Goal: Information Seeking & Learning: Learn about a topic

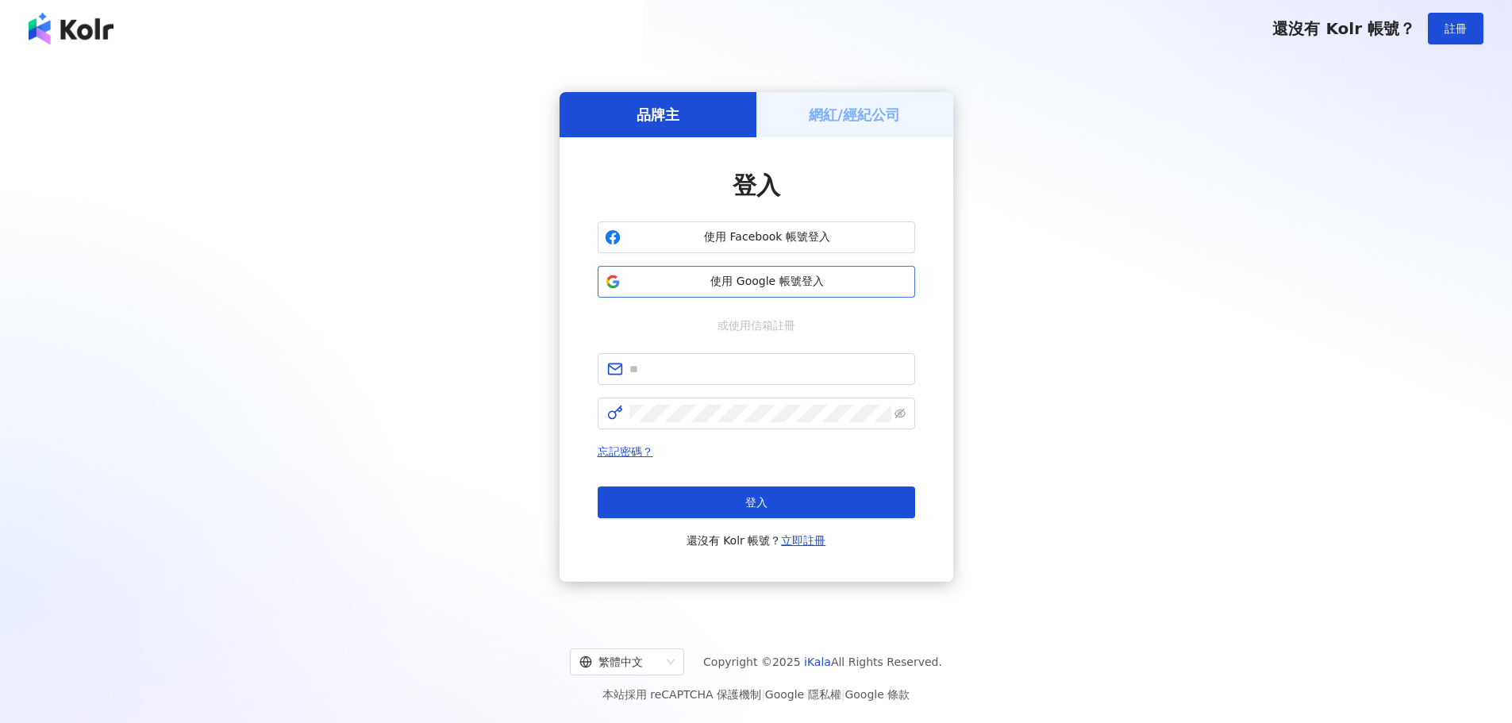
click at [753, 279] on span "使用 Google 帳號登入" at bounding box center [767, 282] width 281 height 16
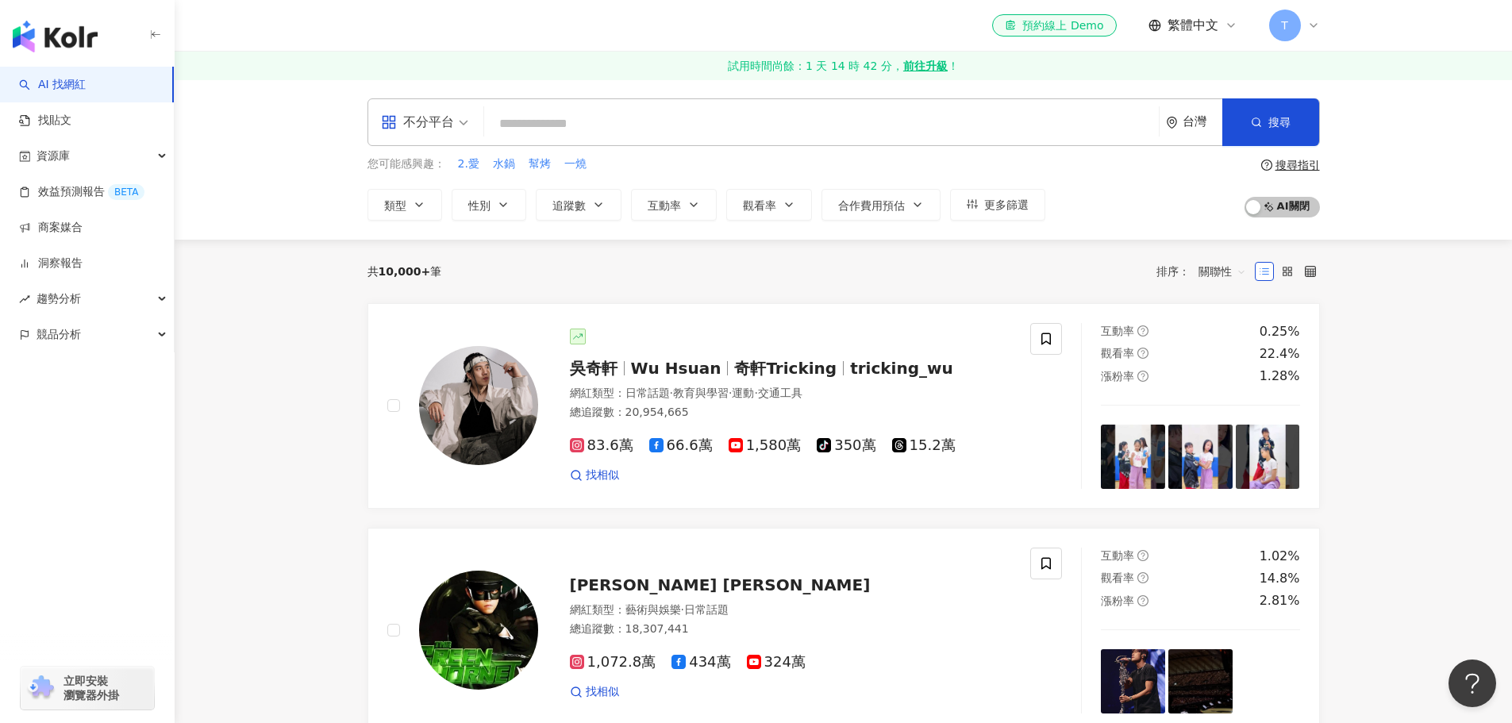
scroll to position [79, 0]
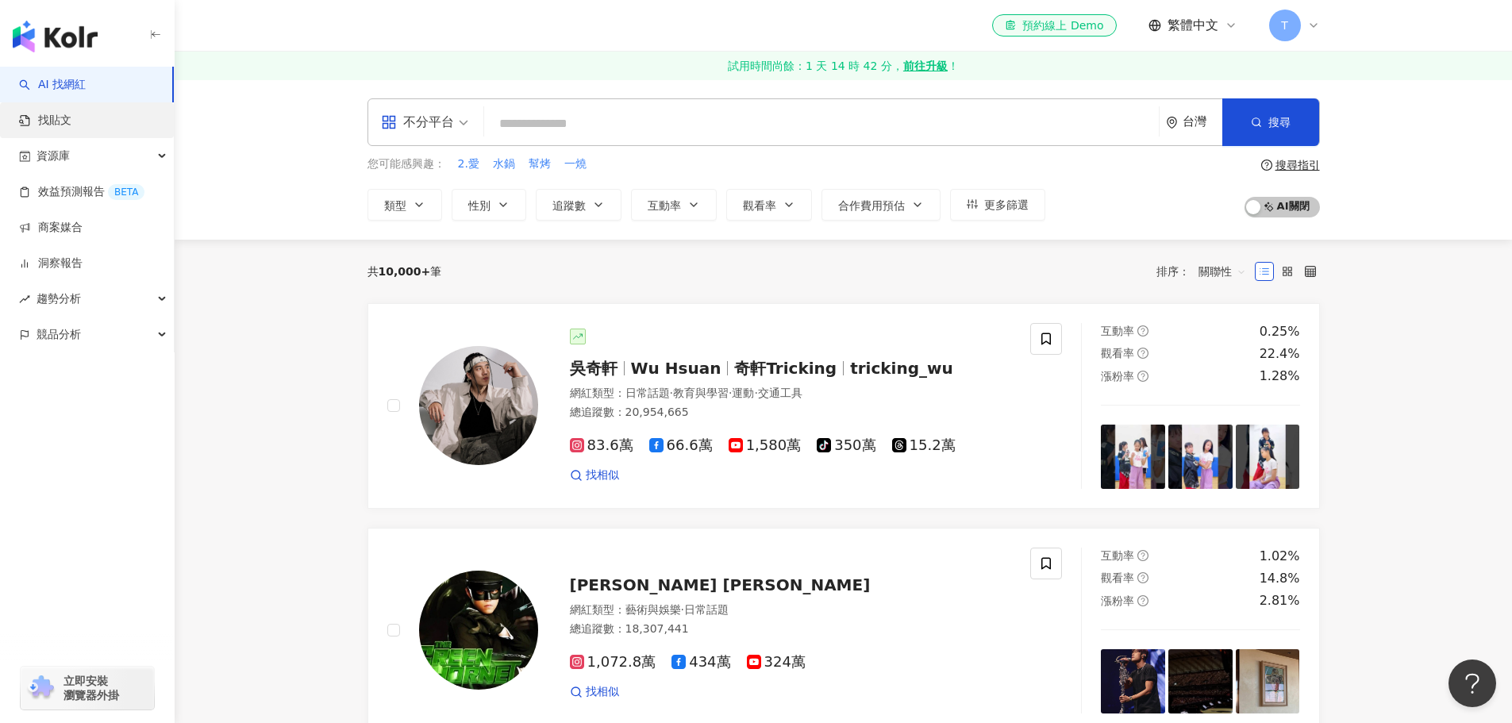
click at [71, 116] on link "找貼文" at bounding box center [45, 121] width 52 height 16
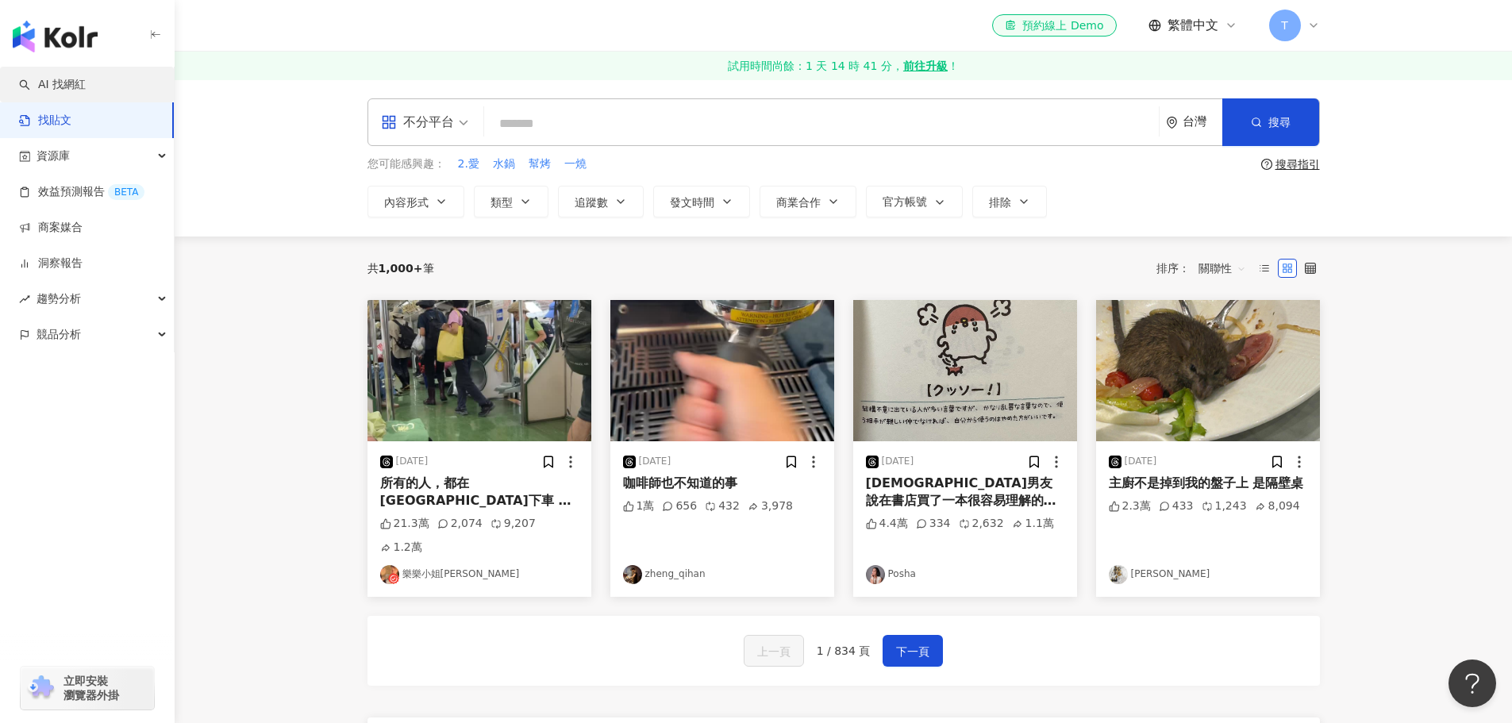
click at [86, 79] on link "AI 找網紅" at bounding box center [52, 85] width 67 height 16
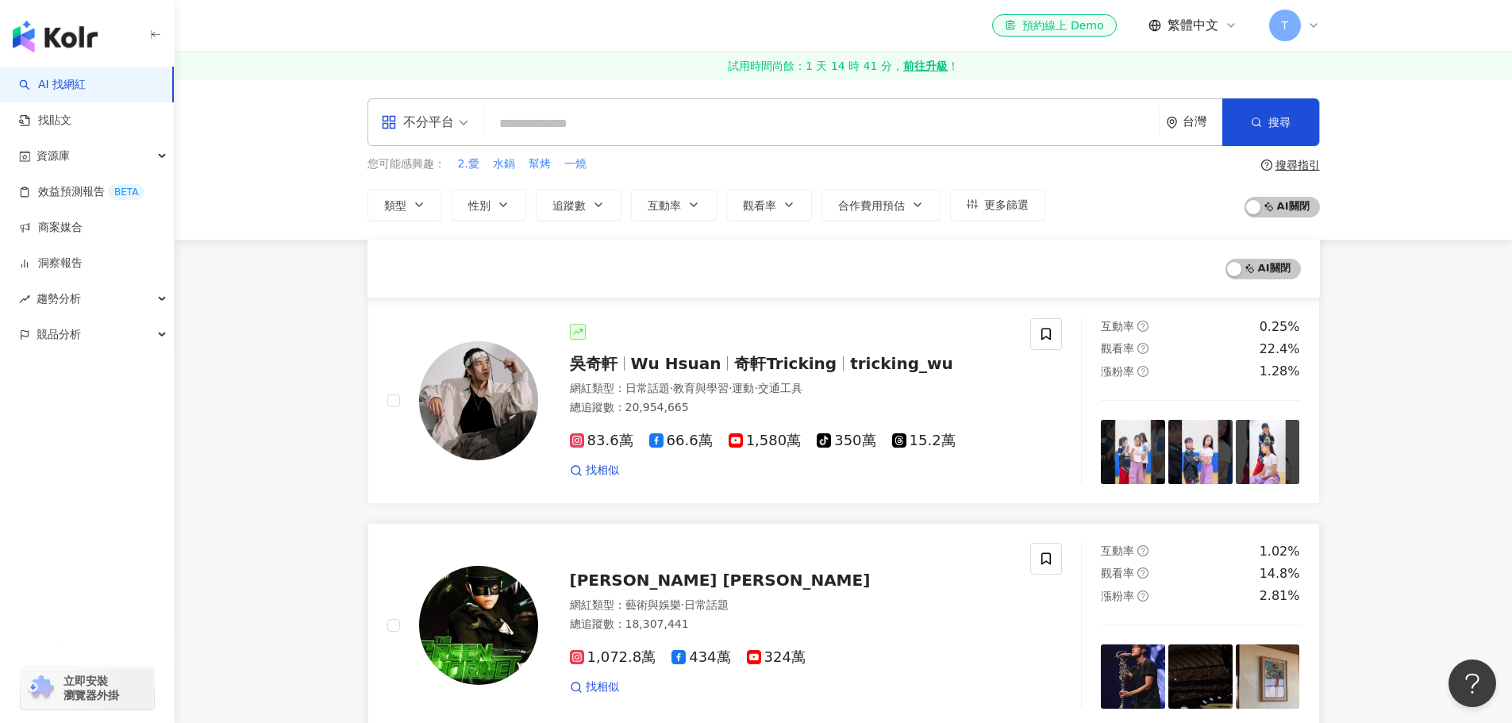
scroll to position [238, 0]
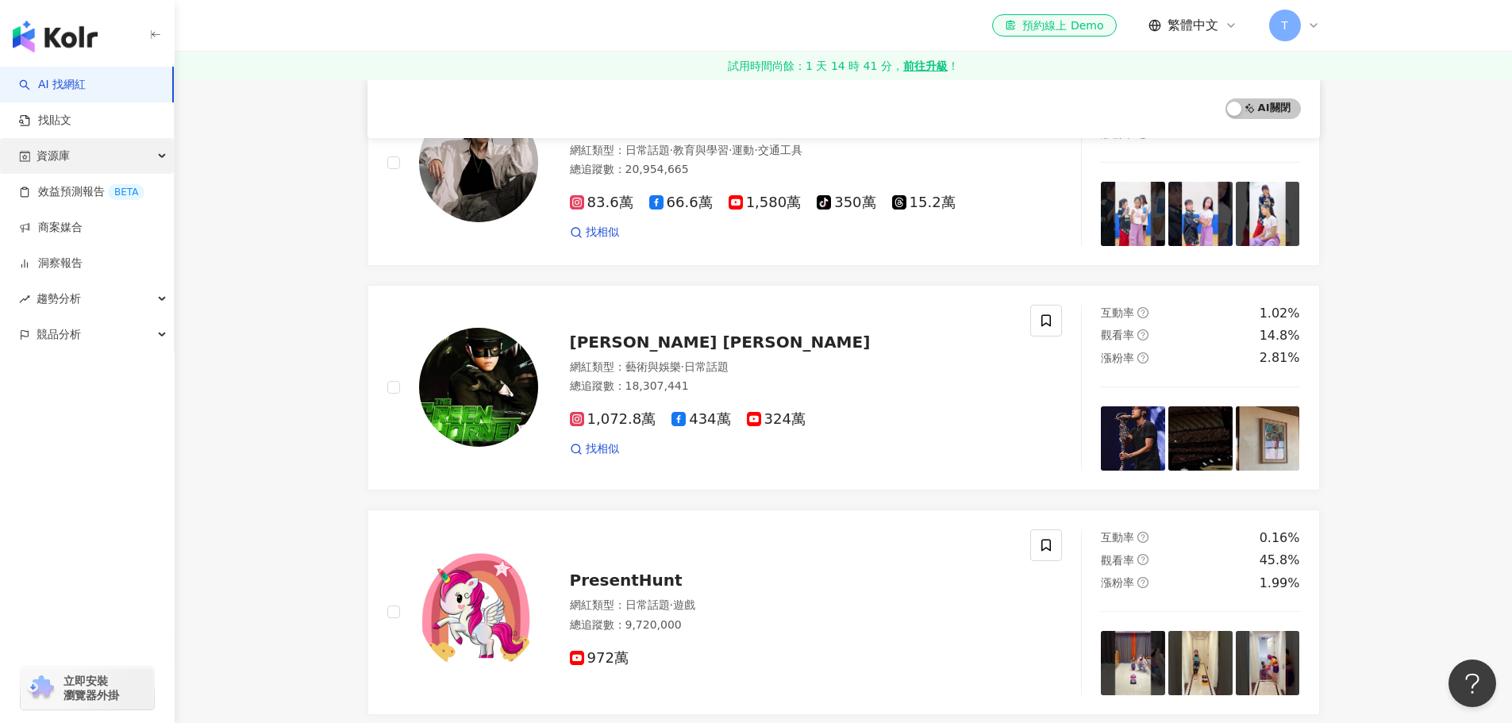
click at [131, 151] on div "資源庫" at bounding box center [87, 156] width 174 height 36
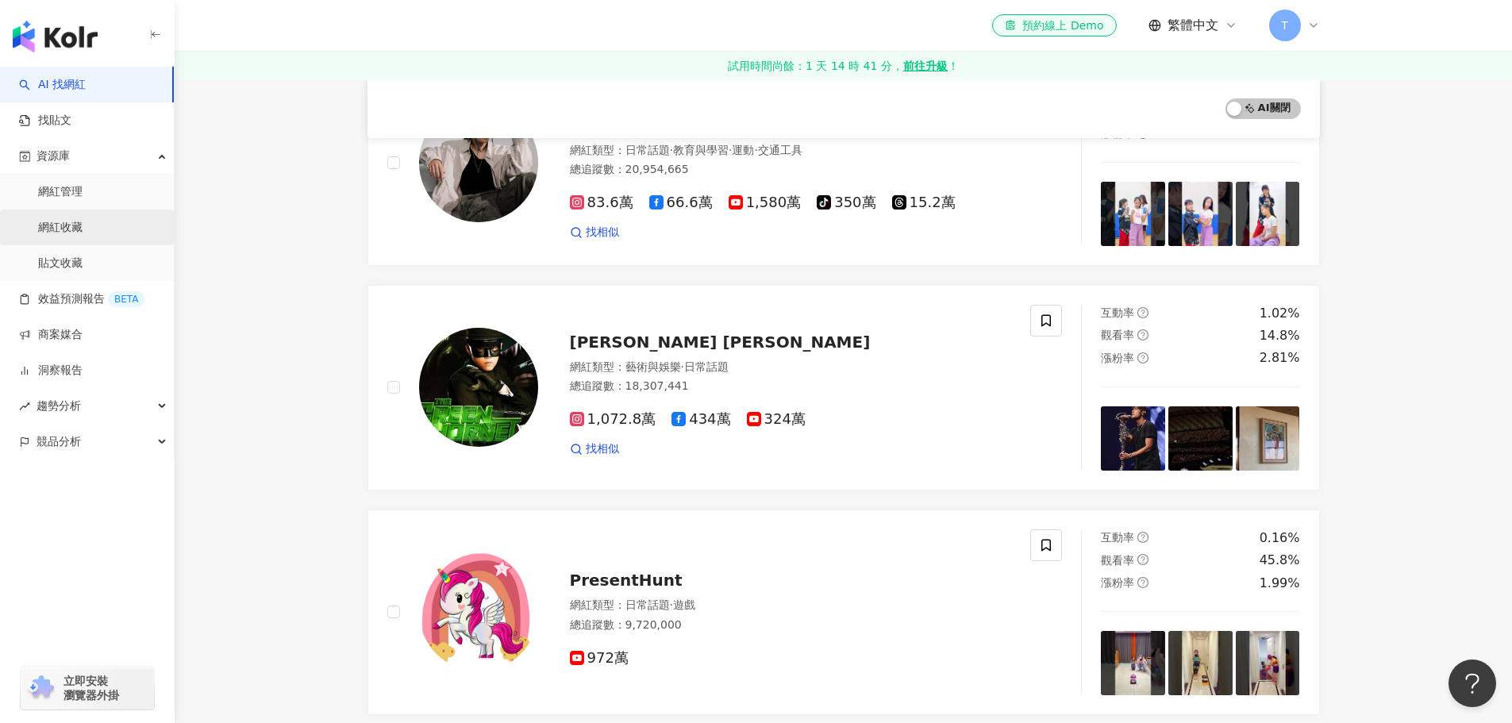
click at [83, 225] on link "網紅收藏" at bounding box center [60, 228] width 44 height 16
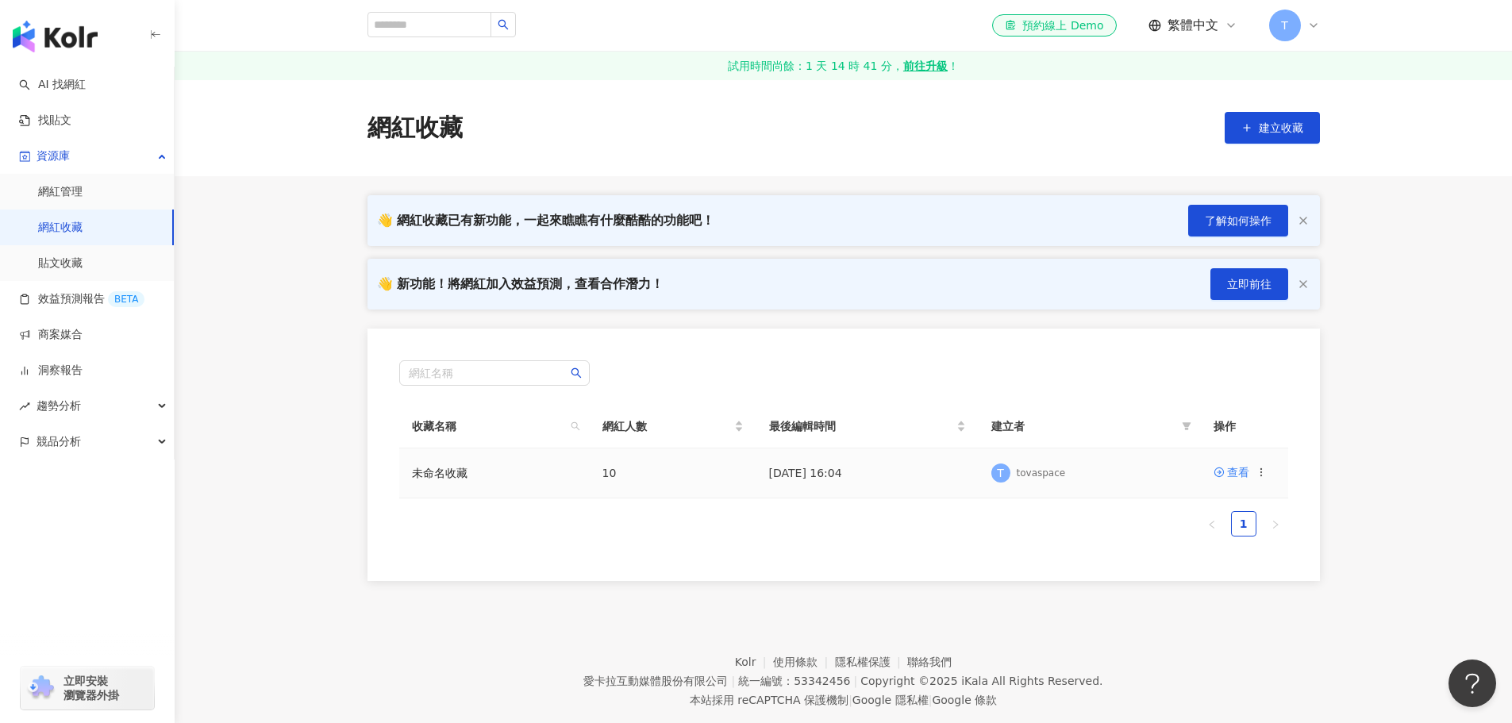
click at [1161, 471] on div "T tovaspace" at bounding box center [1090, 473] width 197 height 24
click at [1242, 475] on div "查看" at bounding box center [1238, 472] width 22 height 17
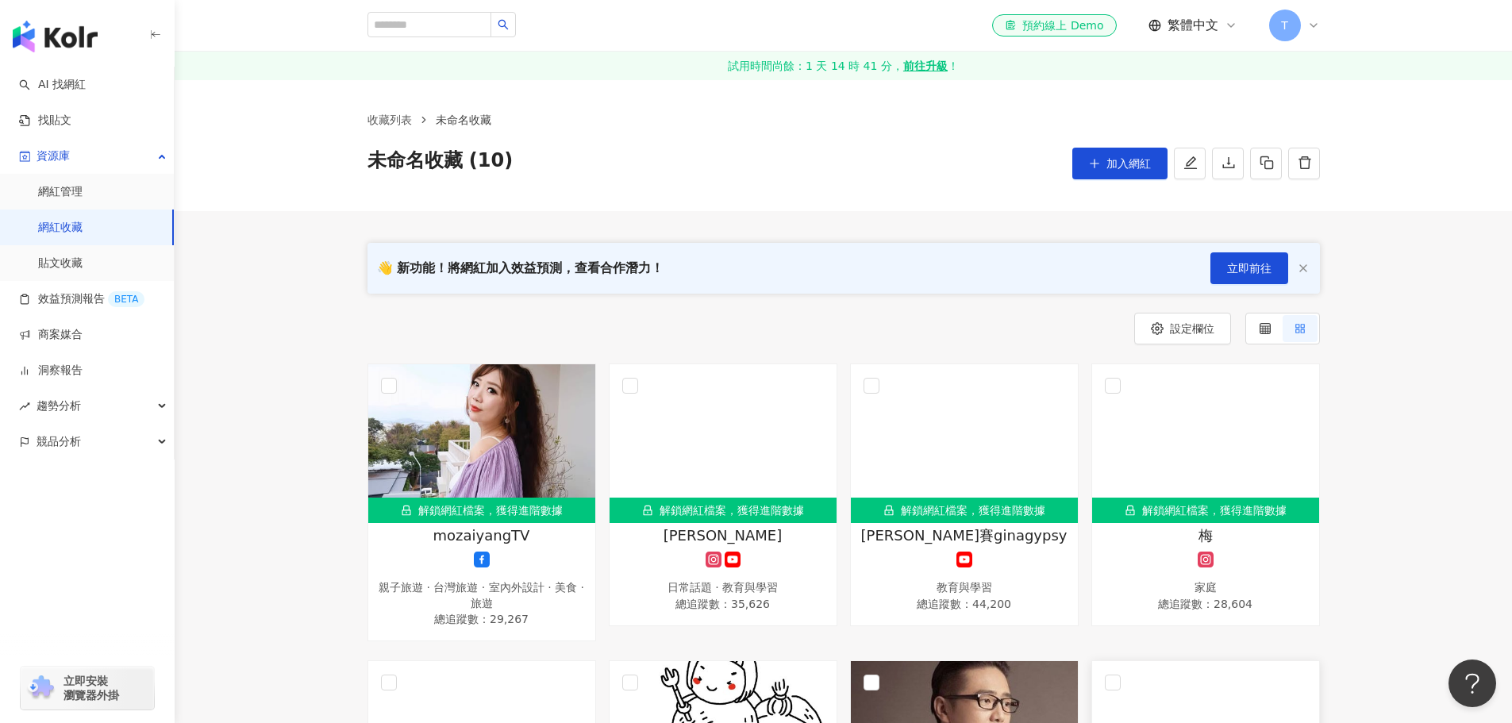
scroll to position [238, 0]
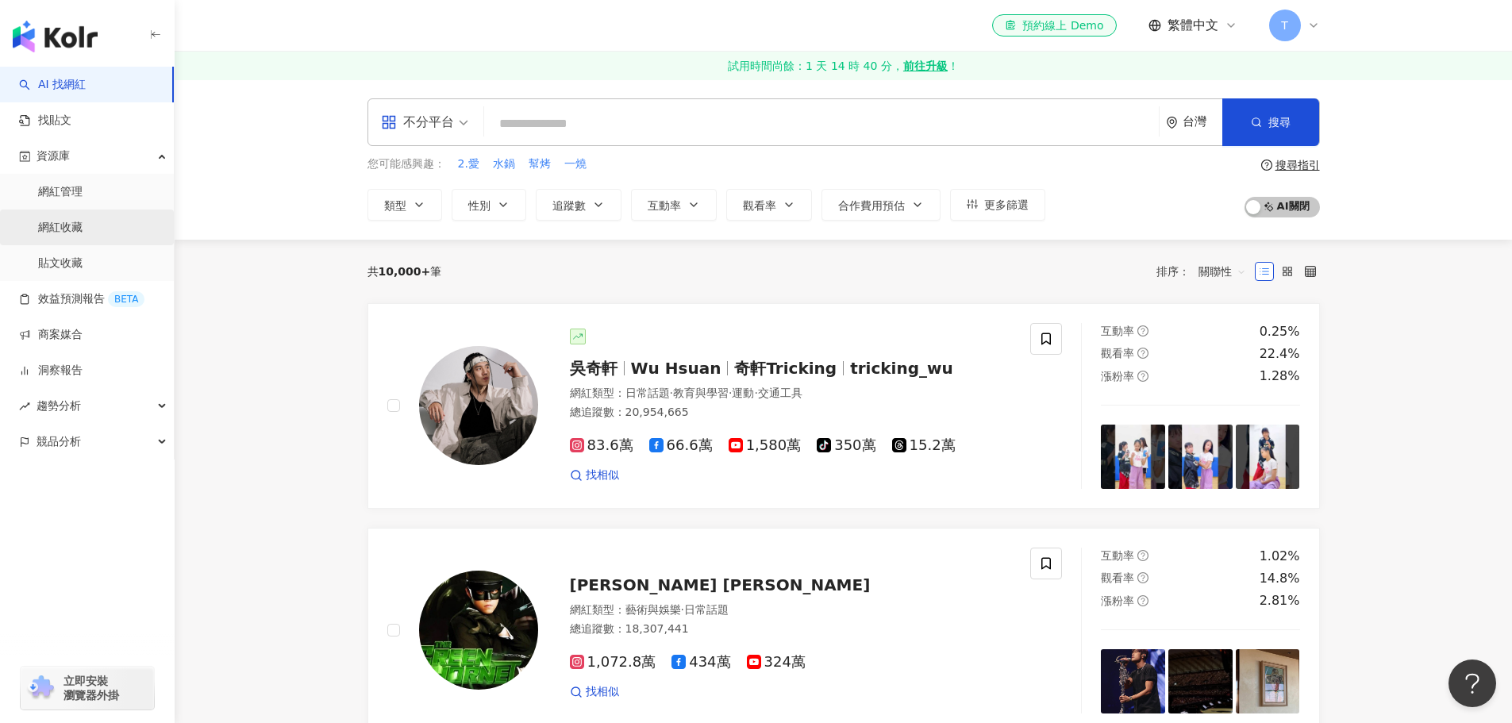
click at [77, 227] on link "網紅收藏" at bounding box center [60, 228] width 44 height 16
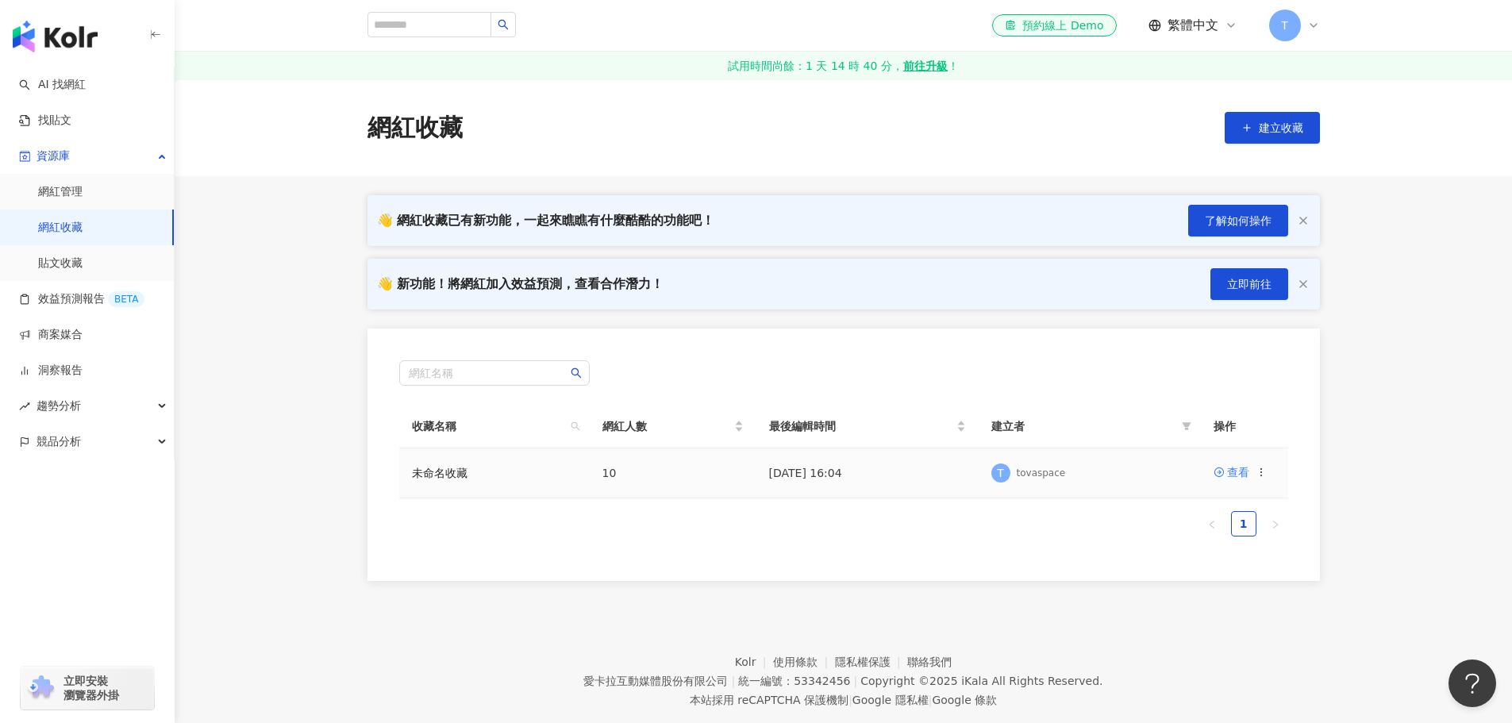
click at [568, 475] on td "未命名收藏" at bounding box center [494, 474] width 191 height 50
click at [457, 479] on link "未命名收藏" at bounding box center [440, 473] width 56 height 13
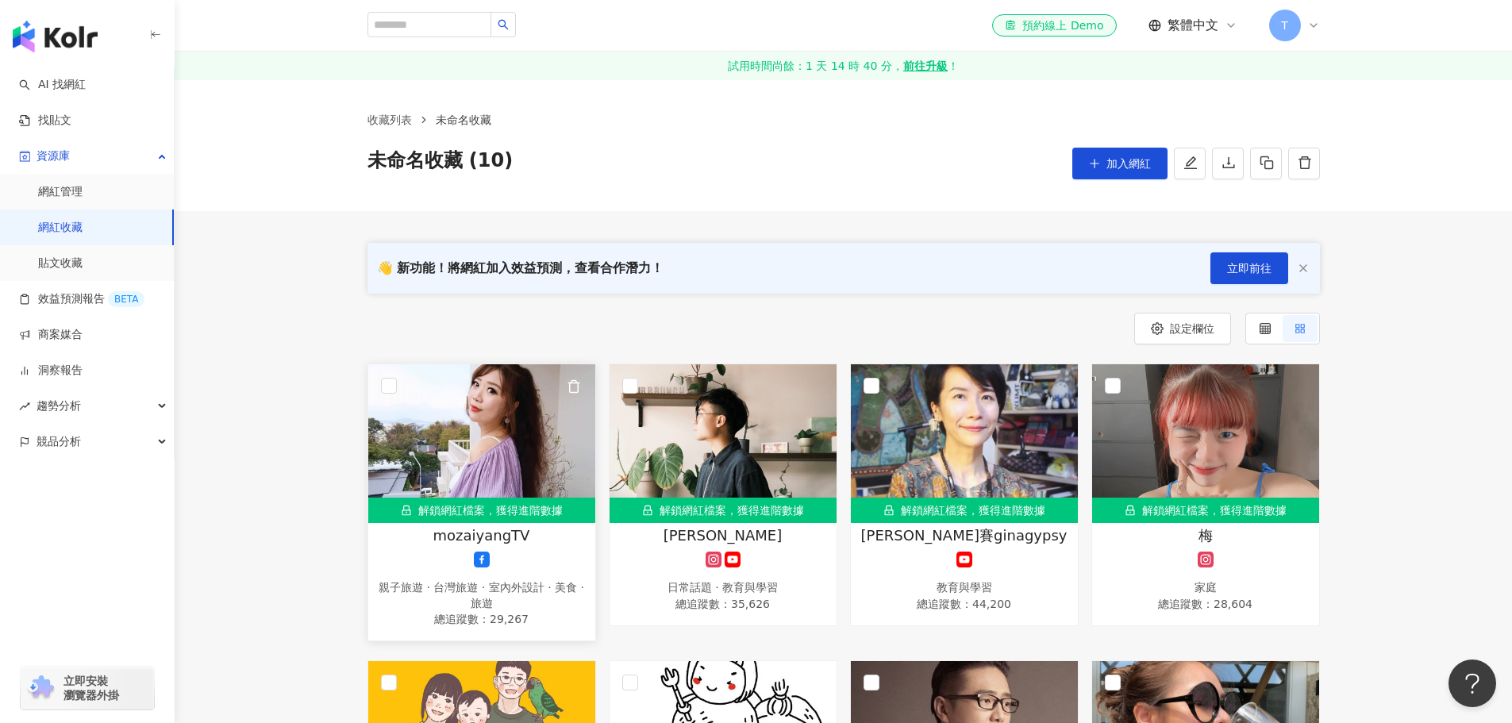
click at [500, 534] on span "mozaiyangTV" at bounding box center [481, 536] width 97 height 20
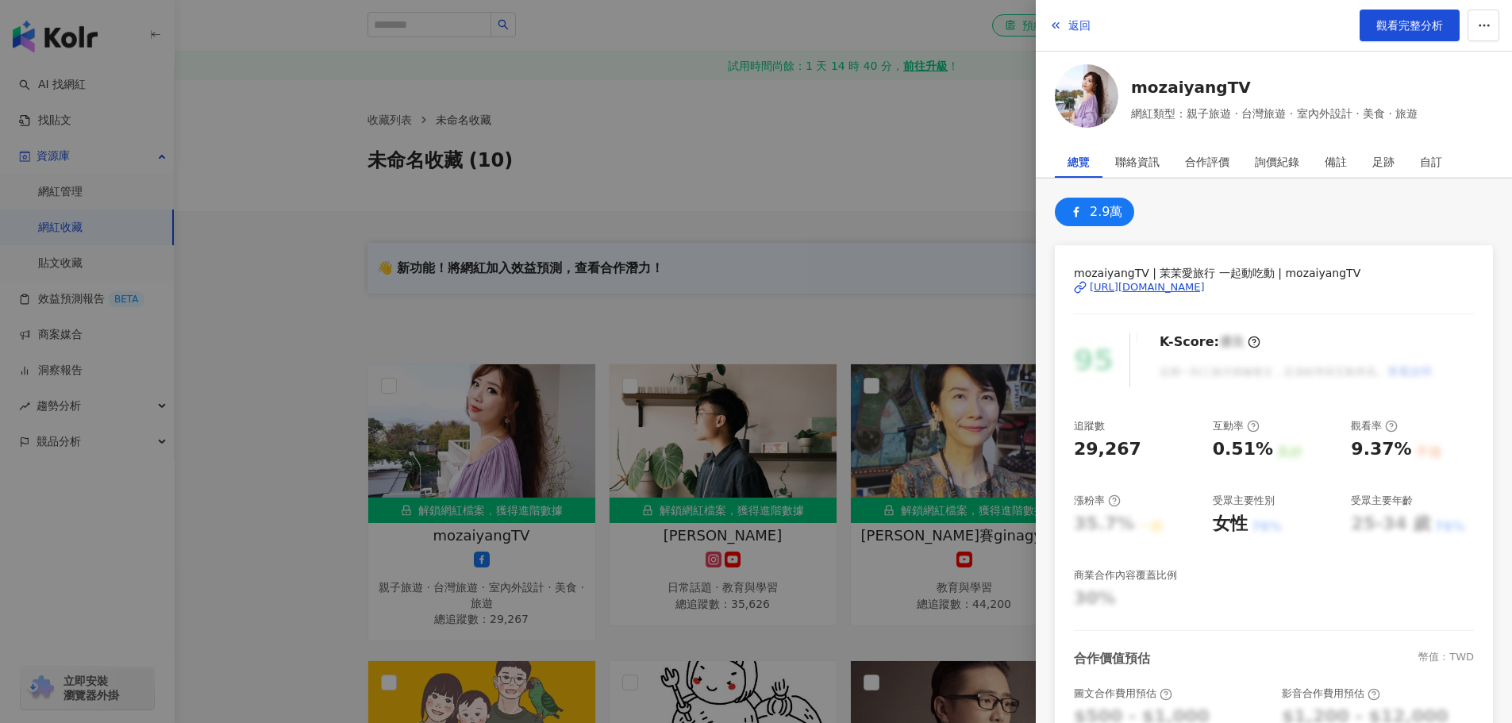
click at [1205, 287] on div "https://www.facebook.com/471183103056892" at bounding box center [1147, 287] width 115 height 14
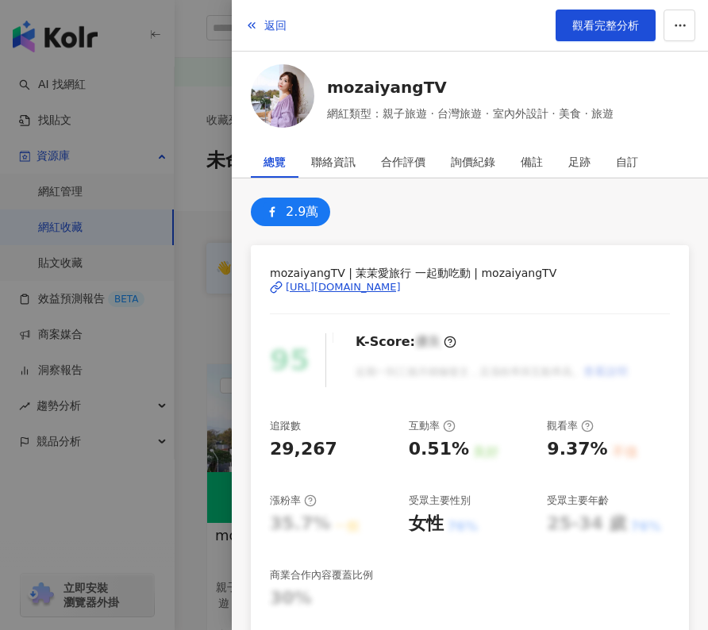
click at [192, 268] on div at bounding box center [354, 315] width 708 height 630
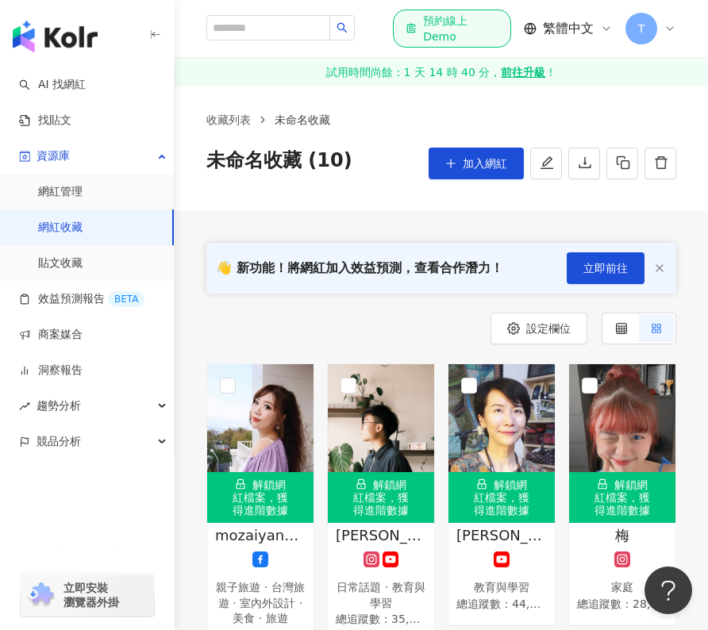
scroll to position [159, 0]
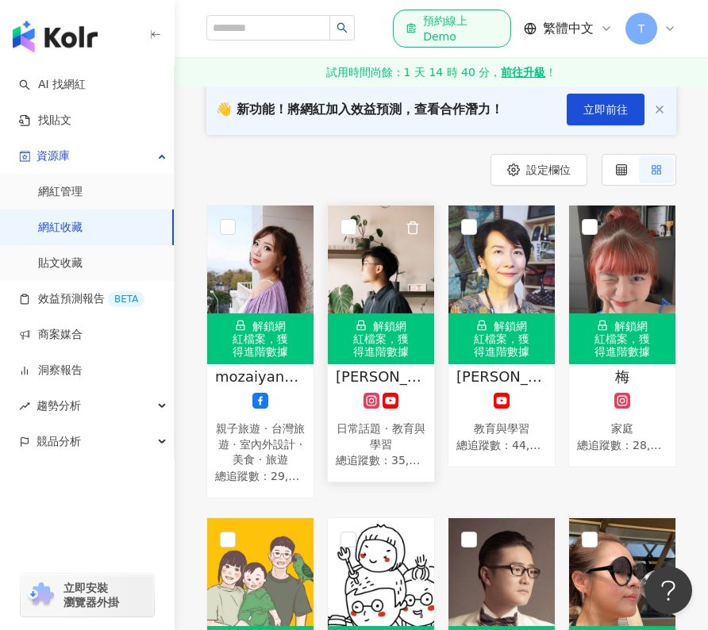
click at [360, 299] on img at bounding box center [381, 285] width 106 height 159
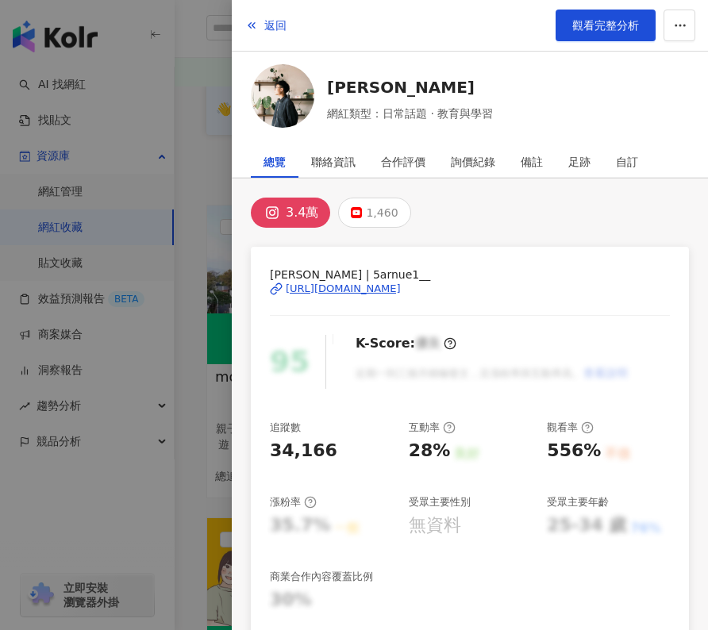
click at [381, 284] on div "https://www.instagram.com/5arnue1__/" at bounding box center [343, 289] width 115 height 14
click at [211, 222] on div at bounding box center [354, 315] width 708 height 630
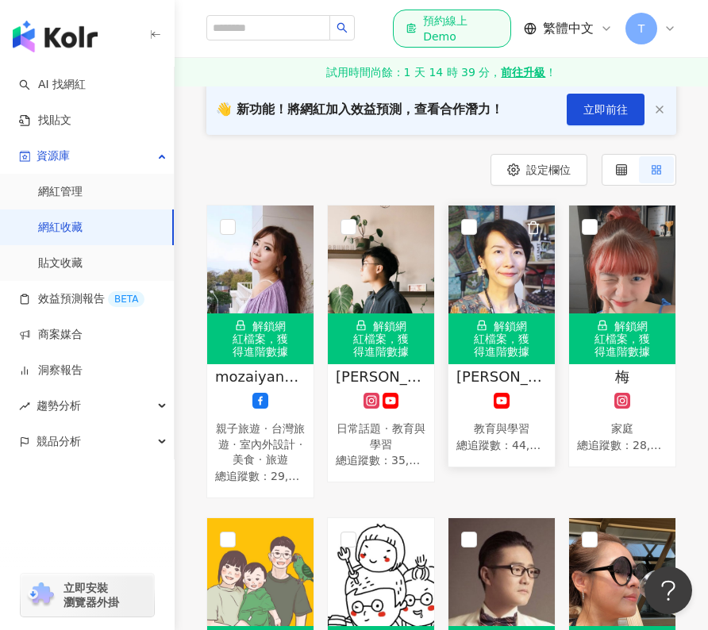
click at [494, 293] on img at bounding box center [502, 285] width 106 height 159
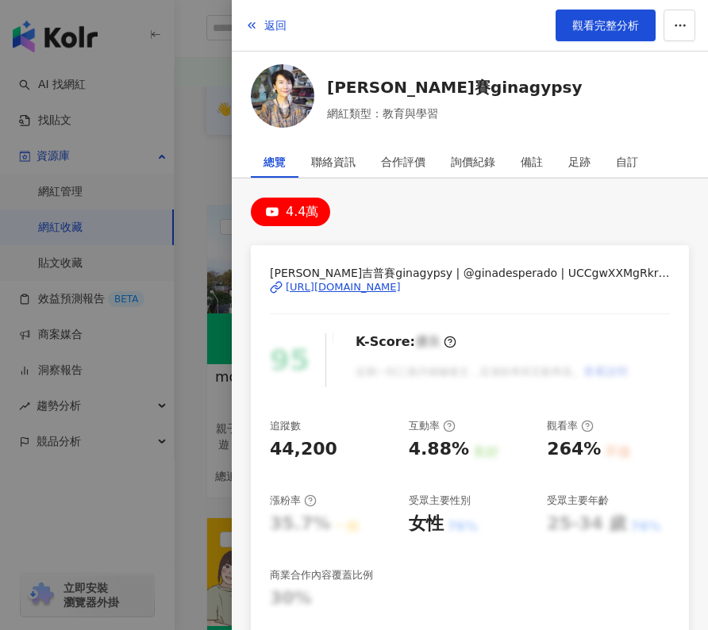
click at [401, 283] on div "https://www.youtube.com/channel/UCCgwXXMgRkr1OINfxr-TVqw" at bounding box center [343, 287] width 115 height 14
click at [187, 251] on div at bounding box center [354, 315] width 708 height 630
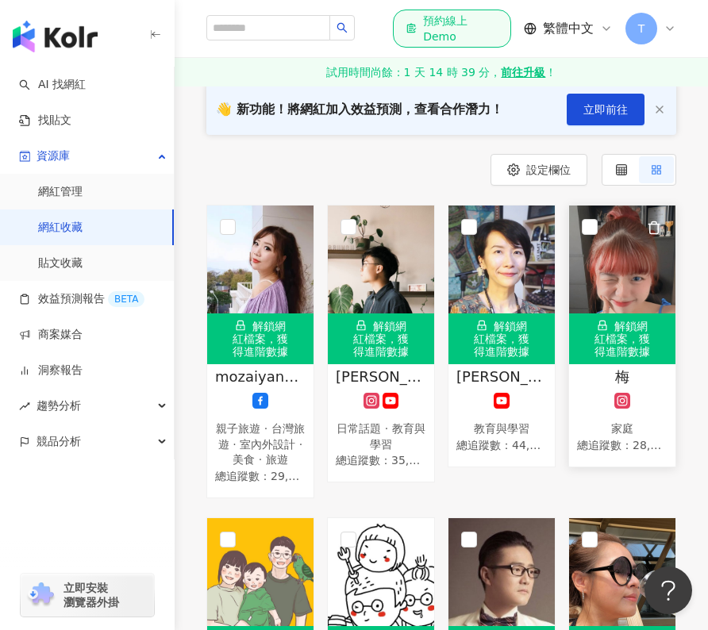
click at [622, 302] on img at bounding box center [622, 285] width 106 height 159
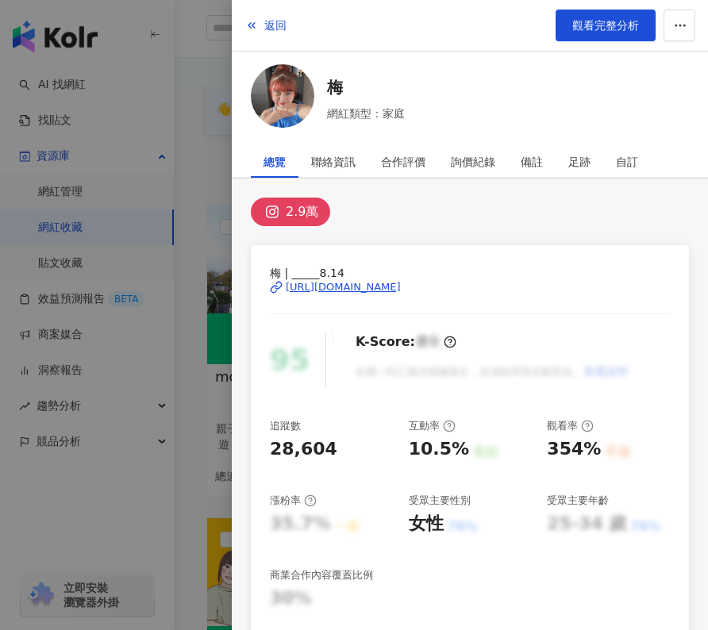
click at [361, 291] on div "https://www.instagram.com/_____8.14/" at bounding box center [343, 287] width 115 height 14
click at [204, 150] on div at bounding box center [354, 315] width 708 height 630
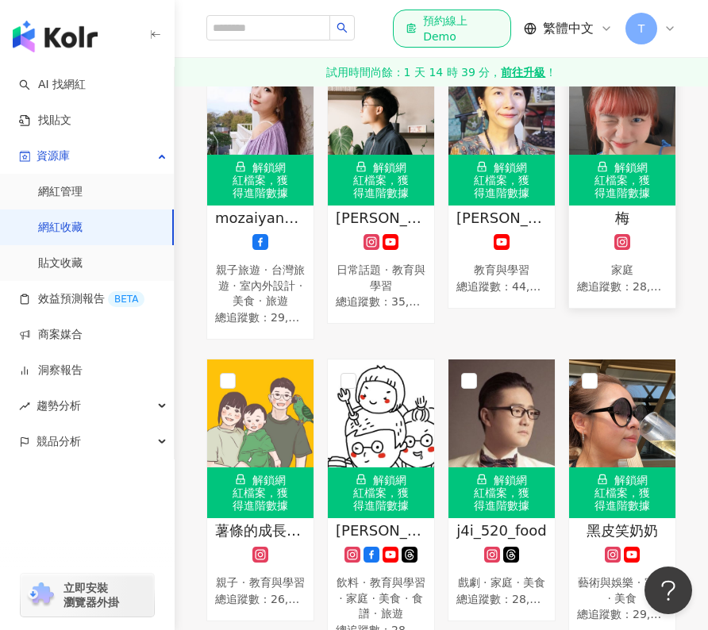
scroll to position [556, 0]
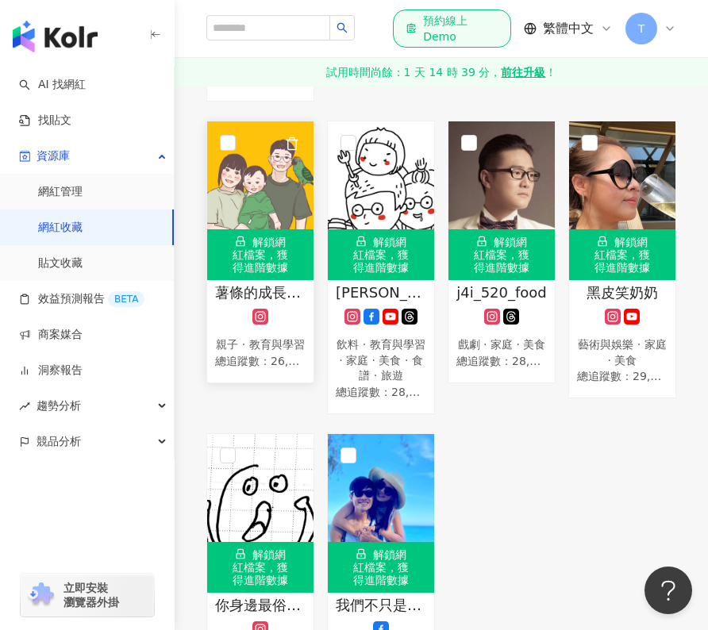
click at [250, 197] on img at bounding box center [260, 200] width 106 height 159
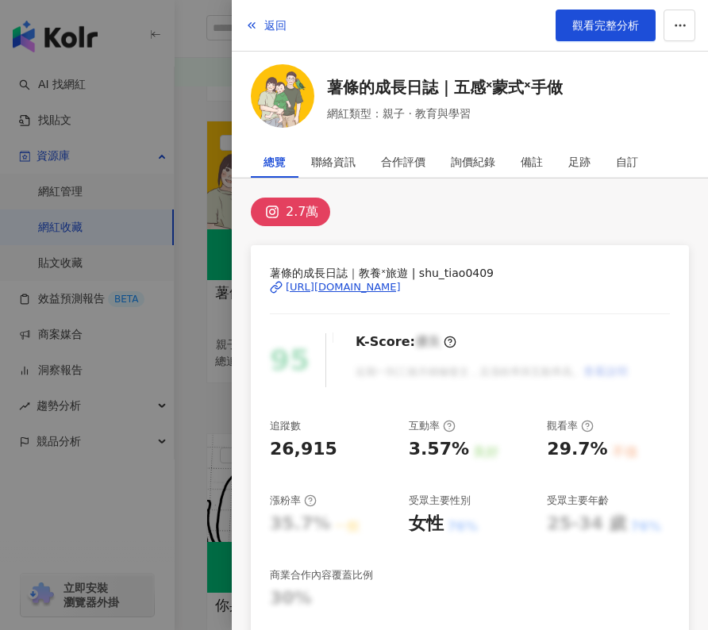
click at [350, 283] on div "https://www.instagram.com/shu_tiao0409/" at bounding box center [343, 287] width 115 height 14
click at [187, 246] on div at bounding box center [354, 315] width 708 height 630
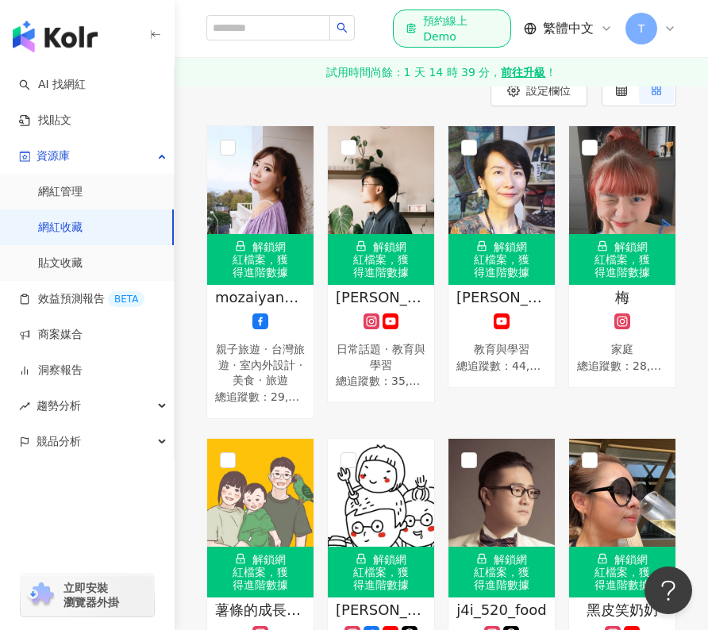
scroll to position [159, 0]
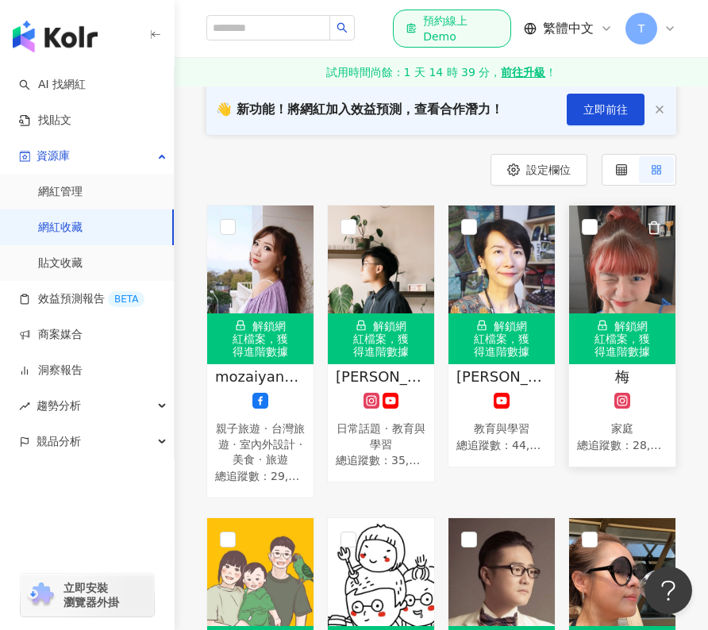
click at [654, 222] on icon "button" at bounding box center [654, 228] width 14 height 14
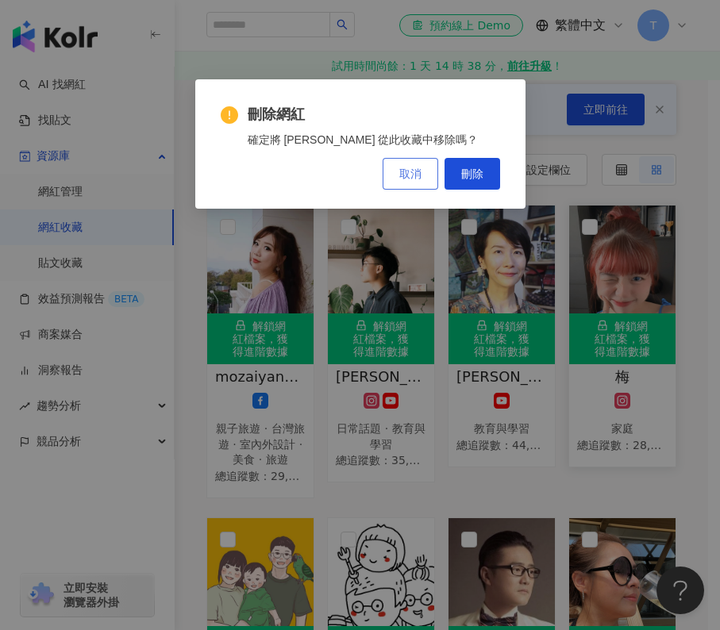
click at [412, 178] on span "取消" at bounding box center [410, 174] width 22 height 13
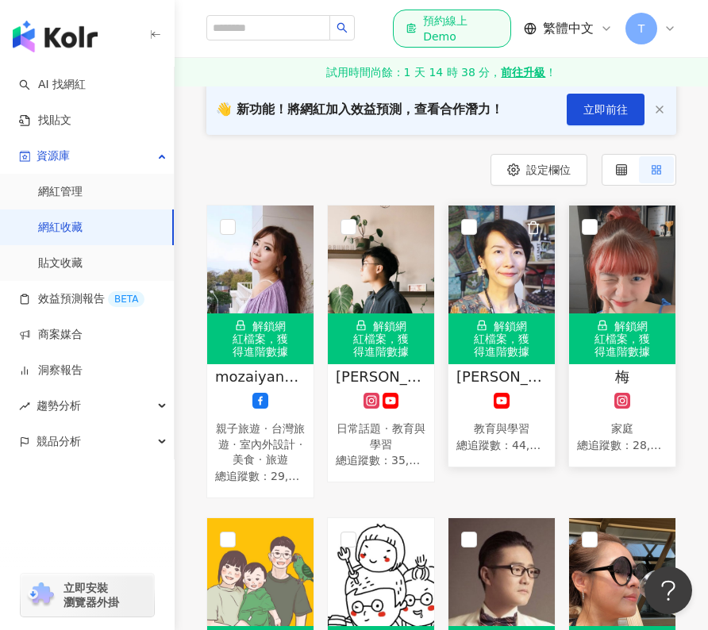
scroll to position [397, 0]
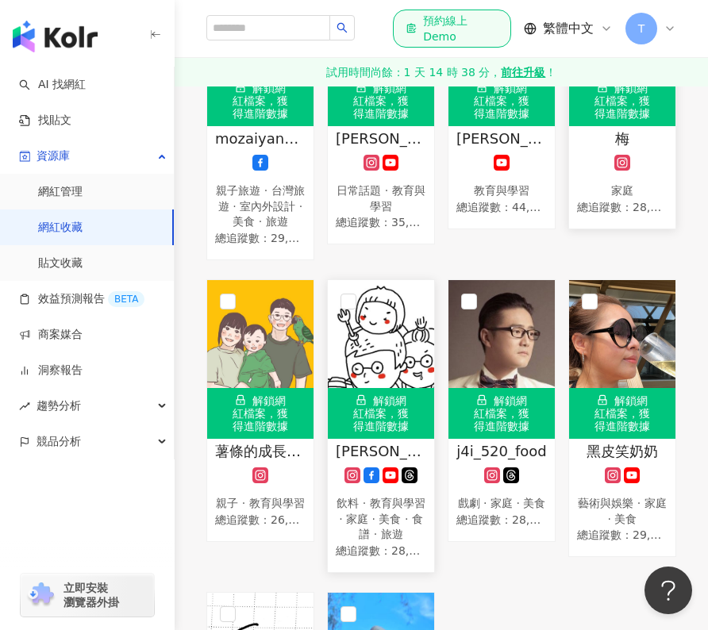
click at [369, 347] on img at bounding box center [381, 359] width 106 height 159
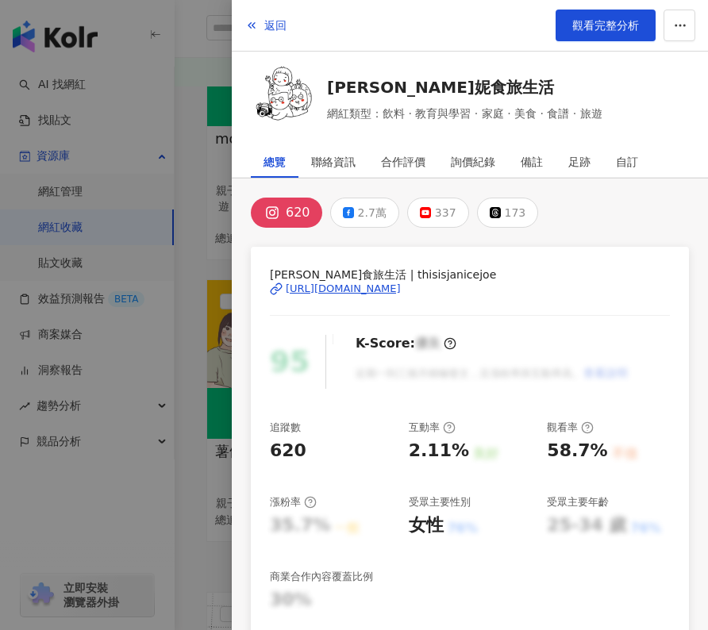
click at [389, 284] on div "https://www.instagram.com/thisisjanicejoe/" at bounding box center [343, 289] width 115 height 14
click at [340, 221] on button "2.7萬" at bounding box center [364, 213] width 69 height 30
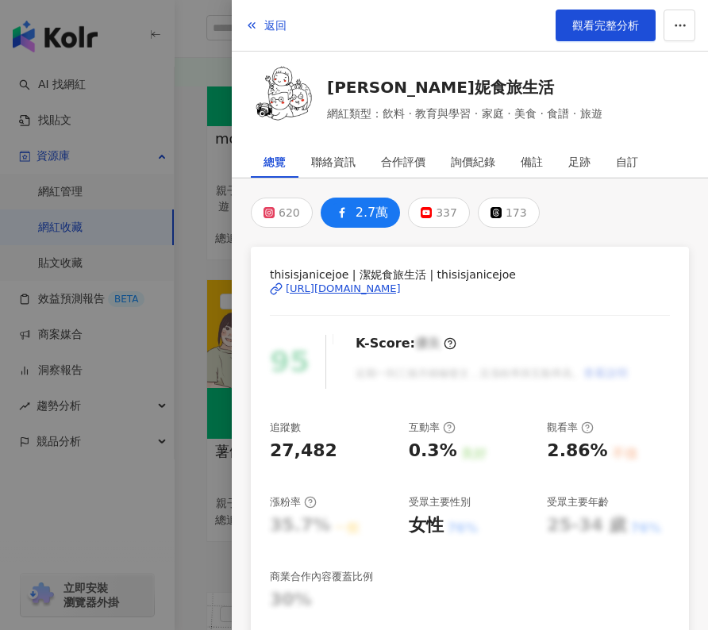
click at [388, 290] on div "https://www.facebook.com/1440987802848288" at bounding box center [343, 289] width 115 height 14
click at [217, 147] on div at bounding box center [354, 315] width 708 height 630
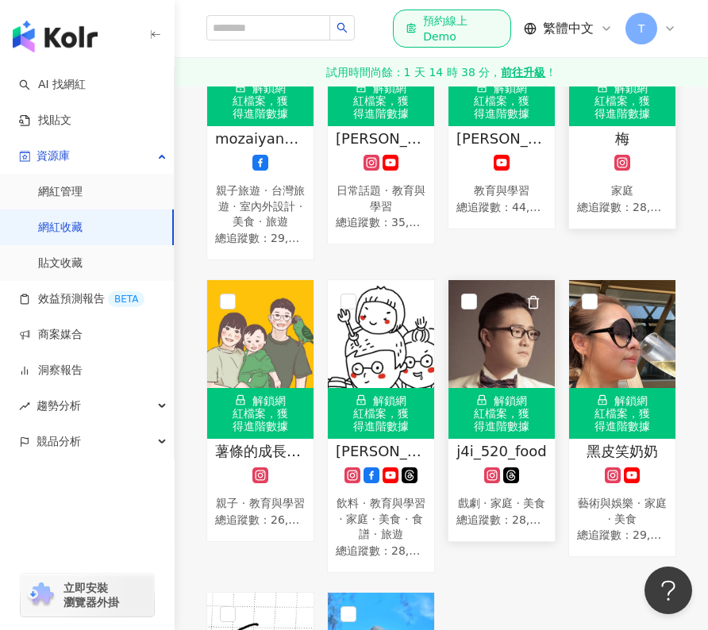
click at [524, 359] on img at bounding box center [502, 359] width 106 height 159
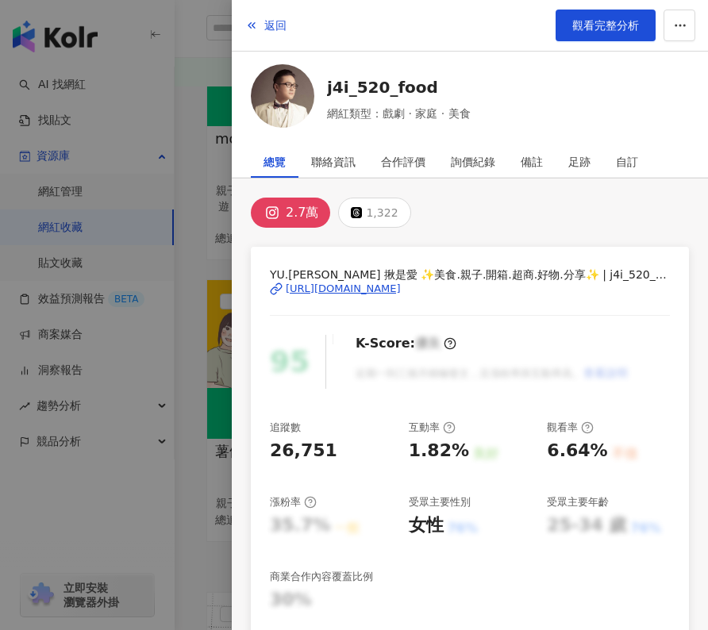
click at [349, 294] on div "https://www.instagram.com/j4i_520_food/" at bounding box center [343, 289] width 115 height 14
click at [179, 283] on div at bounding box center [354, 315] width 708 height 630
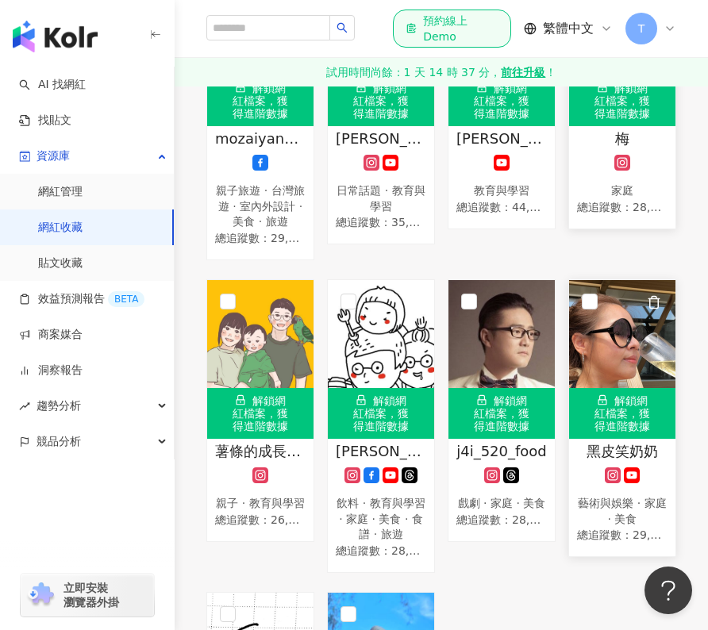
click at [611, 340] on img at bounding box center [622, 359] width 106 height 159
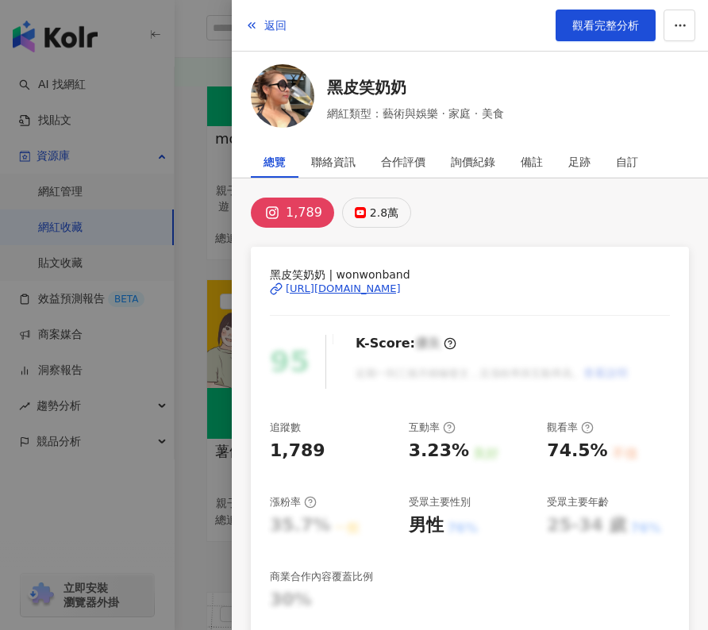
click at [381, 205] on div "2.8萬" at bounding box center [384, 213] width 29 height 22
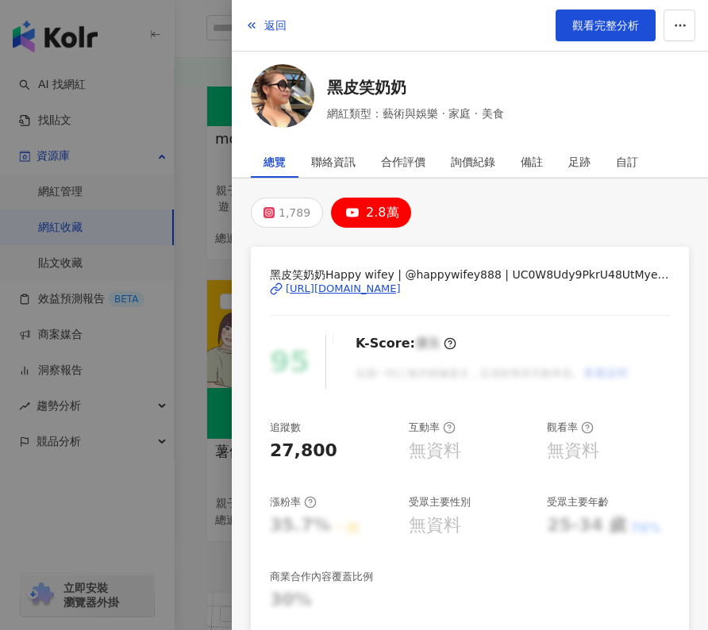
click at [401, 292] on div "https://www.youtube.com/channel/UC0W8Udy9PkrU48UtMyey8oQ" at bounding box center [343, 289] width 115 height 14
click at [207, 284] on div at bounding box center [354, 315] width 708 height 630
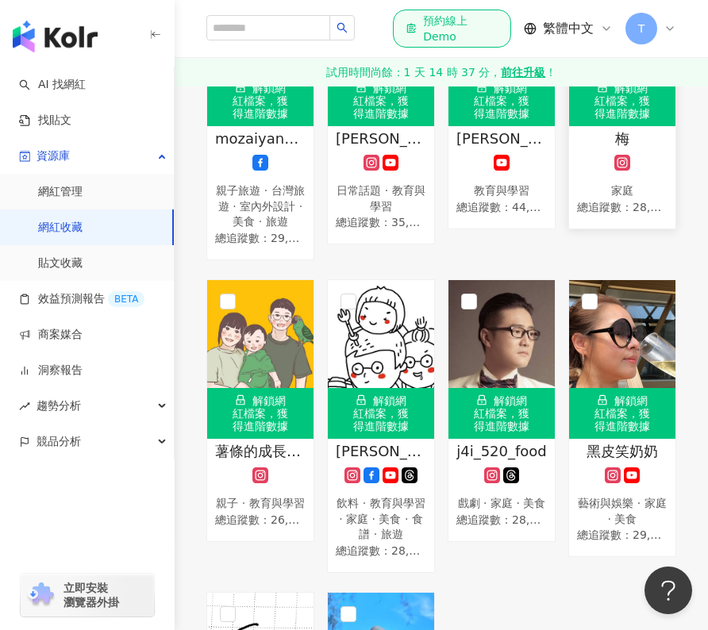
scroll to position [556, 0]
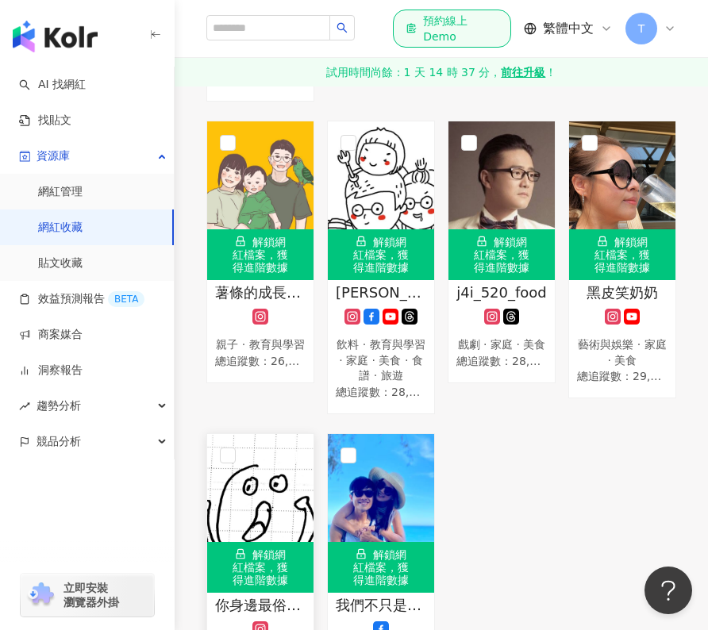
click at [273, 513] on img at bounding box center [260, 513] width 106 height 159
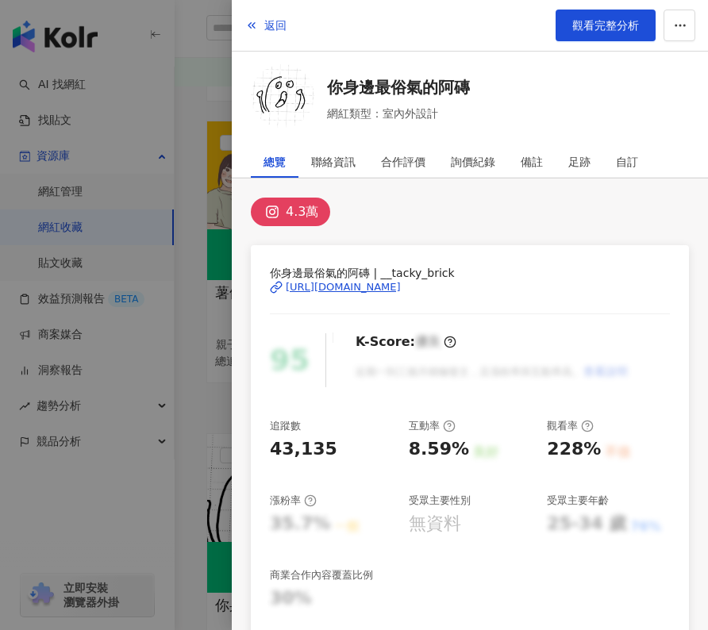
click at [365, 287] on div "https://www.instagram.com/__tacky_brick/" at bounding box center [343, 287] width 115 height 14
click at [209, 387] on div at bounding box center [354, 315] width 708 height 630
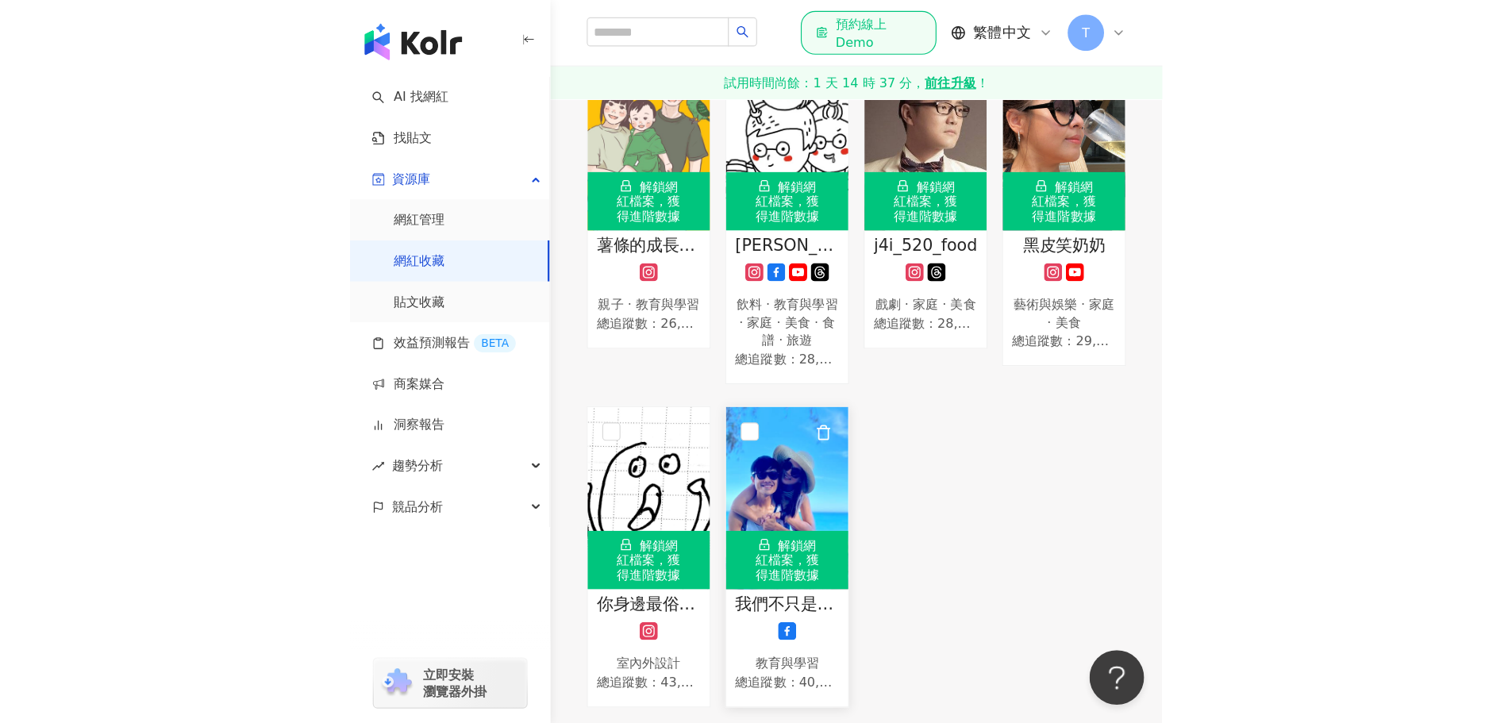
scroll to position [794, 0]
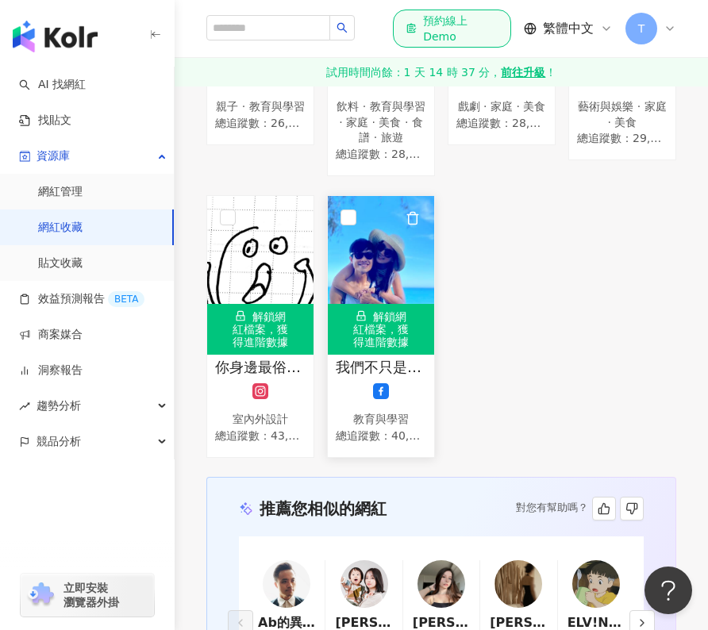
click at [397, 340] on div "解鎖網紅檔案，獲得進階數據" at bounding box center [381, 329] width 106 height 51
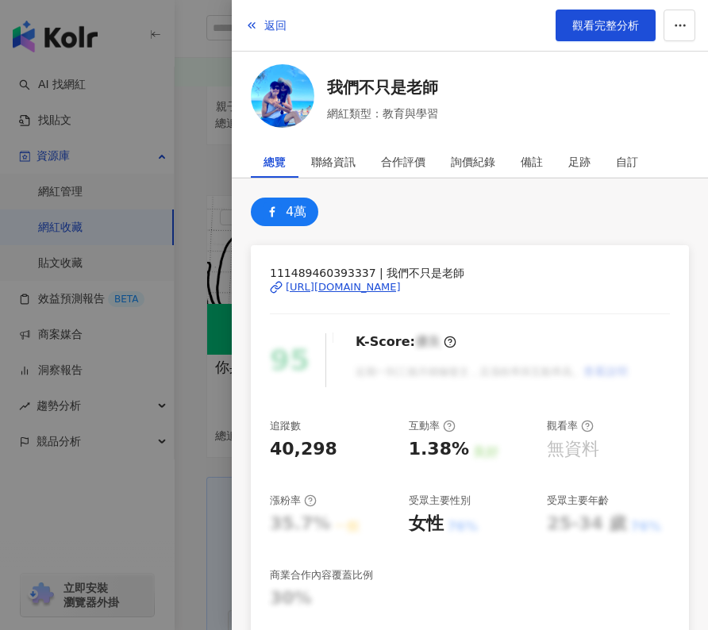
click at [372, 290] on div "https://www.facebook.com/111489460393337" at bounding box center [343, 287] width 115 height 14
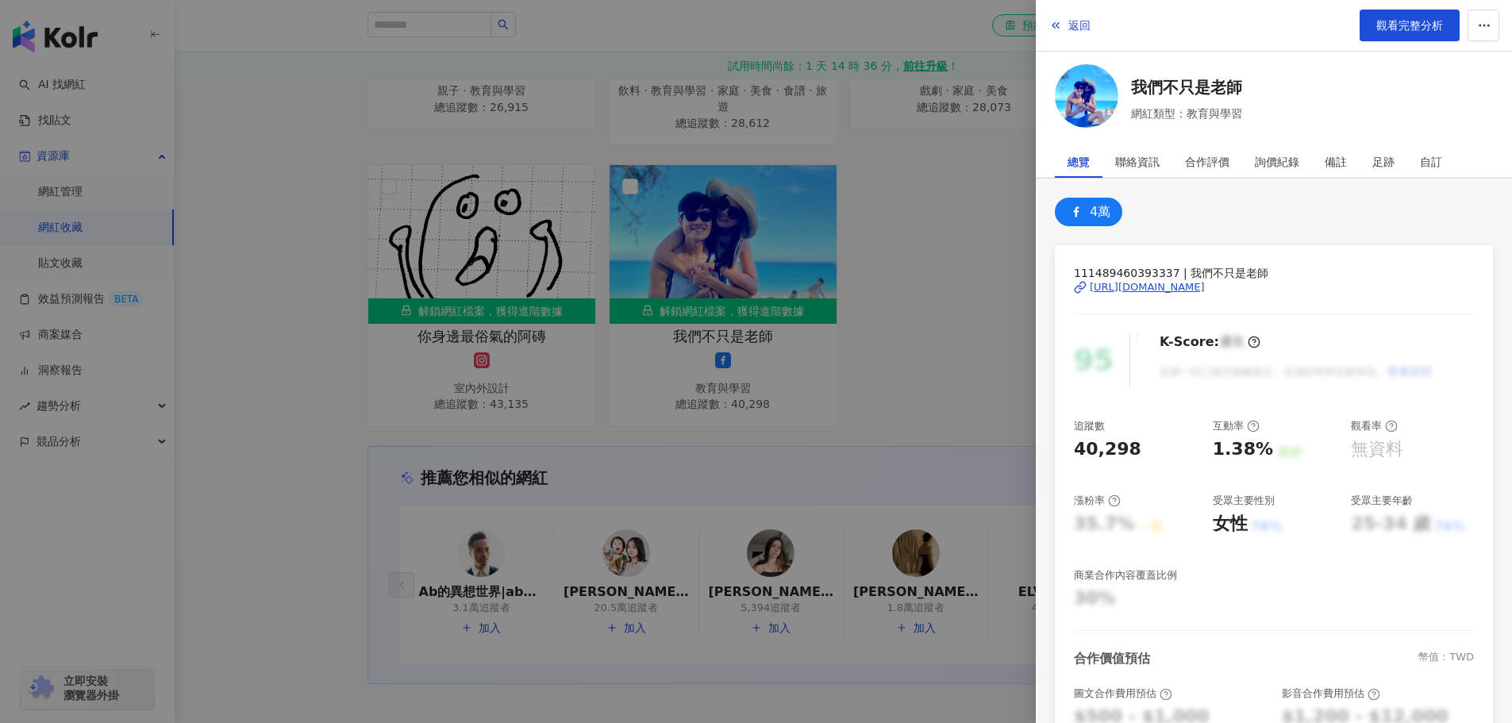
click at [269, 221] on div at bounding box center [756, 361] width 1512 height 723
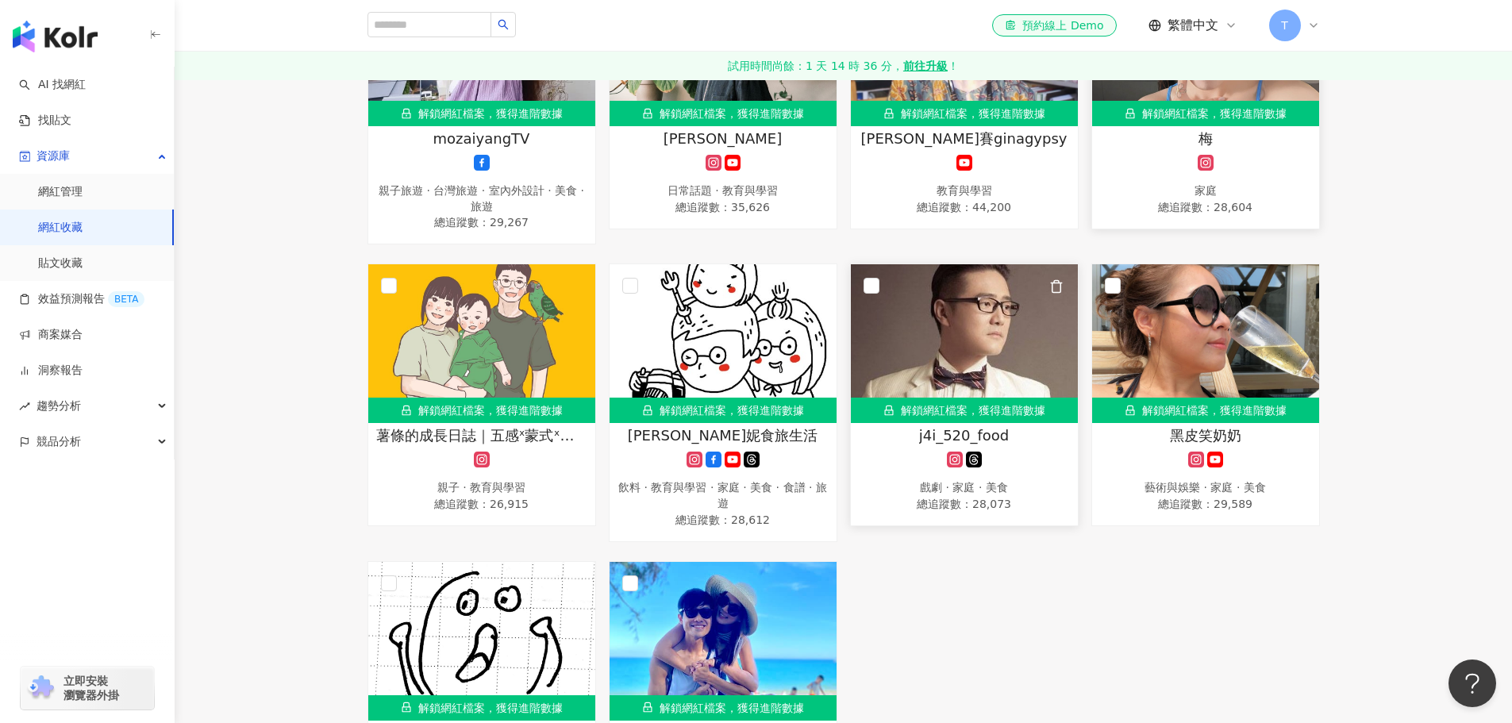
scroll to position [159, 0]
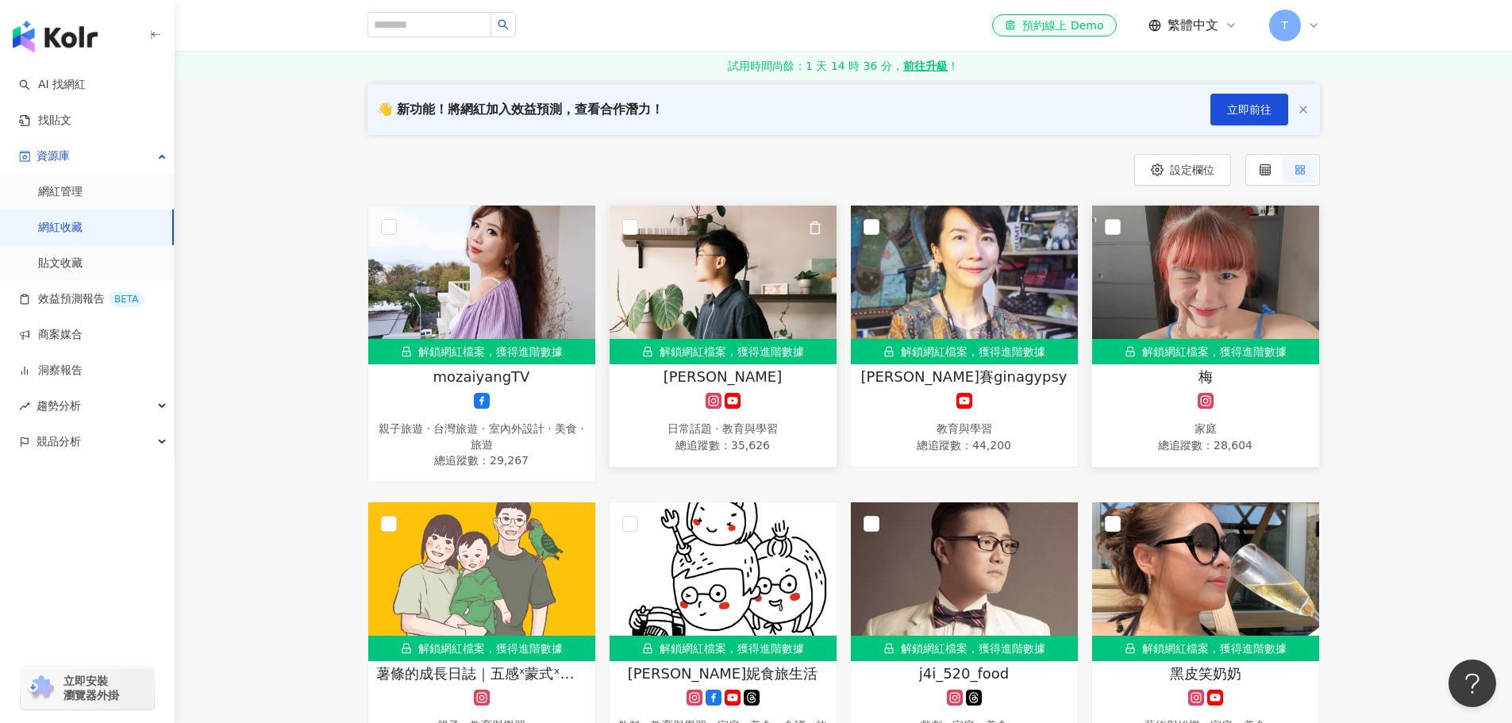
click at [787, 308] on img at bounding box center [723, 285] width 227 height 159
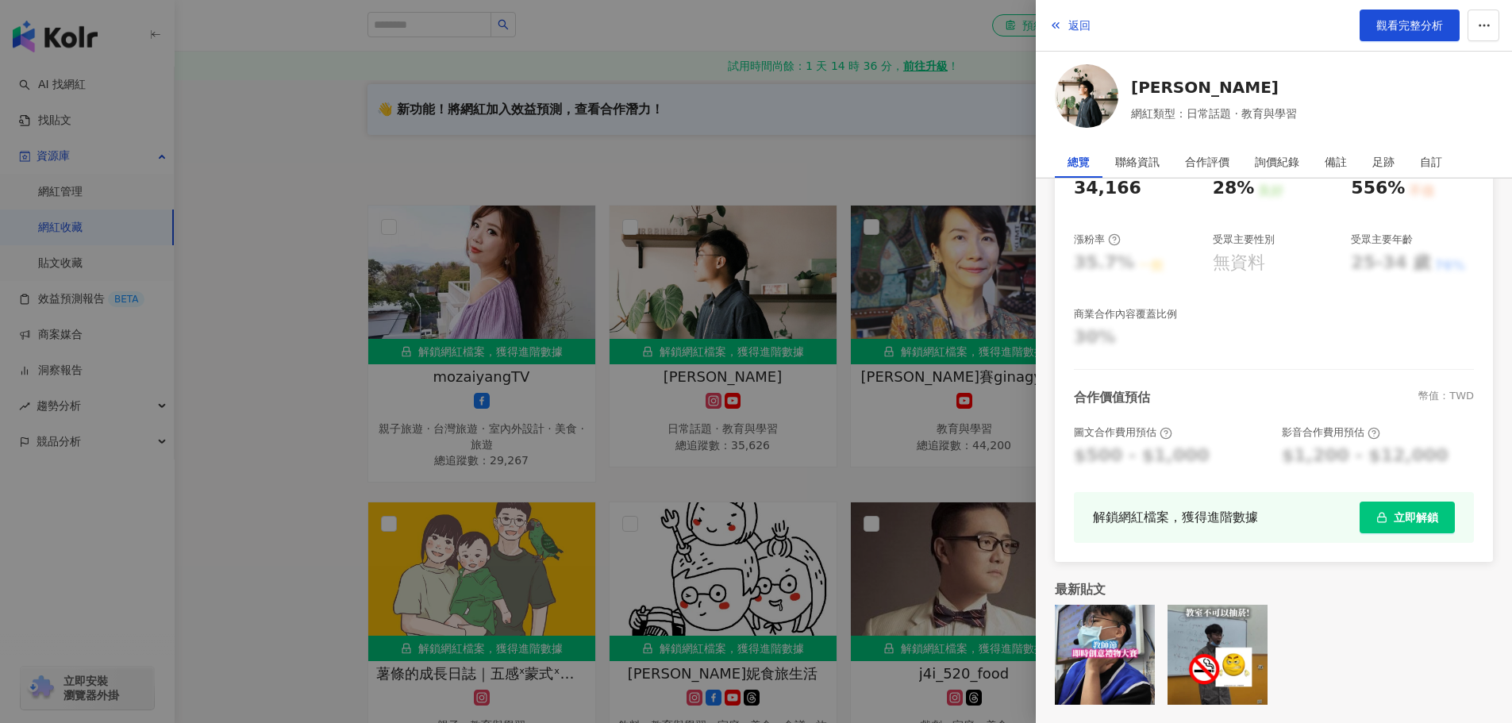
scroll to position [318, 0]
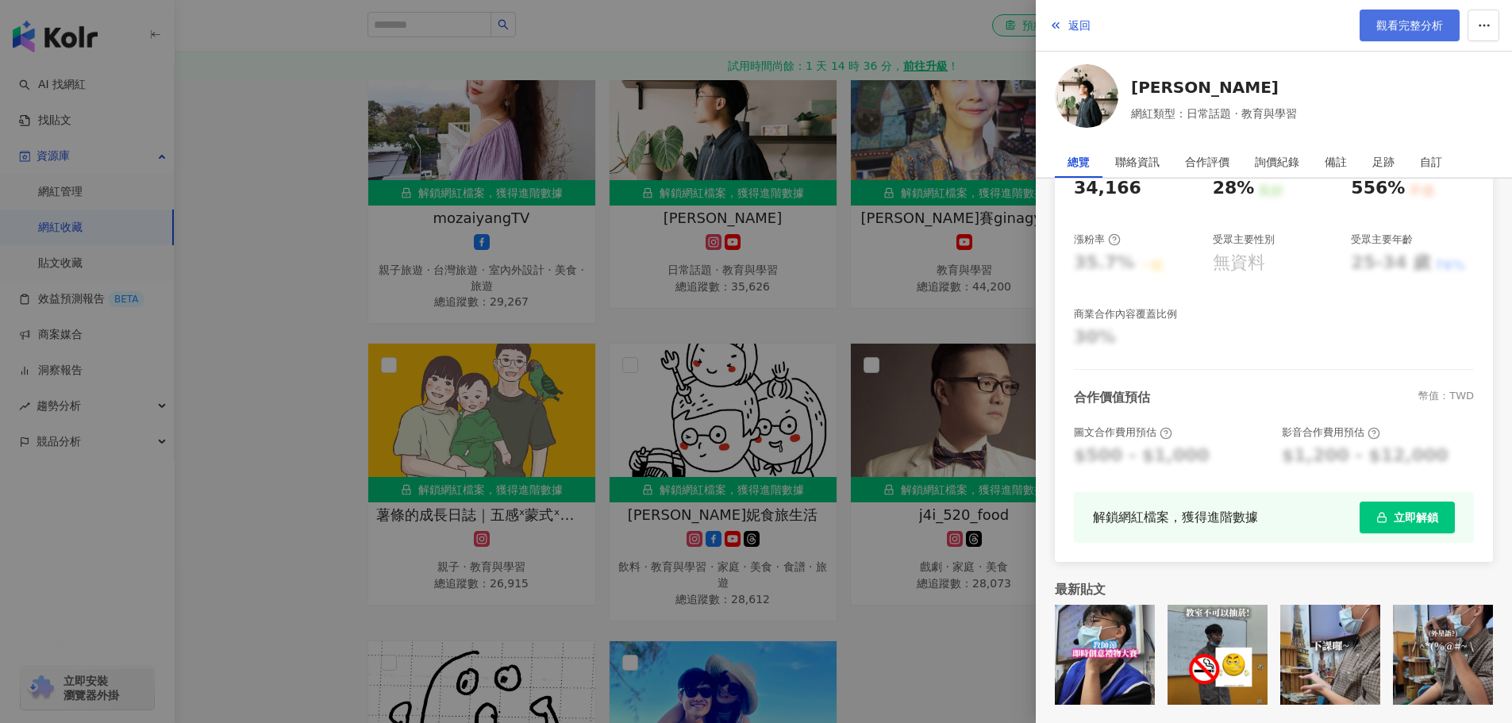
click at [1411, 22] on span "觀看完整分析" at bounding box center [1410, 25] width 67 height 13
click at [259, 95] on div at bounding box center [756, 361] width 1512 height 723
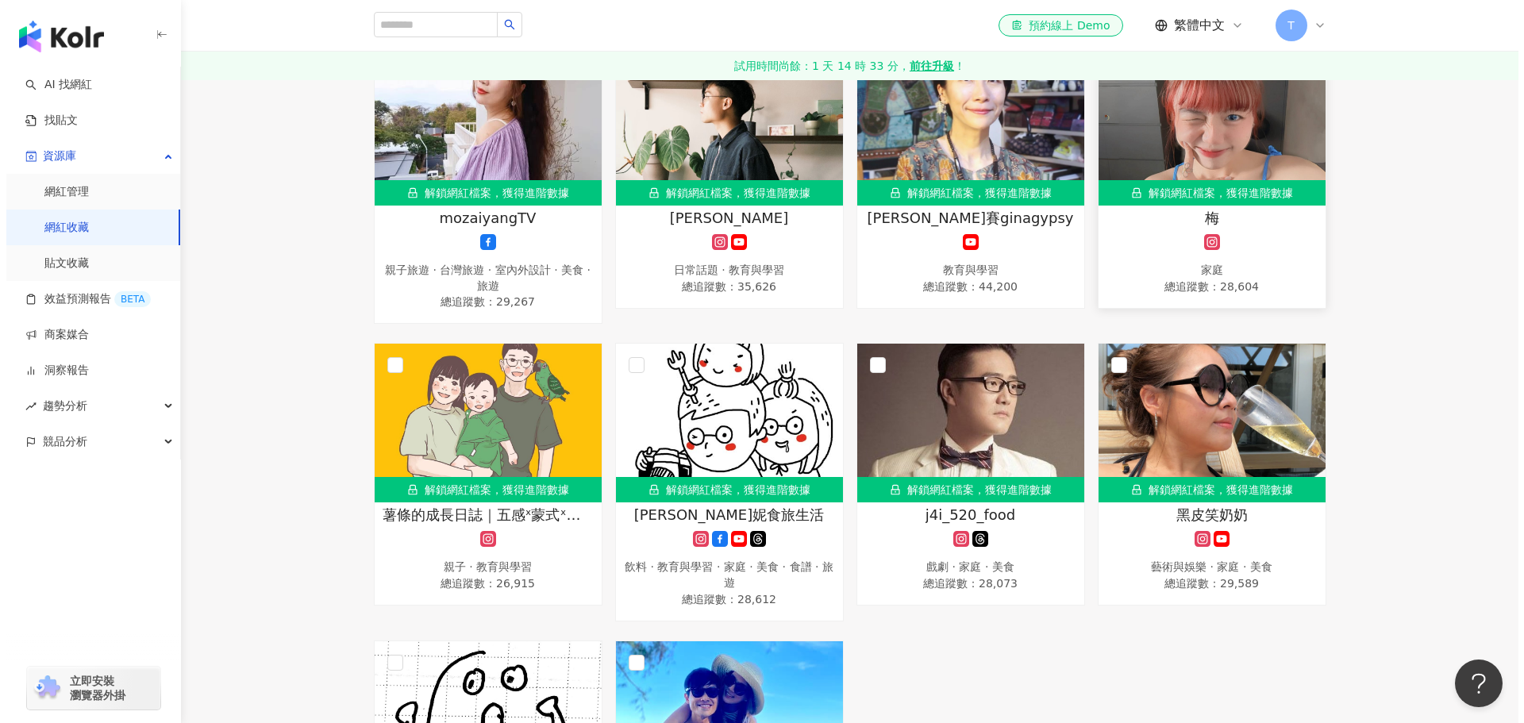
scroll to position [0, 0]
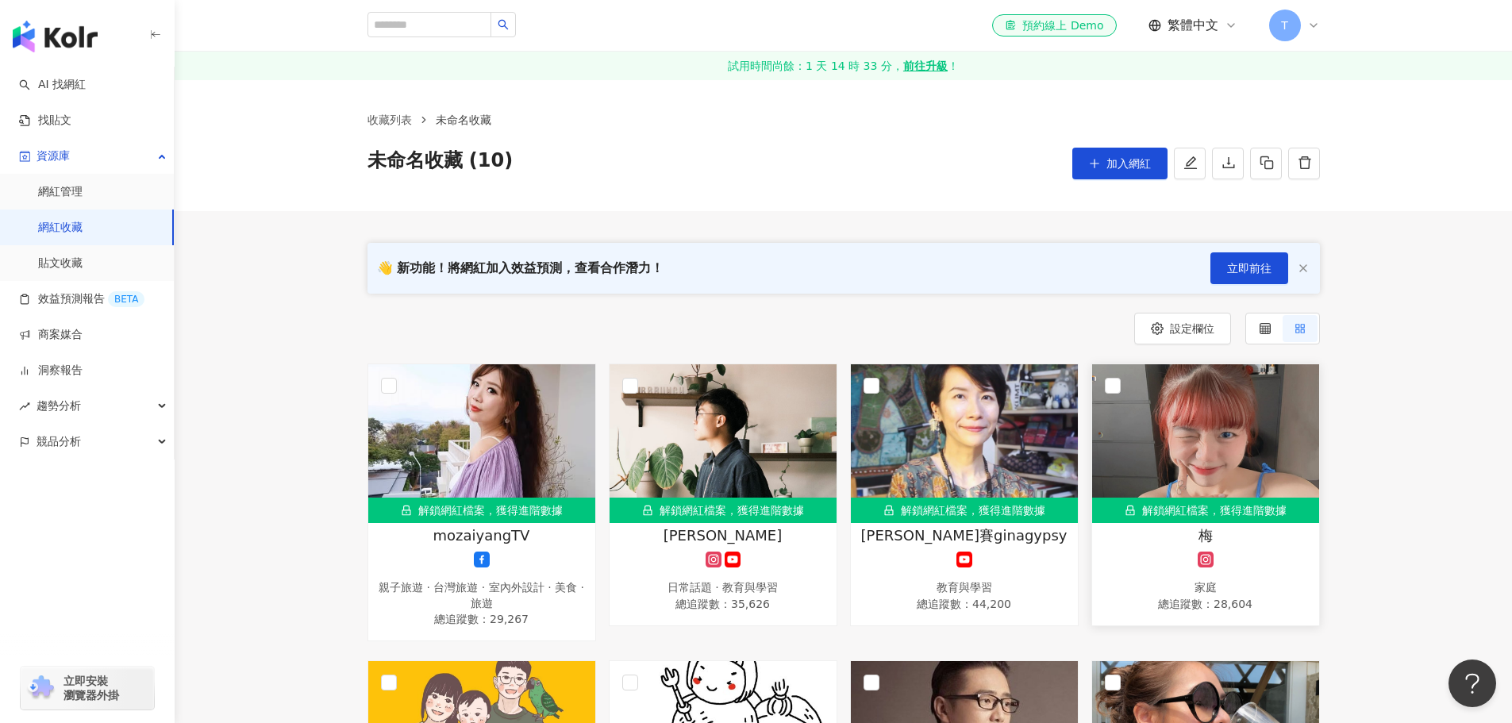
click at [83, 31] on img "button" at bounding box center [55, 37] width 85 height 32
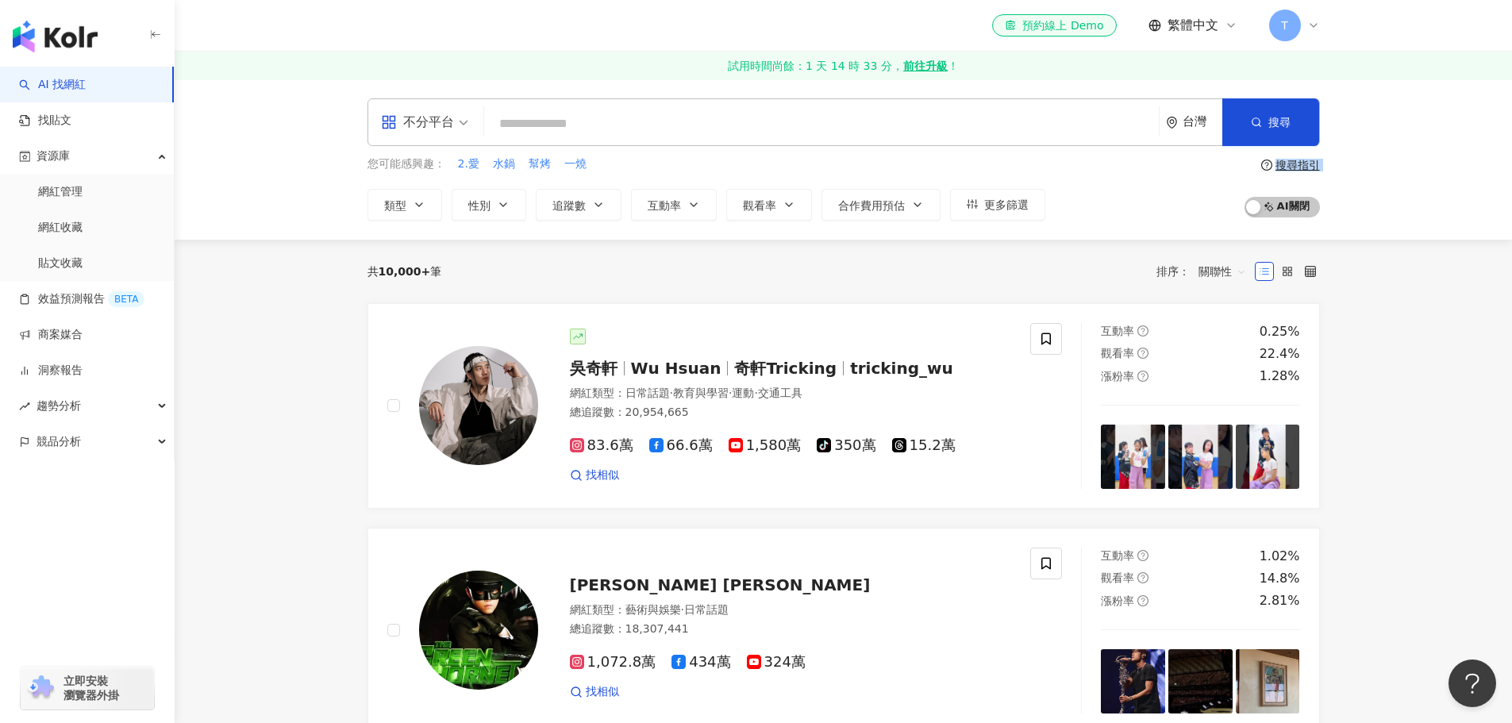
drag, startPoint x: 1268, startPoint y: 159, endPoint x: 1163, endPoint y: 216, distance: 119.4
click at [1163, 216] on div "您可能感興趣： 2.愛 水鍋 幫烤 一燒 類型 性別 追蹤數 互動率 觀看率 合作費用預估 更多篩選 搜尋指引 AI 開啟 AI 關閉" at bounding box center [844, 188] width 953 height 65
click at [986, 204] on span "更多篩選" at bounding box center [1006, 204] width 44 height 13
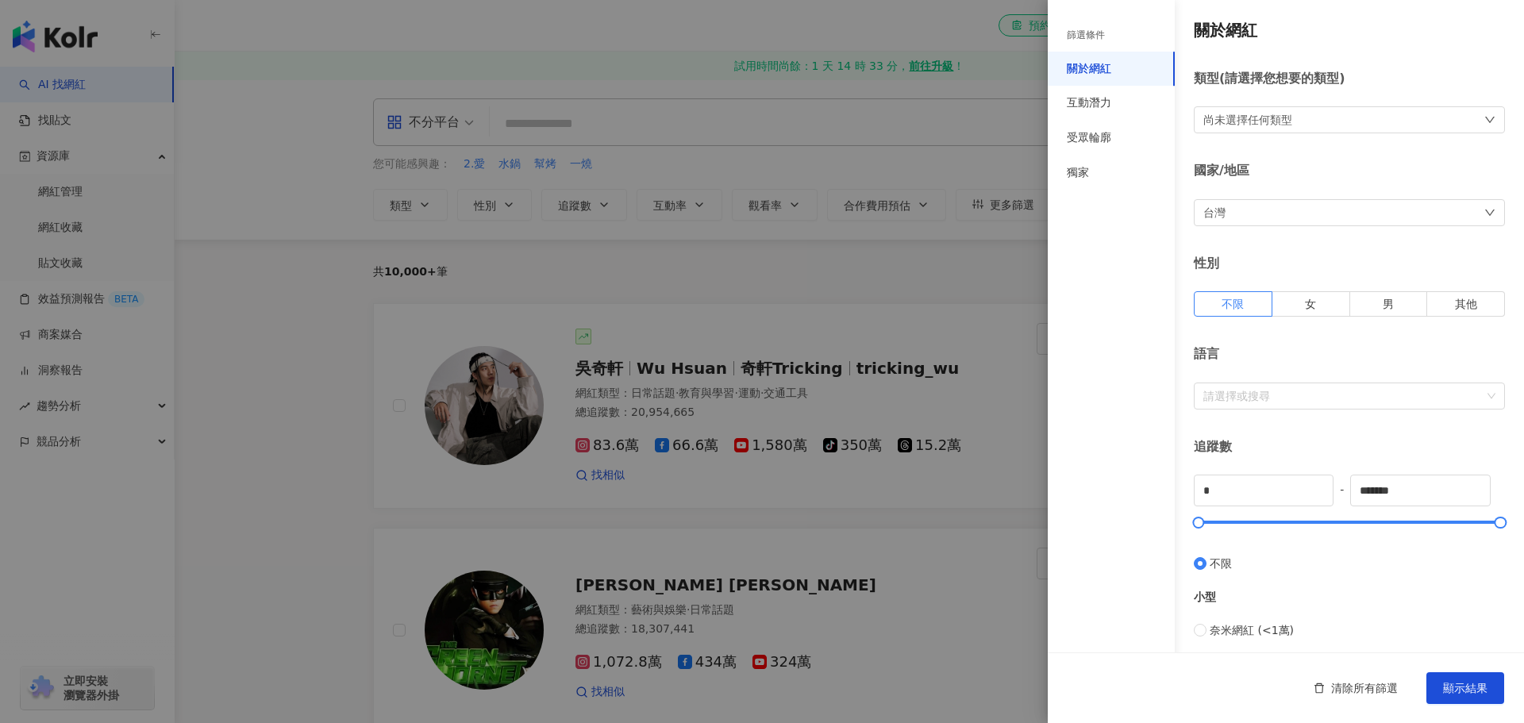
click at [1304, 129] on div "尚未選擇任何類型" at bounding box center [1349, 119] width 311 height 27
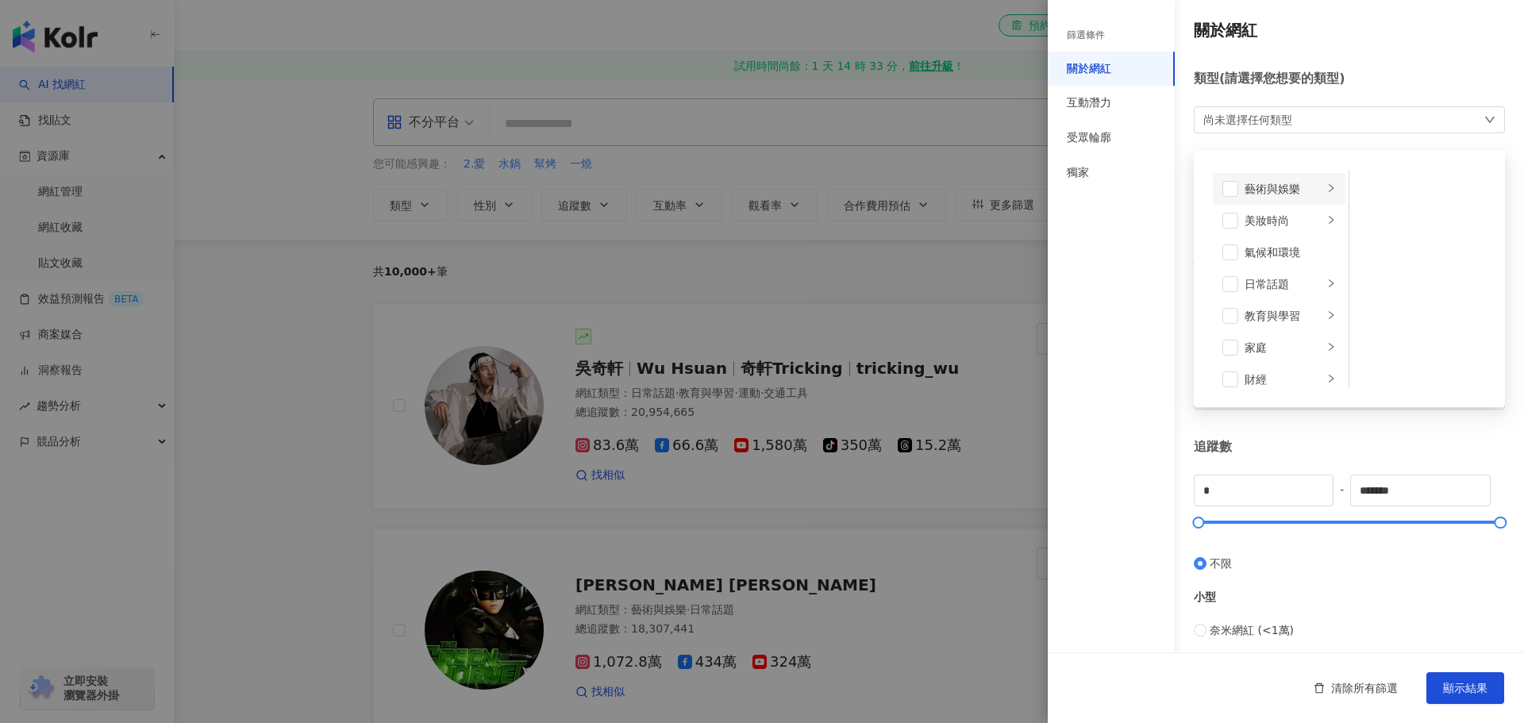
click at [1297, 188] on div "藝術與娛樂" at bounding box center [1284, 188] width 79 height 17
click at [1269, 192] on div "藝術與娛樂" at bounding box center [1284, 188] width 79 height 17
click at [1246, 188] on div "藝術與娛樂" at bounding box center [1284, 188] width 79 height 17
click at [1238, 192] on span at bounding box center [1231, 189] width 16 height 16
click at [1273, 281] on div "日常話題" at bounding box center [1284, 284] width 79 height 17
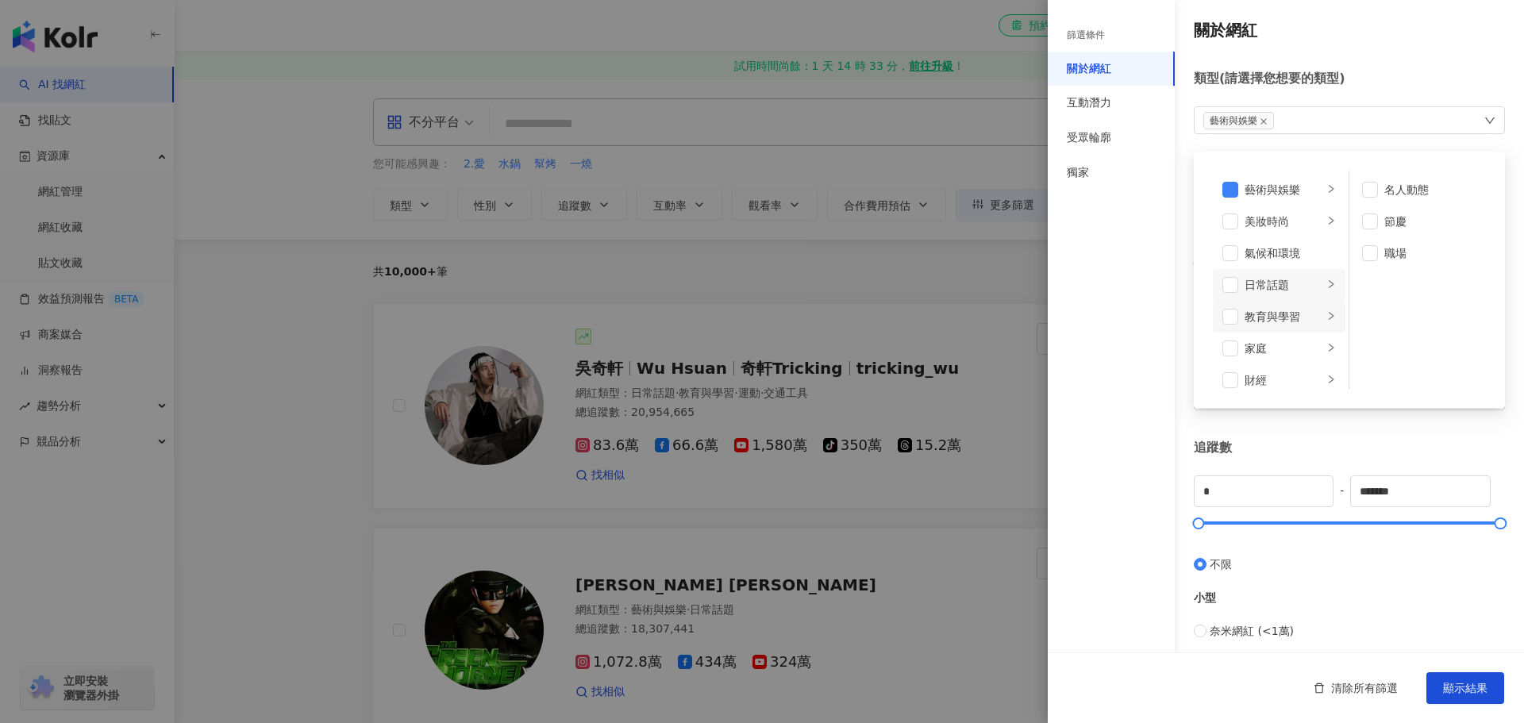
click at [1239, 319] on li "教育與學習" at bounding box center [1279, 317] width 133 height 32
click at [1238, 322] on span at bounding box center [1231, 317] width 16 height 16
click at [1233, 345] on span at bounding box center [1231, 349] width 16 height 16
click at [1285, 253] on div "美食" at bounding box center [1284, 253] width 79 height 17
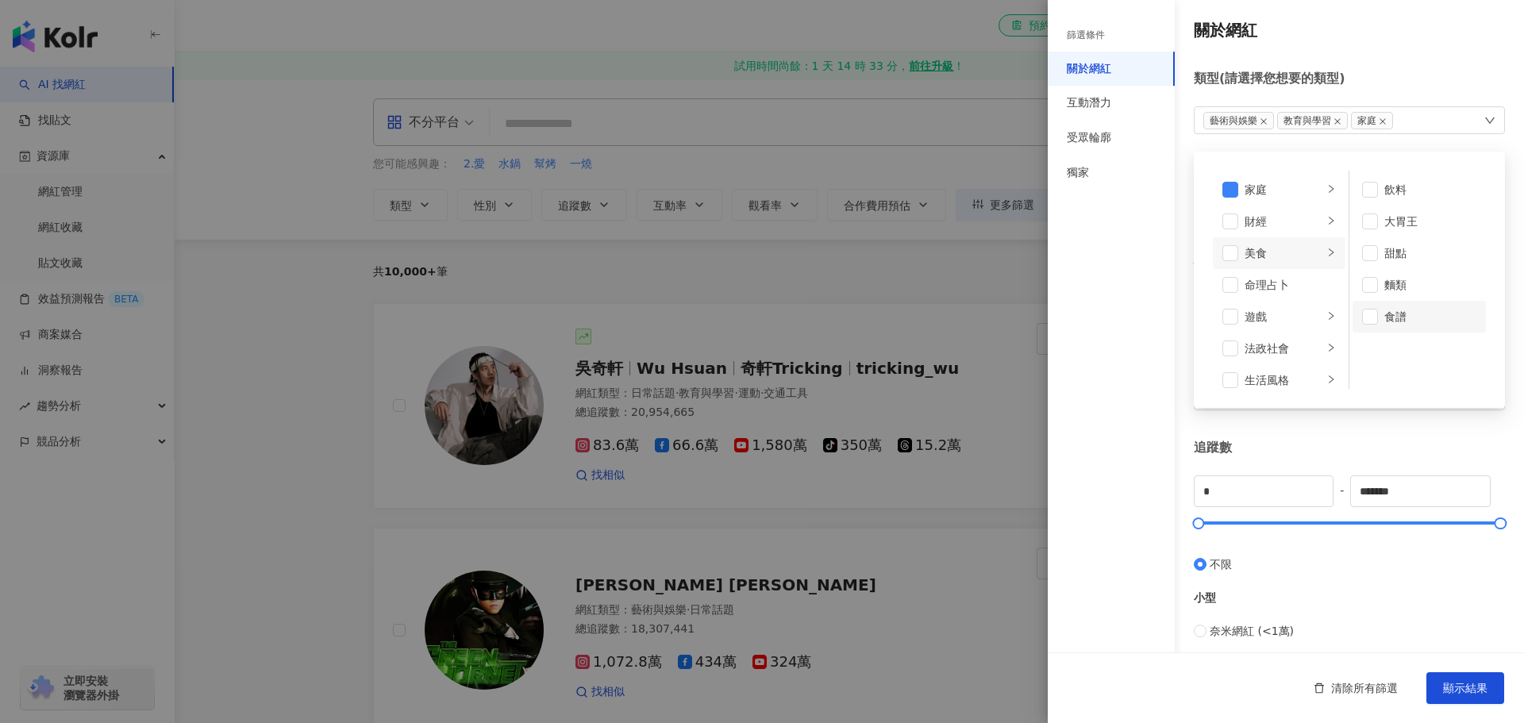
click at [1385, 313] on div "食譜" at bounding box center [1431, 316] width 92 height 17
click at [1270, 345] on div "法政社會" at bounding box center [1284, 348] width 79 height 17
click at [1285, 306] on div "生活風格" at bounding box center [1284, 300] width 79 height 17
click at [1244, 312] on li "生活風格" at bounding box center [1279, 301] width 133 height 32
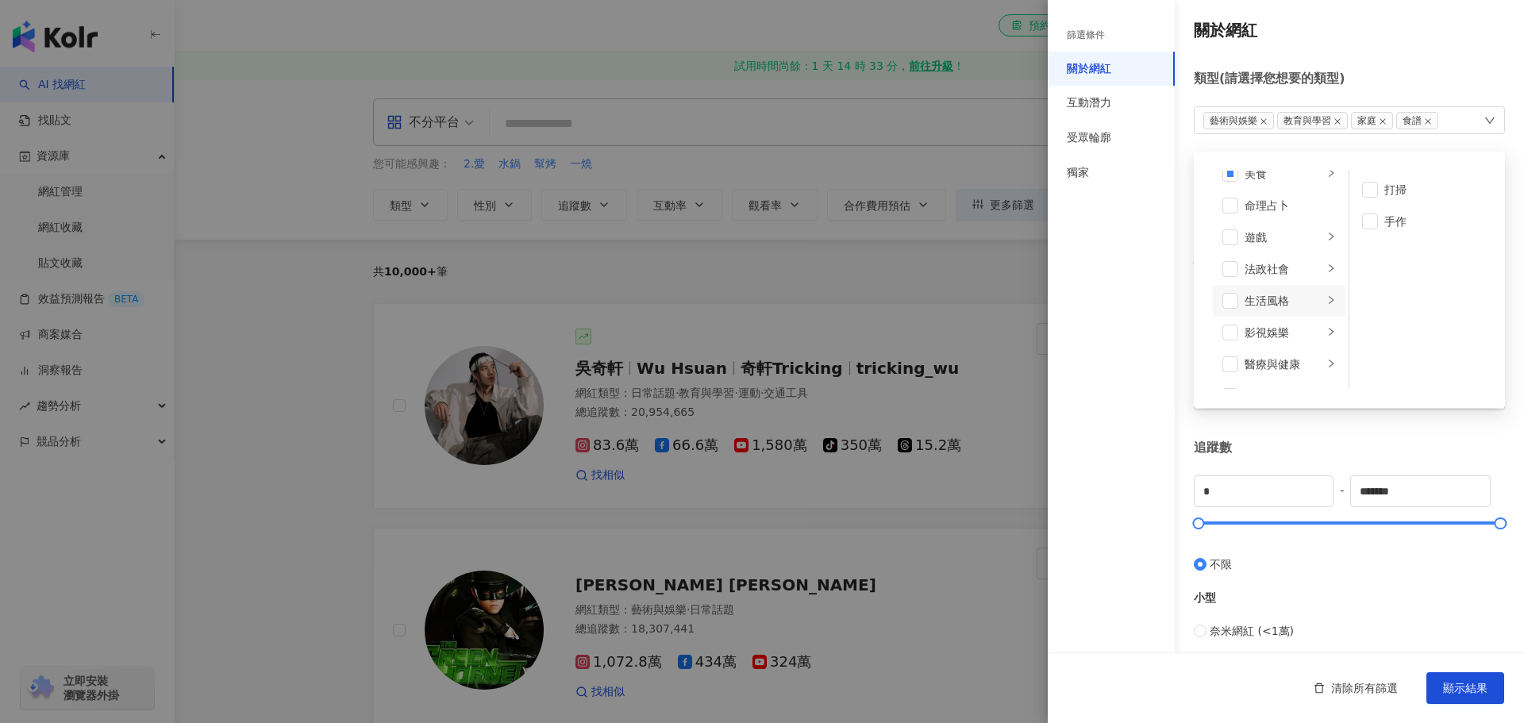
click at [1239, 308] on li "生活風格" at bounding box center [1279, 301] width 133 height 32
click at [1231, 296] on span at bounding box center [1231, 301] width 16 height 16
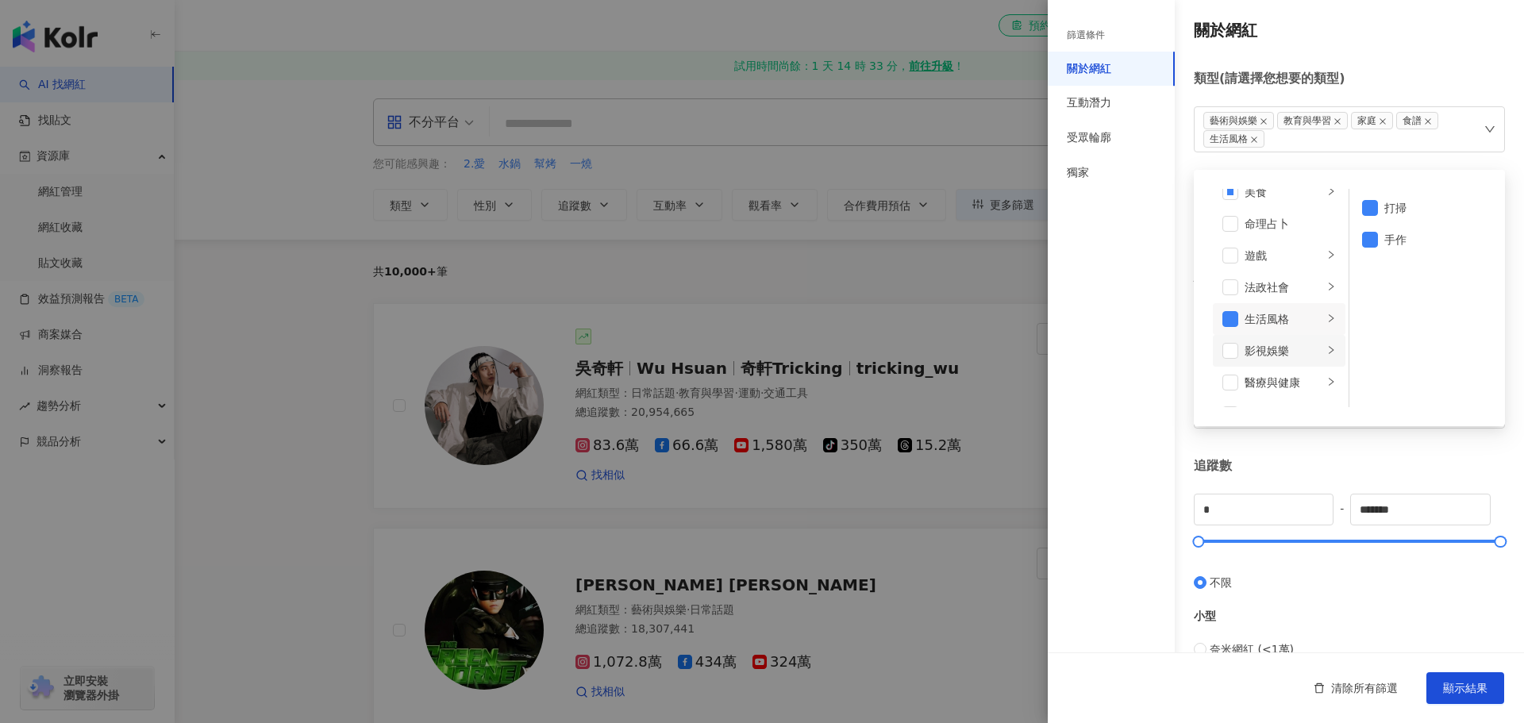
click at [1272, 351] on div "影視娛樂" at bounding box center [1284, 350] width 79 height 17
click at [1396, 229] on li "舞蹈" at bounding box center [1419, 240] width 133 height 32
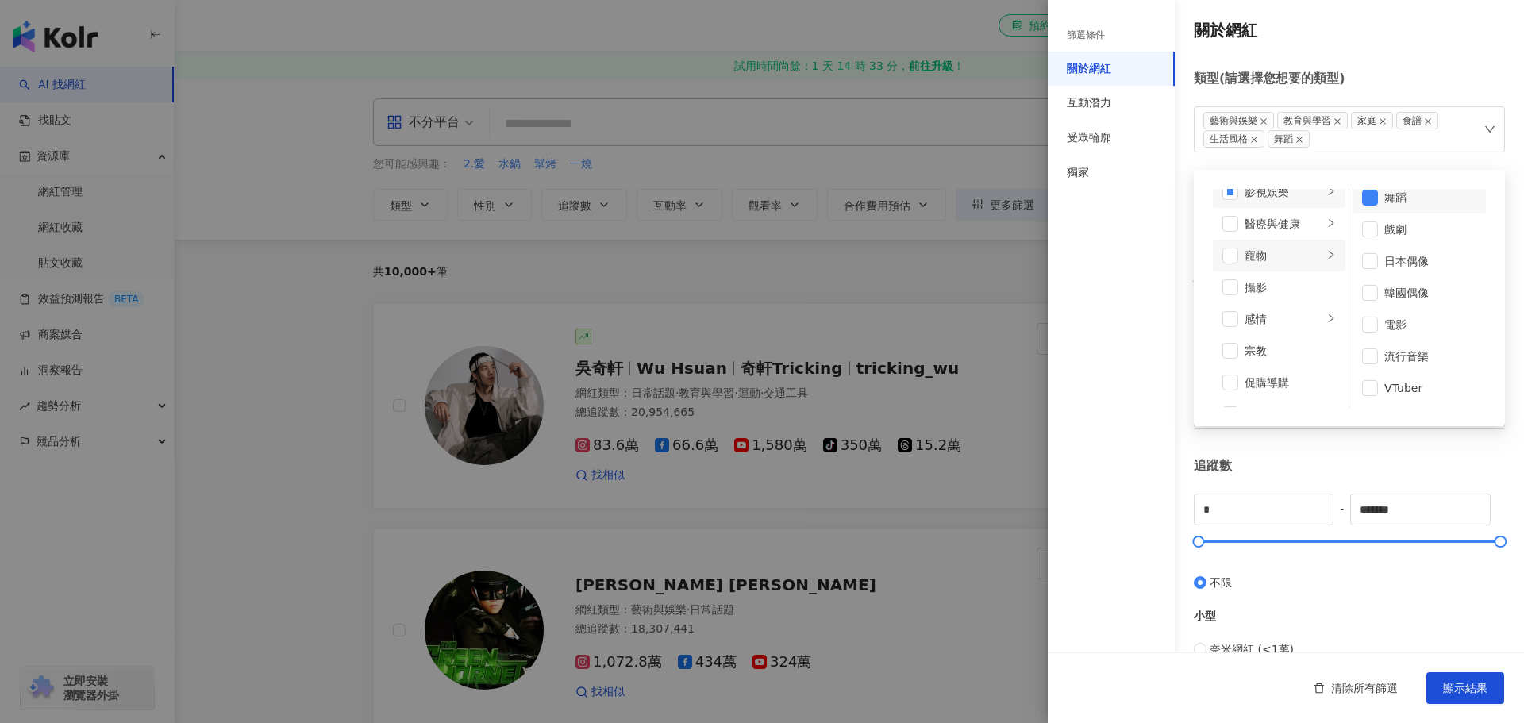
click at [1296, 264] on li "寵物" at bounding box center [1279, 256] width 133 height 32
click at [1296, 225] on div "醫療與健康" at bounding box center [1284, 223] width 79 height 17
click at [1269, 310] on li "感情" at bounding box center [1279, 319] width 133 height 32
click at [1281, 275] on li "攝影" at bounding box center [1279, 288] width 133 height 32
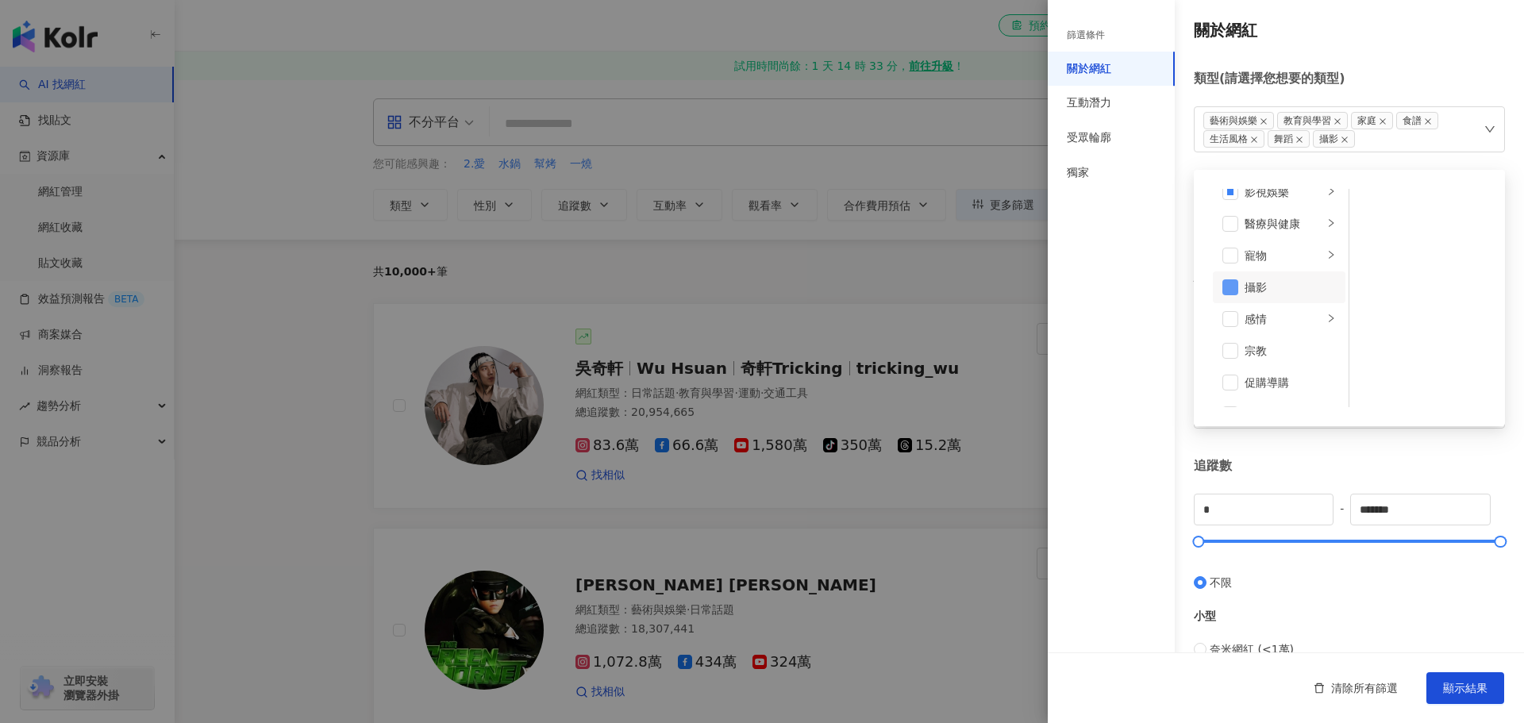
click at [1231, 279] on span at bounding box center [1231, 287] width 16 height 16
click at [1277, 320] on div "感情" at bounding box center [1284, 318] width 79 height 17
click at [1279, 252] on div "寵物" at bounding box center [1284, 255] width 79 height 17
click at [1289, 224] on div "醫療與健康" at bounding box center [1284, 223] width 79 height 17
click at [1449, 455] on div "關於網紅 類型 ( 請選擇您想要的類型 ) 藝術與娛樂 教育與學習 家庭 食譜 生活風格 舞蹈 藝術與娛樂 美妝時尚 氣候和環境 日常話題 教育與學習 家庭 …" at bounding box center [1286, 574] width 476 height 1148
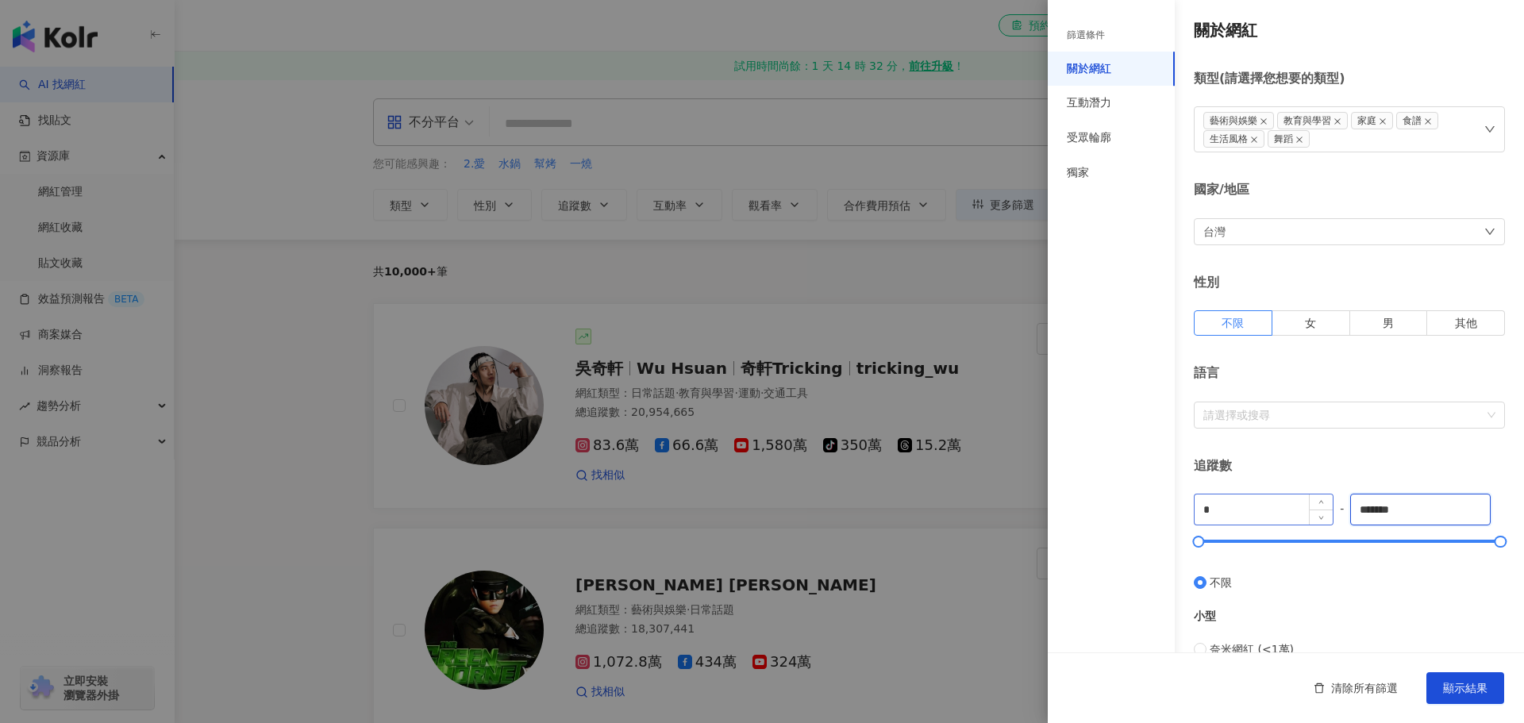
drag, startPoint x: 1418, startPoint y: 514, endPoint x: 1229, endPoint y: 501, distance: 189.4
click at [1233, 503] on div "* - ******* 不限 小型 奈米網紅 (<1萬) 微型網紅 (1萬-3萬) 小型網紅 (3萬-5萬) 中型 中小型網紅 (5萬-10萬) 中型網紅 (…" at bounding box center [1349, 726] width 311 height 464
type input "*****"
drag, startPoint x: 1238, startPoint y: 510, endPoint x: 996, endPoint y: 491, distance: 243.0
click at [1013, 495] on div "篩選條件 關於網紅 互動潛力 受眾輪廓 獨家 關於網紅 類型 ( 請選擇您想要的類型 ) 藝術與娛樂 教育與學習 家庭 食譜 生活風格 舞蹈 國家/地區 台灣…" at bounding box center [762, 361] width 1524 height 723
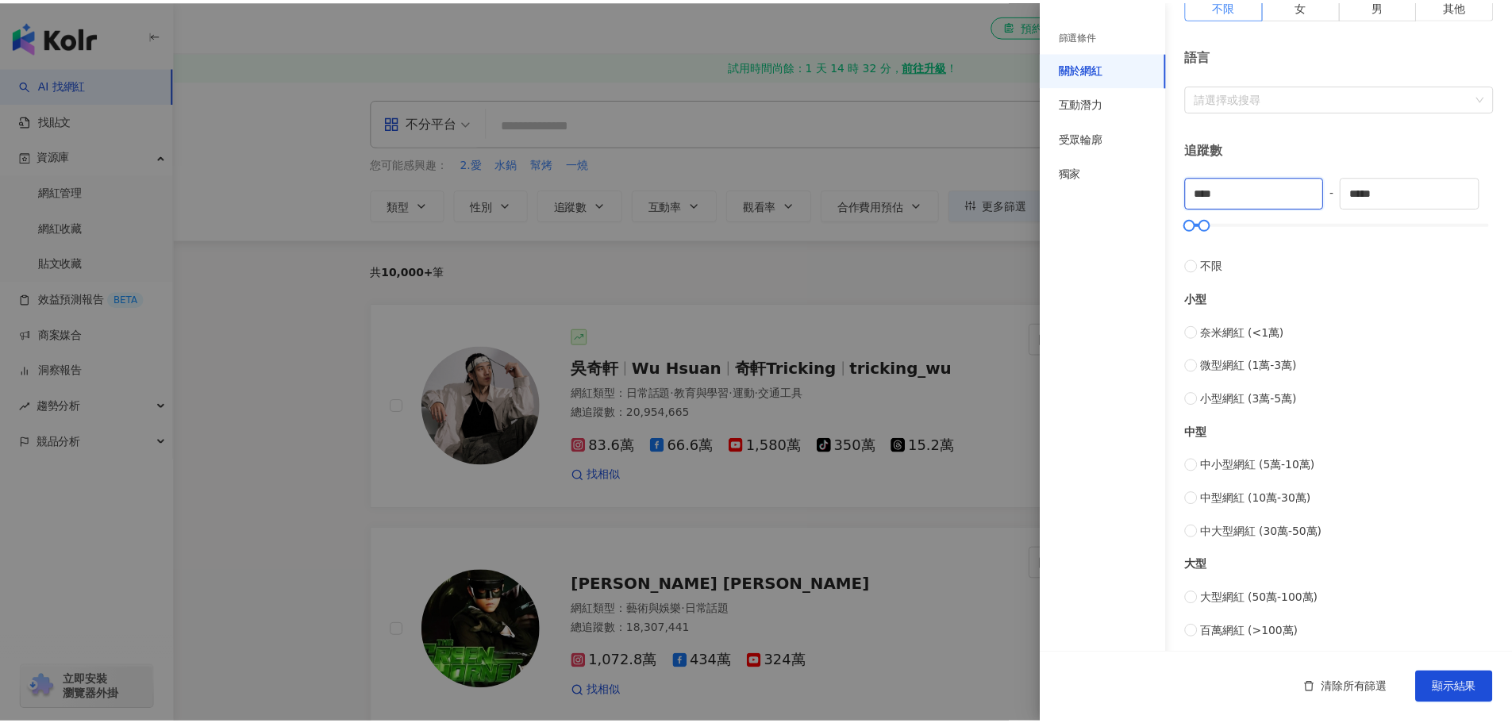
scroll to position [476, 0]
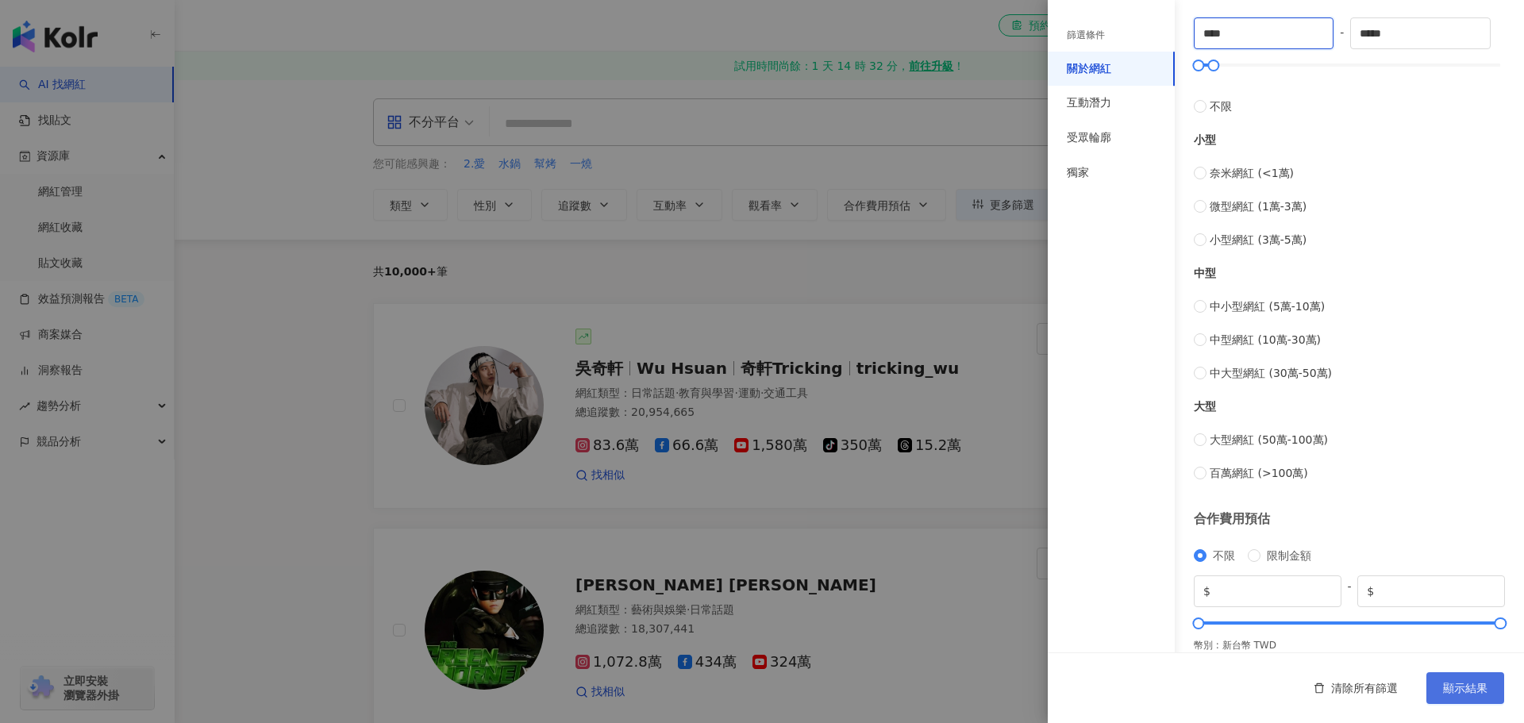
type input "****"
click at [1470, 686] on span "顯示結果" at bounding box center [1465, 688] width 44 height 13
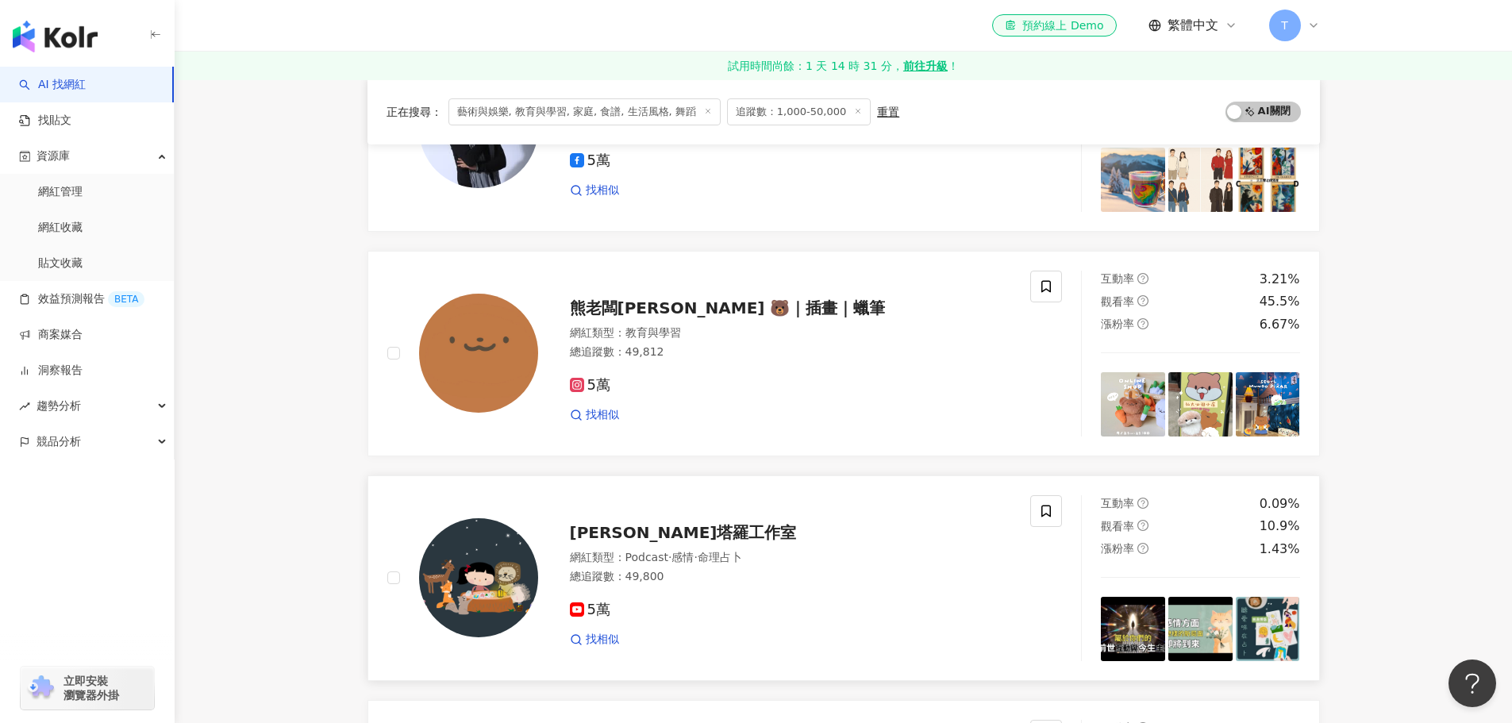
scroll to position [1032, 0]
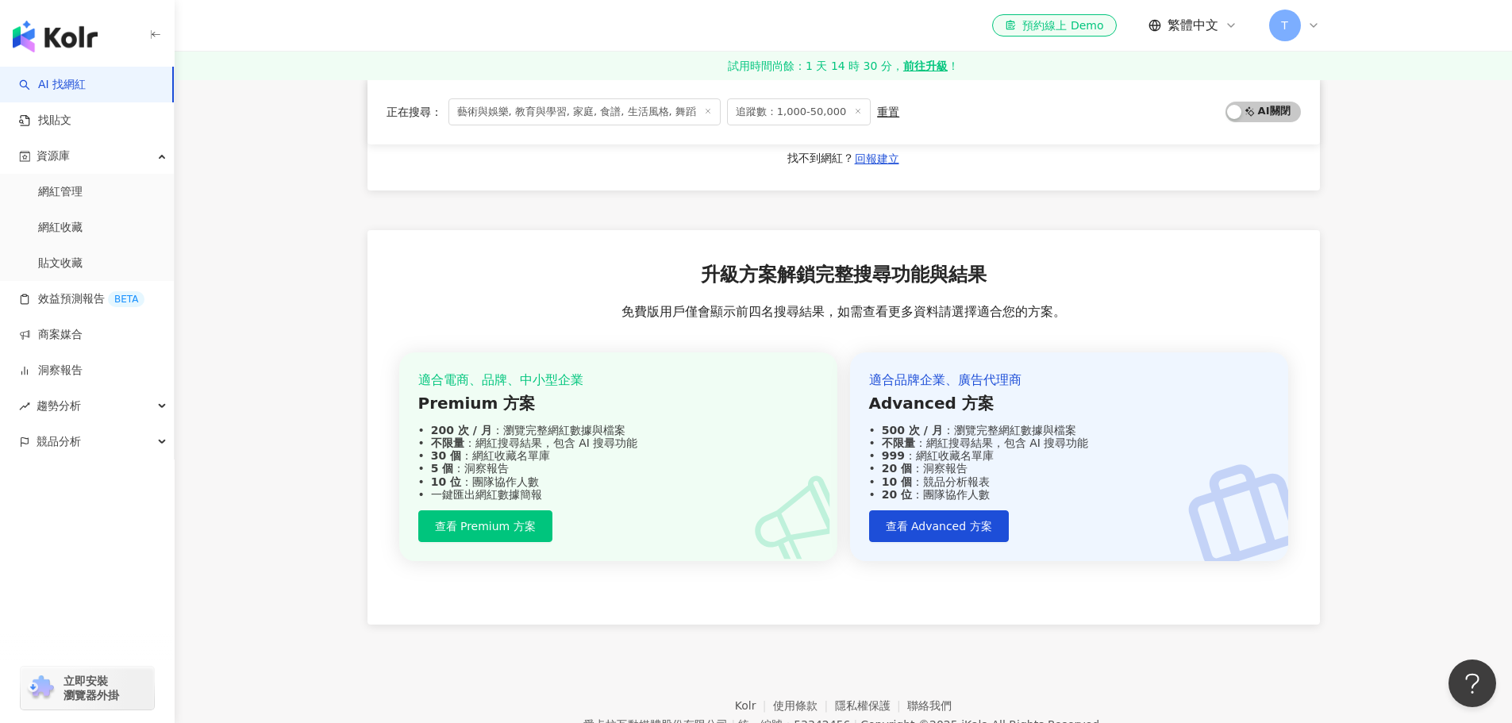
scroll to position [3015, 0]
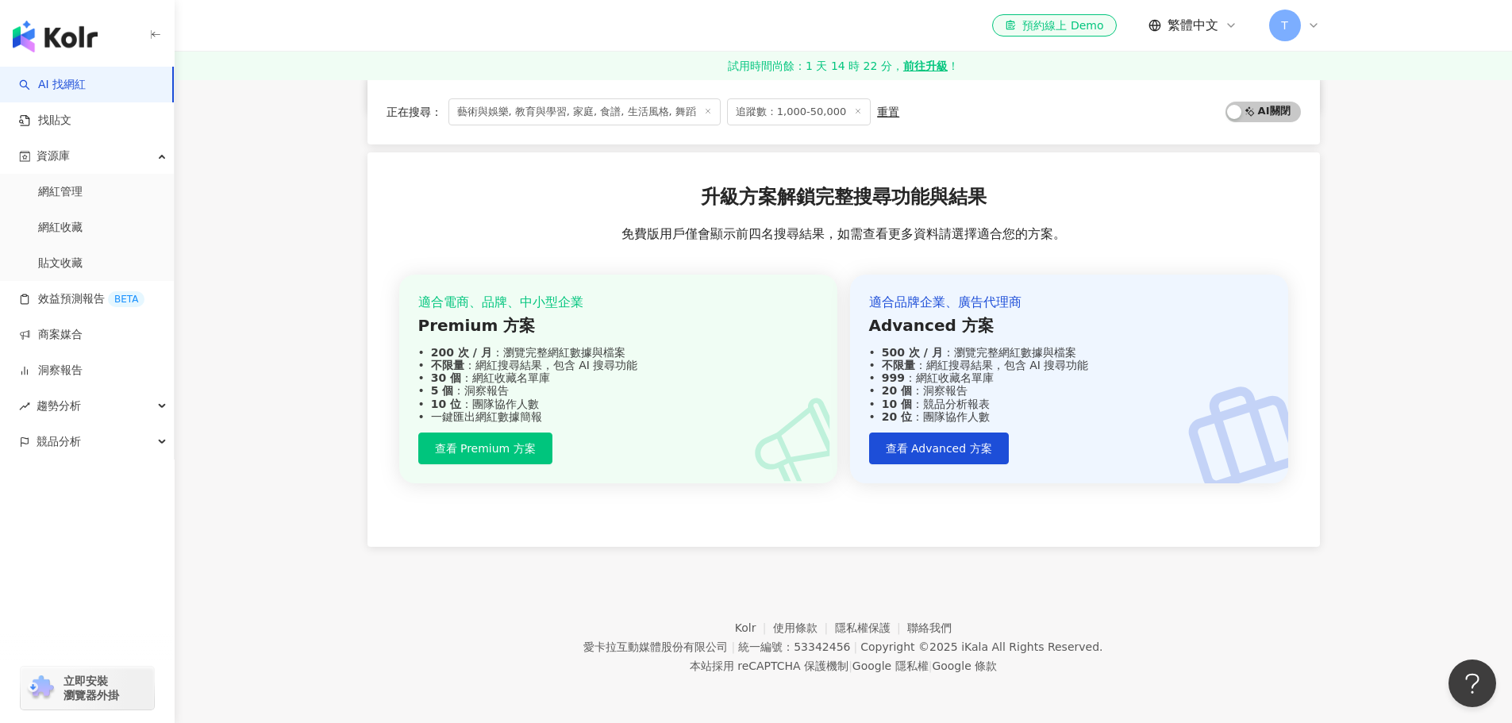
click at [753, 586] on footer "Kolr 使用條款 隱私權保護 聯絡我們 愛卡拉互動媒體股份有限公司 | 統一編號：53342456 | Copyright © 2025 iKala All…" at bounding box center [844, 635] width 1338 height 176
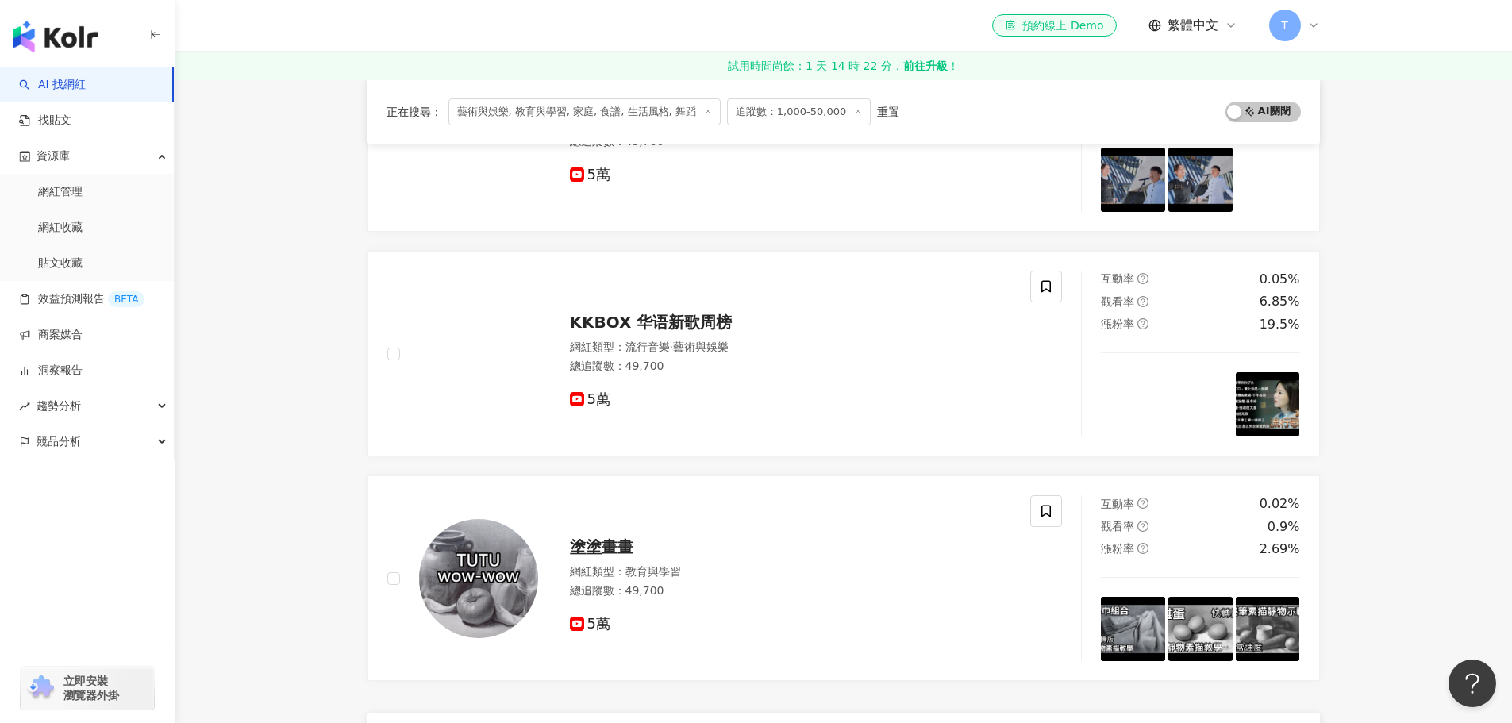
scroll to position [2539, 0]
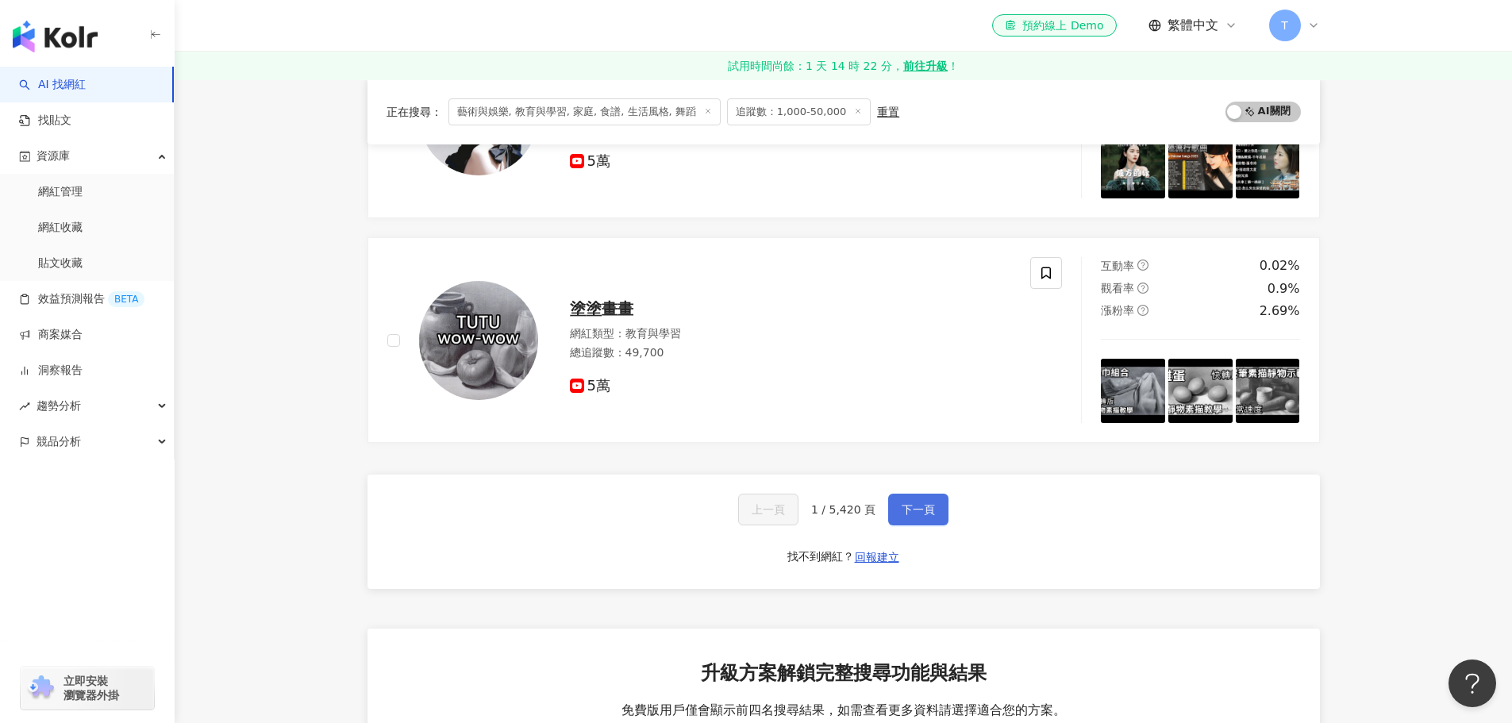
click at [936, 510] on button "下一頁" at bounding box center [918, 510] width 60 height 32
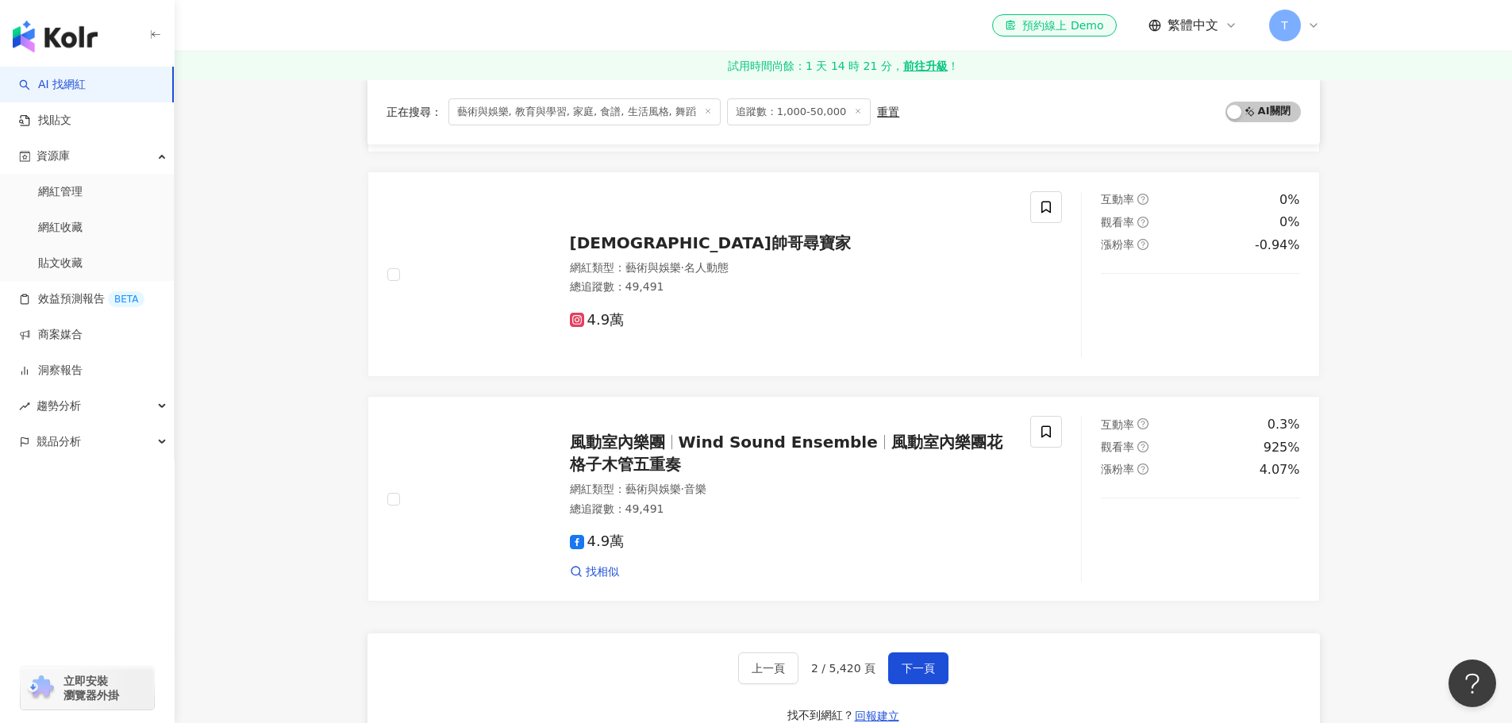
scroll to position [2777, 0]
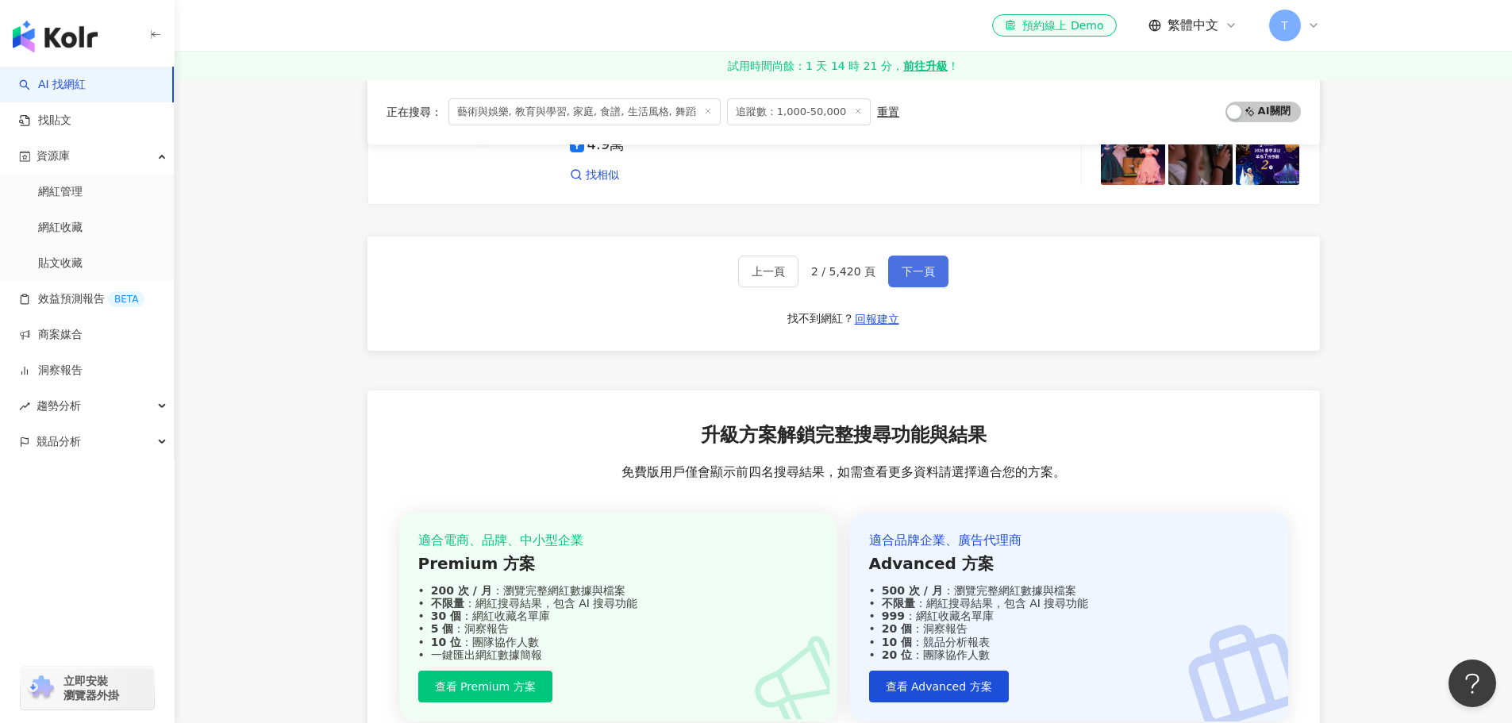
drag, startPoint x: 913, startPoint y: 275, endPoint x: 908, endPoint y: 284, distance: 9.9
click at [913, 276] on span "下一頁" at bounding box center [918, 271] width 33 height 13
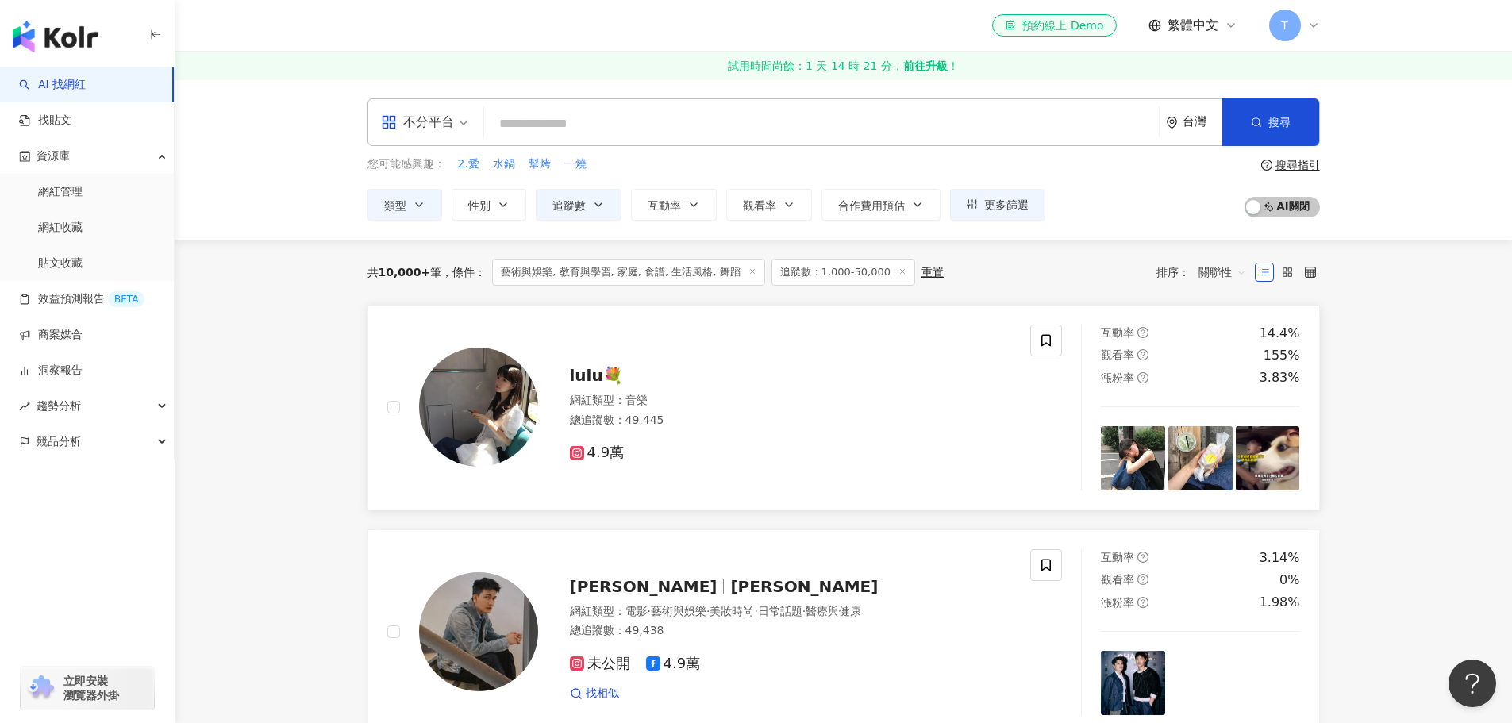
scroll to position [159, 0]
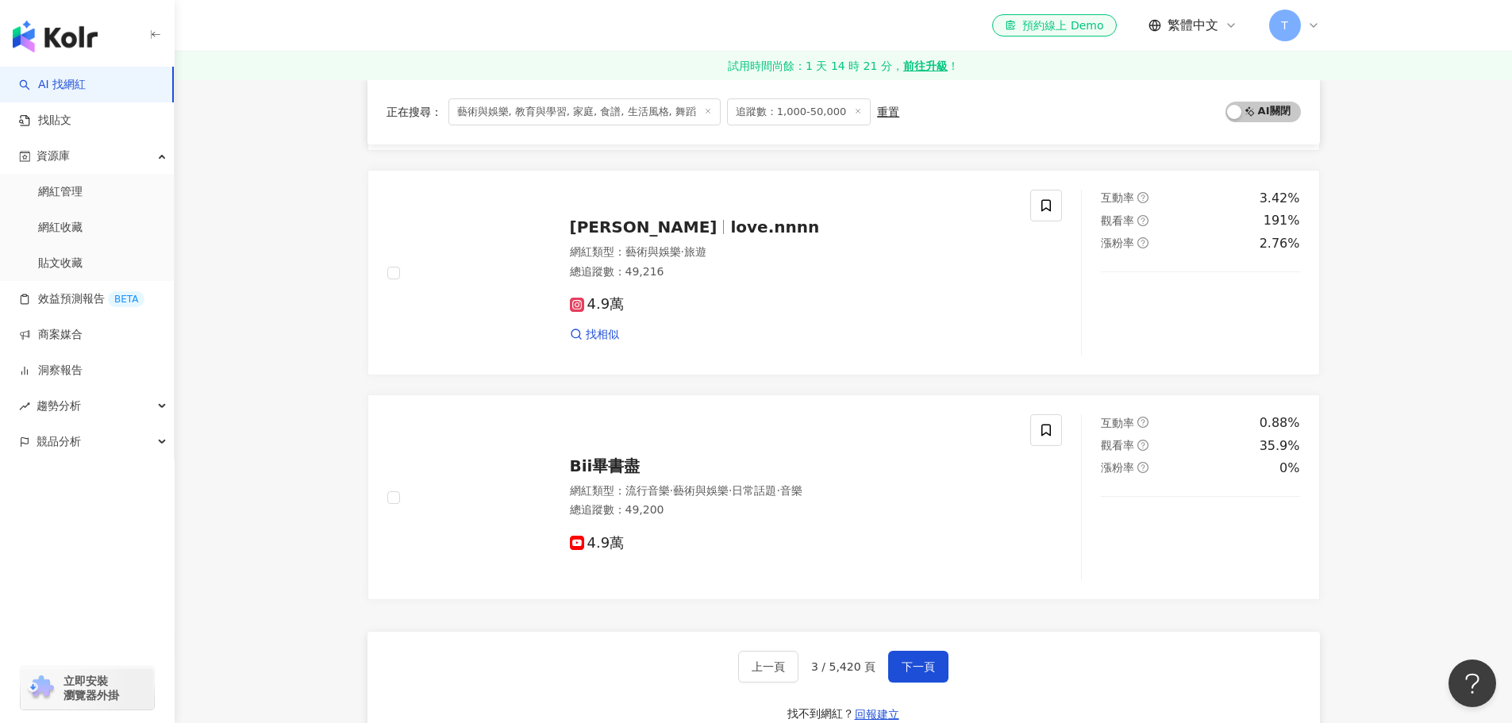
scroll to position [2541, 0]
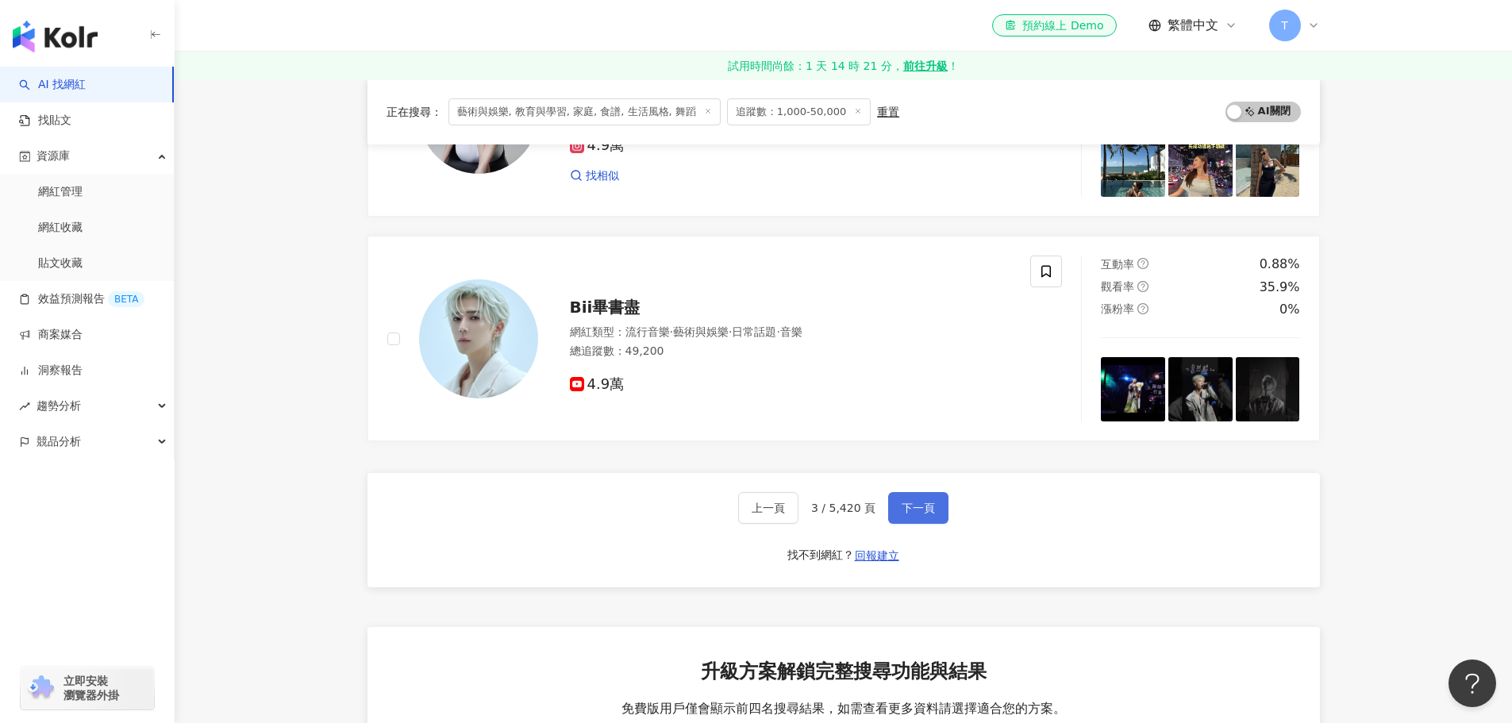
click at [898, 499] on button "下一頁" at bounding box center [918, 508] width 60 height 32
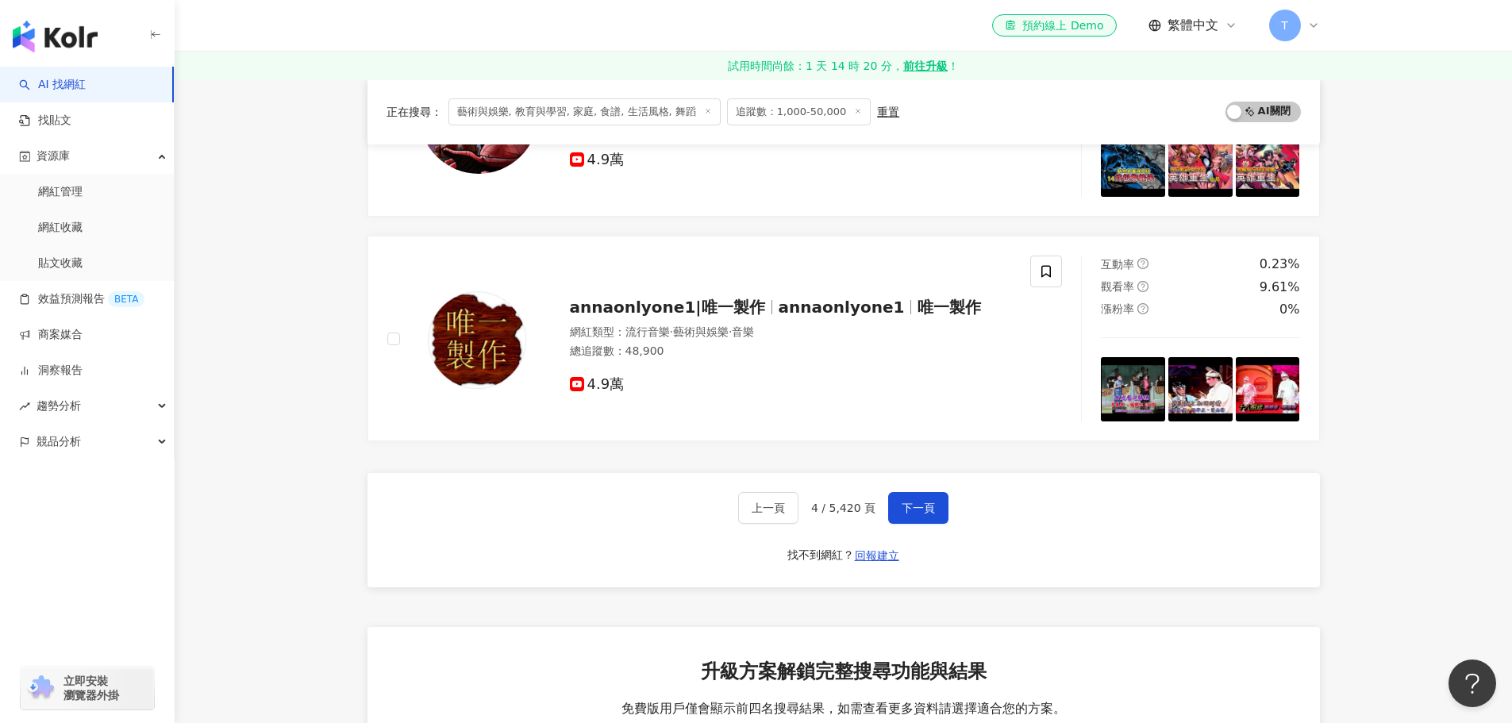
scroll to position [2779, 0]
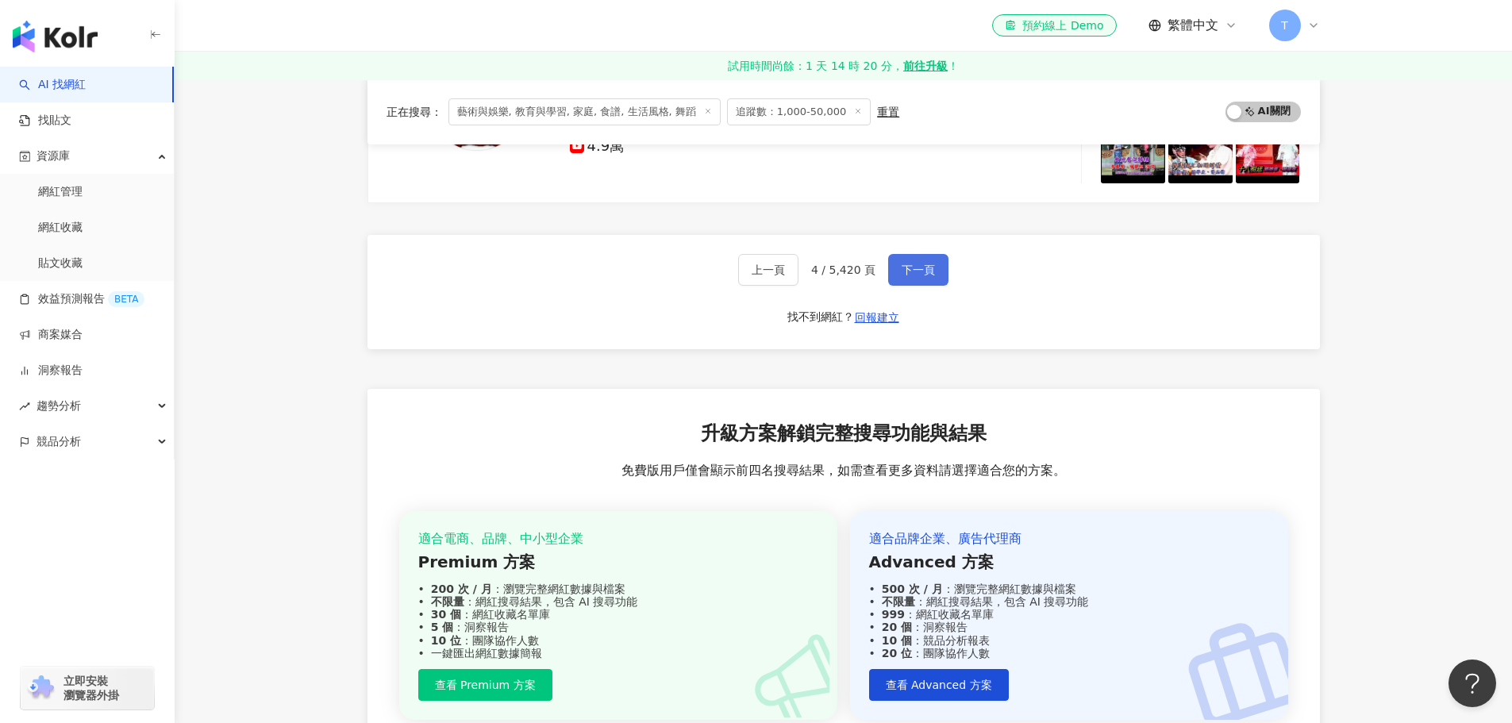
click at [906, 271] on span "下一頁" at bounding box center [918, 270] width 33 height 13
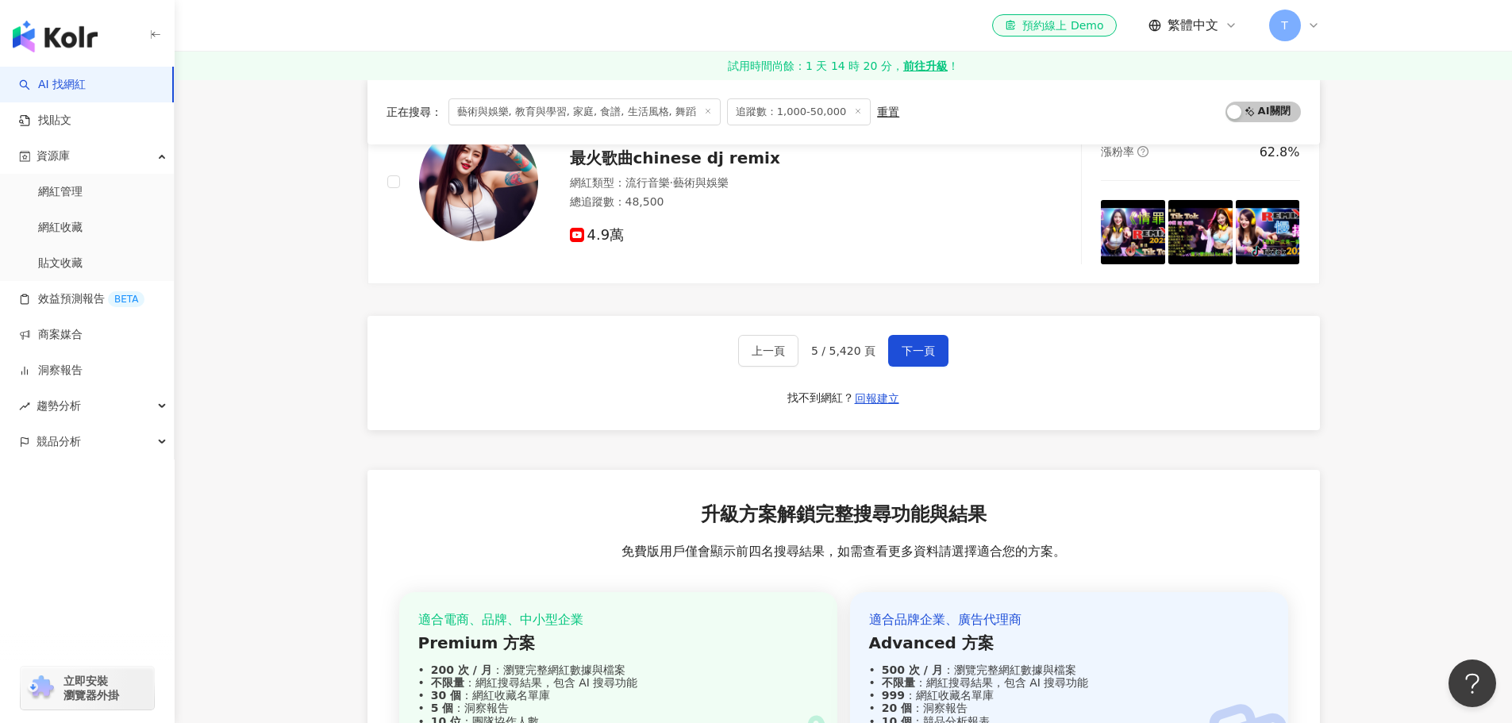
scroll to position [2460, 0]
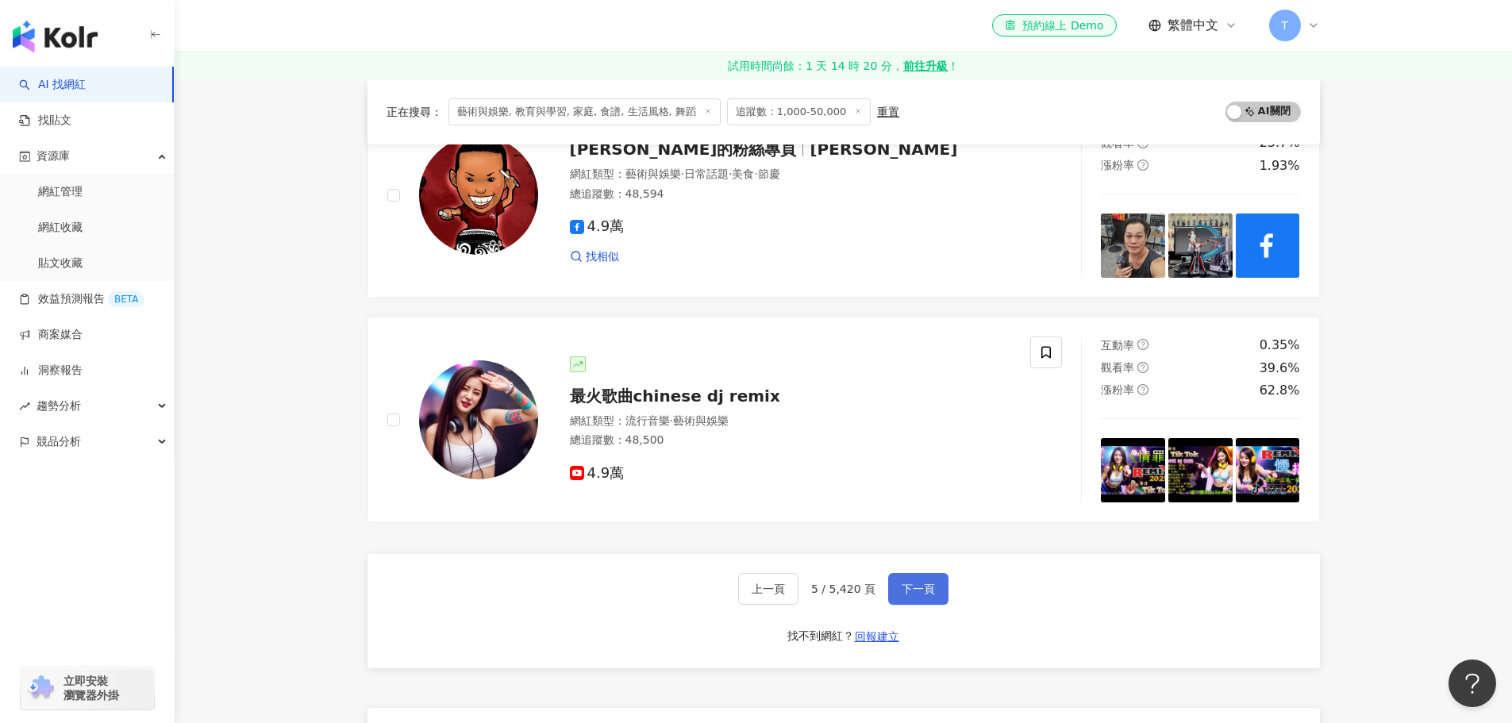
click at [912, 595] on span "下一頁" at bounding box center [918, 589] width 33 height 13
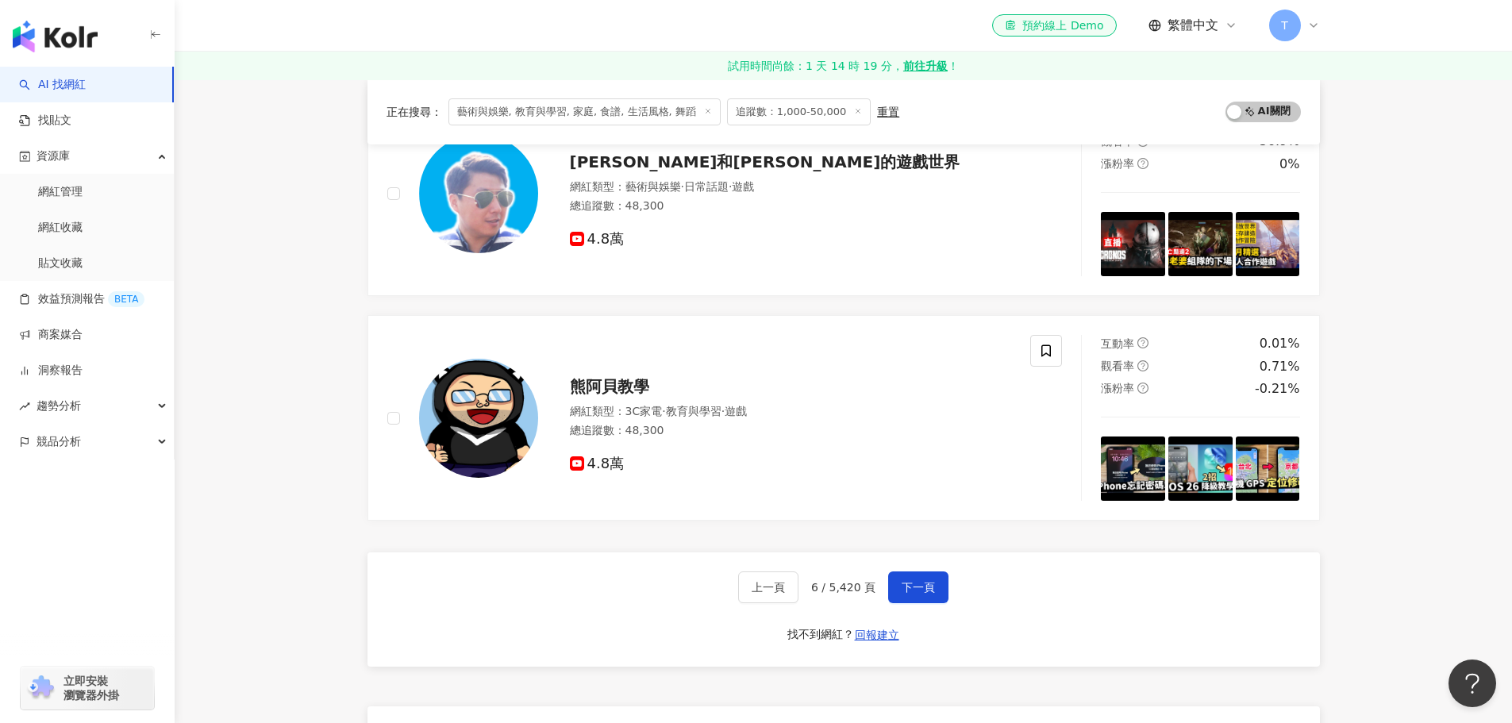
scroll to position [2699, 0]
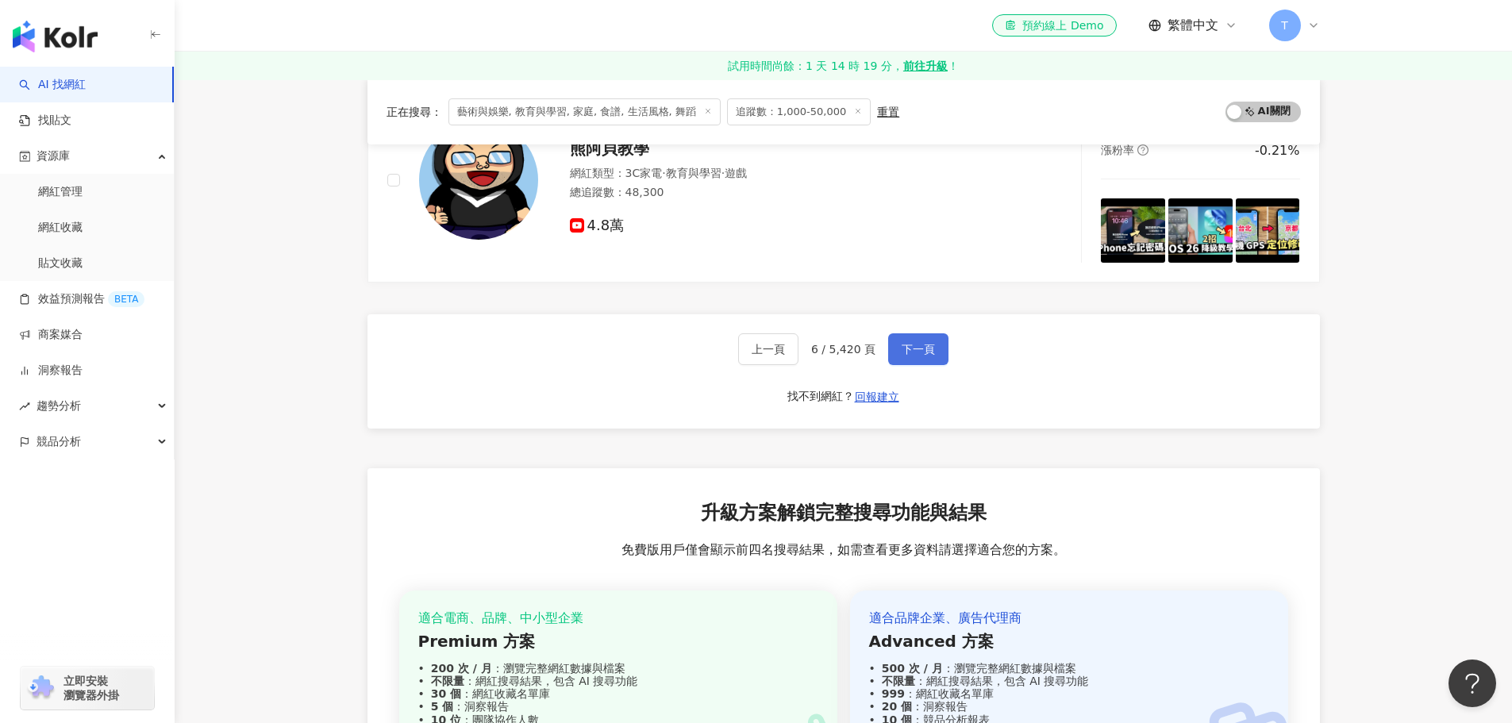
click at [889, 345] on button "下一頁" at bounding box center [918, 349] width 60 height 32
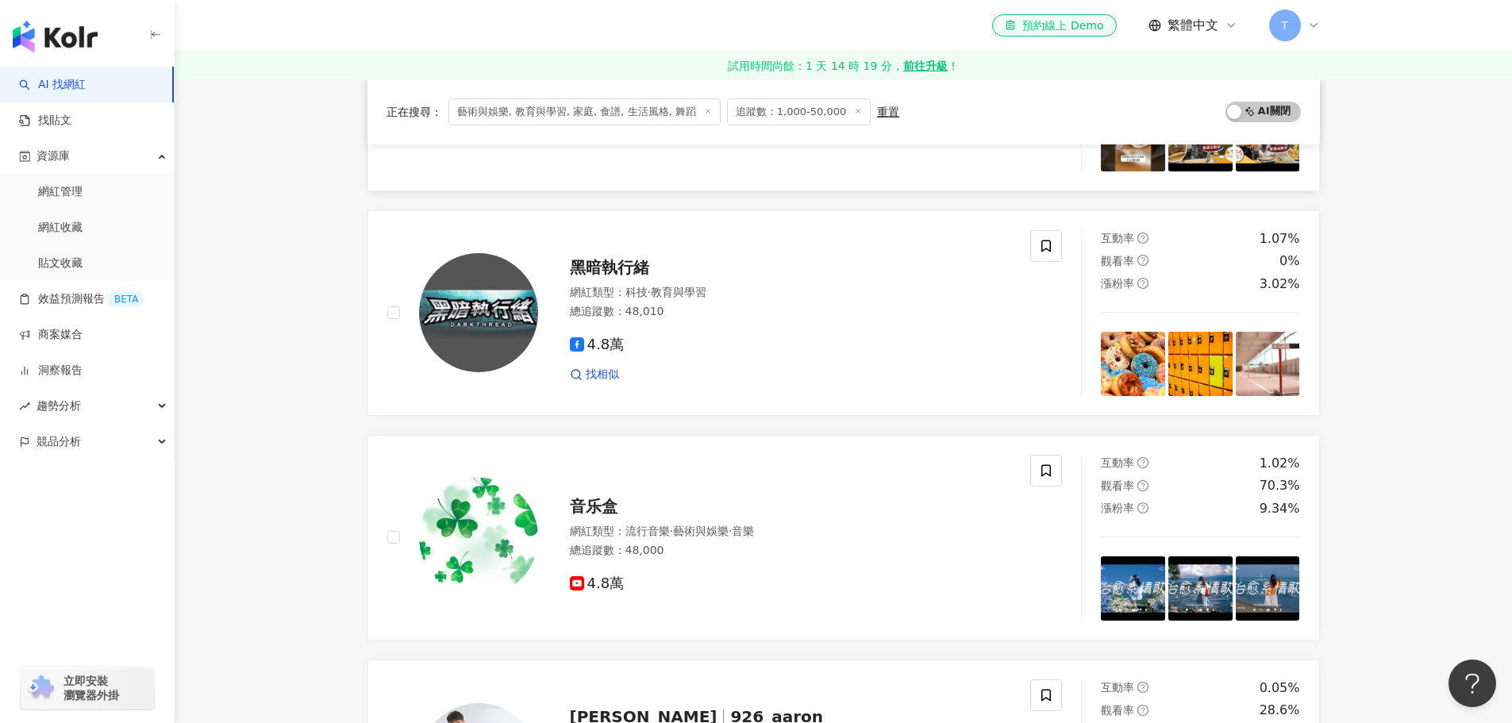
scroll to position [1826, 0]
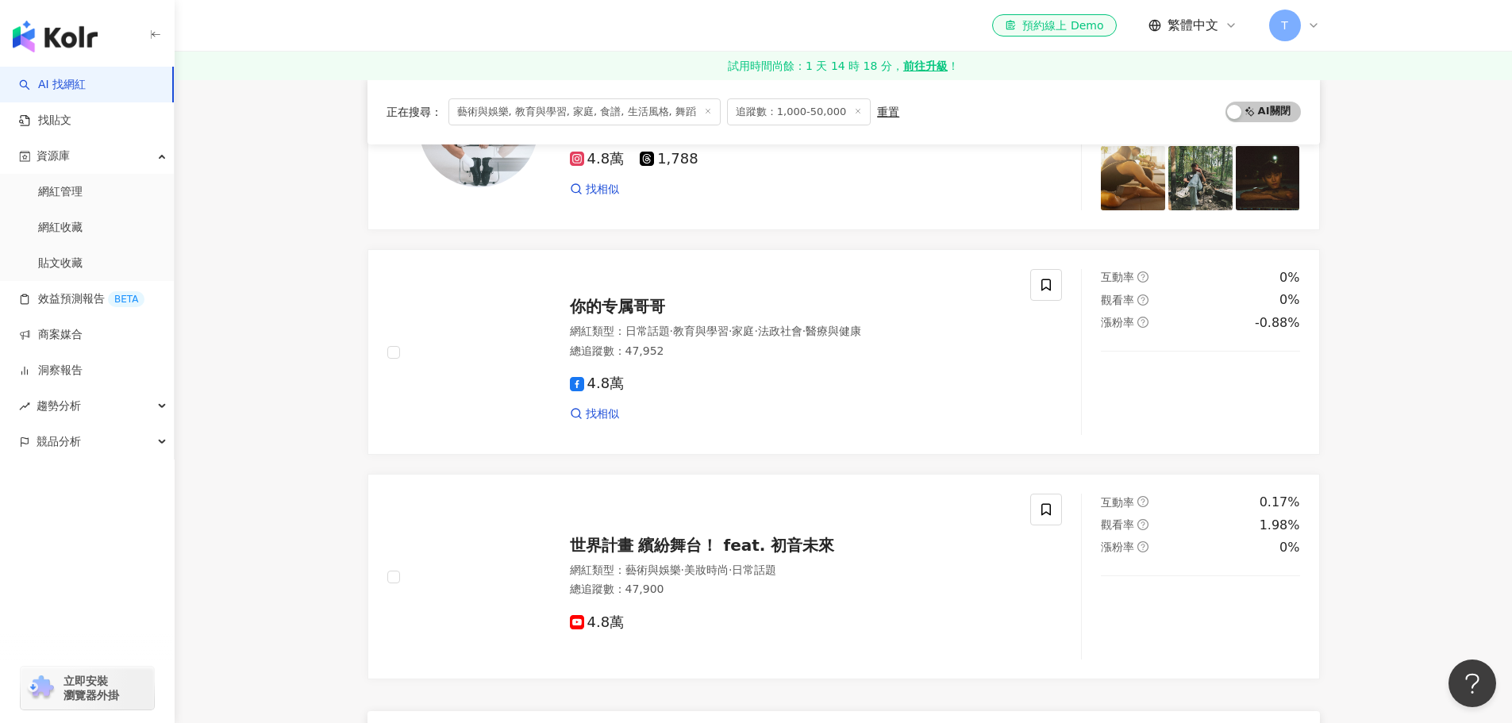
scroll to position [2461, 0]
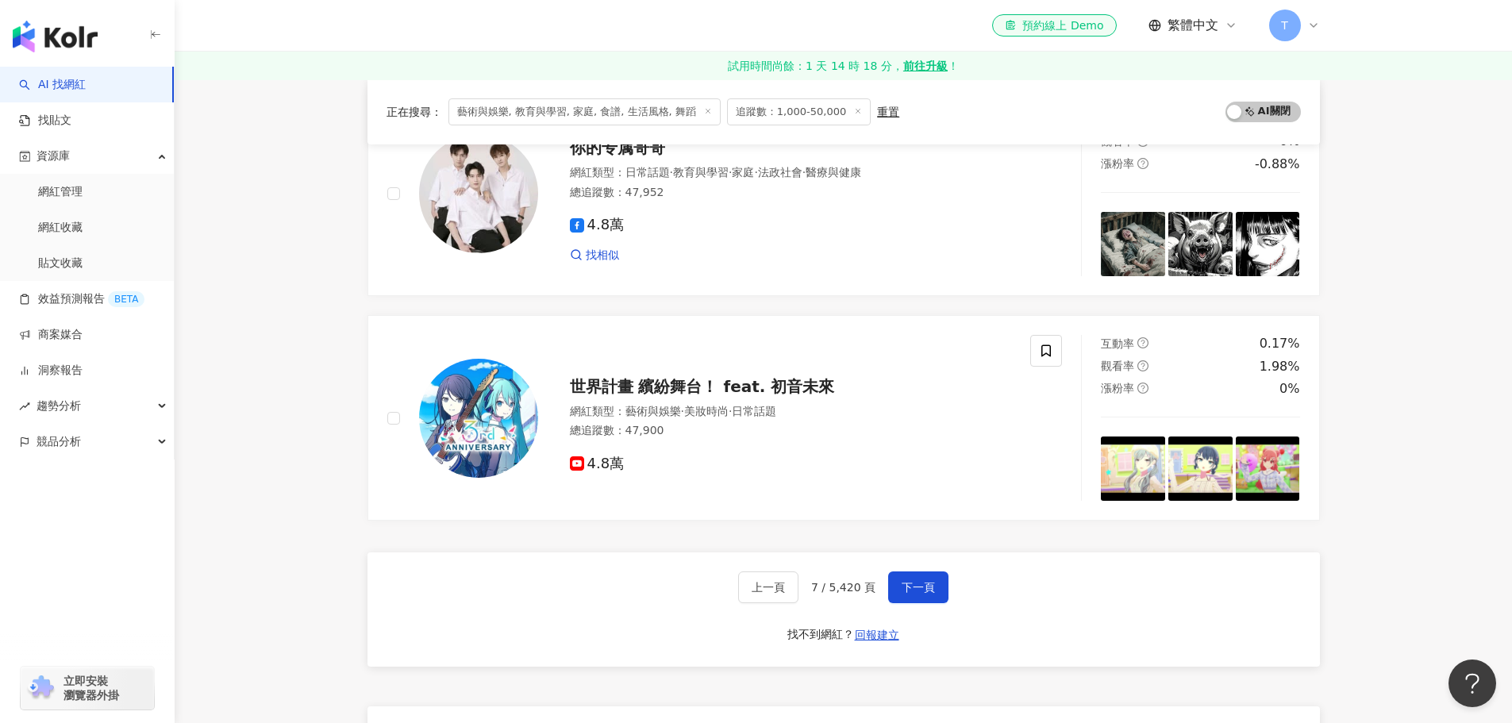
click at [950, 593] on div "上一頁 7 / 5,420 頁 下一頁 找不到網紅？ 回報建立" at bounding box center [844, 610] width 953 height 114
click at [915, 593] on span "下一頁" at bounding box center [918, 587] width 33 height 13
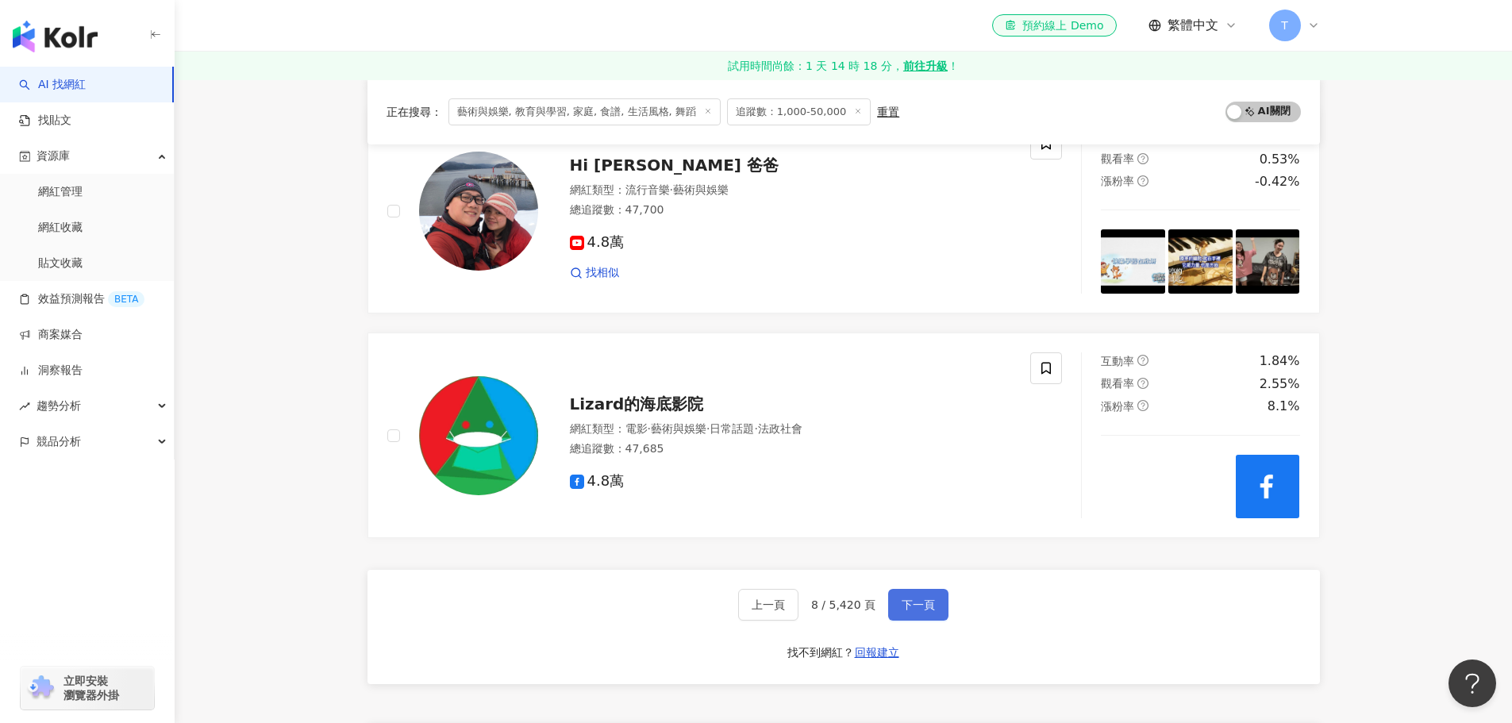
scroll to position [2620, 0]
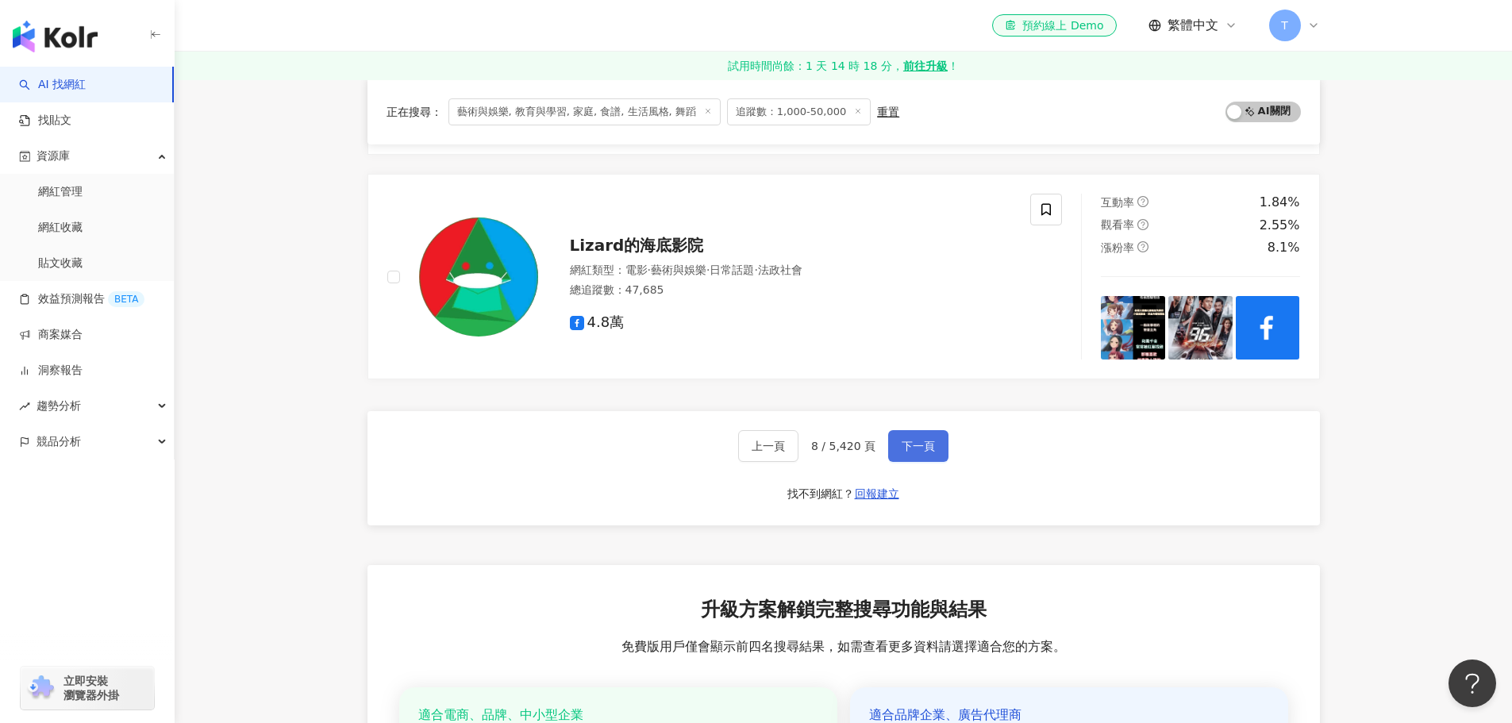
click at [892, 441] on button "下一頁" at bounding box center [918, 446] width 60 height 32
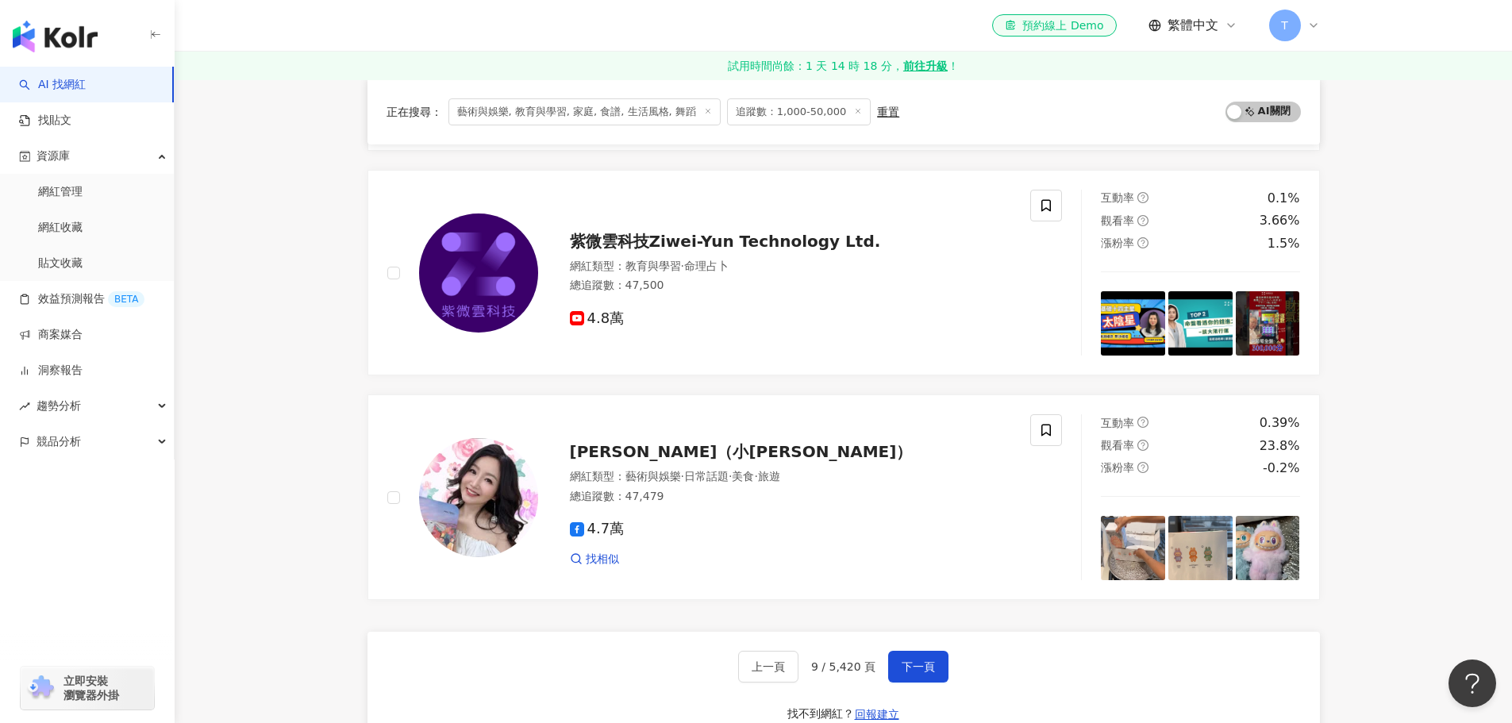
scroll to position [2699, 0]
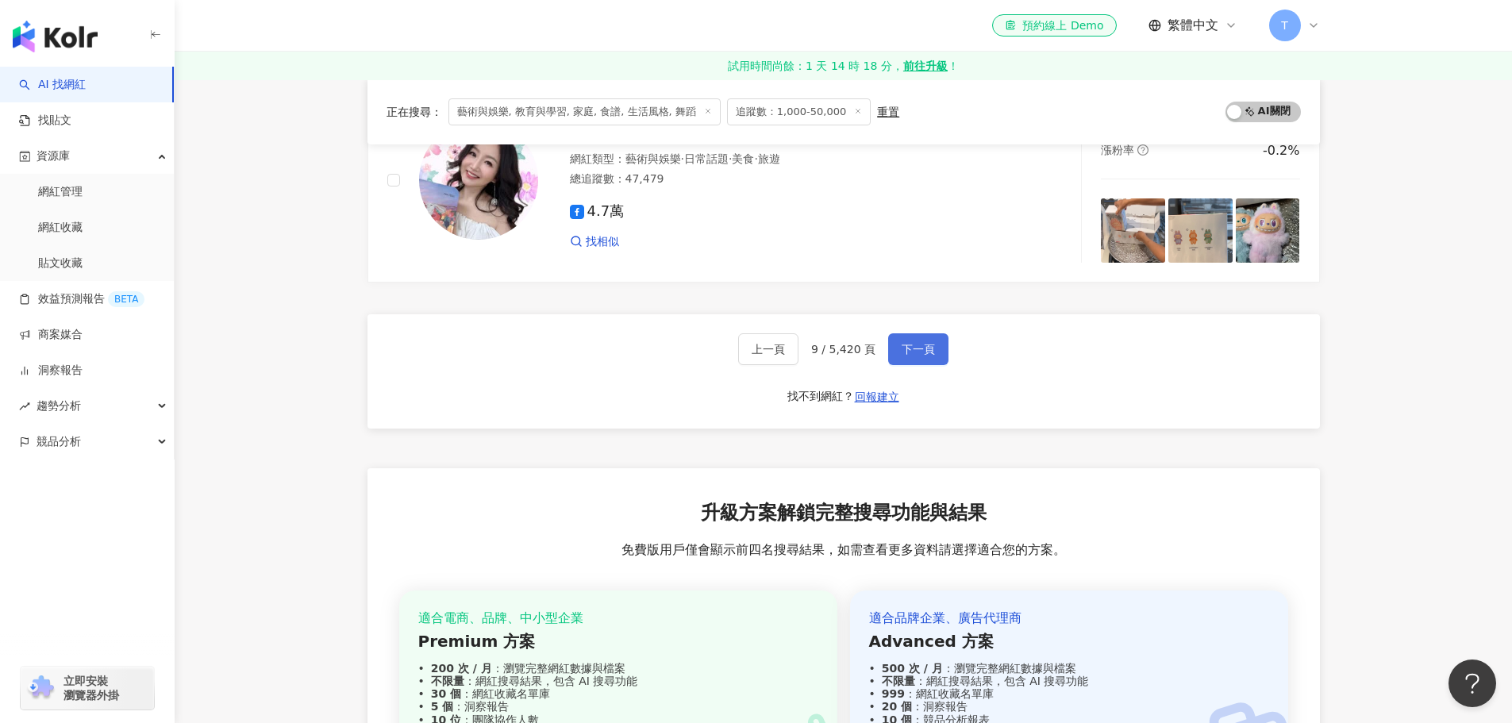
click at [919, 349] on span "下一頁" at bounding box center [918, 349] width 33 height 13
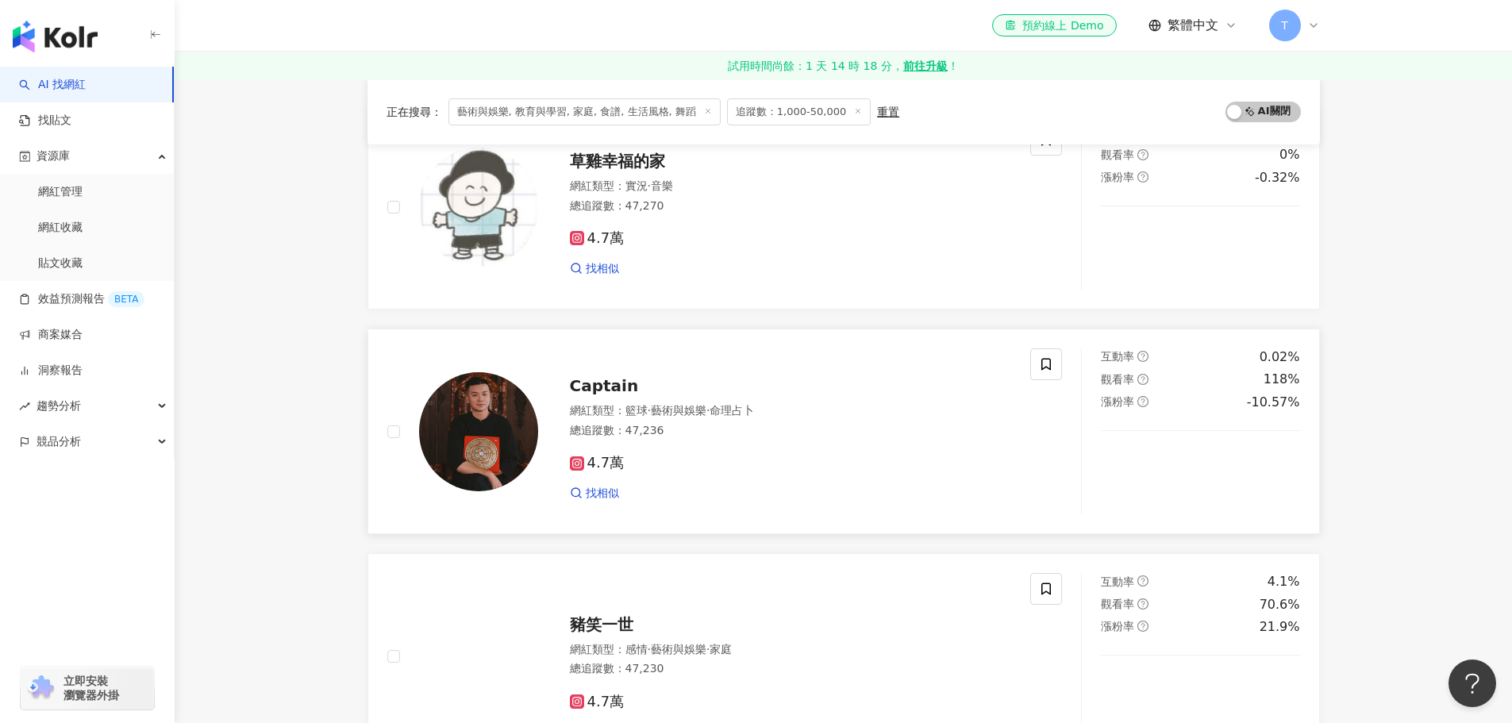
scroll to position [2541, 0]
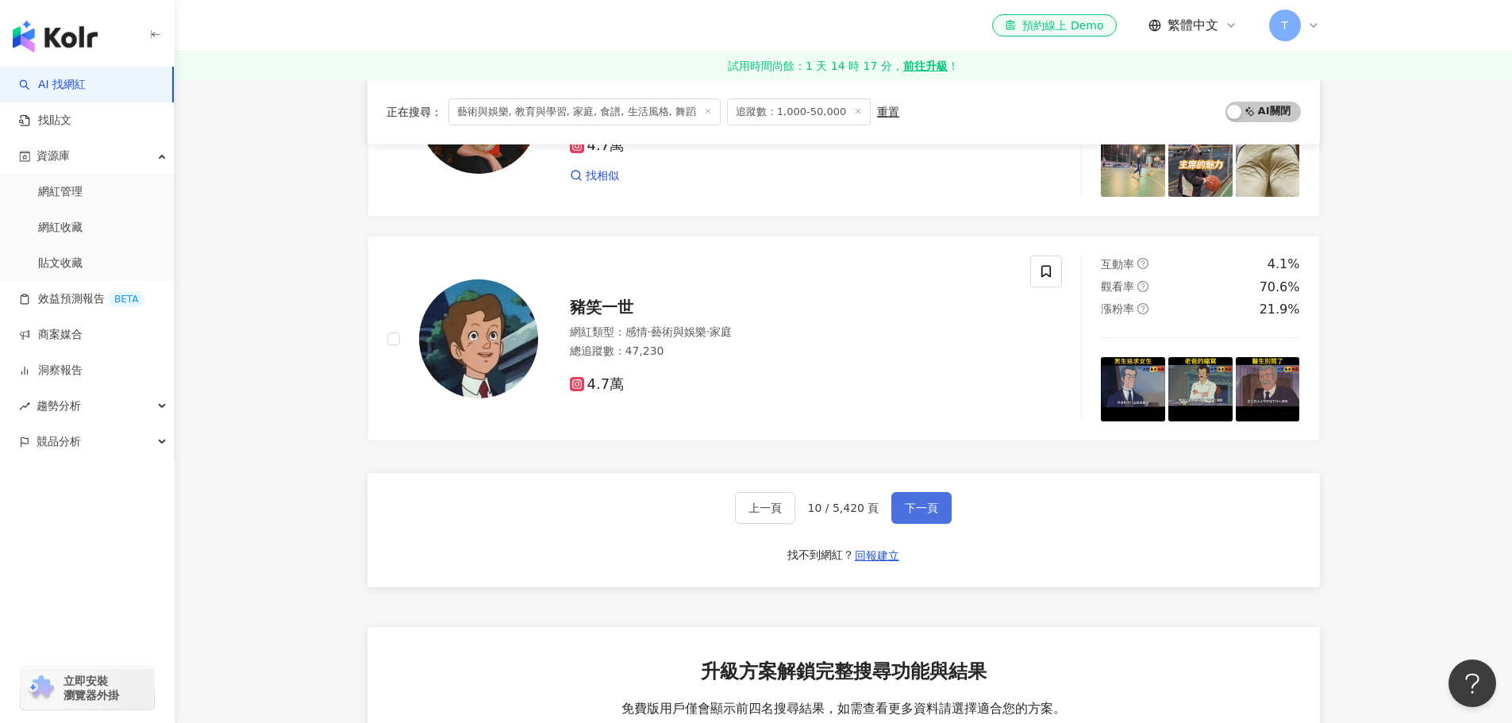
click at [926, 517] on button "下一頁" at bounding box center [922, 508] width 60 height 32
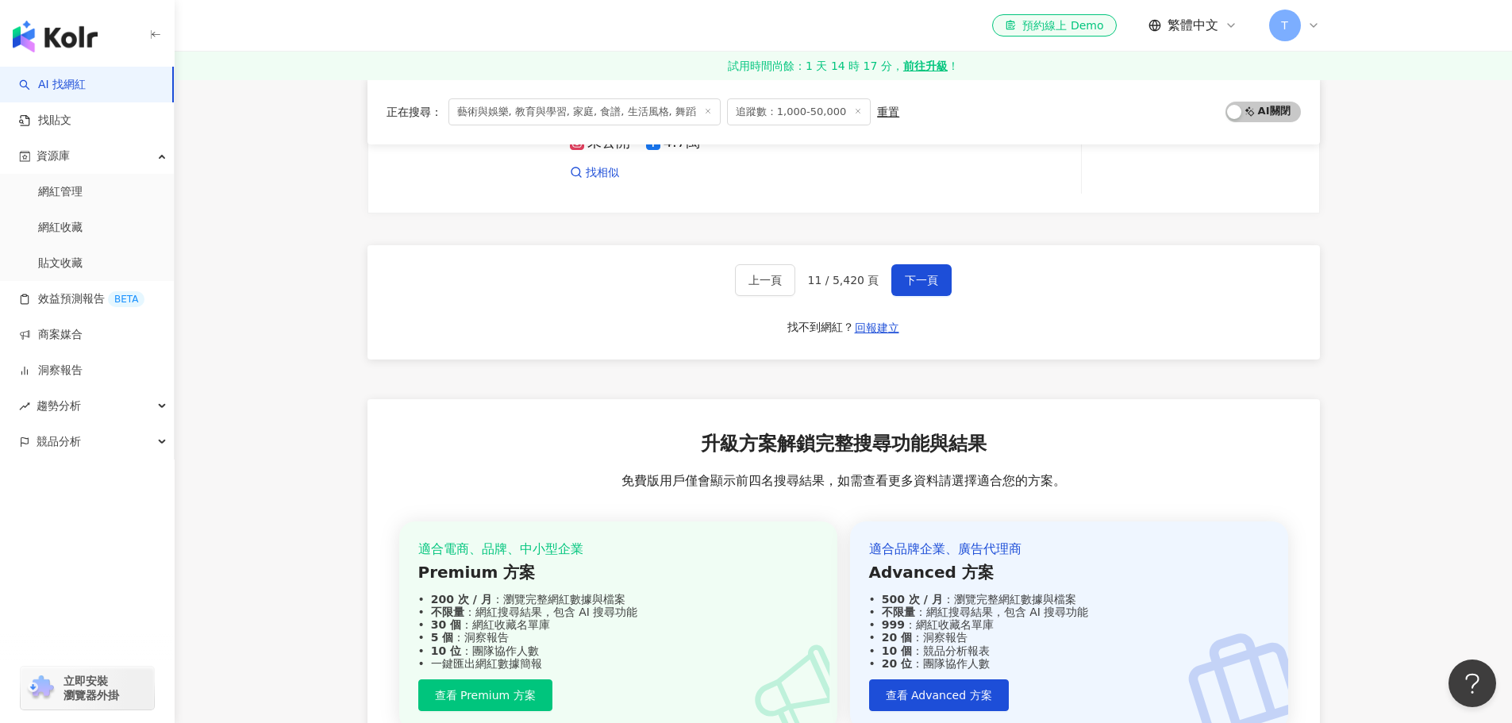
scroll to position [2807, 0]
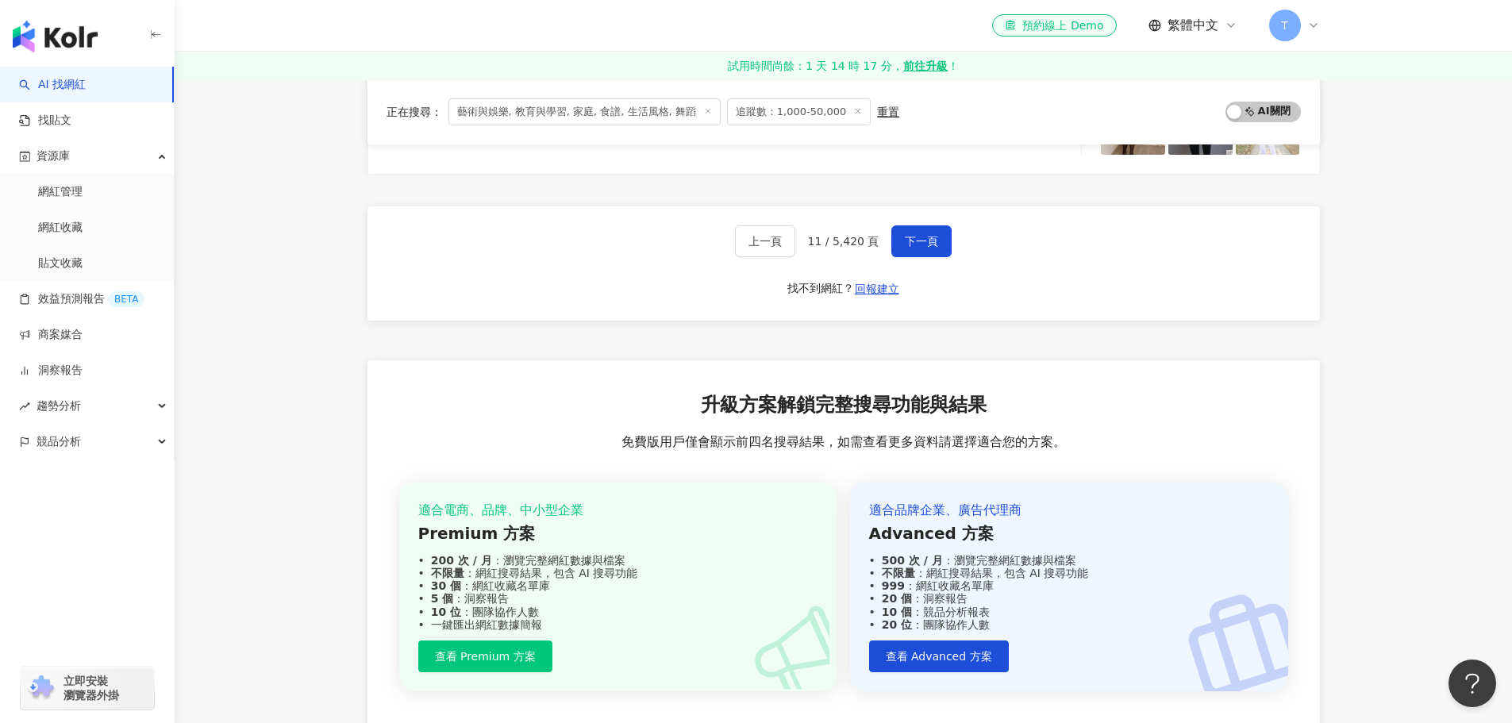
click at [899, 223] on div "上一頁 11 / 5,420 頁 下一頁 找不到網紅？ 回報建立" at bounding box center [844, 263] width 953 height 114
click at [900, 225] on button "下一頁" at bounding box center [922, 241] width 60 height 32
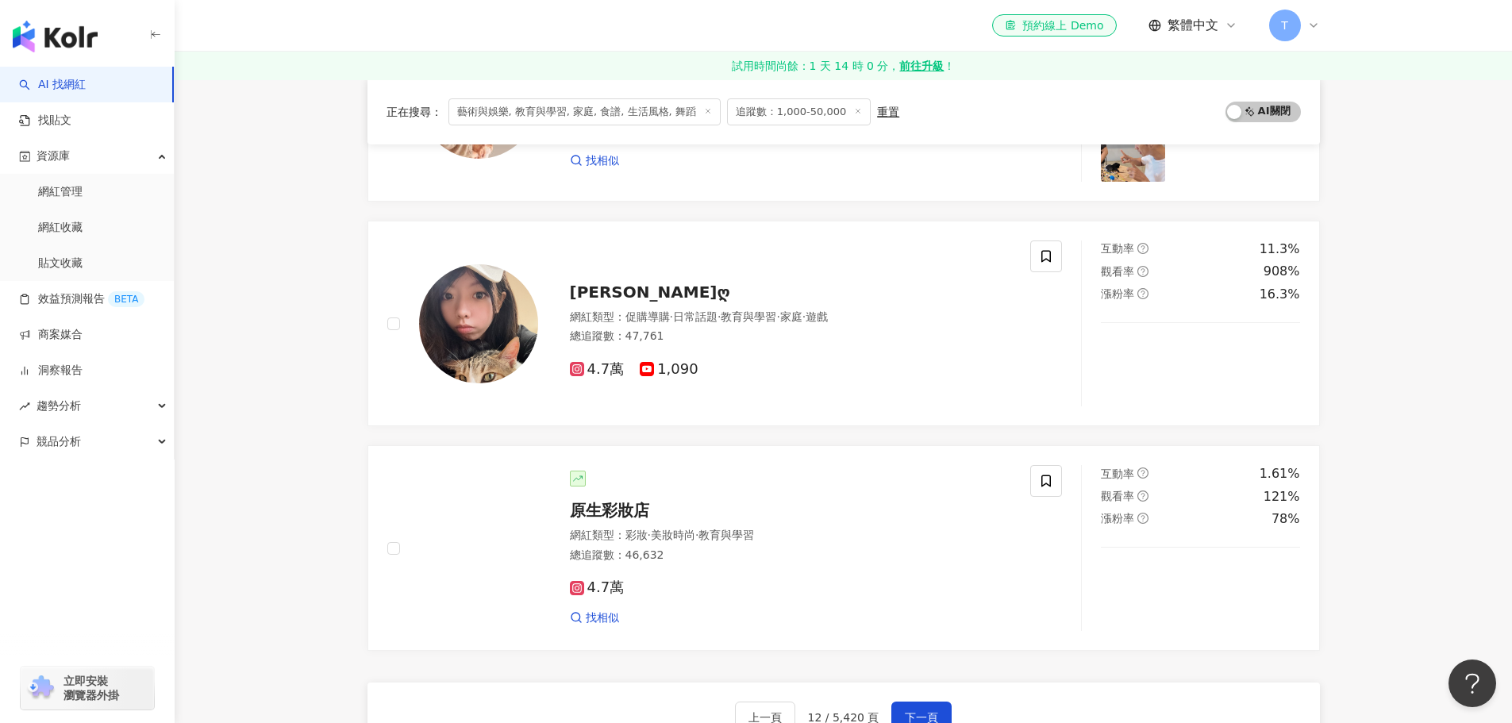
scroll to position [2728, 0]
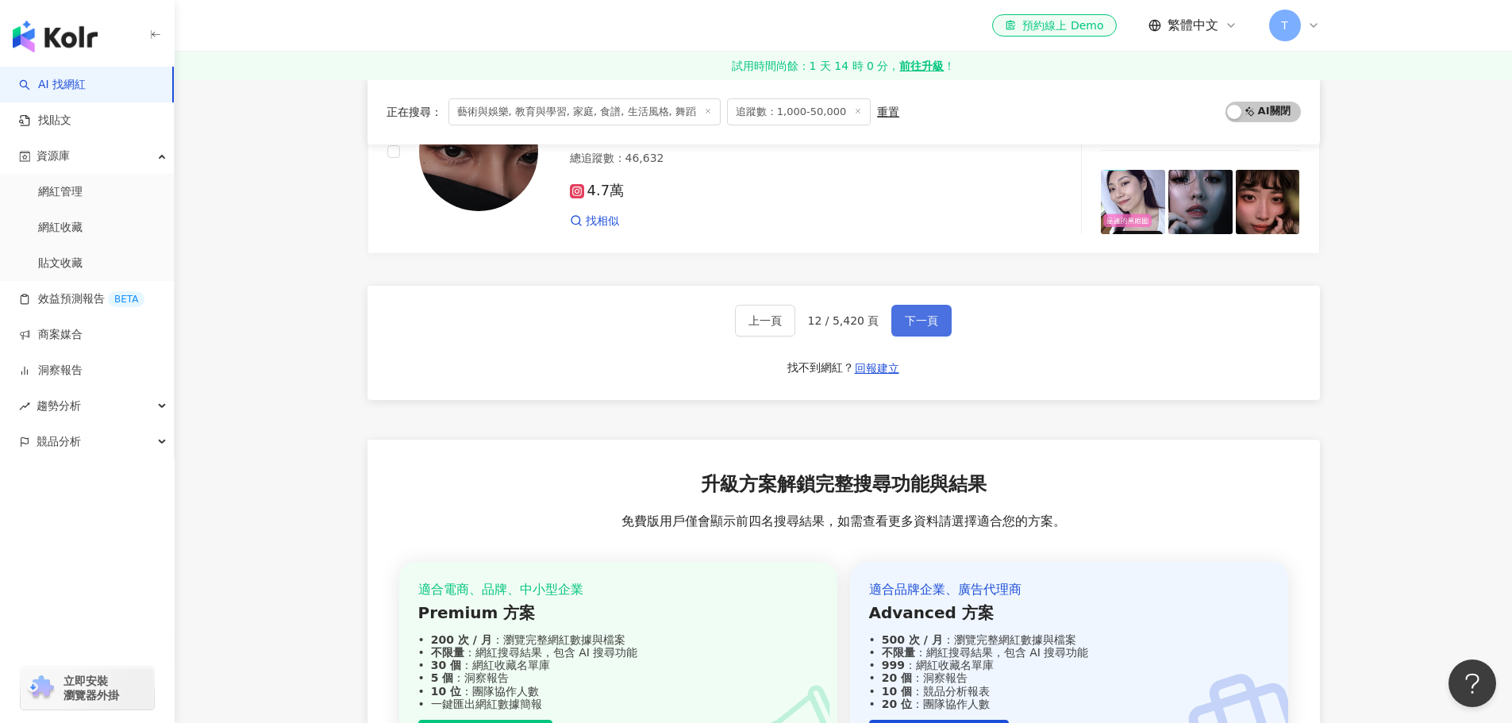
click at [917, 325] on span "下一頁" at bounding box center [921, 320] width 33 height 13
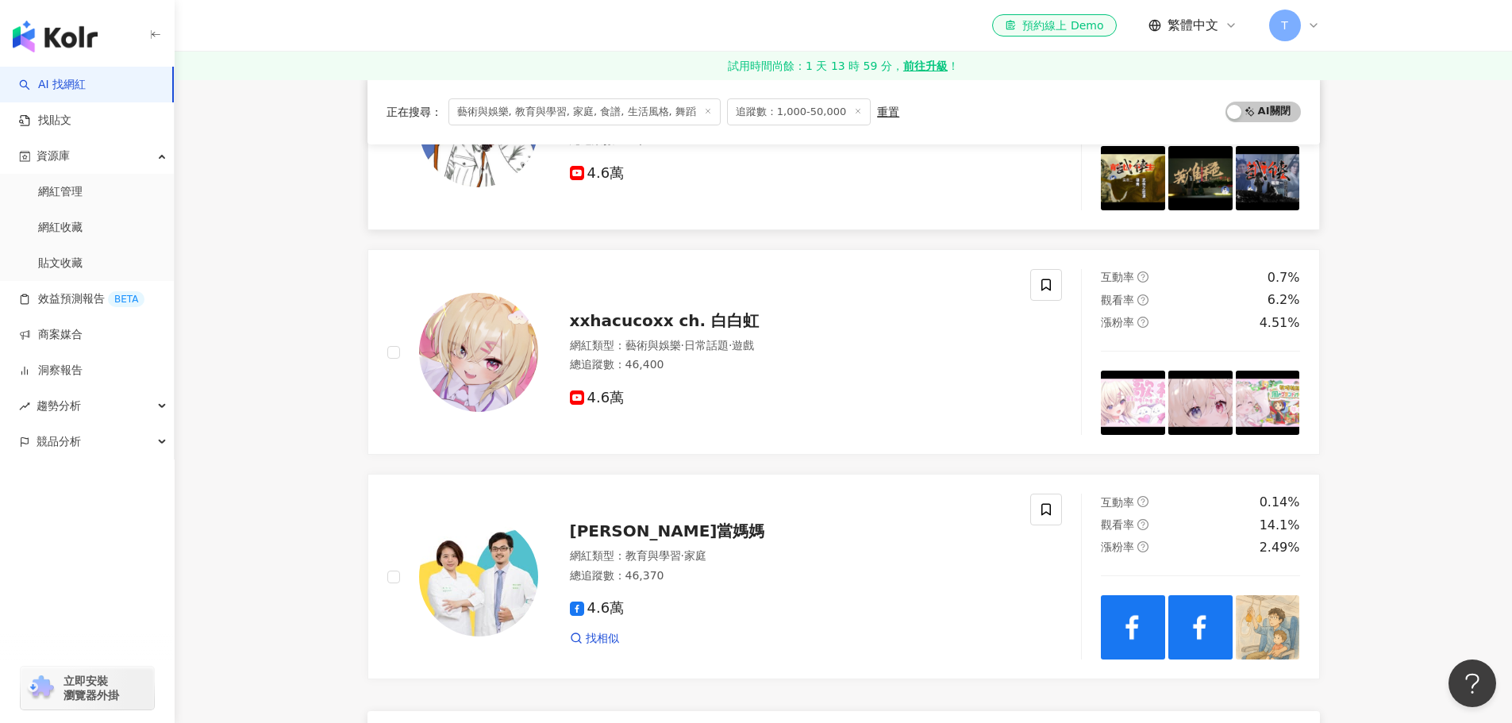
scroll to position [2620, 0]
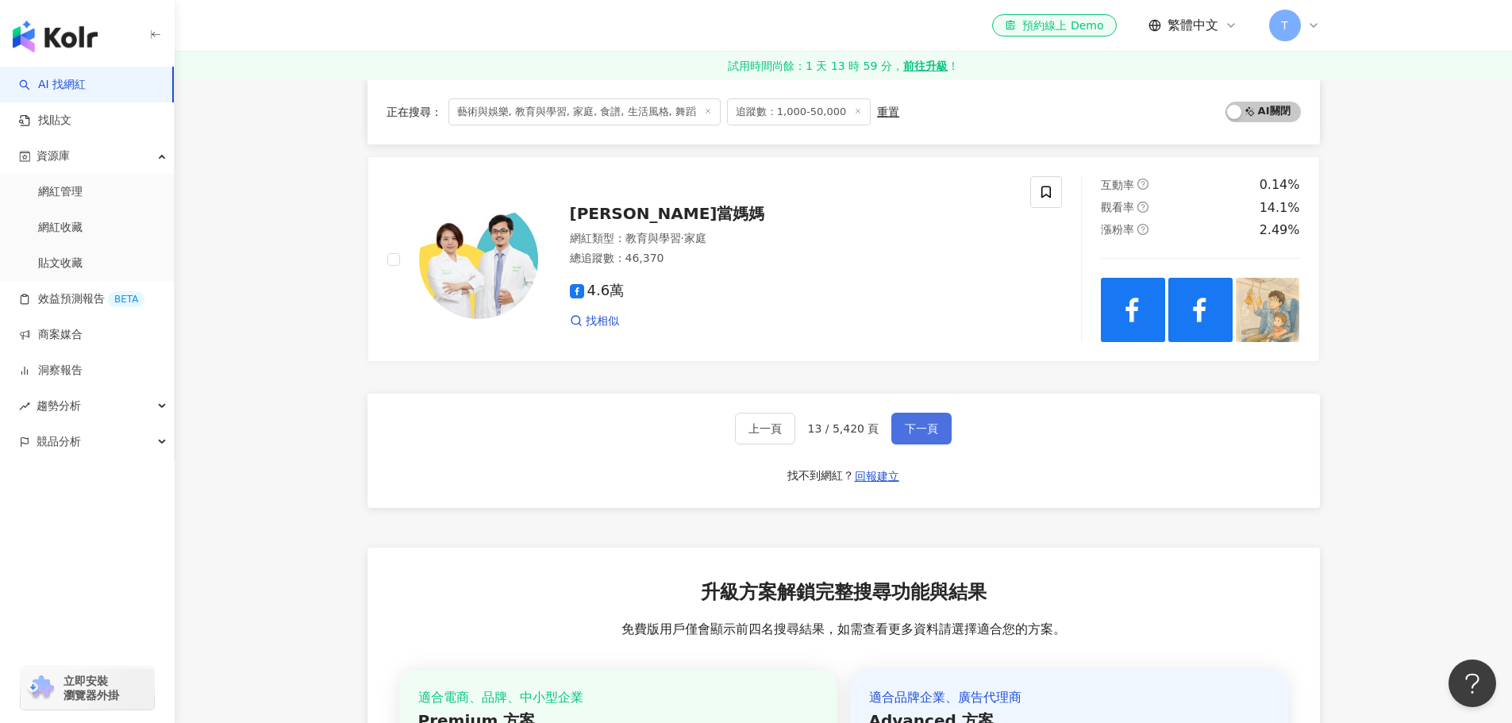
click at [894, 438] on button "下一頁" at bounding box center [922, 429] width 60 height 32
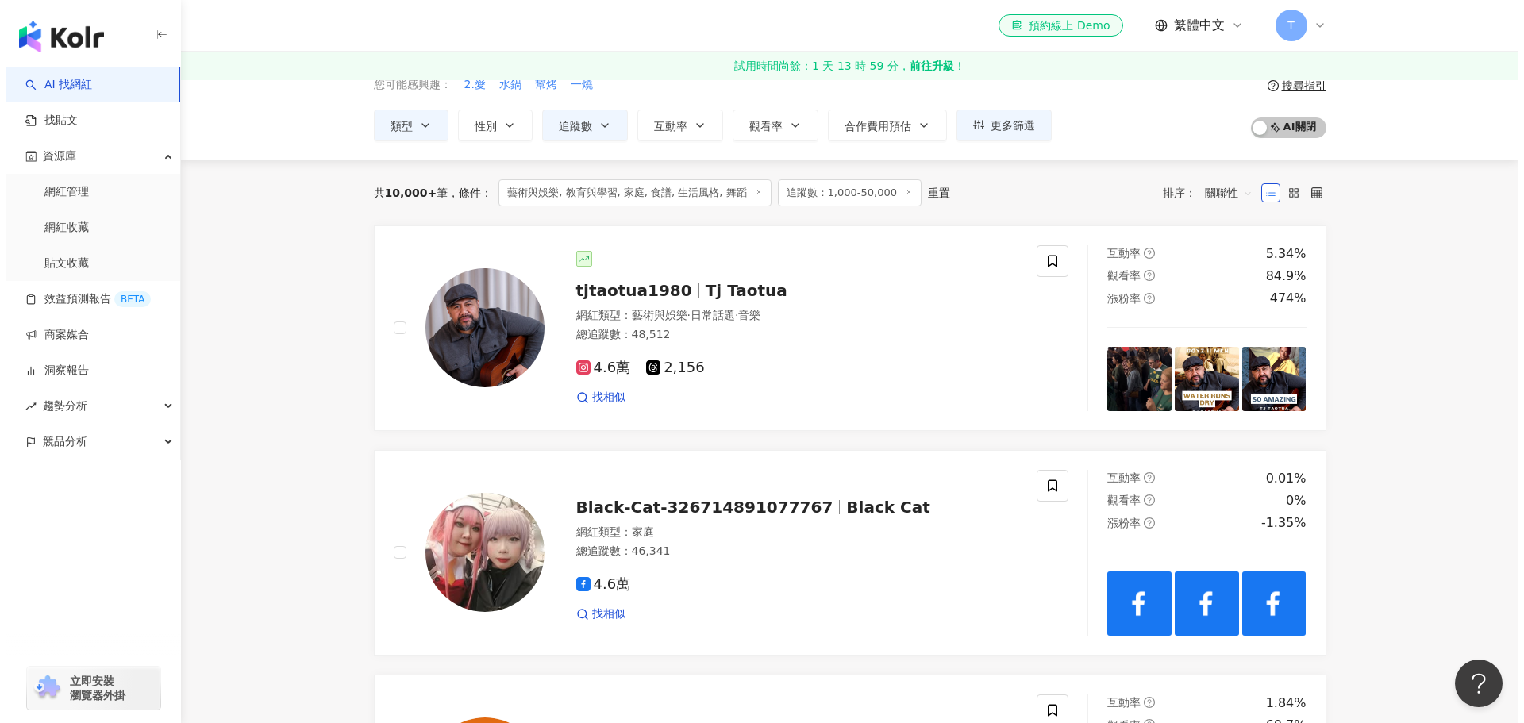
scroll to position [0, 0]
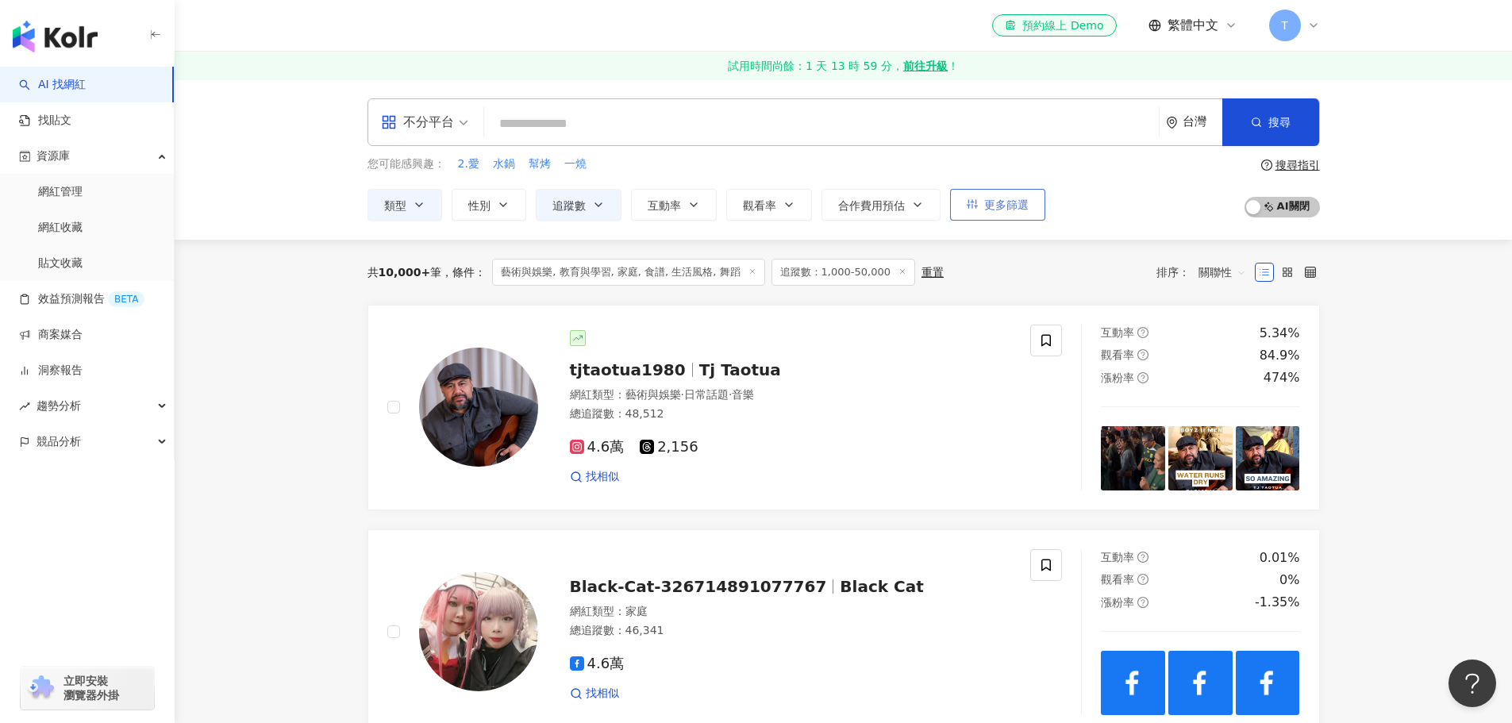
click at [1034, 207] on button "更多篩選" at bounding box center [997, 205] width 95 height 32
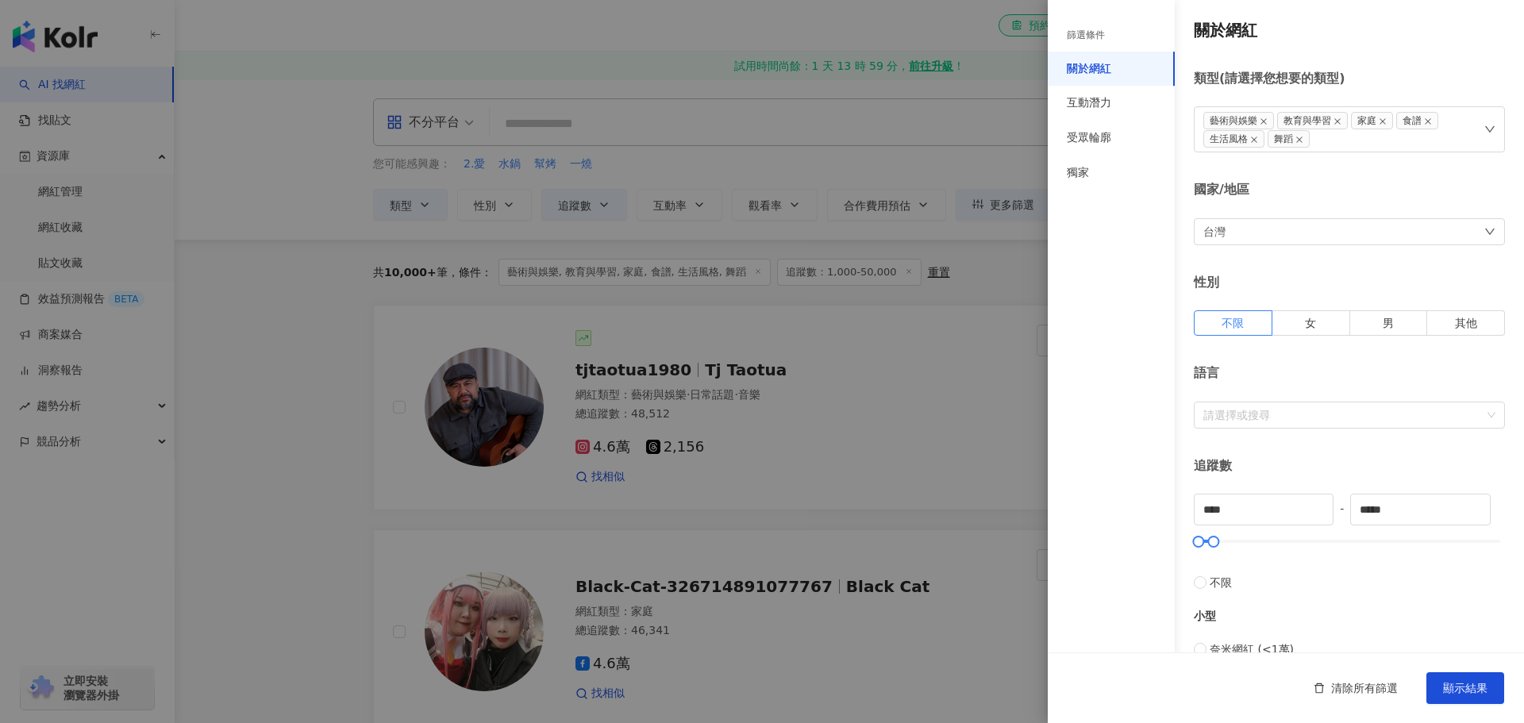
click at [1020, 152] on div at bounding box center [762, 361] width 1524 height 723
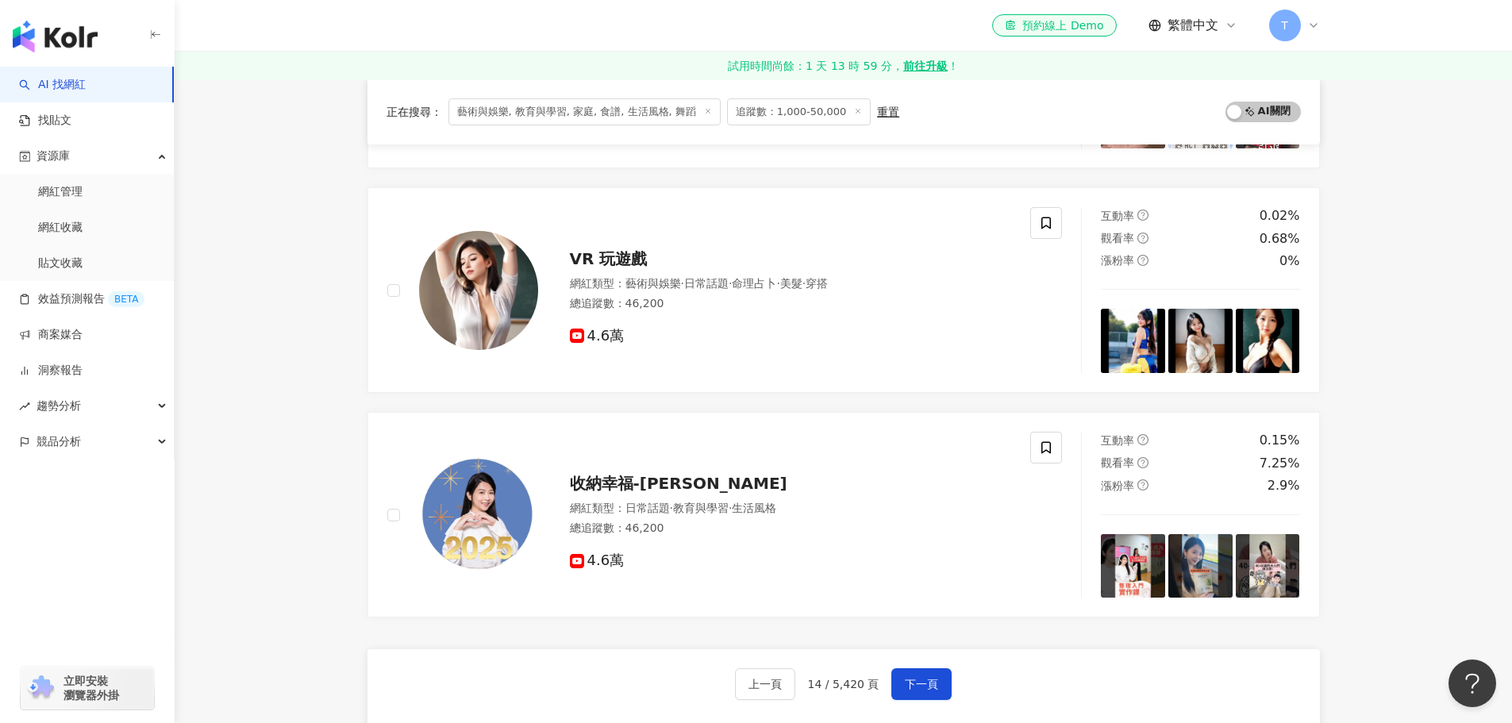
scroll to position [2779, 0]
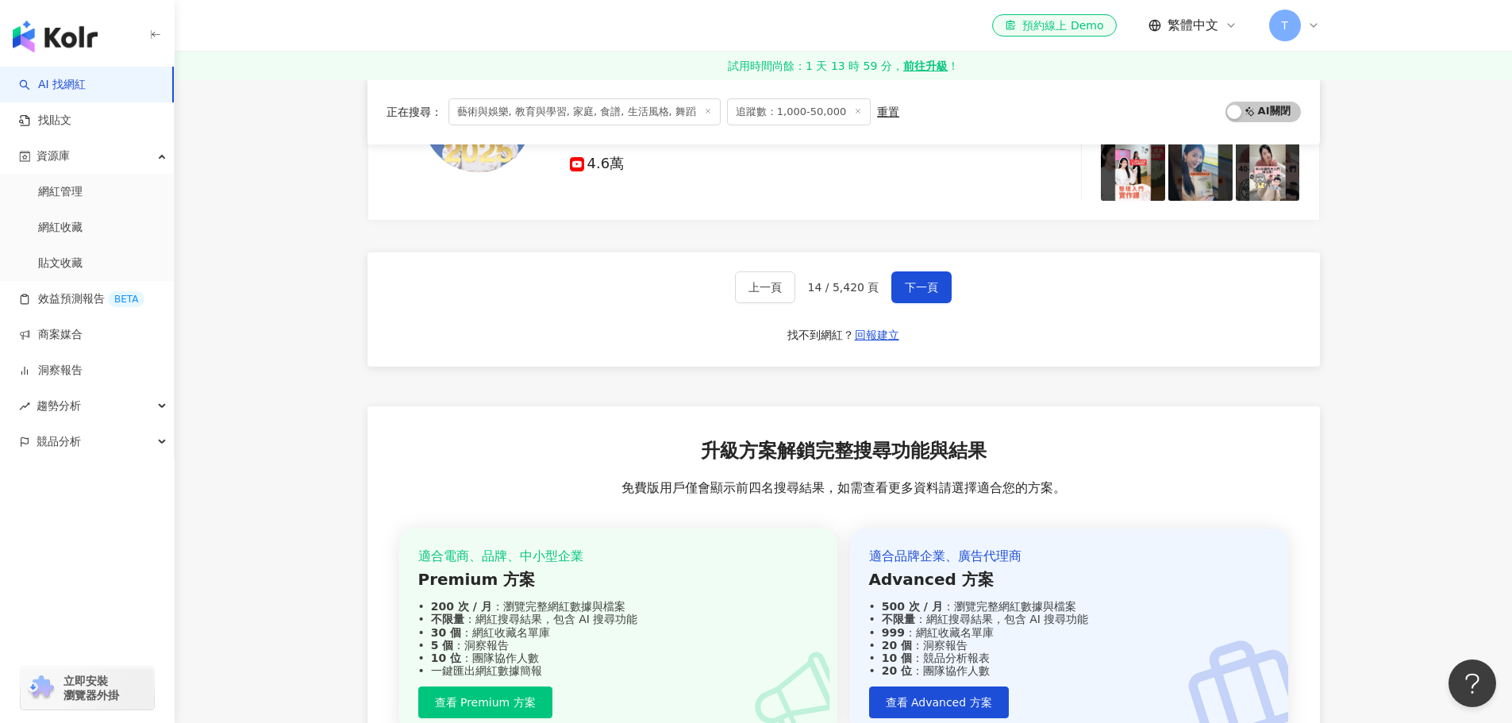
click at [949, 268] on div "上一頁 14 / 5,420 頁 下一頁 找不到網紅？ 回報建立" at bounding box center [844, 309] width 953 height 114
click at [948, 272] on button "下一頁" at bounding box center [922, 288] width 60 height 32
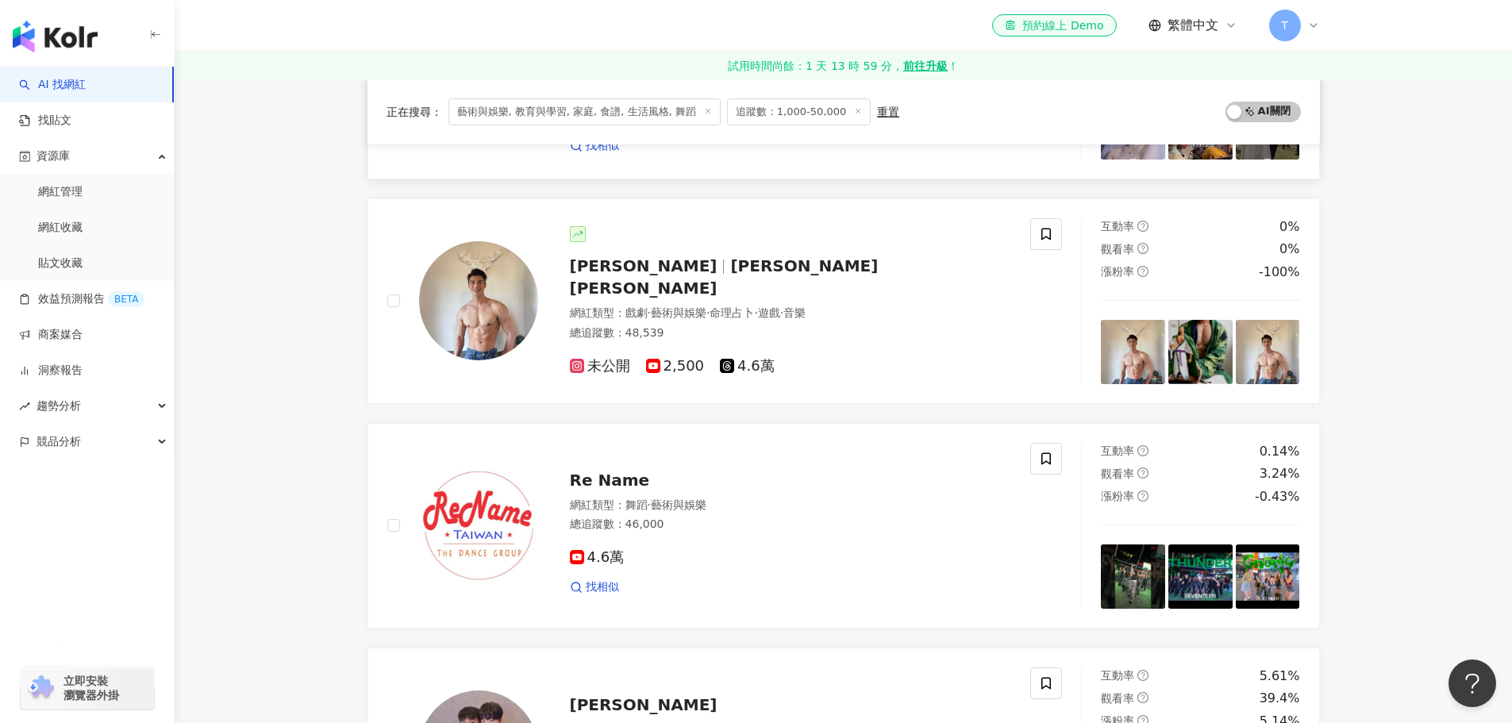
scroll to position [635, 0]
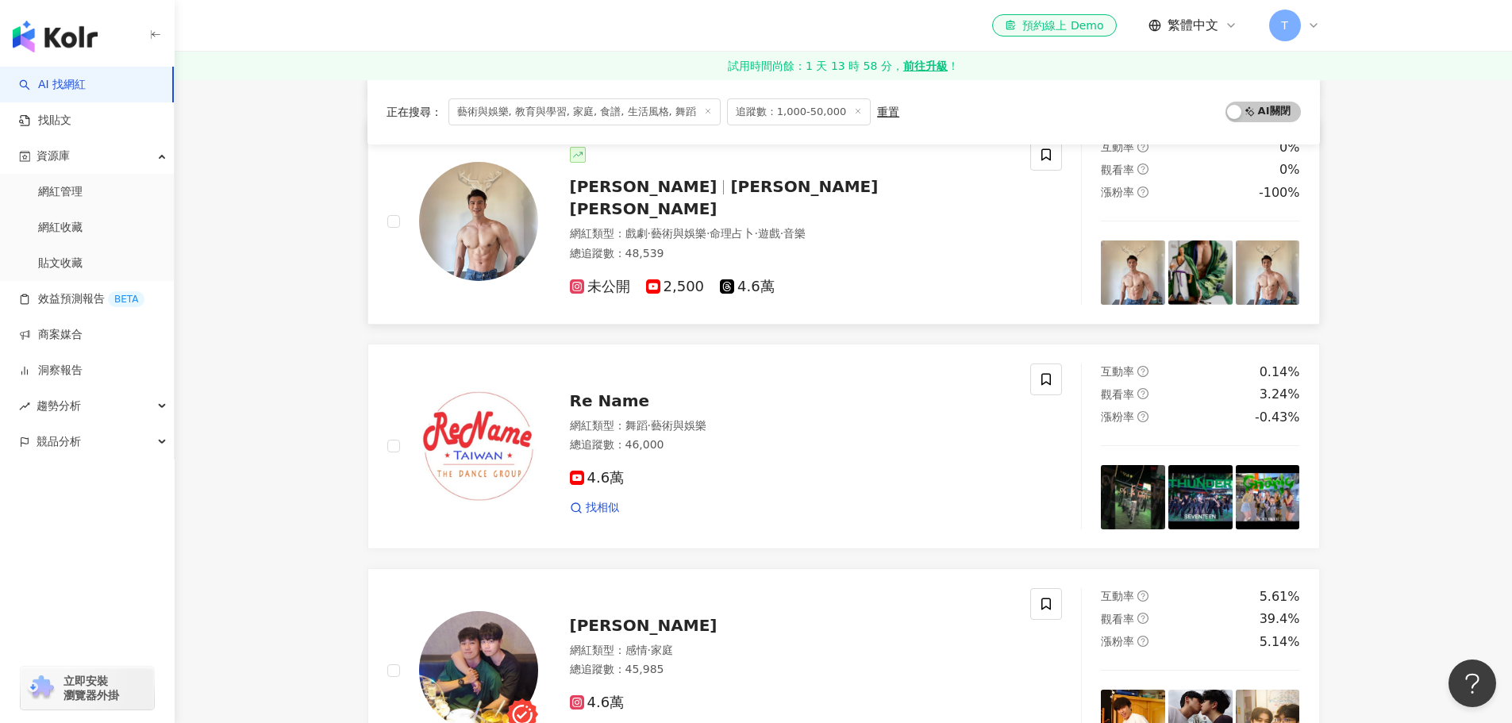
click at [1119, 269] on img at bounding box center [1133, 273] width 64 height 64
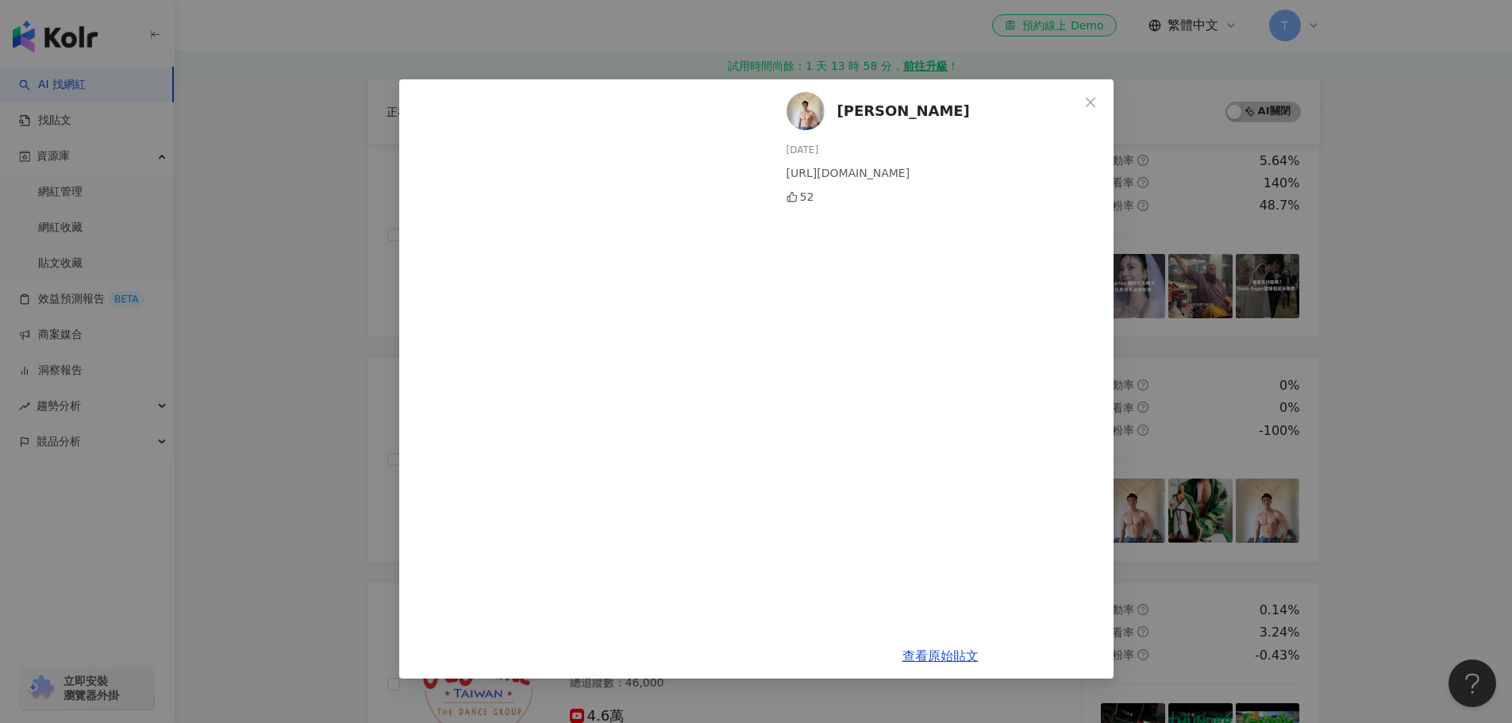
scroll to position [238, 0]
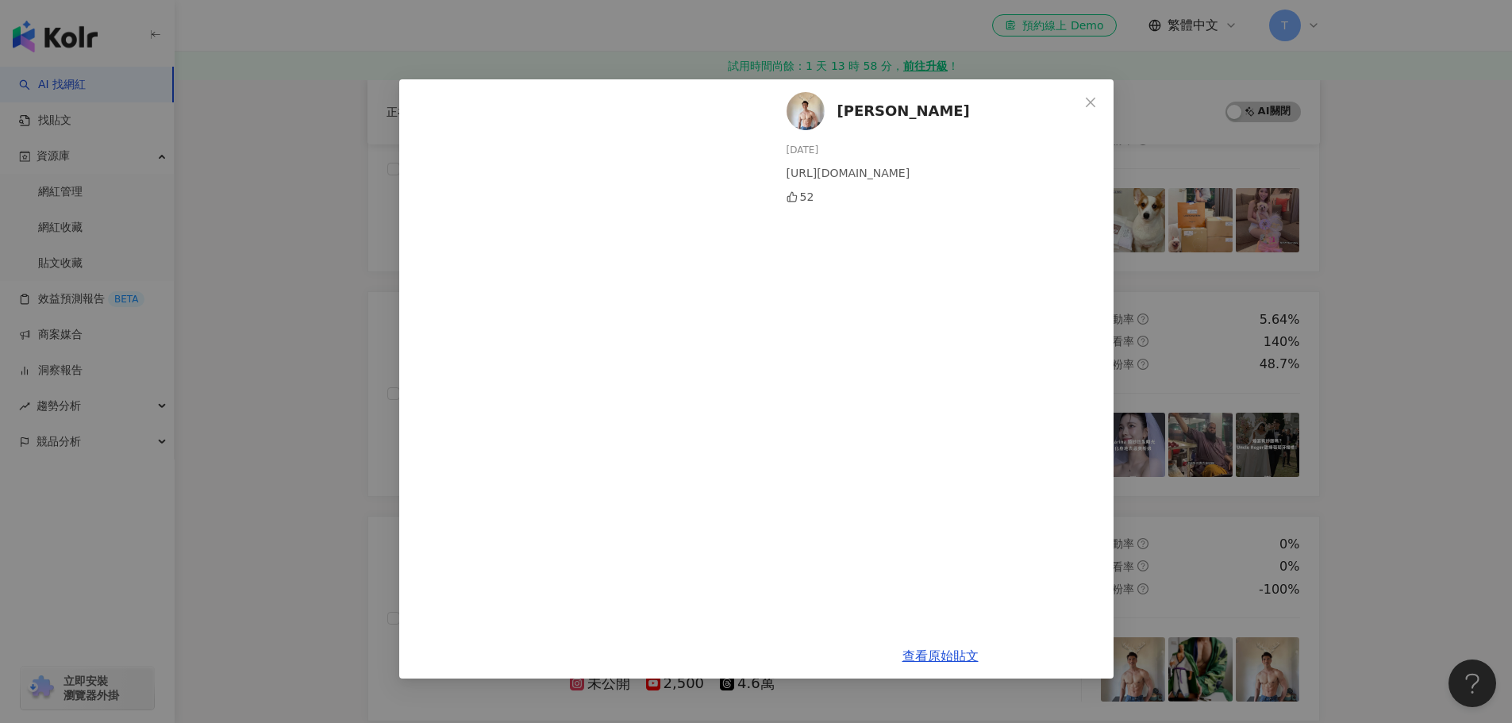
click at [1339, 342] on div "Arthur Yan 2025/9/23 https://youtu.be/5F3M4l60loA?feature=shared 52 查看原始貼文" at bounding box center [756, 361] width 1512 height 723
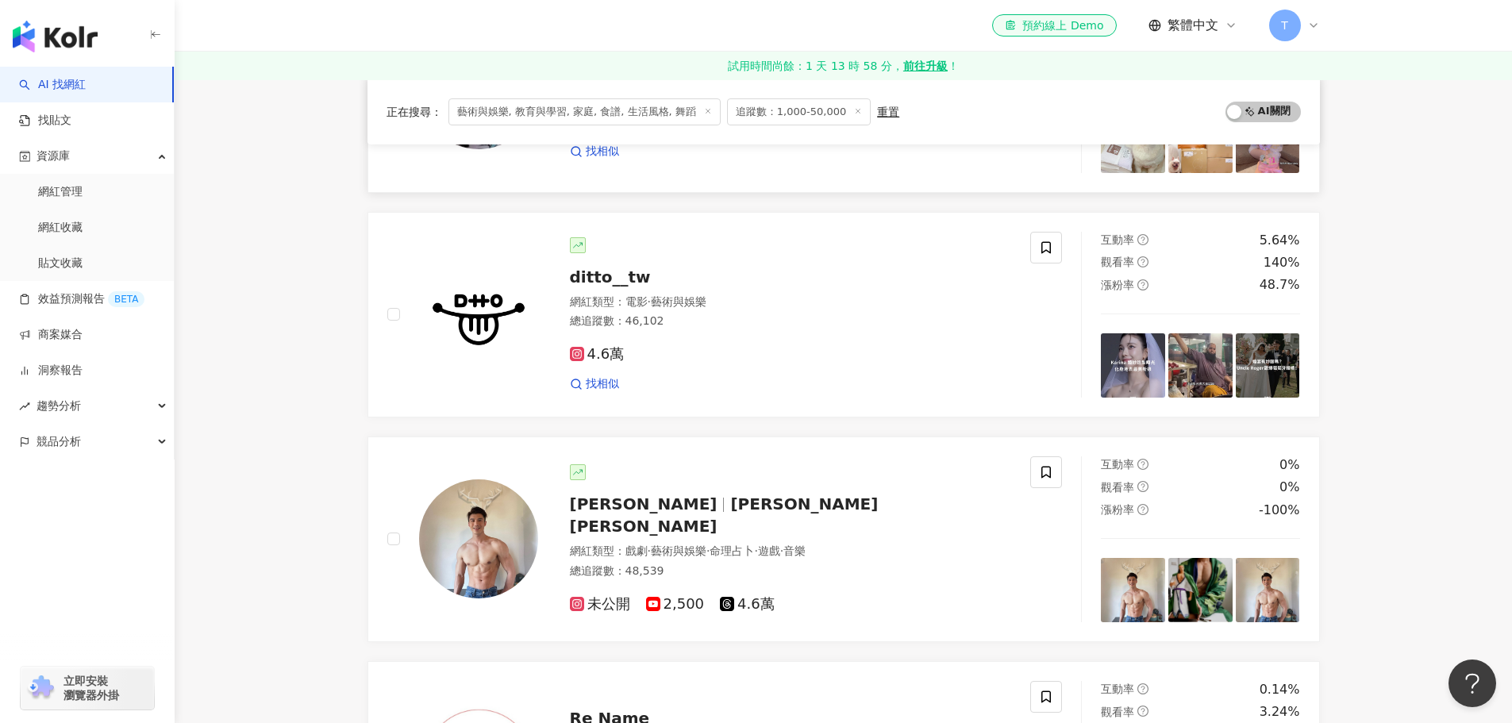
scroll to position [476, 0]
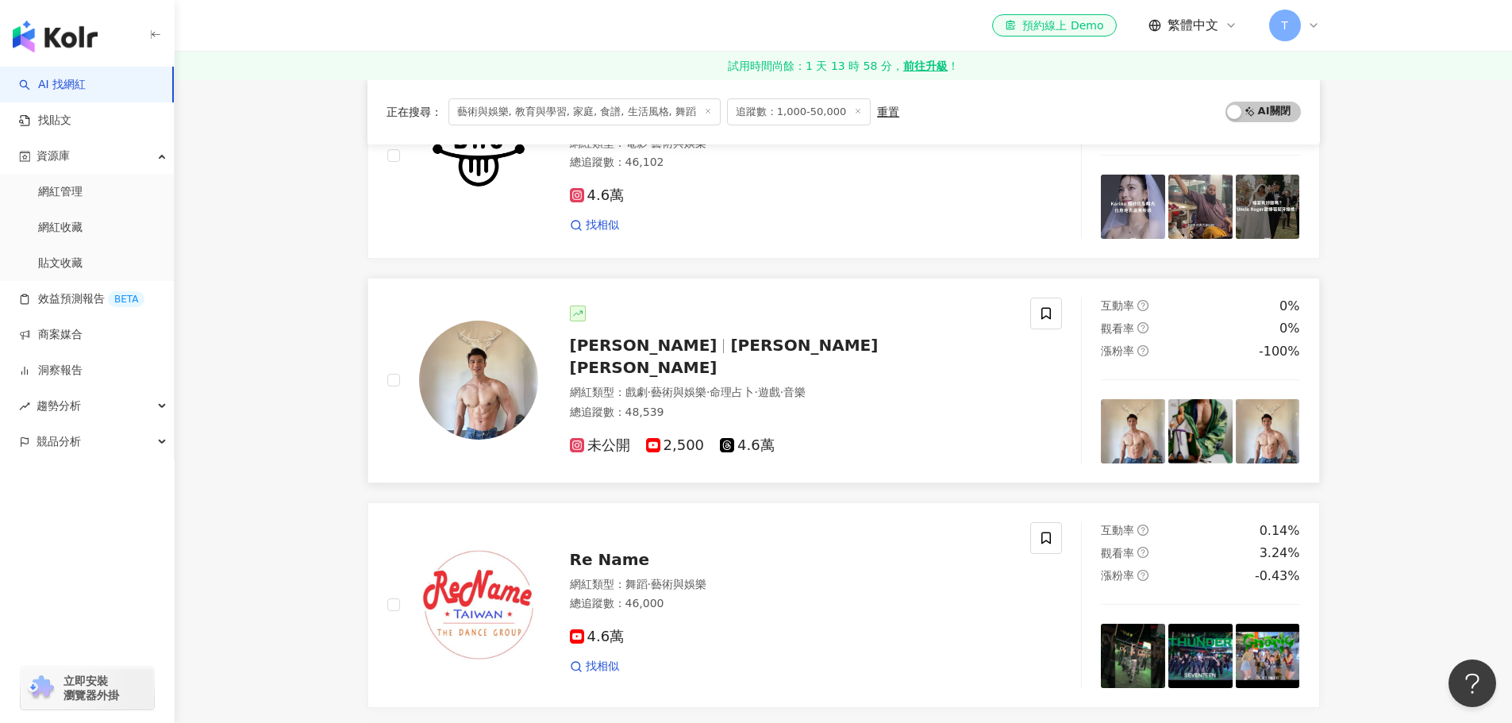
click at [1128, 438] on img at bounding box center [1133, 431] width 64 height 64
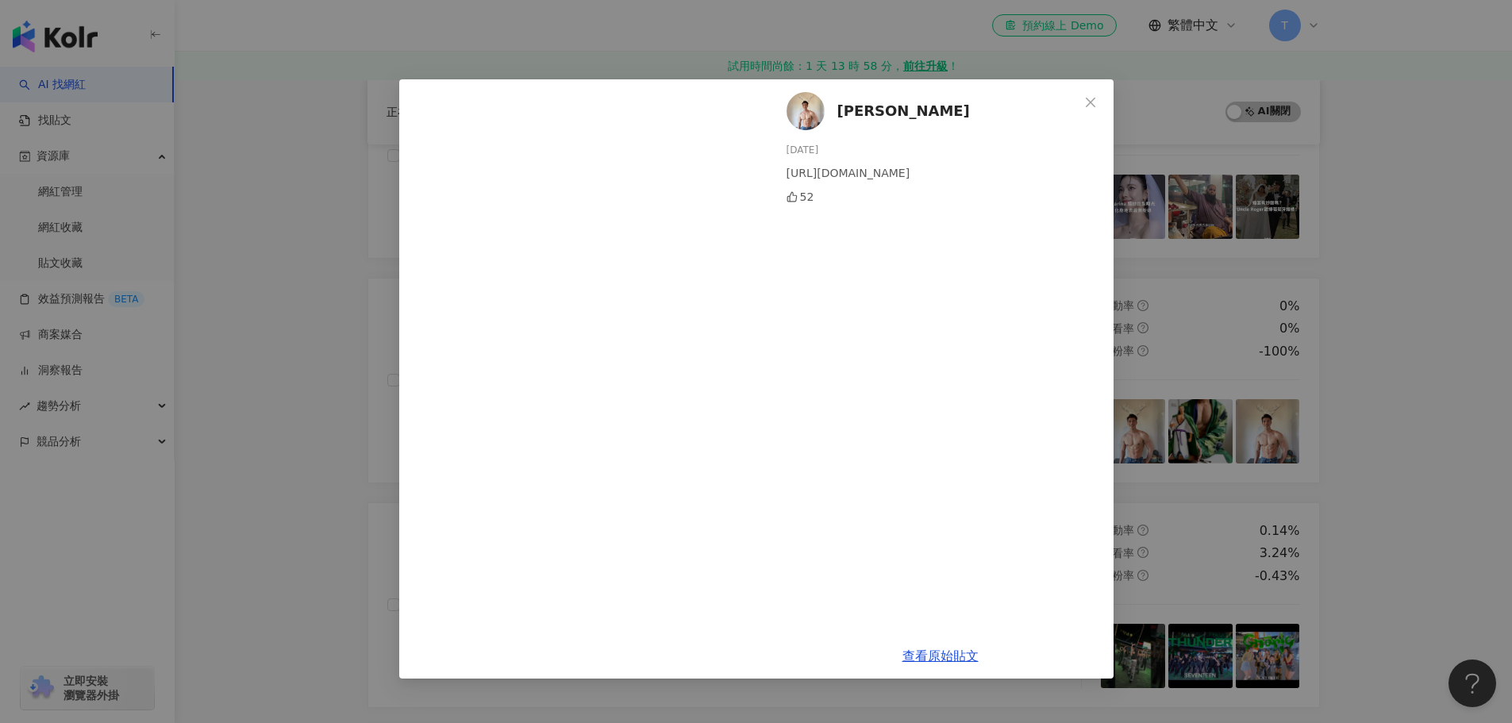
click at [1398, 418] on div "Arthur Yan 2025/9/23 https://youtu.be/5F3M4l60loA?feature=shared 52 查看原始貼文" at bounding box center [756, 361] width 1512 height 723
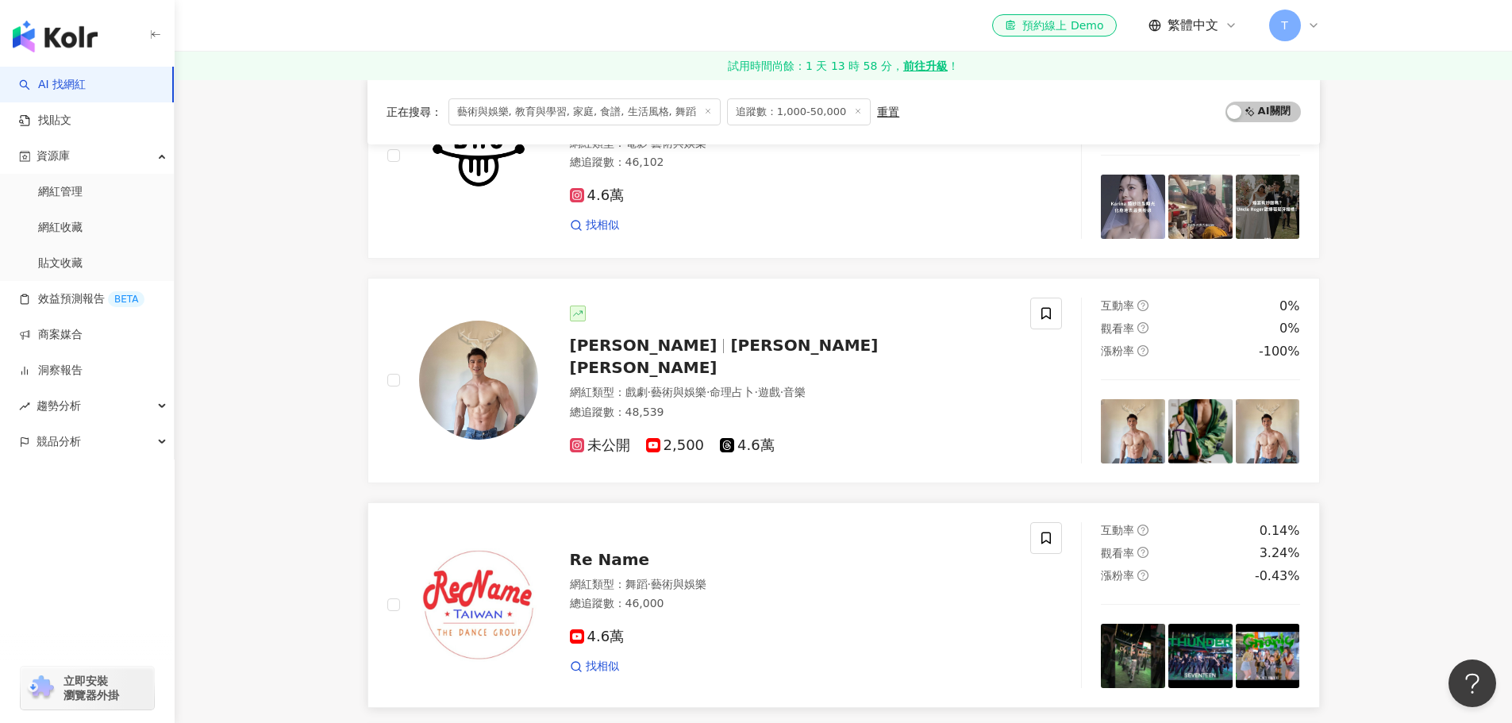
scroll to position [794, 0]
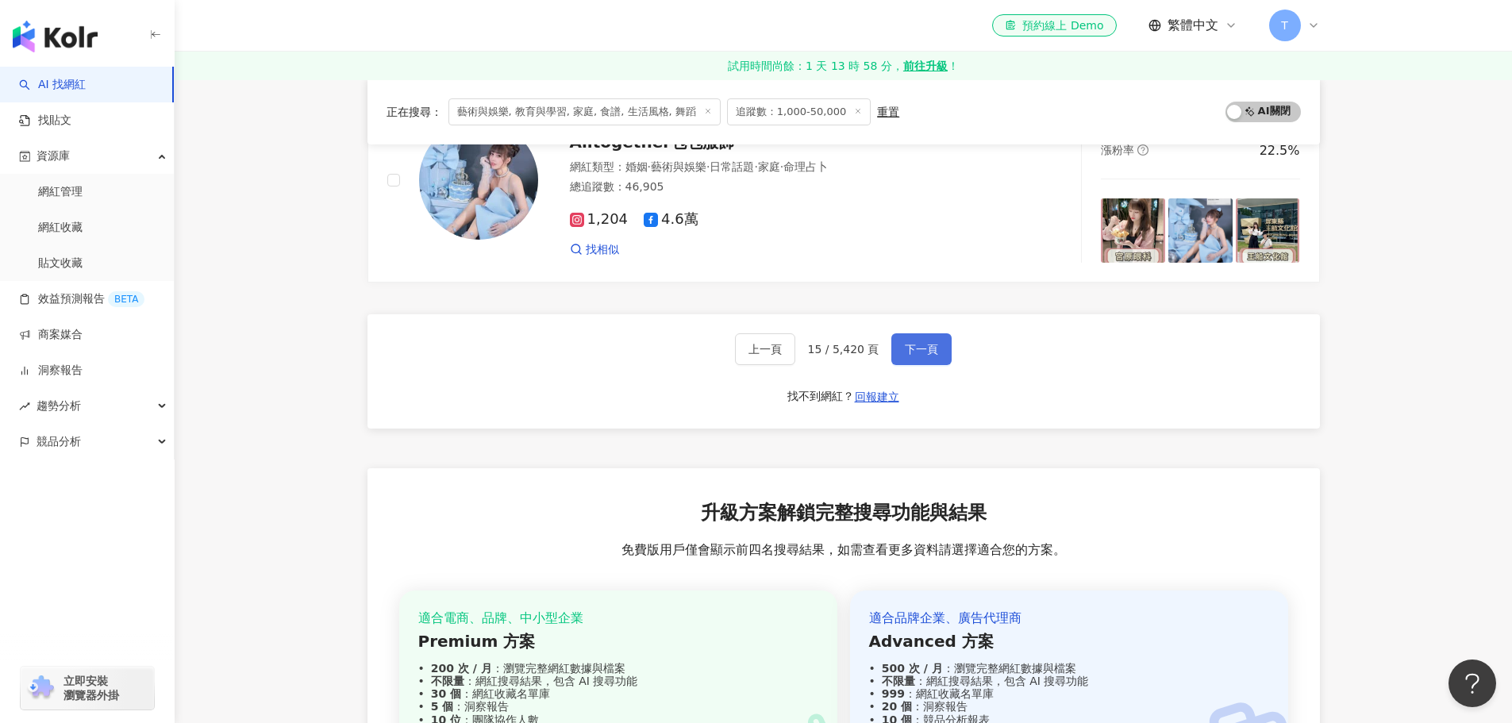
click at [930, 343] on span "下一頁" at bounding box center [921, 349] width 33 height 13
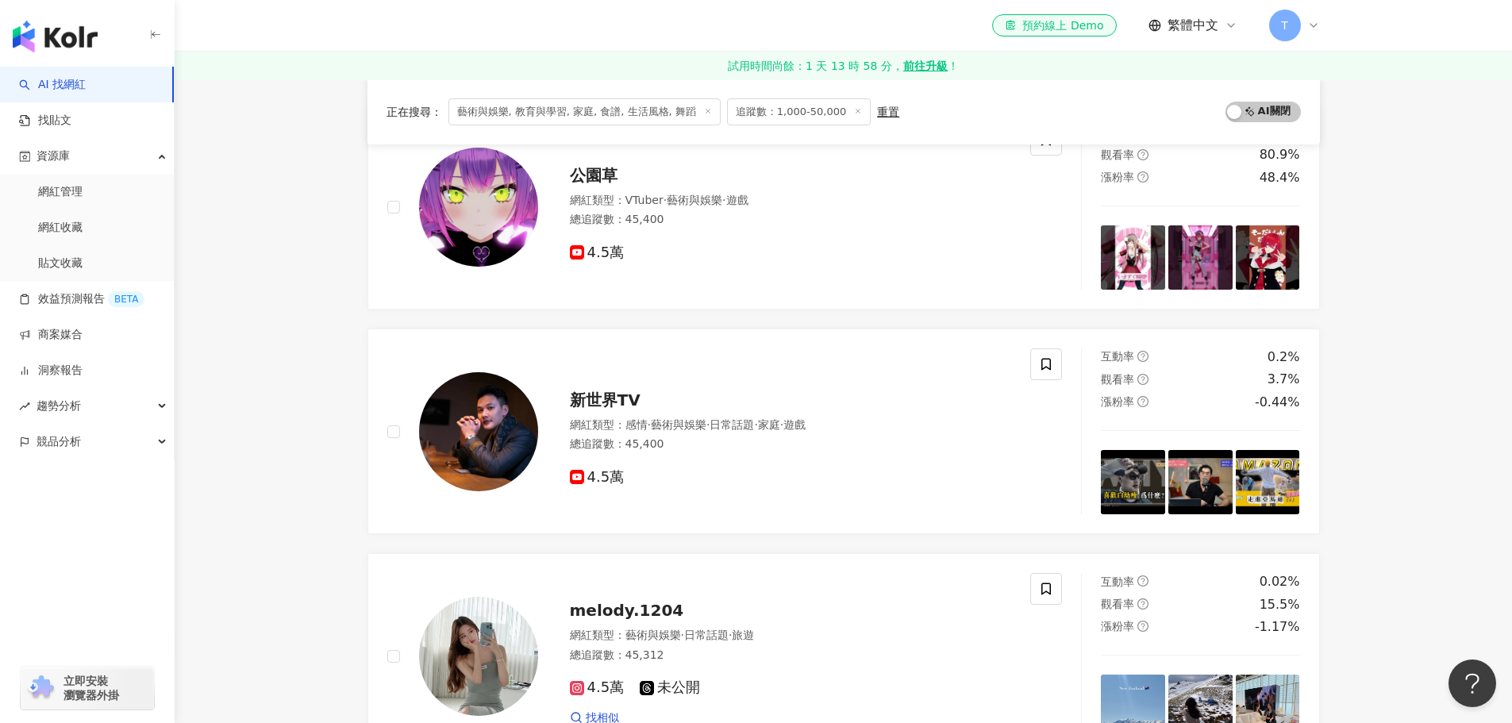
scroll to position [2461, 0]
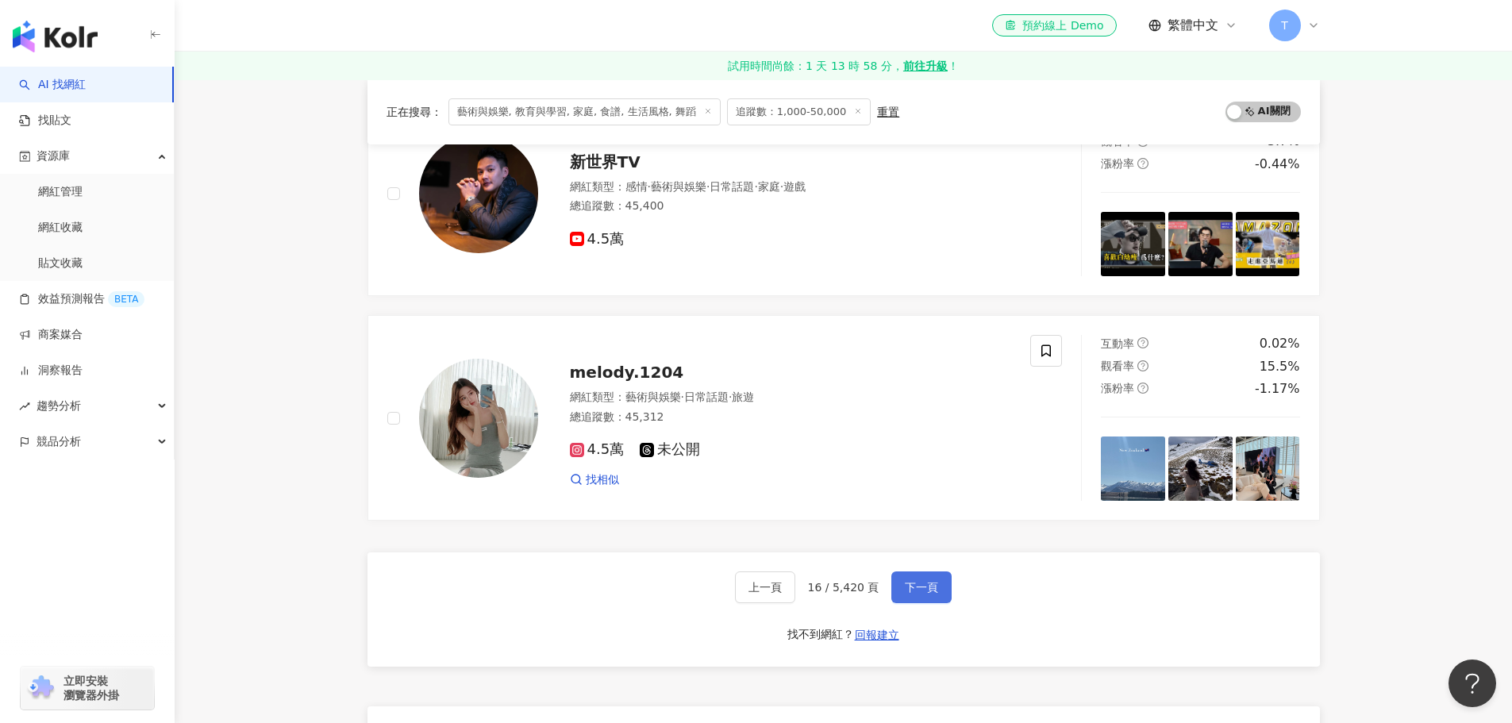
click at [914, 578] on button "下一頁" at bounding box center [922, 588] width 60 height 32
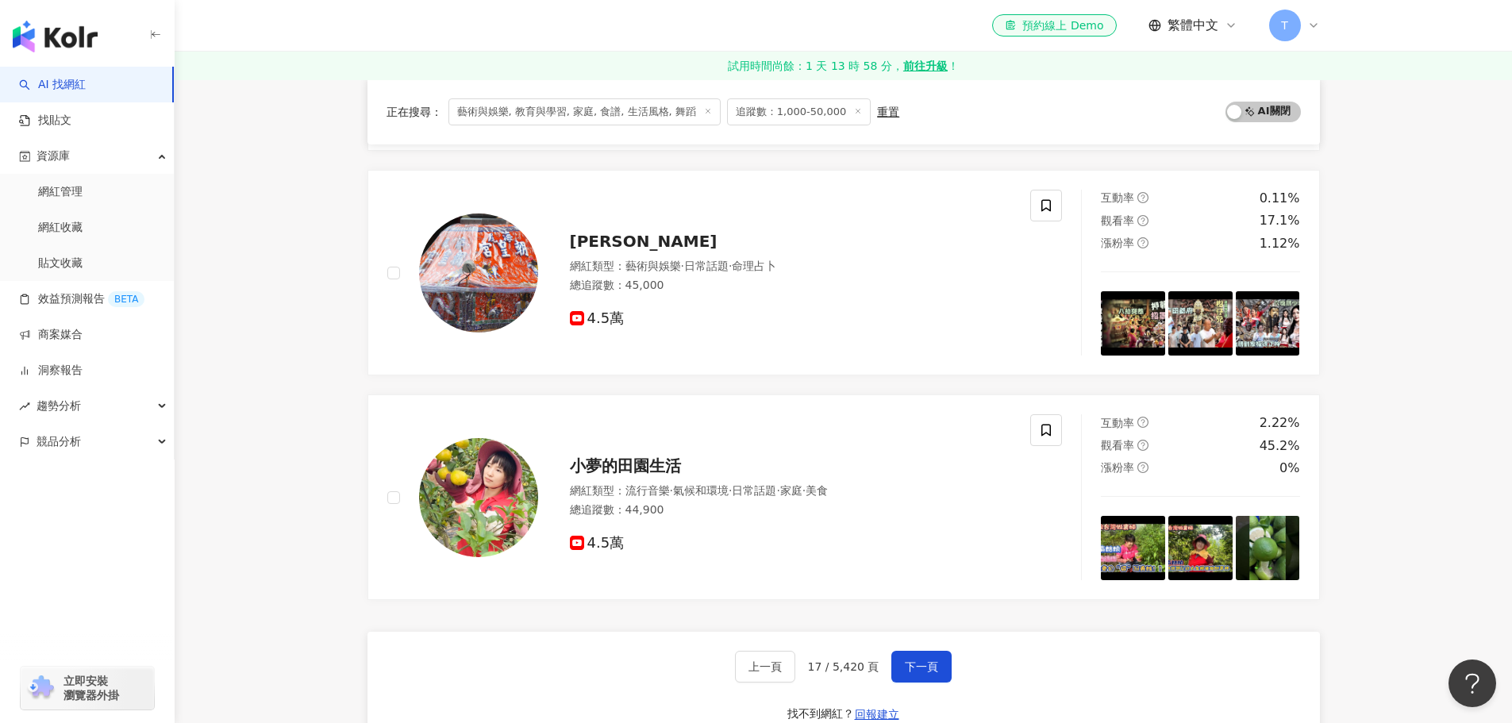
scroll to position [2620, 0]
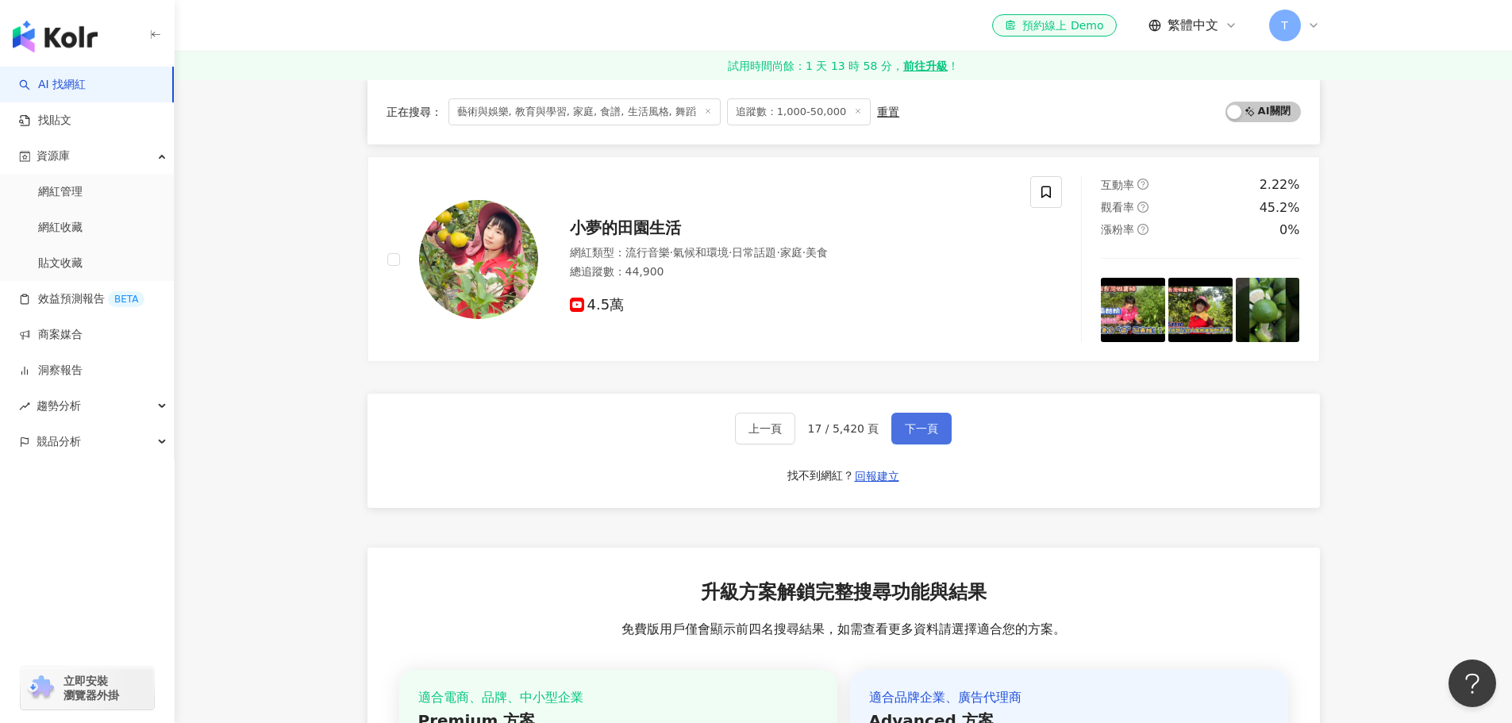
click at [911, 424] on span "下一頁" at bounding box center [921, 428] width 33 height 13
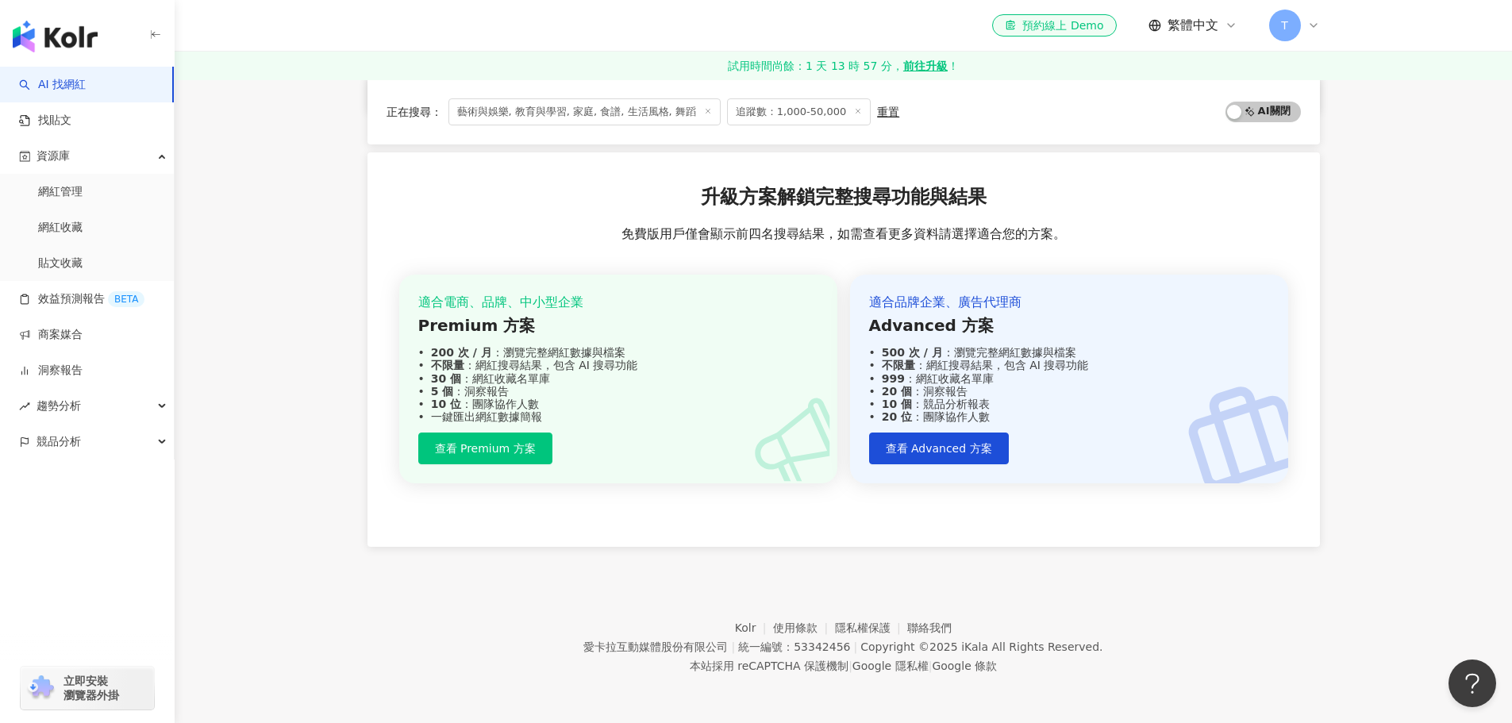
scroll to position [2903, 0]
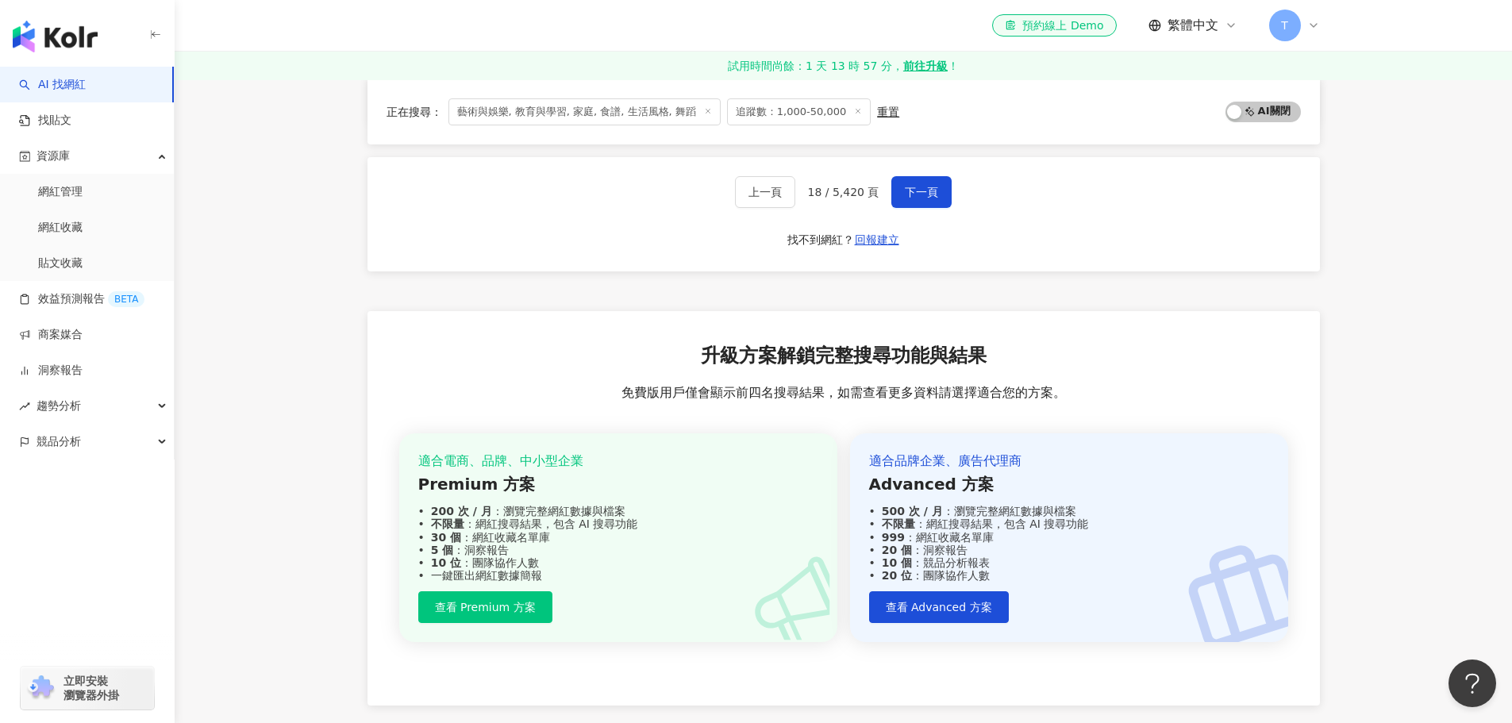
click at [949, 192] on div "上一頁 18 / 5,420 頁 下一頁 找不到網紅？ 回報建立" at bounding box center [844, 214] width 953 height 114
click at [943, 194] on button "下一頁" at bounding box center [922, 192] width 60 height 32
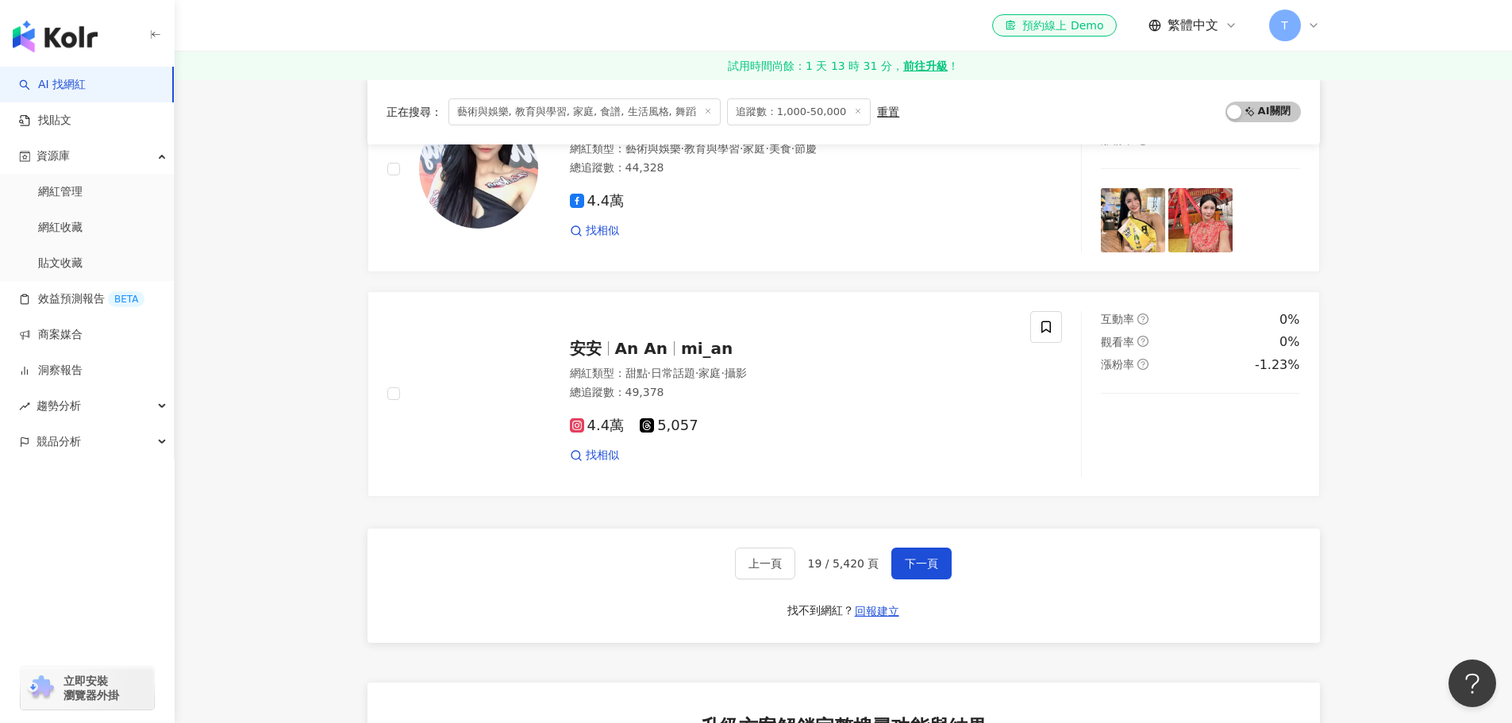
scroll to position [2858, 0]
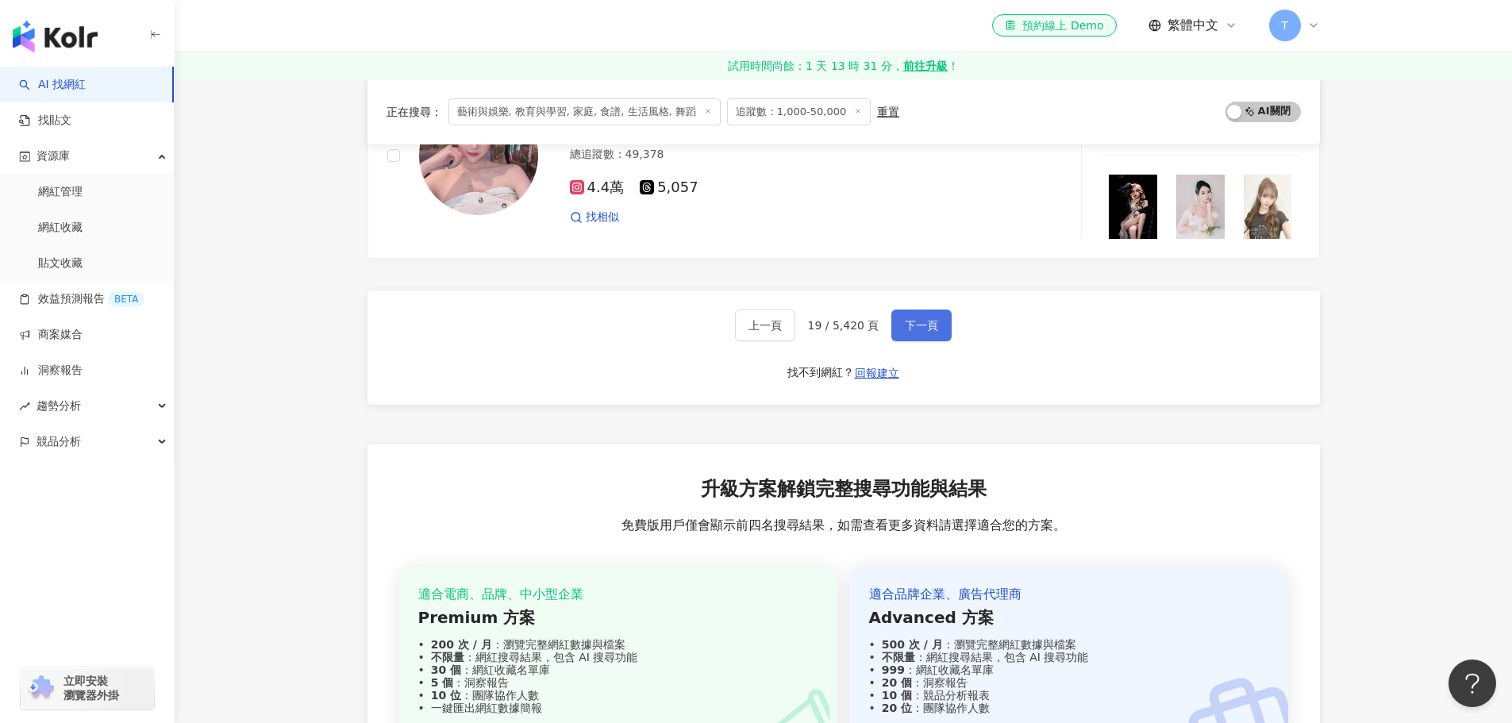
click at [918, 312] on button "下一頁" at bounding box center [922, 326] width 60 height 32
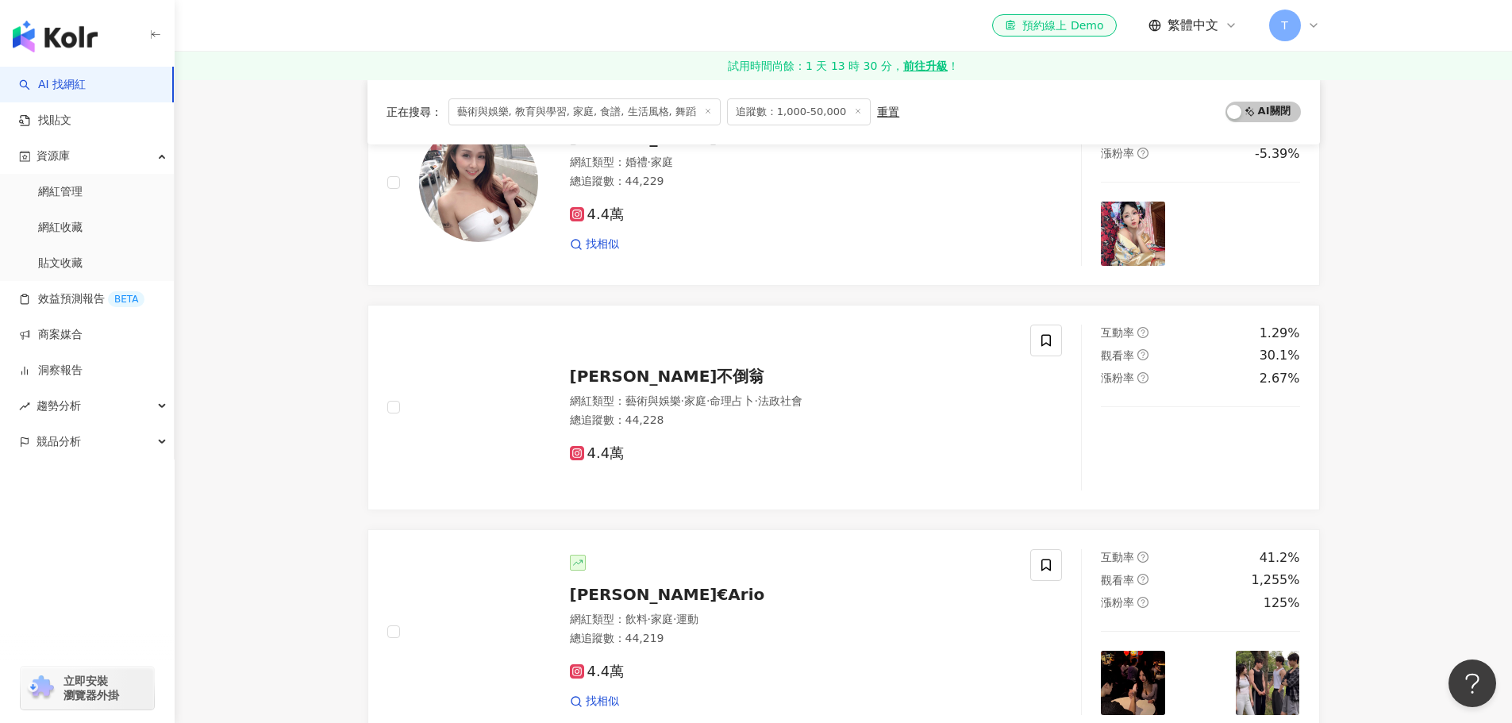
scroll to position [1030, 0]
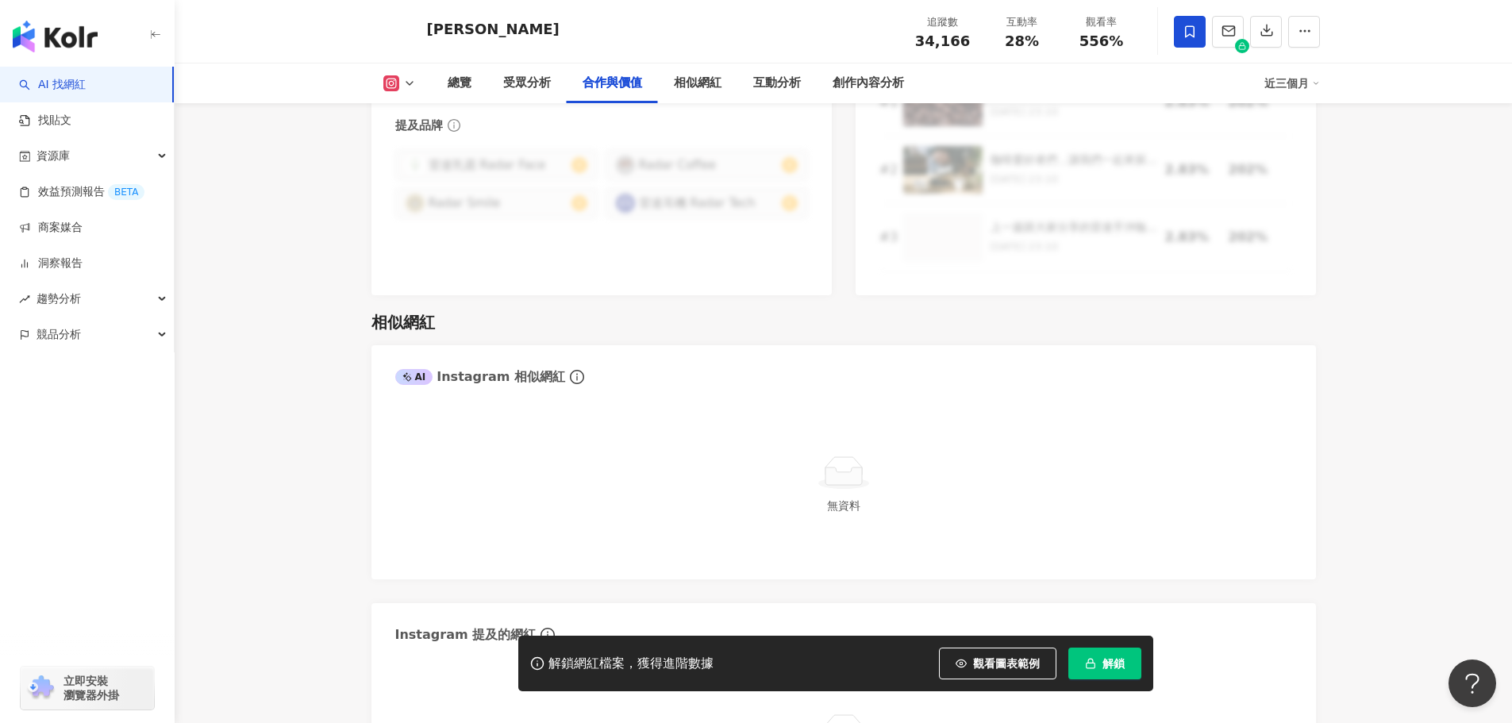
scroll to position [2541, 0]
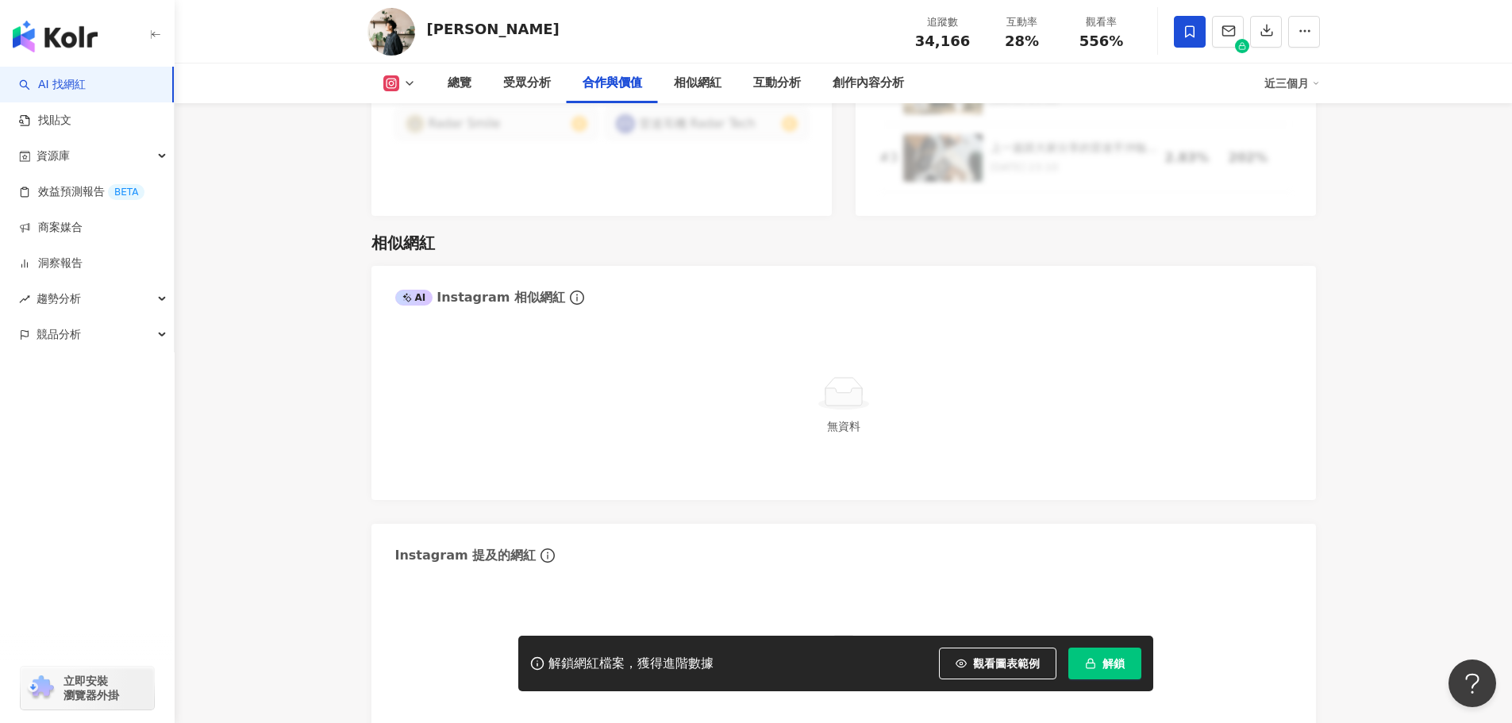
click at [826, 418] on div "無資料" at bounding box center [844, 426] width 51 height 17
drag, startPoint x: 826, startPoint y: 398, endPoint x: 883, endPoint y: 394, distance: 57.3
click at [869, 398] on div "無資料" at bounding box center [843, 404] width 897 height 143
click at [649, 356] on div "無資料" at bounding box center [843, 404] width 897 height 143
click at [88, 35] on img "button" at bounding box center [55, 37] width 85 height 32
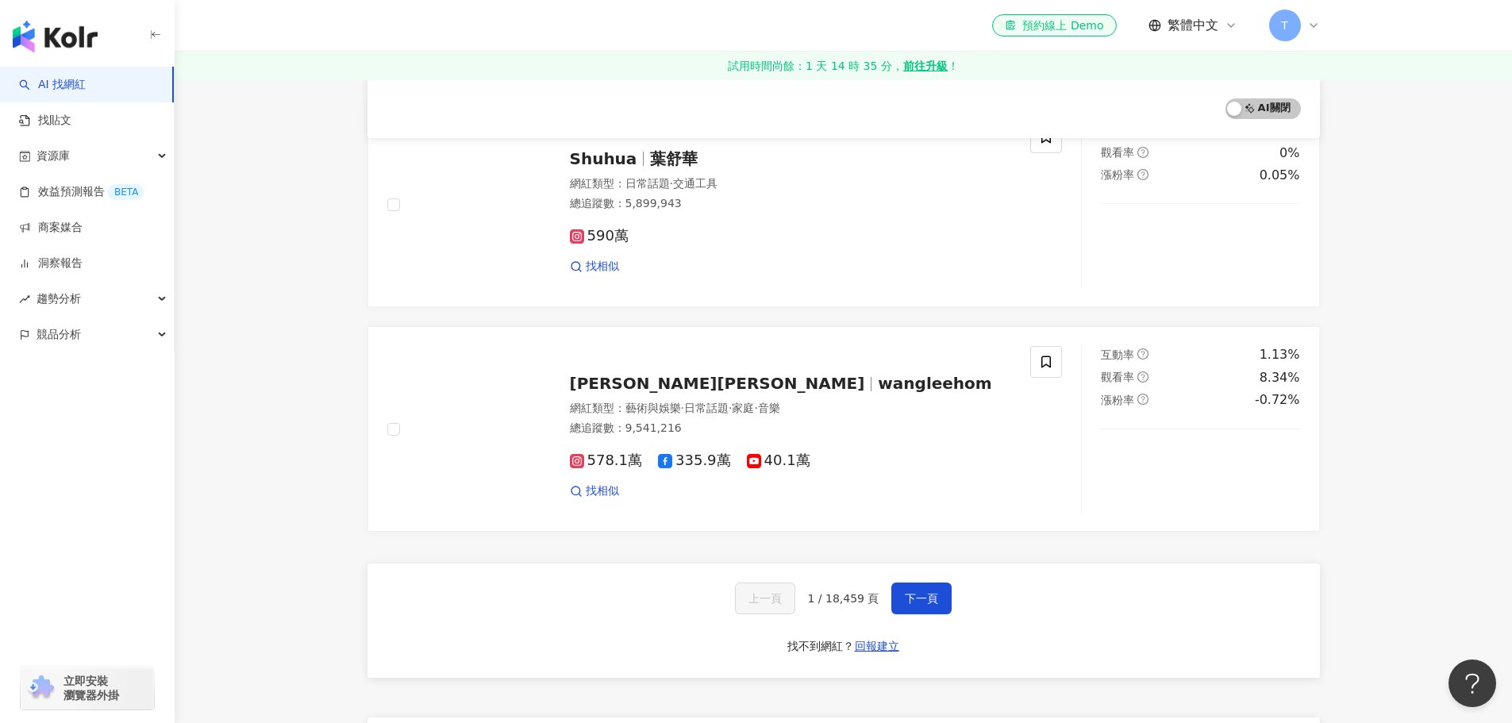
scroll to position [2620, 0]
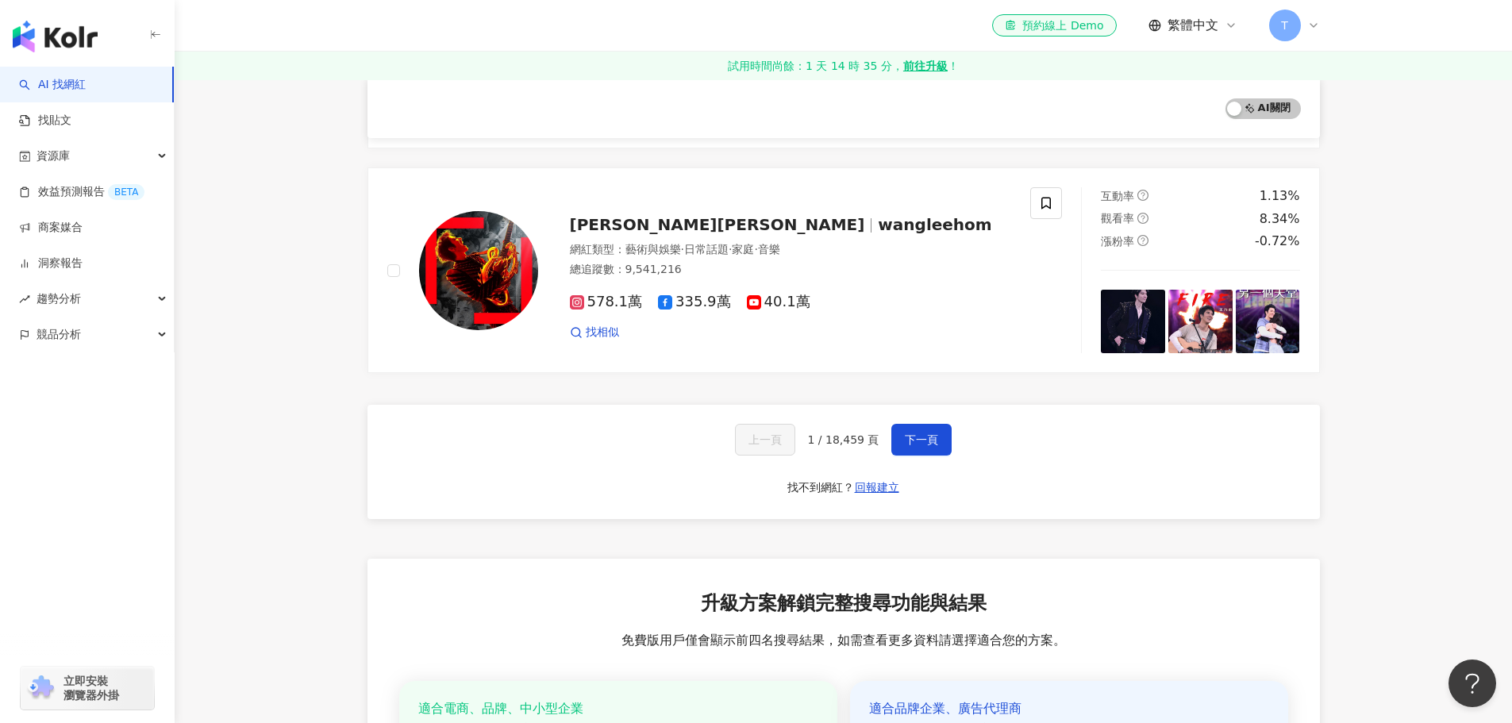
click at [938, 442] on div "上一頁 1 / 18,459 頁 下一頁 找不到網紅？ 回報建立" at bounding box center [844, 462] width 953 height 114
click at [934, 435] on button "下一頁" at bounding box center [922, 440] width 60 height 32
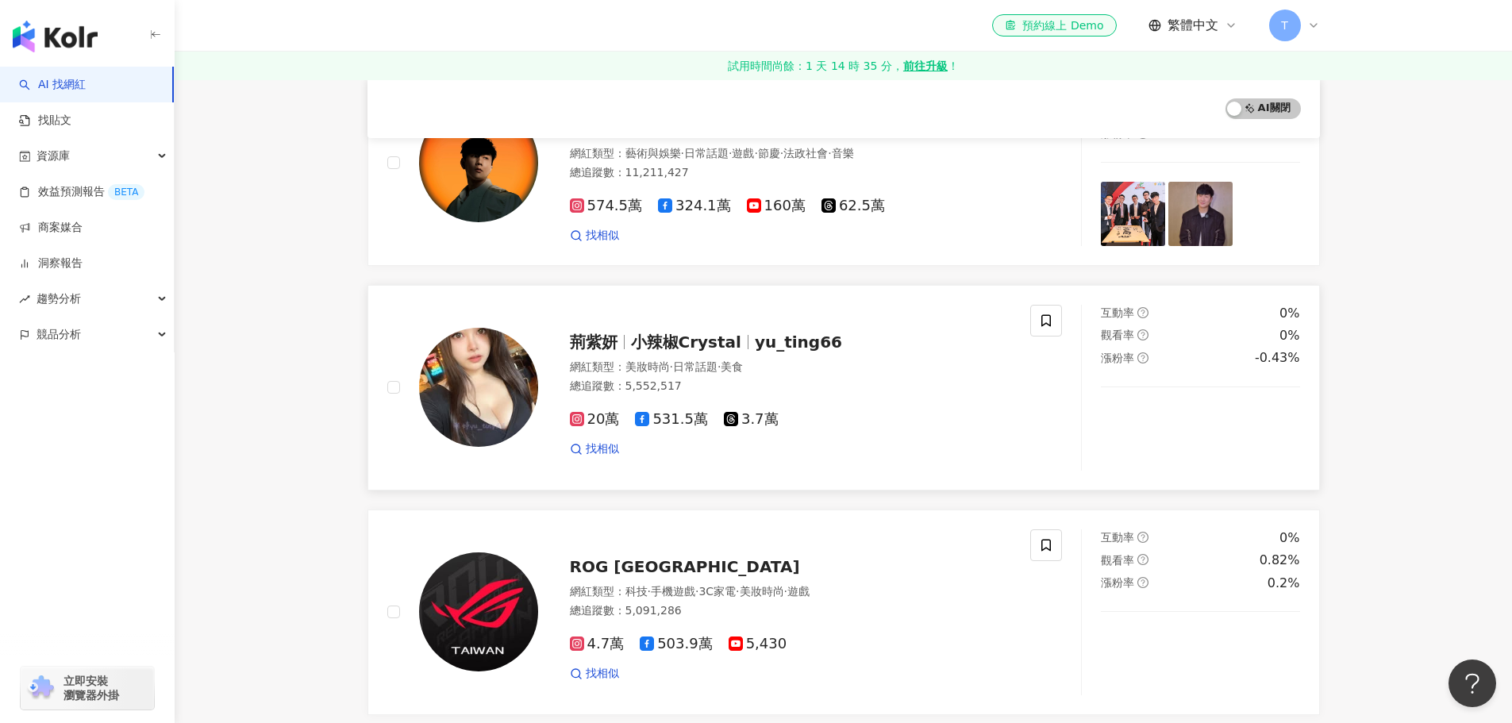
scroll to position [79, 0]
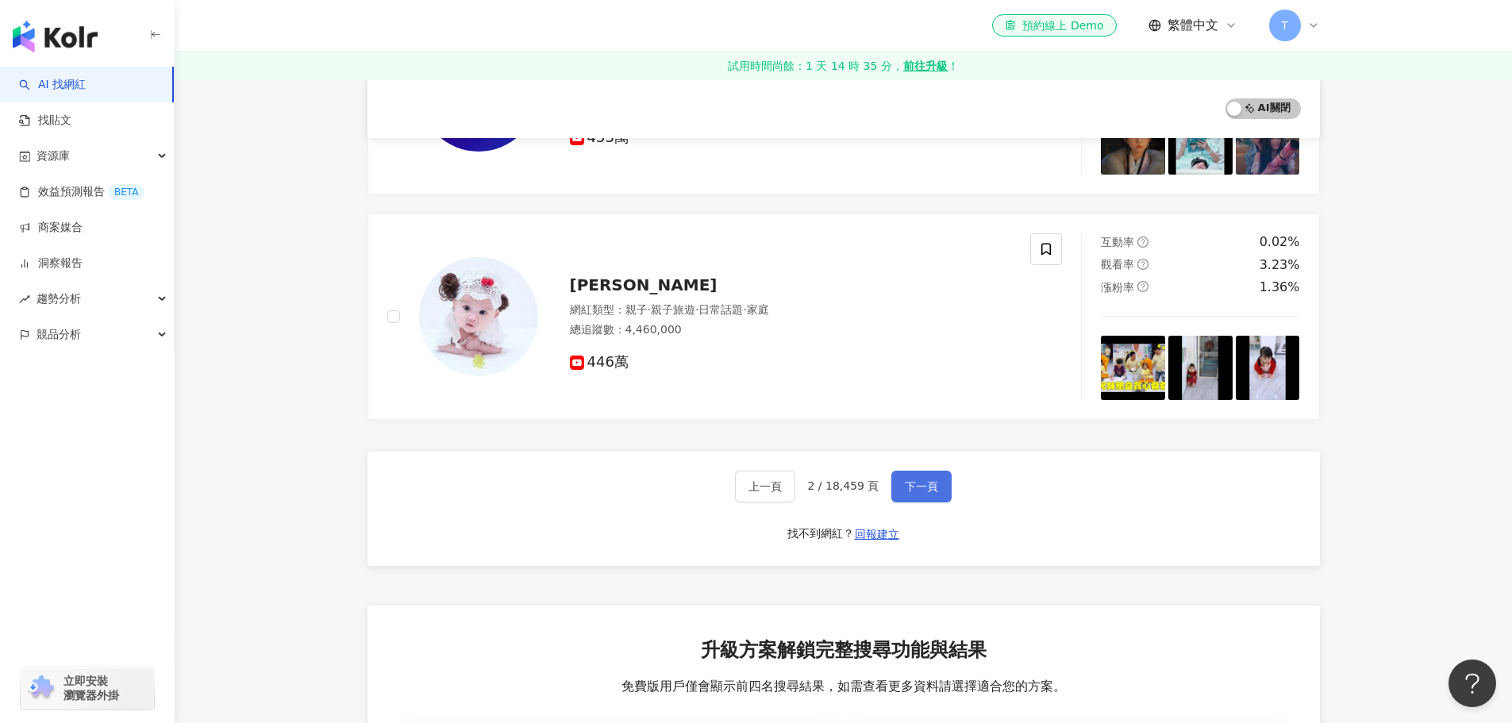
click at [927, 471] on button "下一頁" at bounding box center [922, 487] width 60 height 32
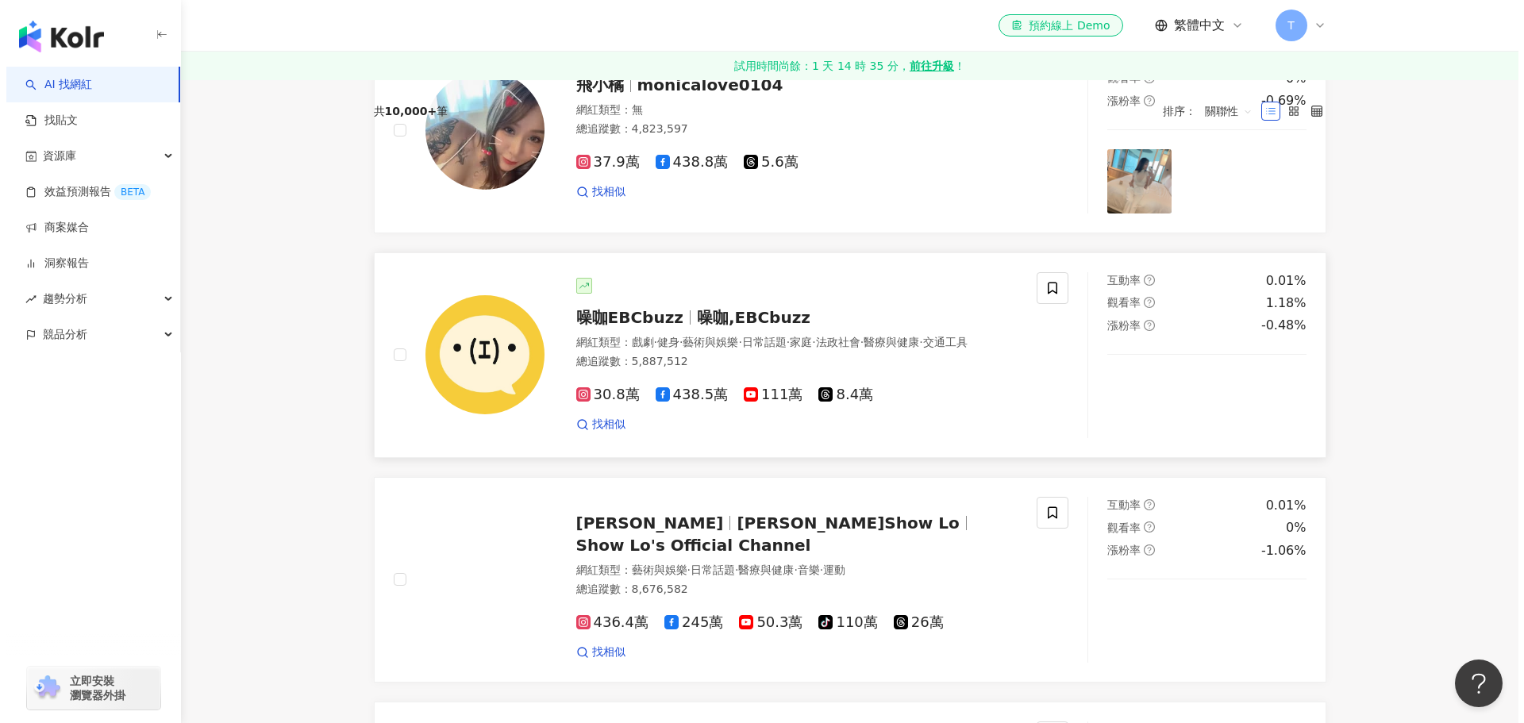
scroll to position [37, 0]
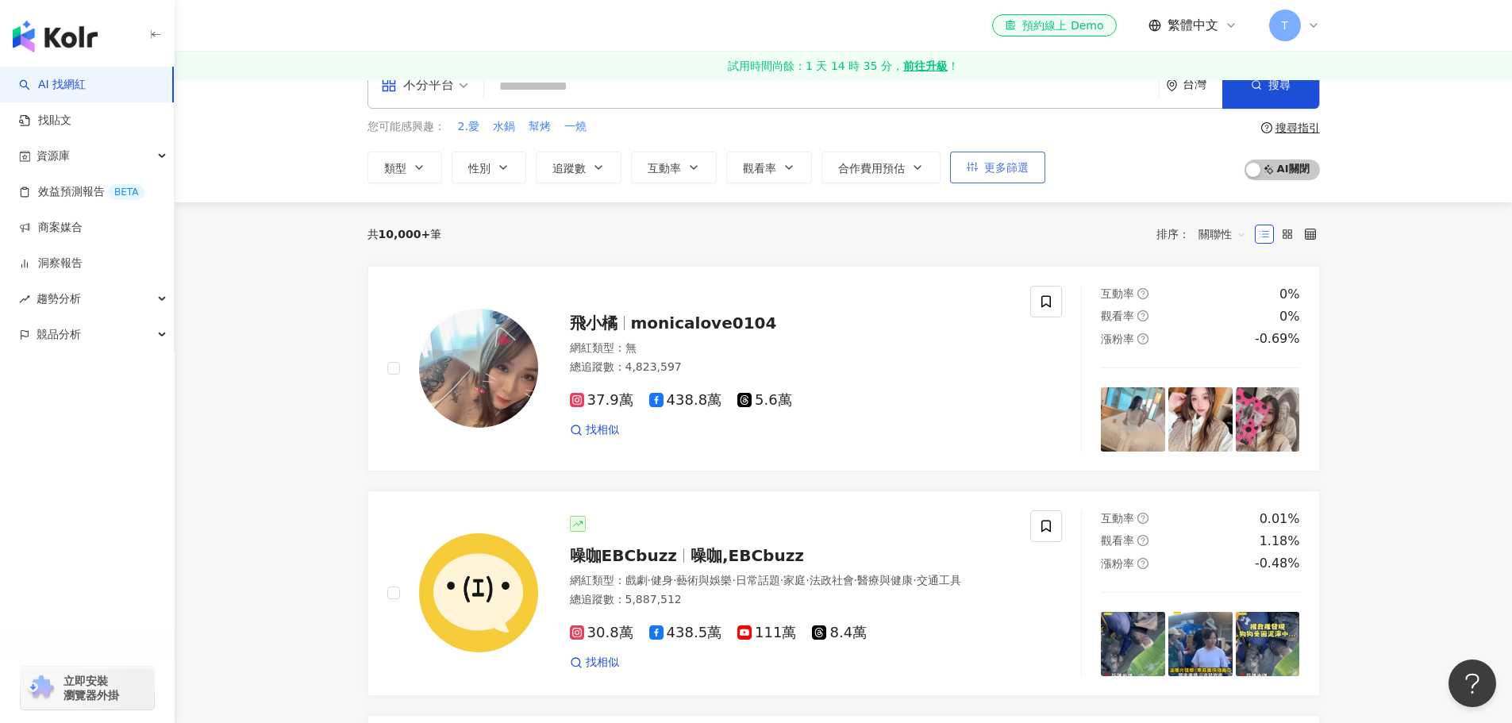
click at [978, 169] on button "更多篩選" at bounding box center [997, 168] width 95 height 32
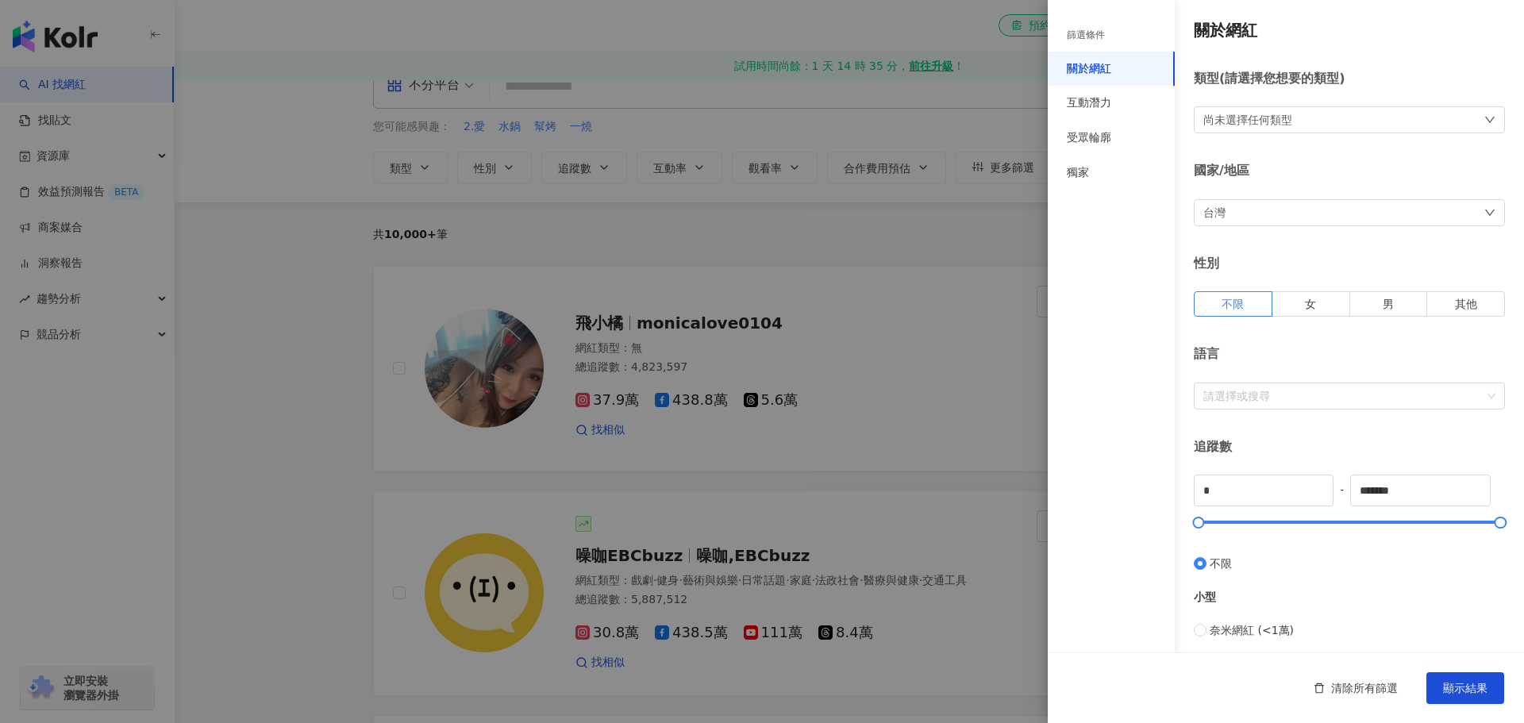
click at [1310, 125] on div "尚未選擇任何類型" at bounding box center [1349, 119] width 311 height 27
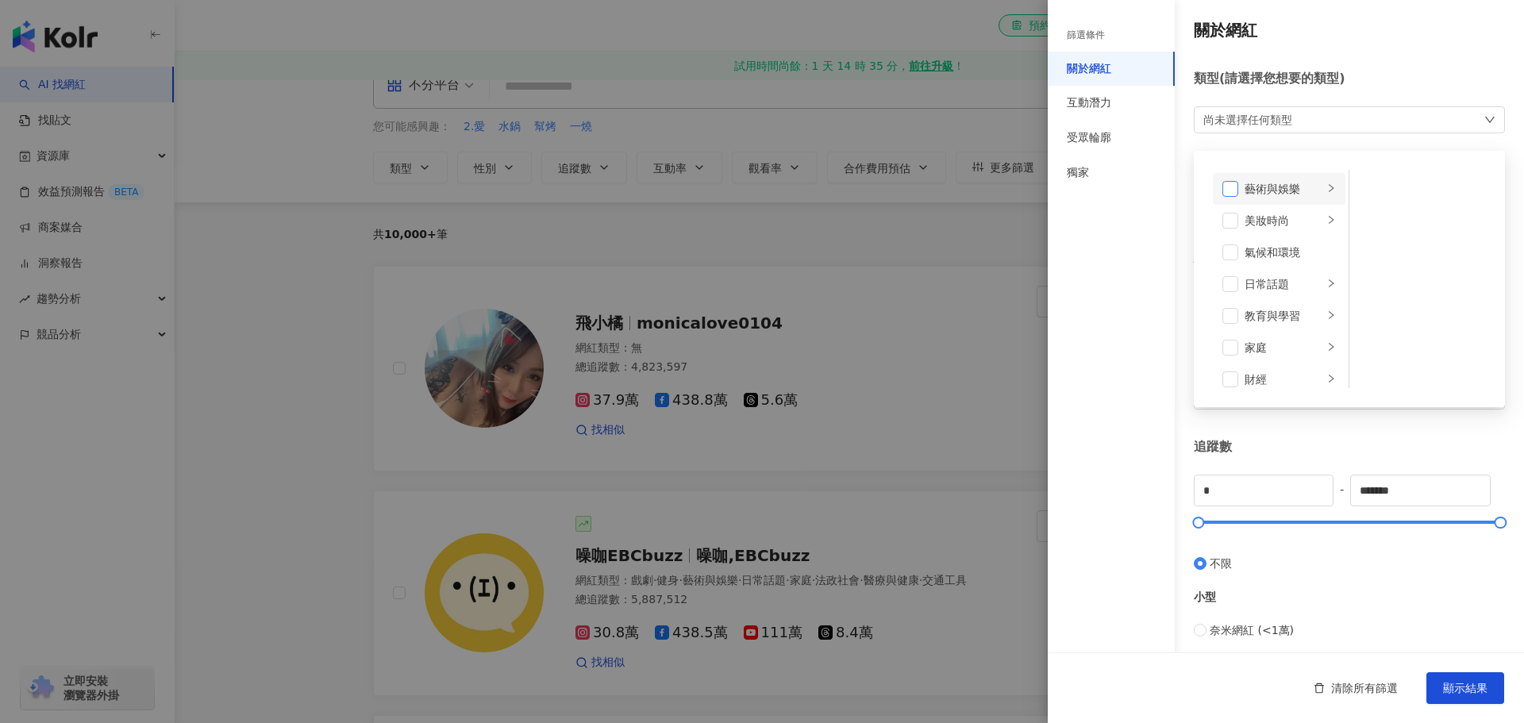
click at [1223, 191] on span at bounding box center [1231, 189] width 16 height 16
click at [1228, 276] on li "日常話題" at bounding box center [1279, 285] width 133 height 32
click at [1245, 320] on div "教育與學習" at bounding box center [1284, 316] width 79 height 17
click at [1231, 323] on span at bounding box center [1231, 317] width 16 height 16
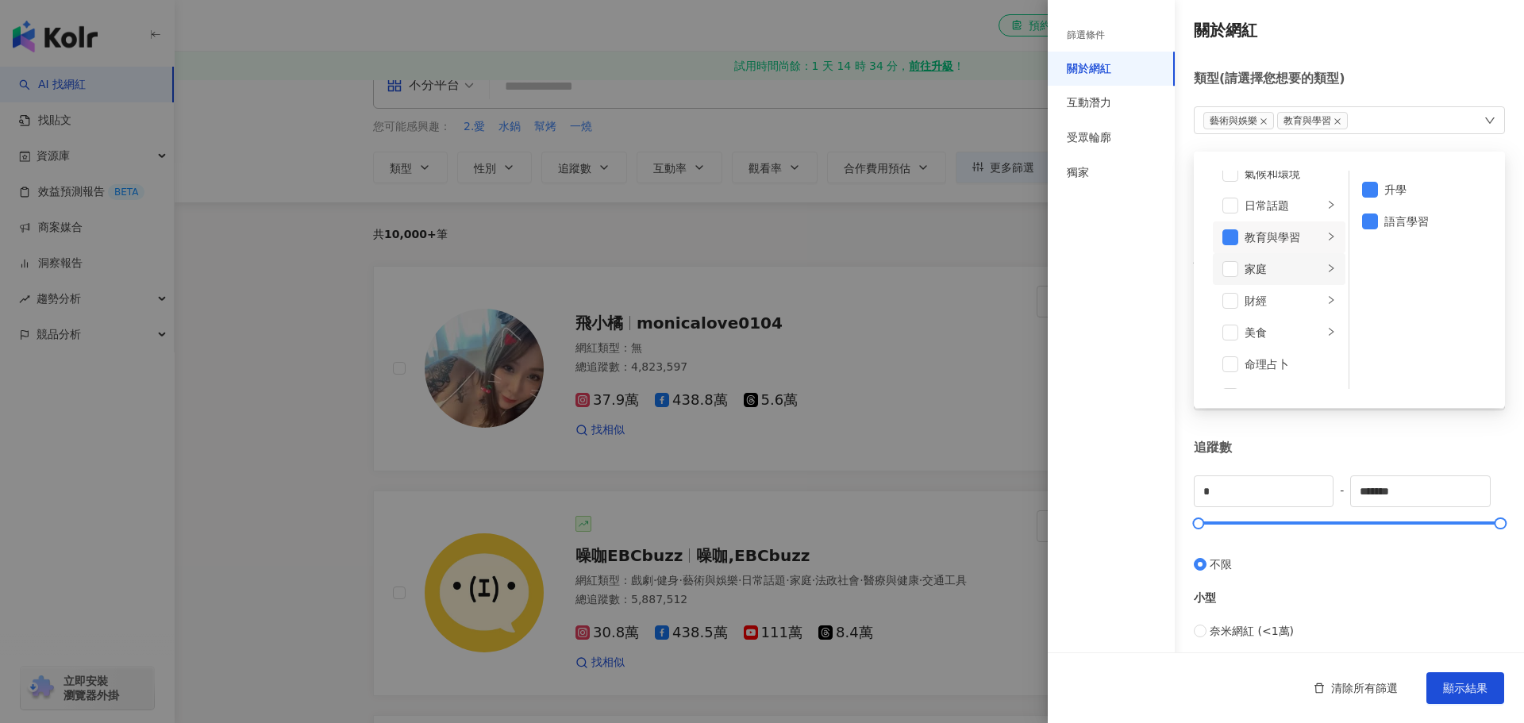
click at [1279, 273] on div "家庭" at bounding box center [1284, 268] width 79 height 17
click at [1249, 274] on div "家庭" at bounding box center [1284, 268] width 79 height 17
click at [1235, 270] on span at bounding box center [1231, 269] width 16 height 16
click at [1278, 332] on div "美食" at bounding box center [1284, 332] width 79 height 17
click at [1423, 322] on div "食譜" at bounding box center [1431, 316] width 92 height 17
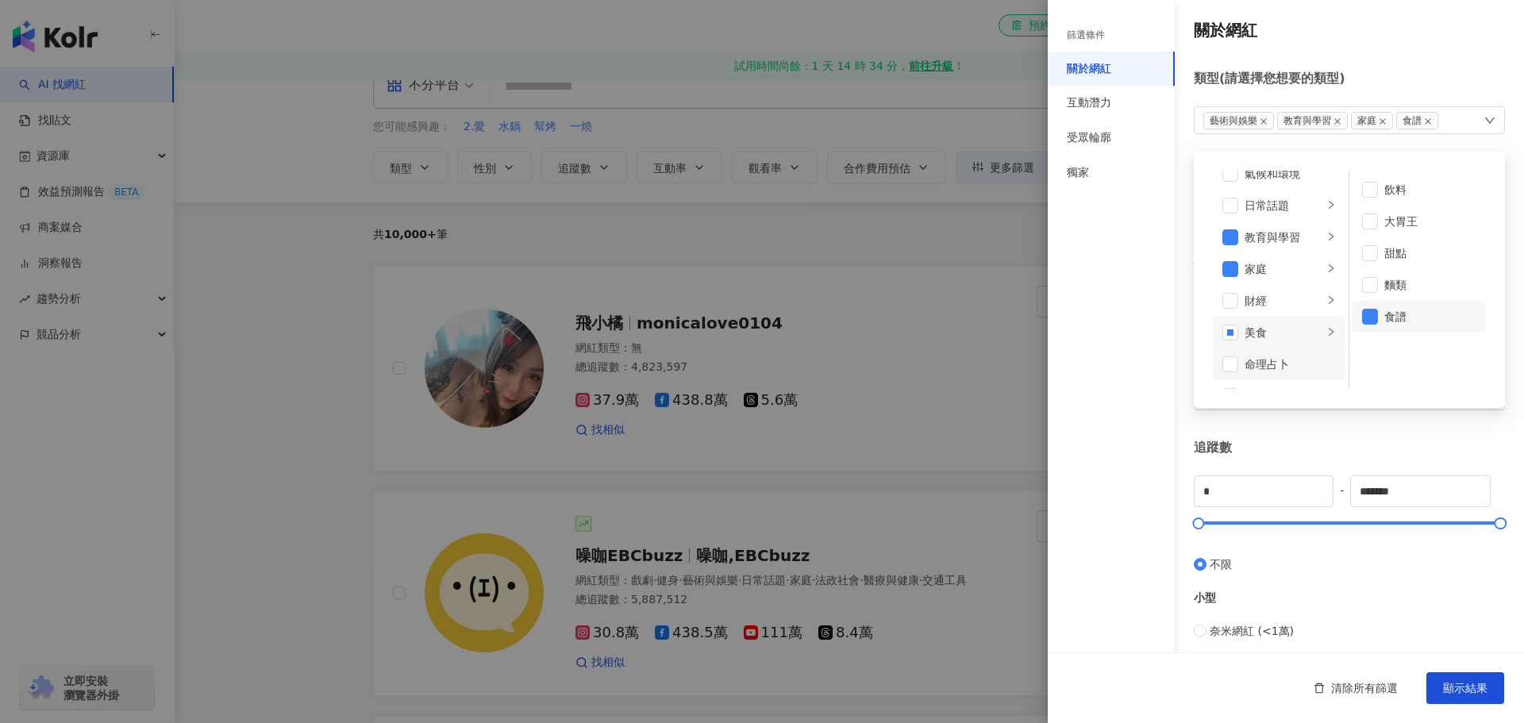
scroll to position [238, 0]
click at [1265, 237] on div "遊戲" at bounding box center [1284, 237] width 79 height 17
click at [1277, 254] on li "法政社會" at bounding box center [1279, 269] width 133 height 32
click at [1268, 290] on li "生活風格" at bounding box center [1279, 301] width 133 height 32
click at [1223, 299] on span at bounding box center [1231, 301] width 16 height 16
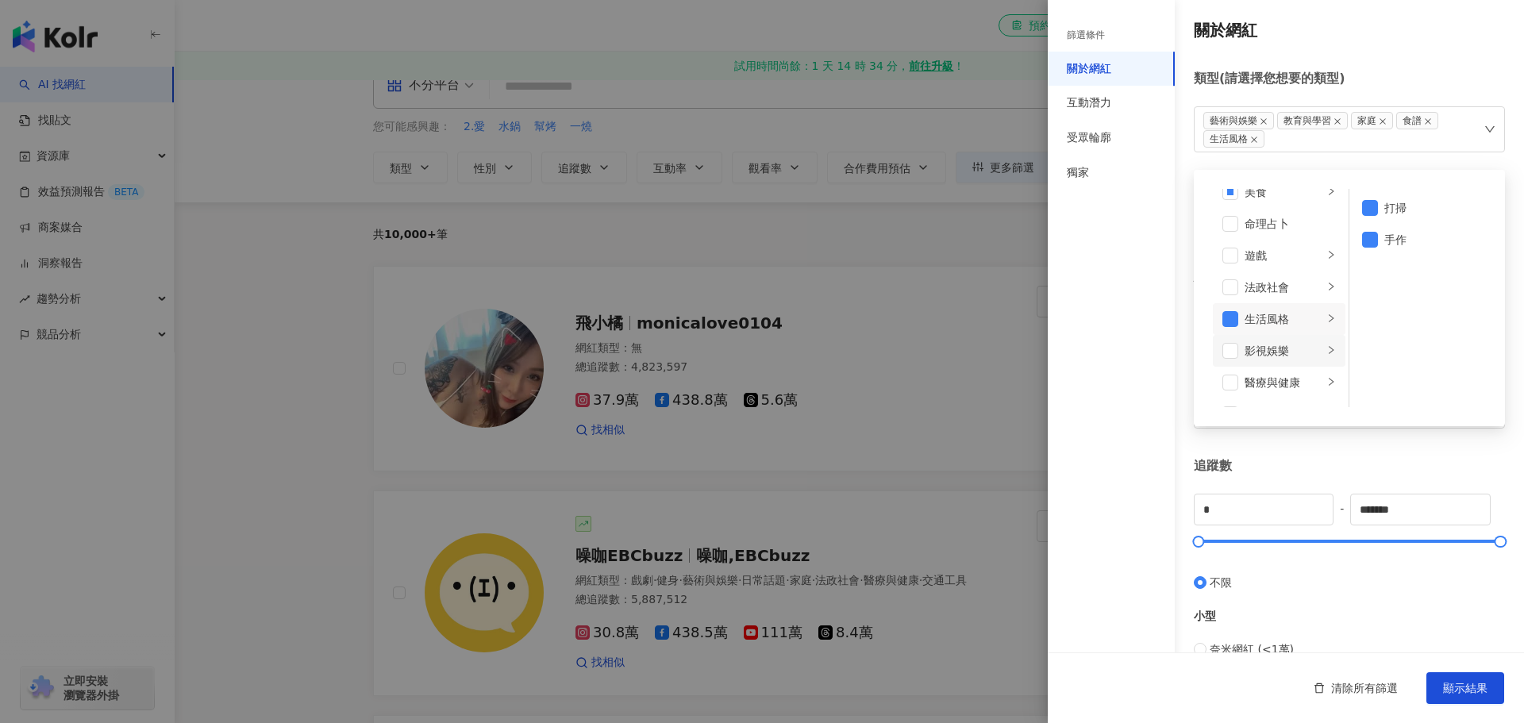
click at [1274, 351] on div "影視娛樂" at bounding box center [1284, 350] width 79 height 17
click at [1385, 242] on div "舞蹈" at bounding box center [1431, 239] width 92 height 17
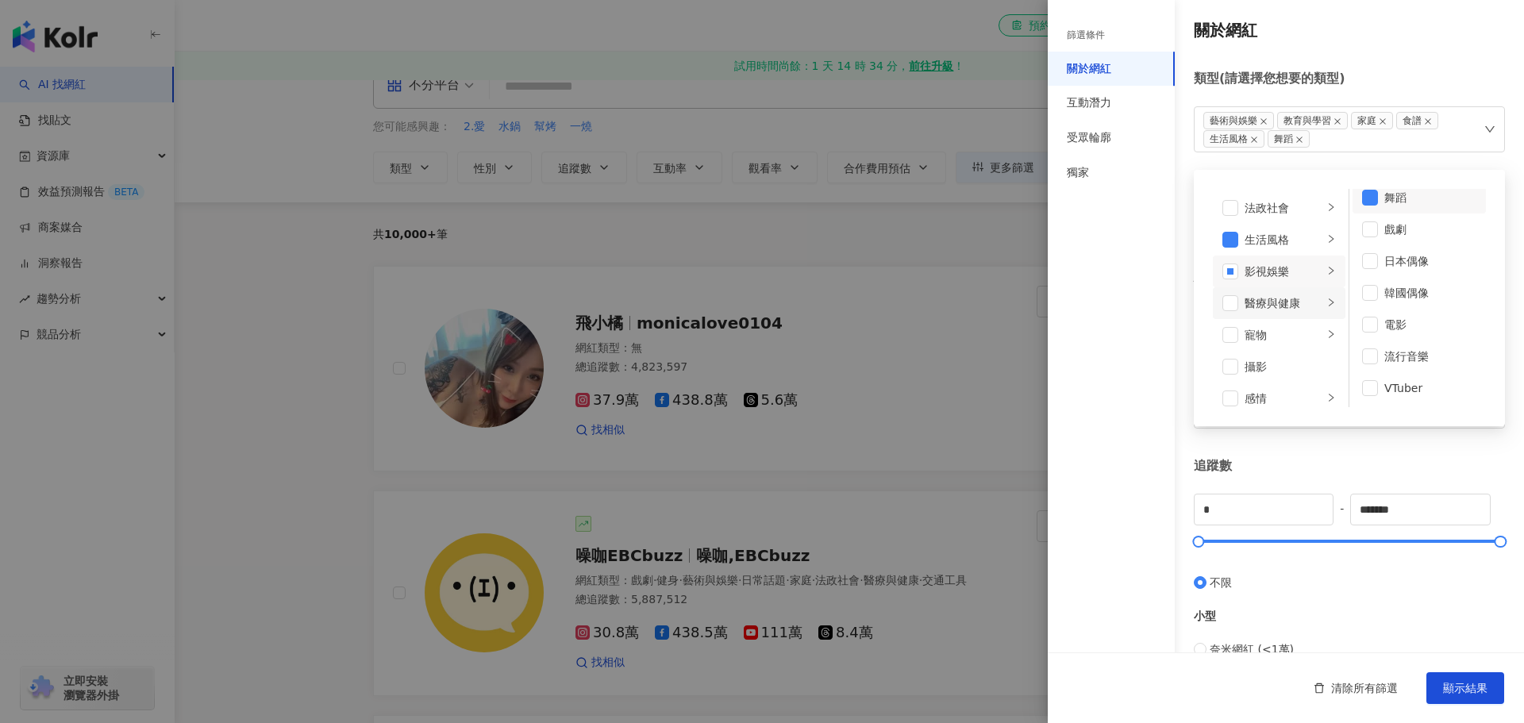
click at [1274, 299] on div "醫療與健康" at bounding box center [1284, 303] width 79 height 17
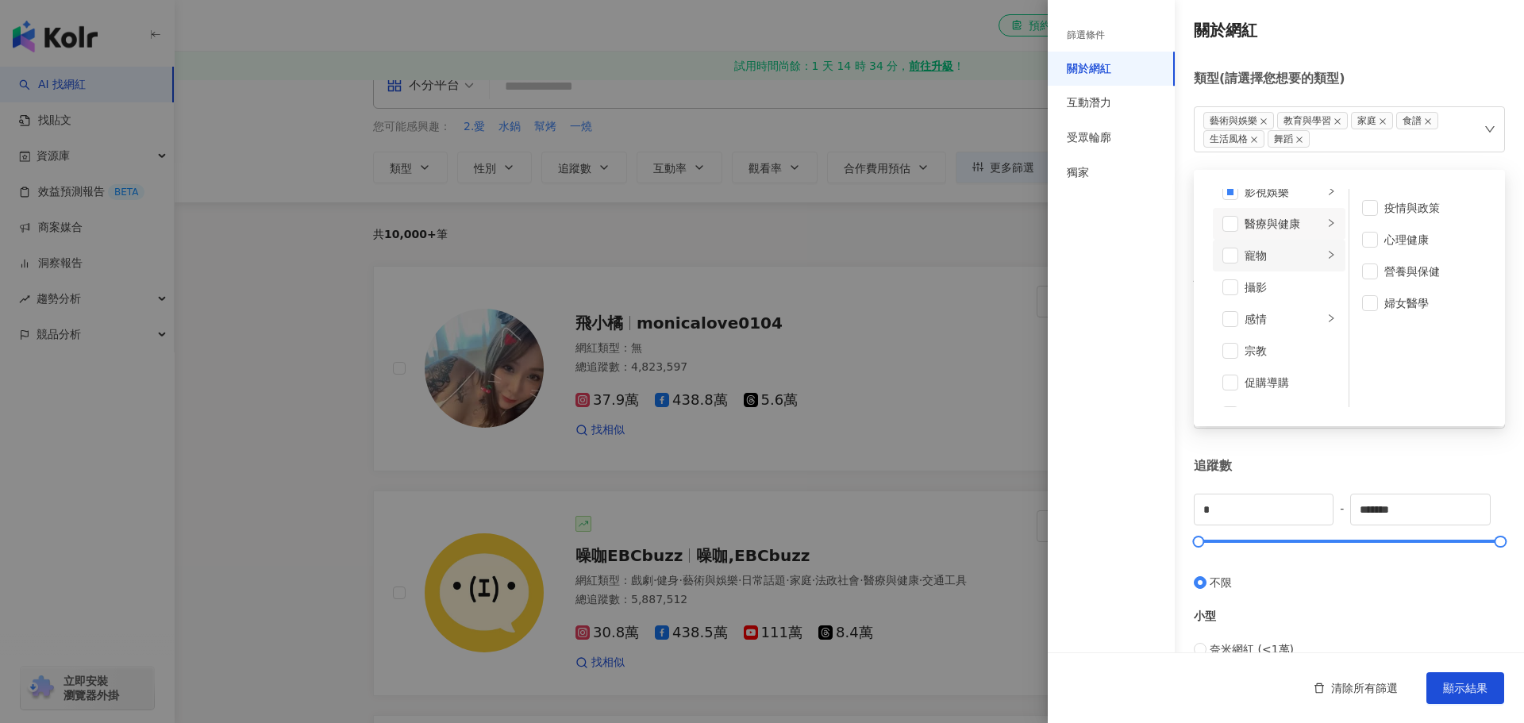
click at [1285, 267] on li "寵物" at bounding box center [1279, 256] width 133 height 32
click at [1278, 302] on li "科技" at bounding box center [1279, 293] width 133 height 32
click at [1273, 308] on li "科技" at bounding box center [1279, 293] width 133 height 32
click at [1270, 317] on div "交通工具" at bounding box center [1284, 324] width 79 height 17
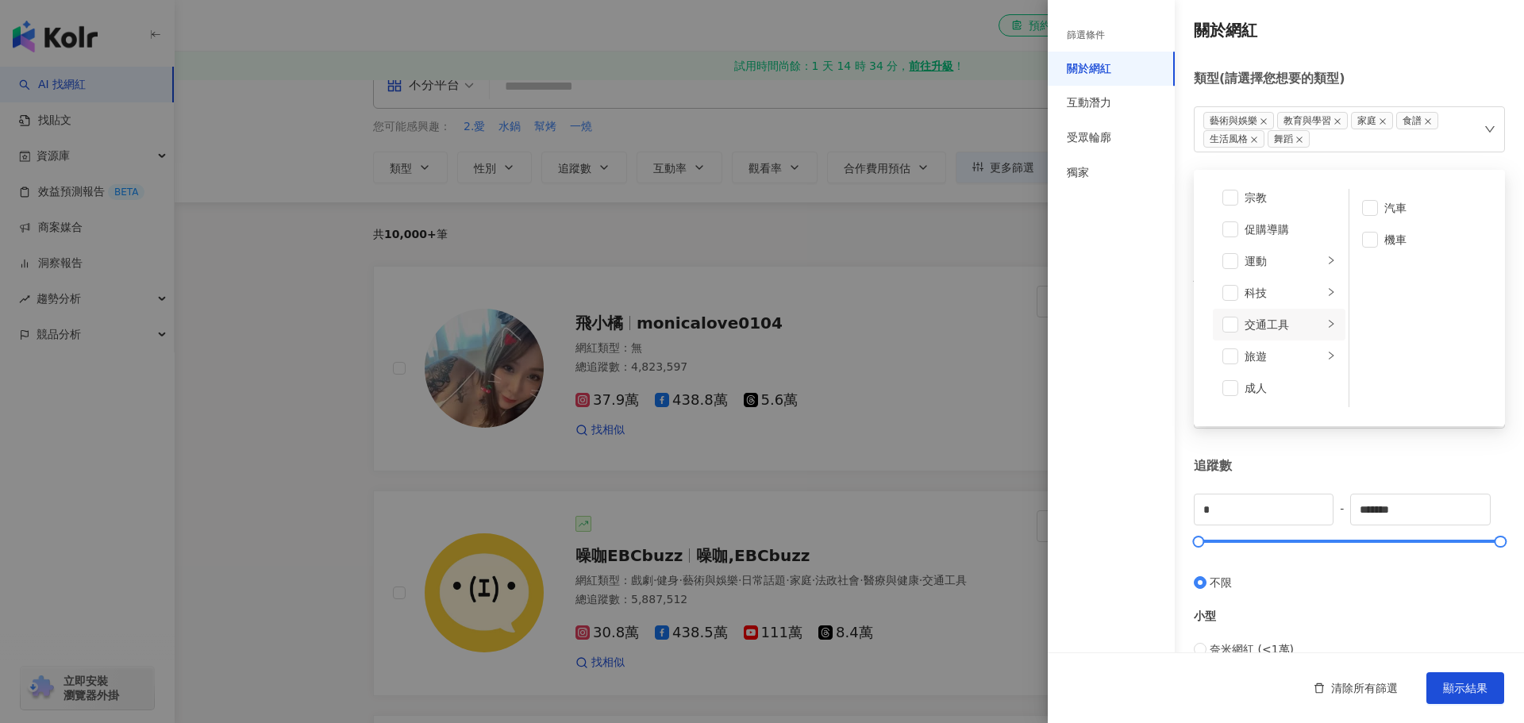
click at [1264, 337] on li "交通工具" at bounding box center [1279, 325] width 133 height 32
click at [1262, 349] on div "旅遊" at bounding box center [1284, 356] width 79 height 17
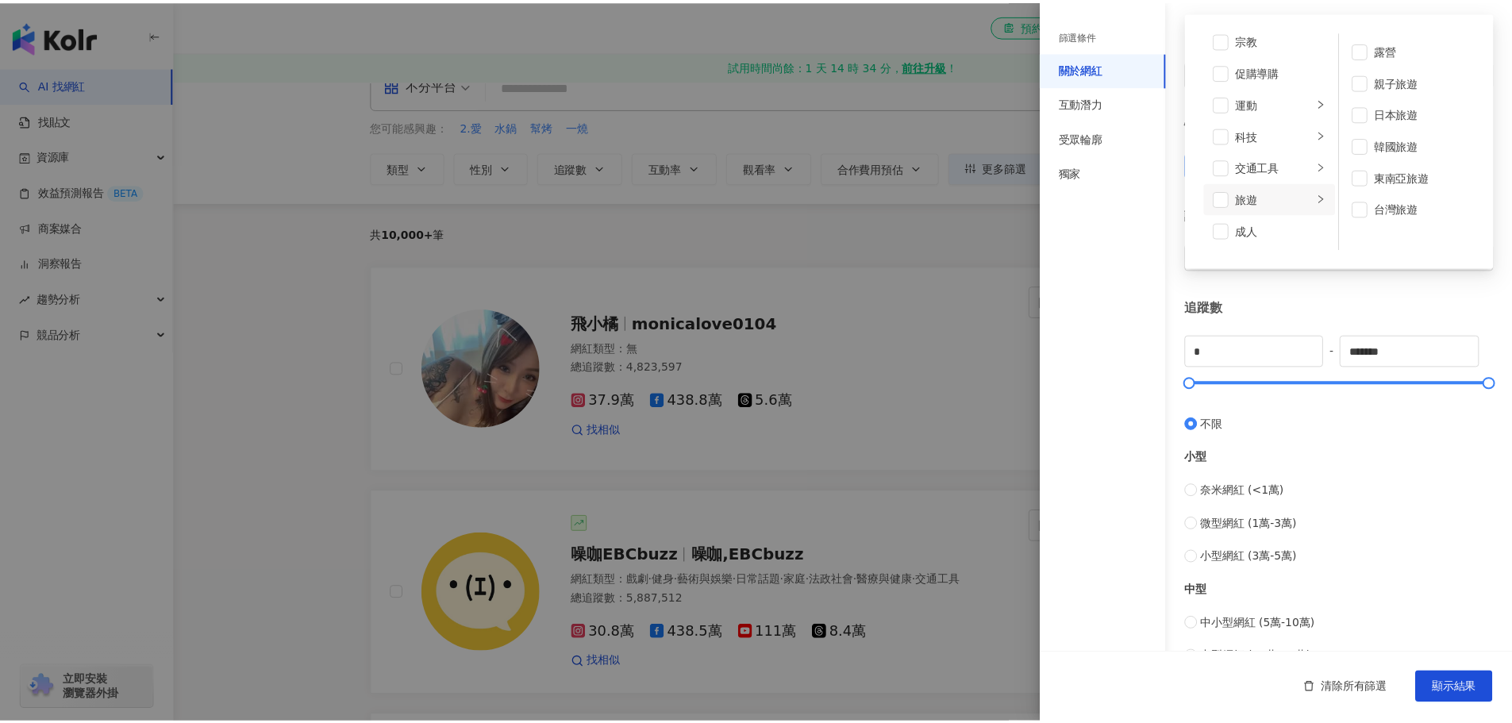
scroll to position [0, 0]
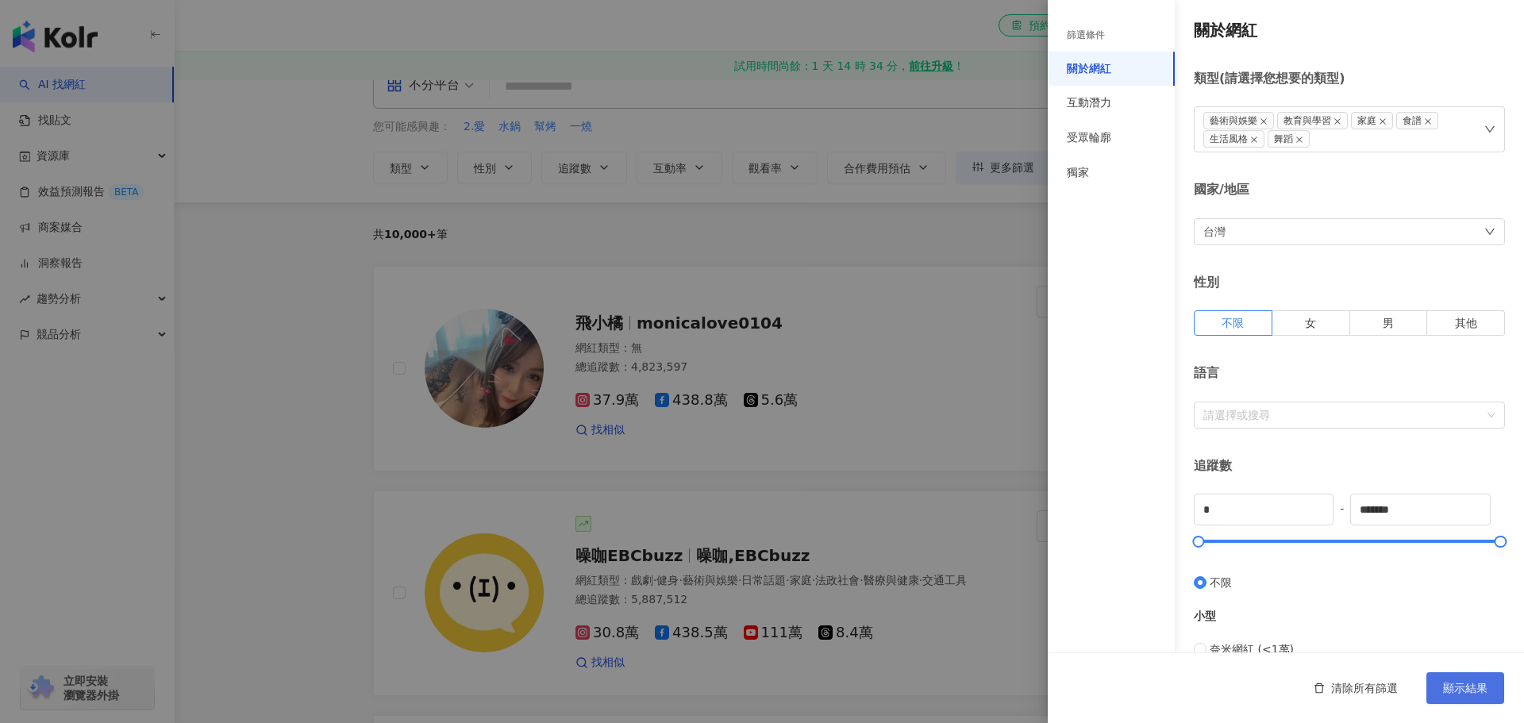
click at [1461, 689] on span "顯示結果" at bounding box center [1465, 688] width 44 height 13
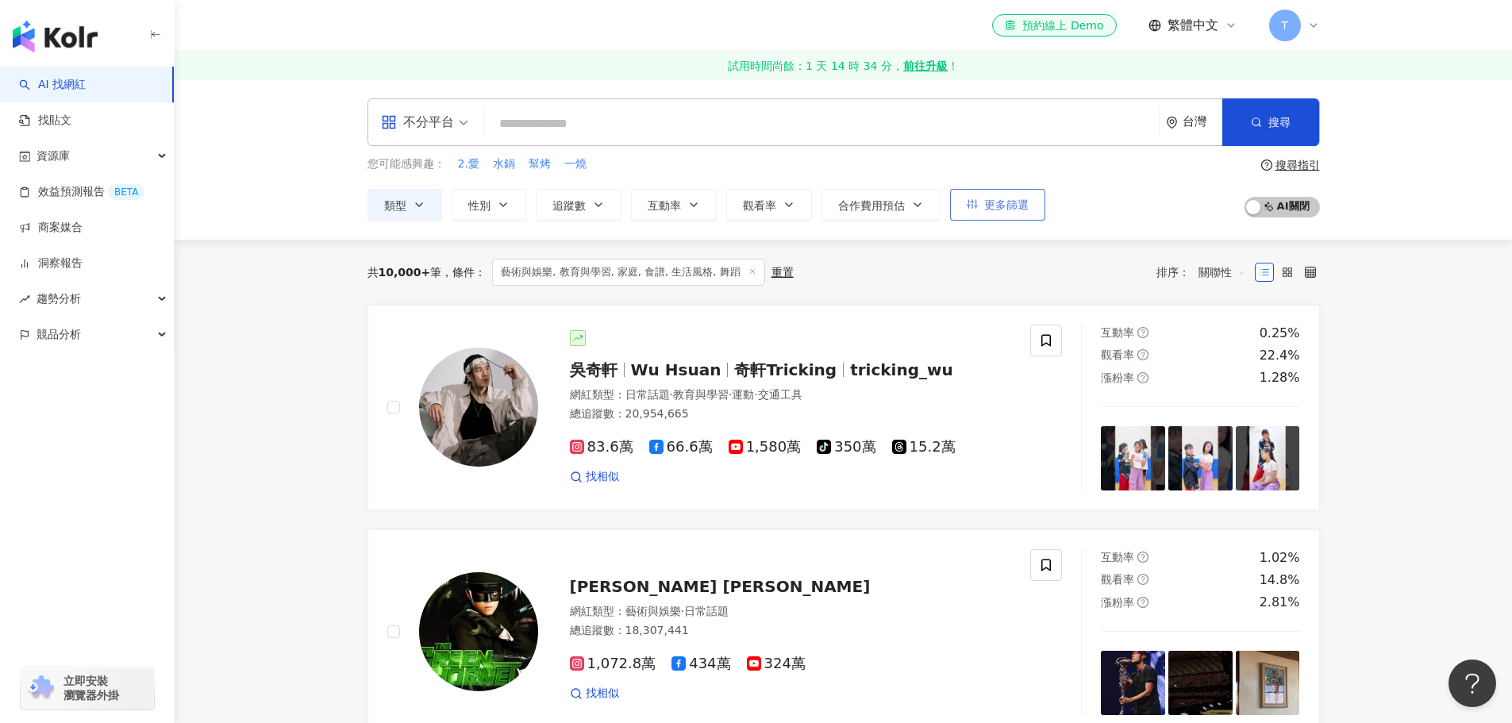
click at [1003, 198] on span "更多篩選" at bounding box center [1006, 204] width 44 height 13
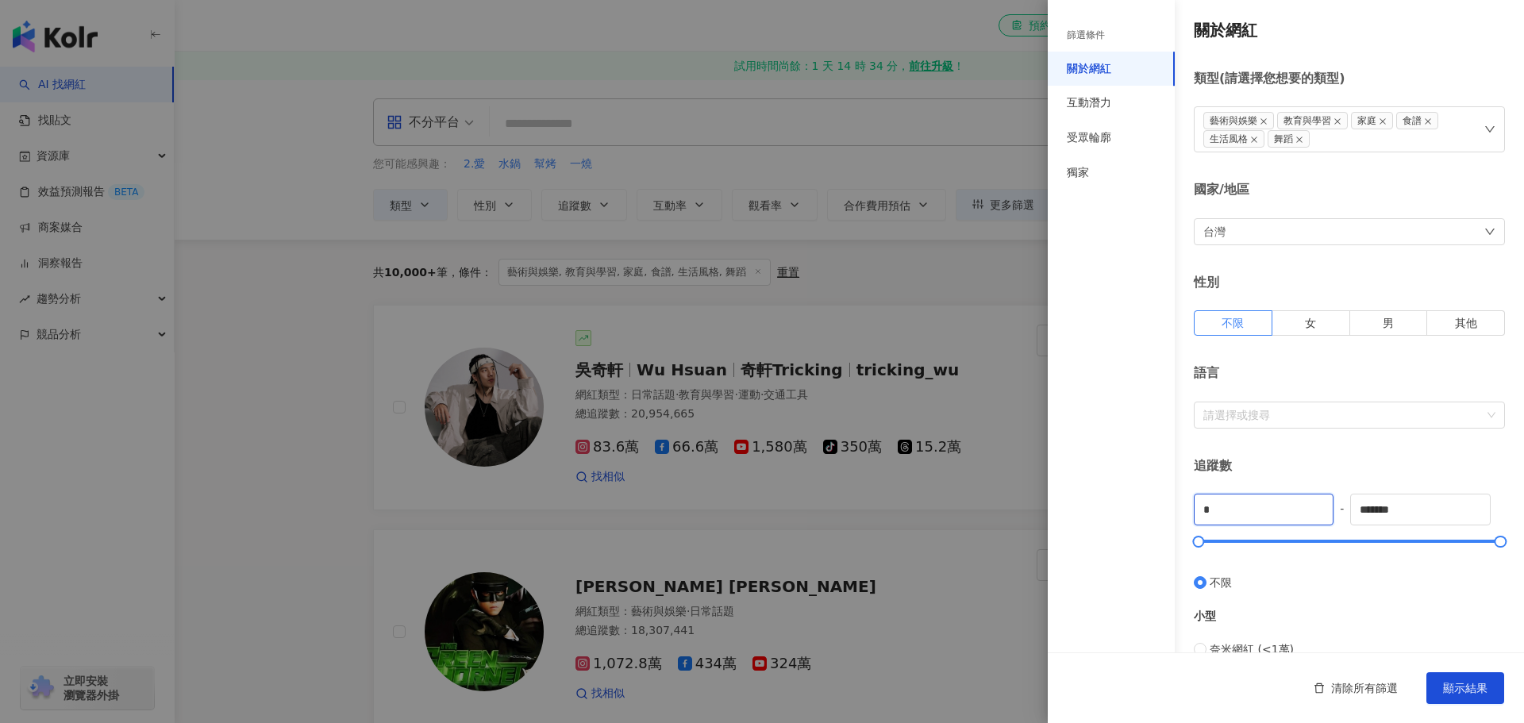
drag, startPoint x: 1203, startPoint y: 522, endPoint x: 1078, endPoint y: 502, distance: 126.2
click at [1078, 502] on div "篩選條件 關於網紅 互動潛力 受眾輪廓 獨家 關於網紅 類型 ( 請選擇您想要的類型 ) 藝術與娛樂 教育與學習 家庭 食譜 生活風格 舞蹈 國家/地區 台灣…" at bounding box center [1286, 609] width 476 height 1218
type input "****"
drag, startPoint x: 1412, startPoint y: 507, endPoint x: 1227, endPoint y: 507, distance: 185.8
click at [1227, 507] on div "**** - ******* 不限 小型 奈米網紅 (<1萬) 微型網紅 (1萬-3萬) 小型網紅 (3萬-5萬) 中型 中小型網紅 (5萬-10萬) 中型網…" at bounding box center [1349, 726] width 311 height 464
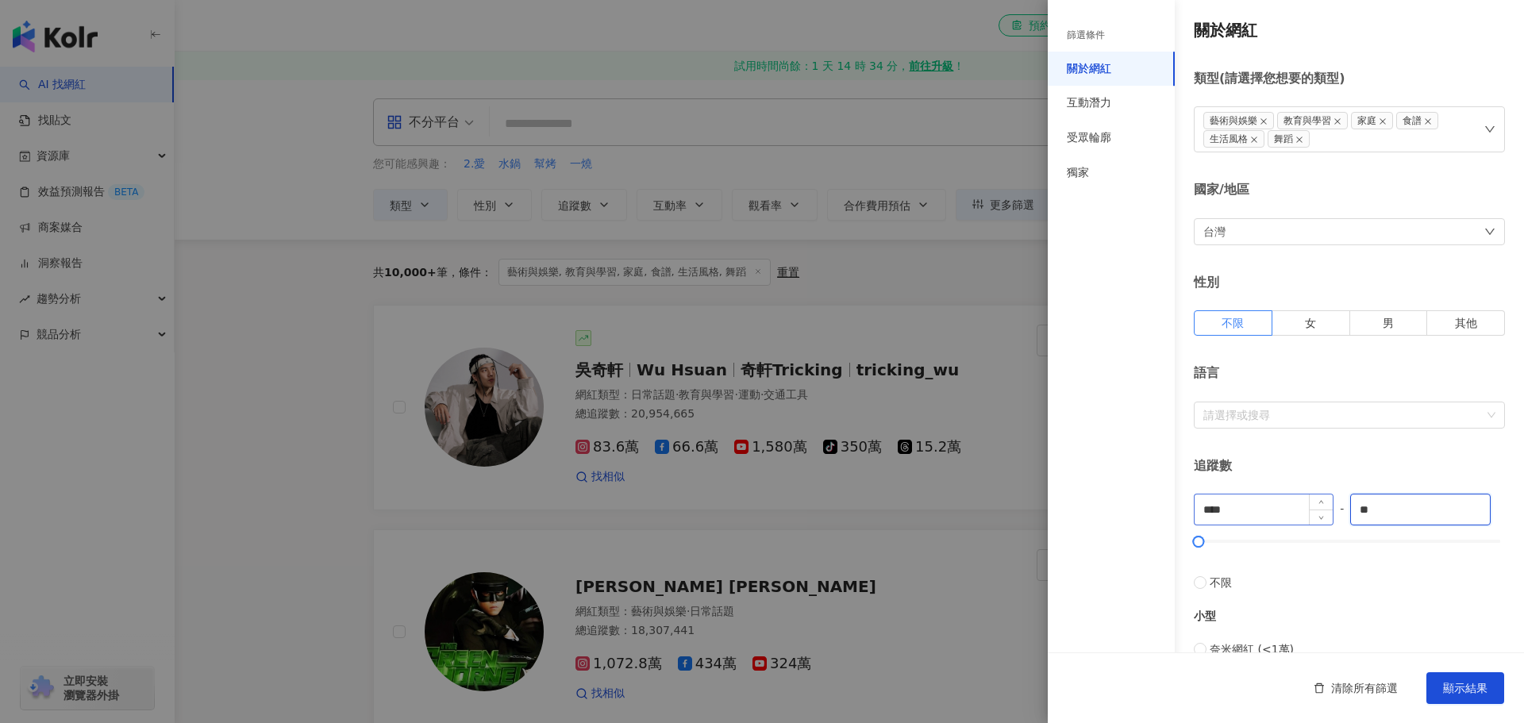
type input "*"
drag, startPoint x: 1402, startPoint y: 519, endPoint x: 1182, endPoint y: 485, distance: 222.5
click at [1235, 498] on div "**** - ***** 不限 小型 奈米網紅 (<1萬) 微型網紅 (1萬-3萬) 小型網紅 (3萬-5萬) 中型 中小型網紅 (5萬-10萬) 中型網紅 …" at bounding box center [1349, 726] width 311 height 464
type input "*****"
click at [1447, 697] on button "顯示結果" at bounding box center [1466, 688] width 78 height 32
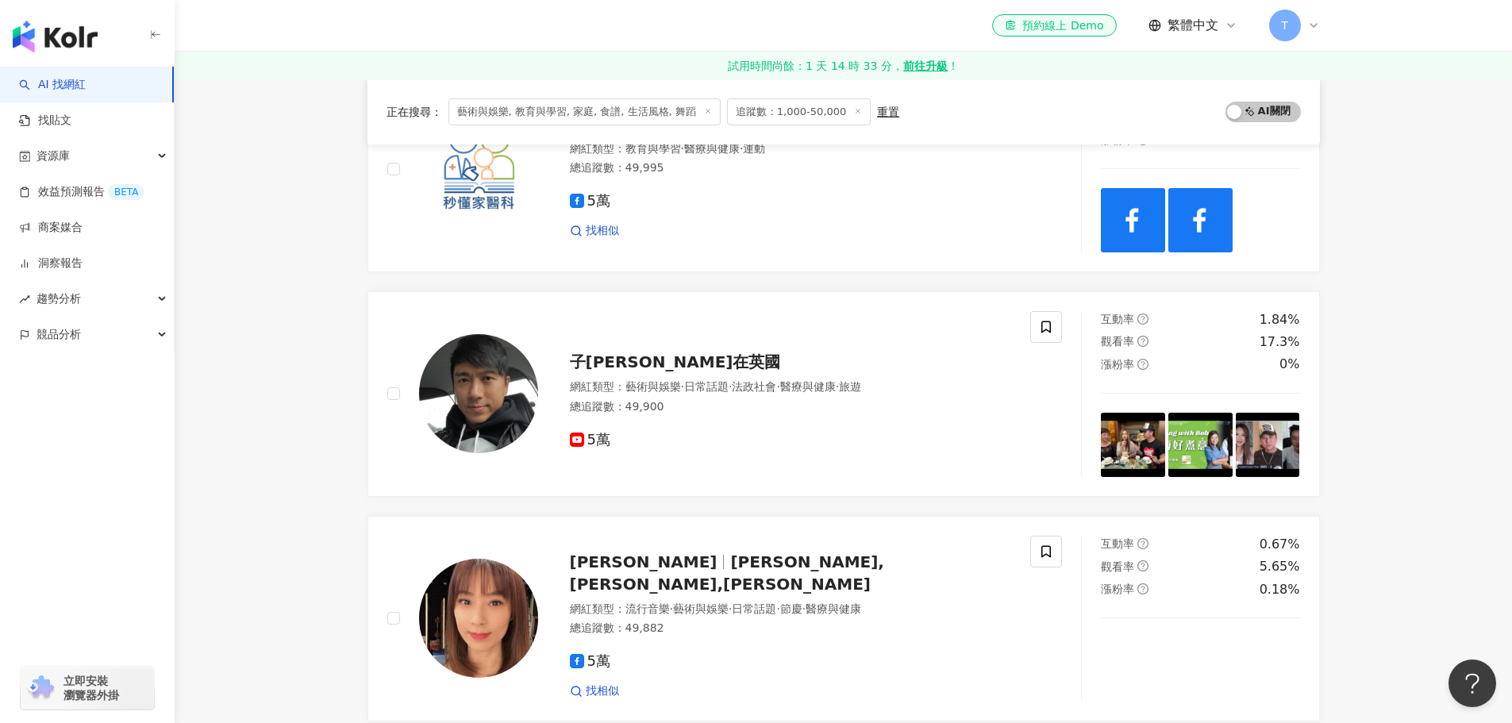
scroll to position [397, 0]
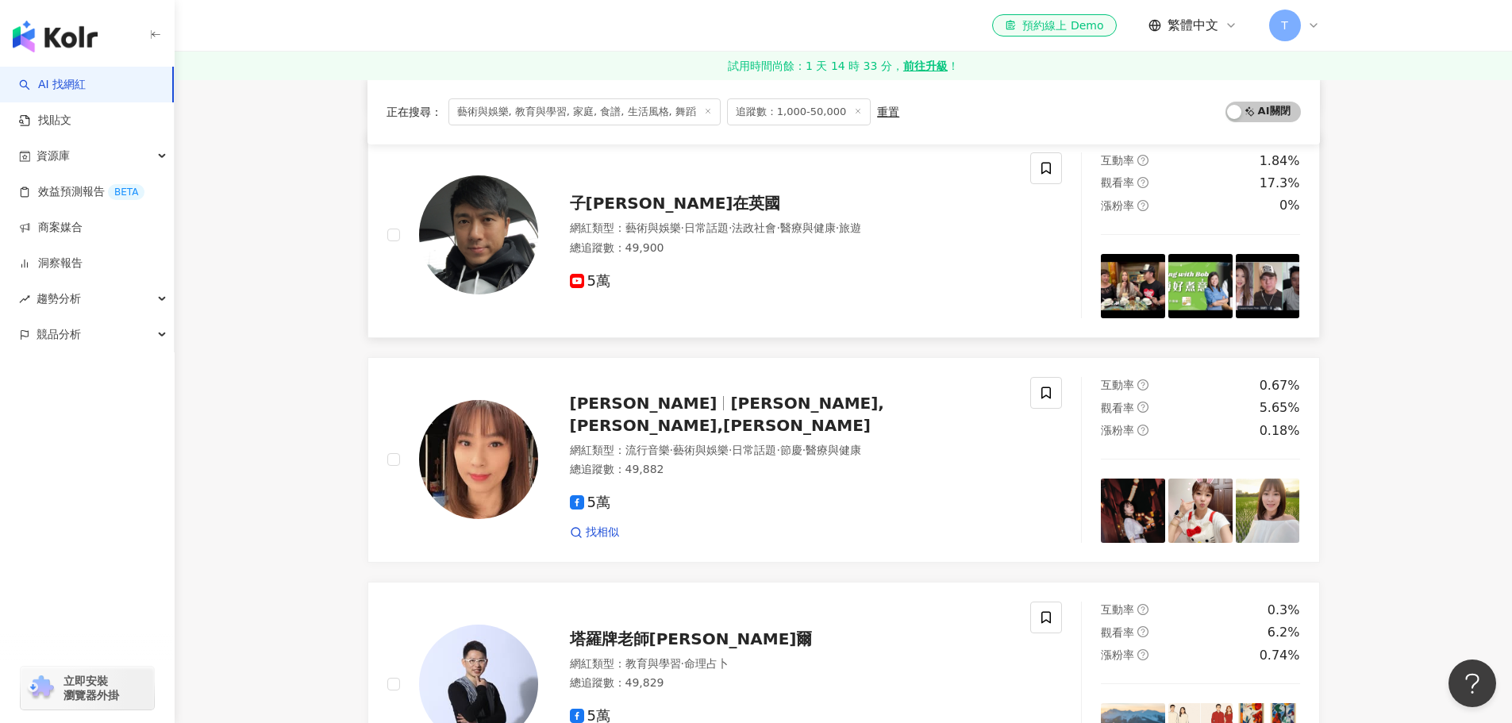
click at [649, 202] on span "子博在英國" at bounding box center [675, 203] width 211 height 19
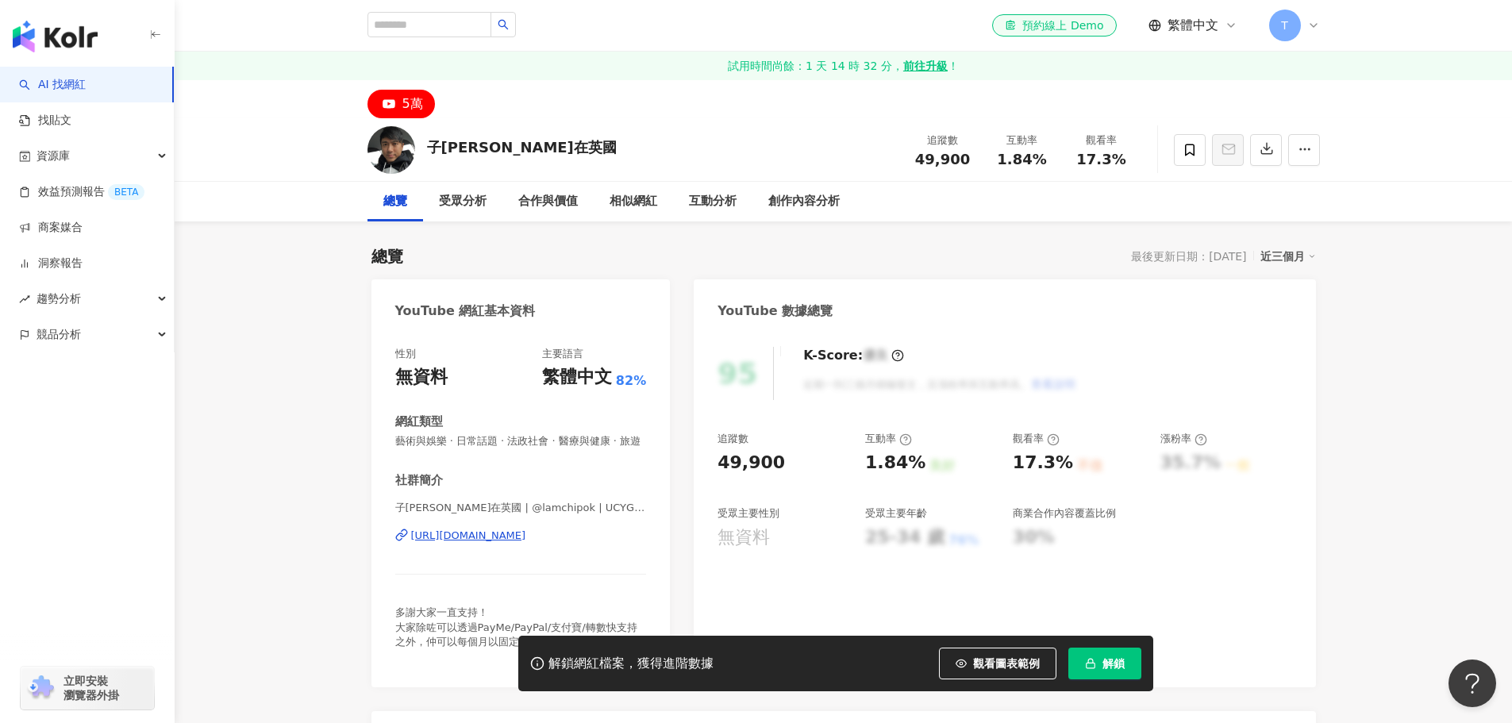
scroll to position [79, 0]
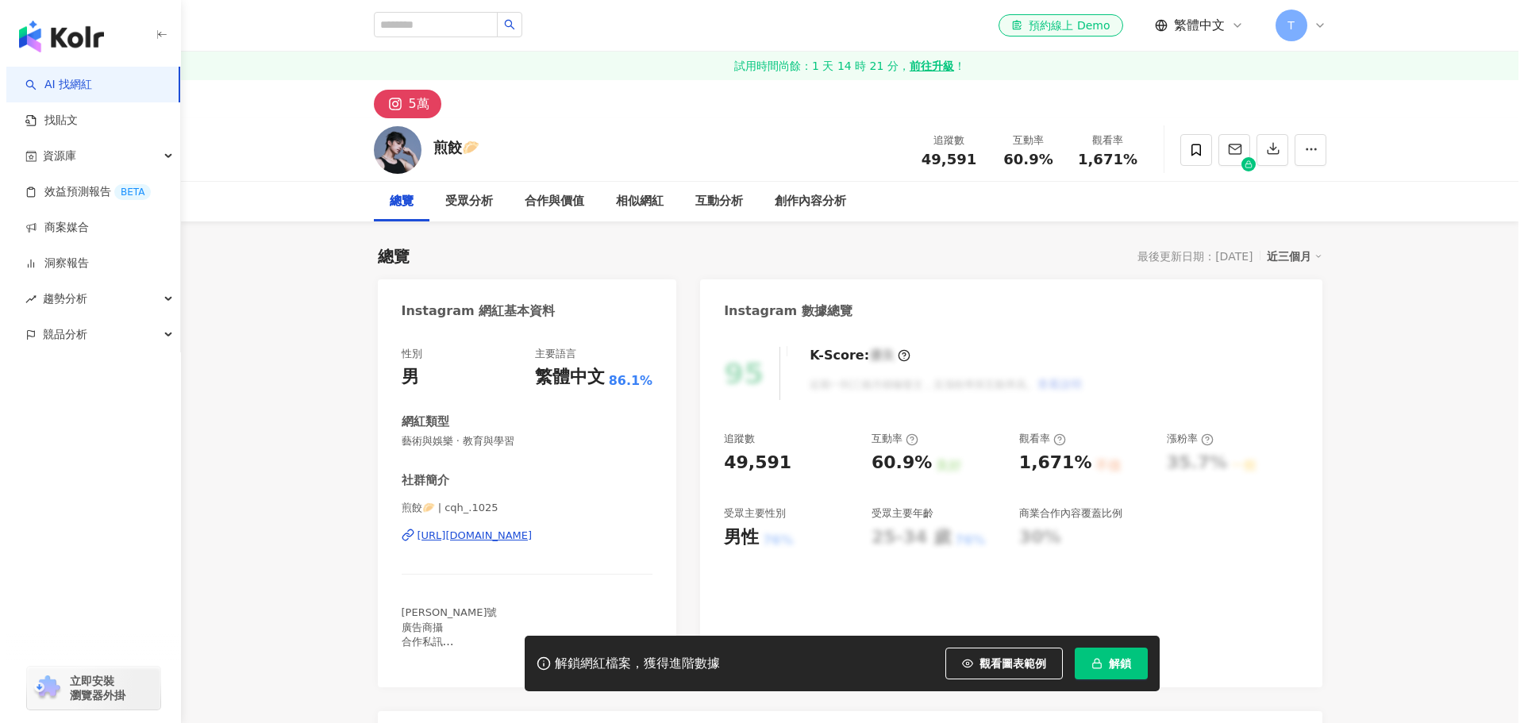
scroll to position [79, 0]
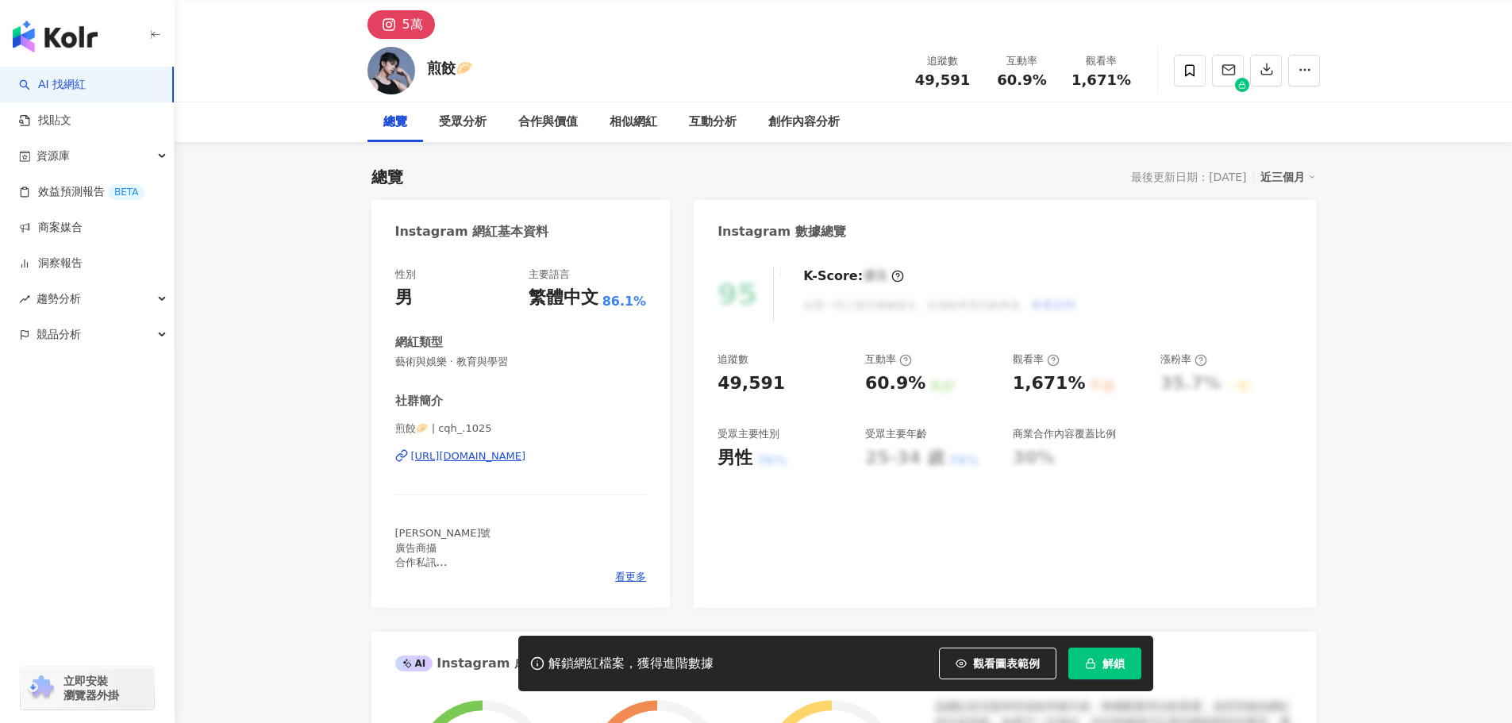
click at [634, 568] on div "[PERSON_NAME]號 廣告商攝 合作私訊 [EMAIL_ADDRESS][DOMAIN_NAME]📪" at bounding box center [521, 548] width 252 height 44
click at [632, 573] on span "看更多" at bounding box center [630, 577] width 31 height 14
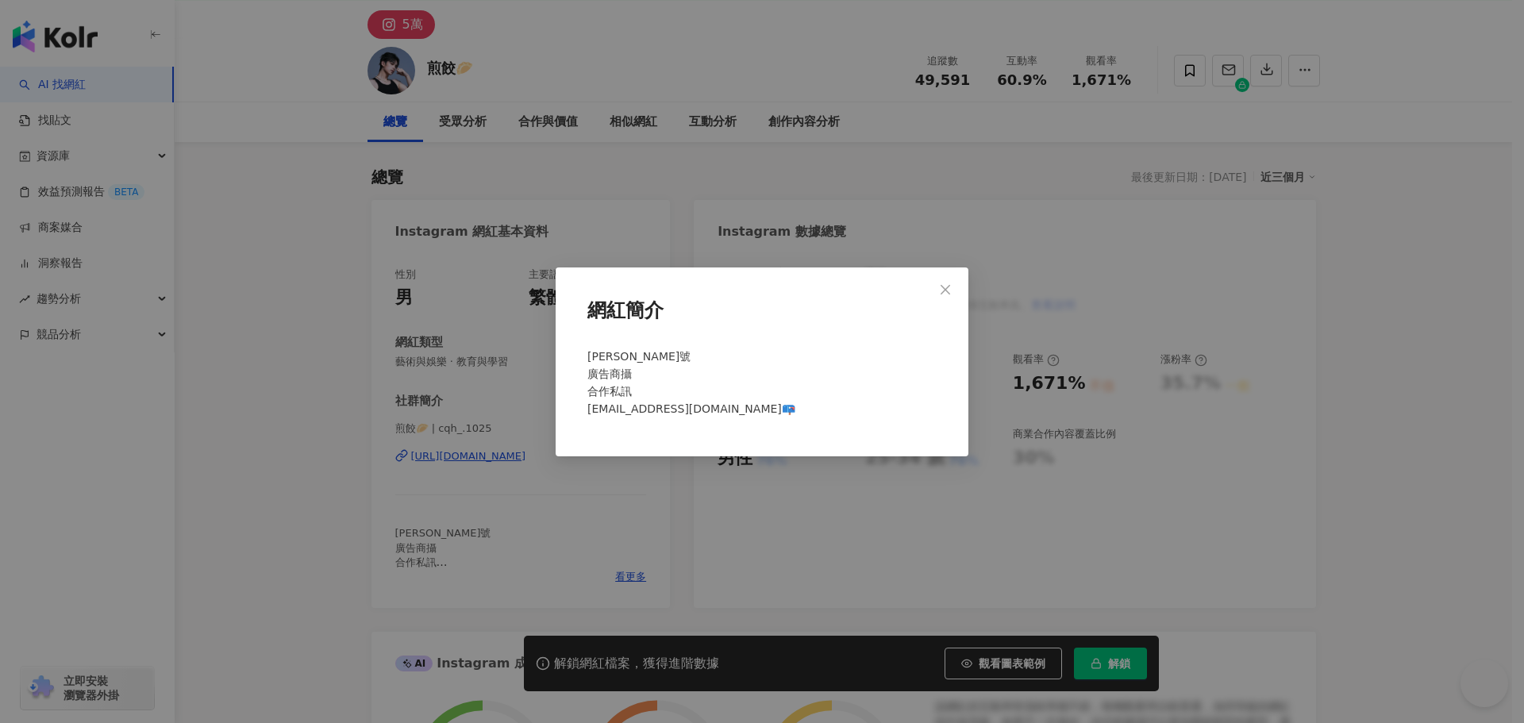
click at [630, 548] on div "網紅簡介 [PERSON_NAME]號 廣告商攝 合作私訊 [EMAIL_ADDRESS][DOMAIN_NAME]📪" at bounding box center [762, 361] width 1524 height 723
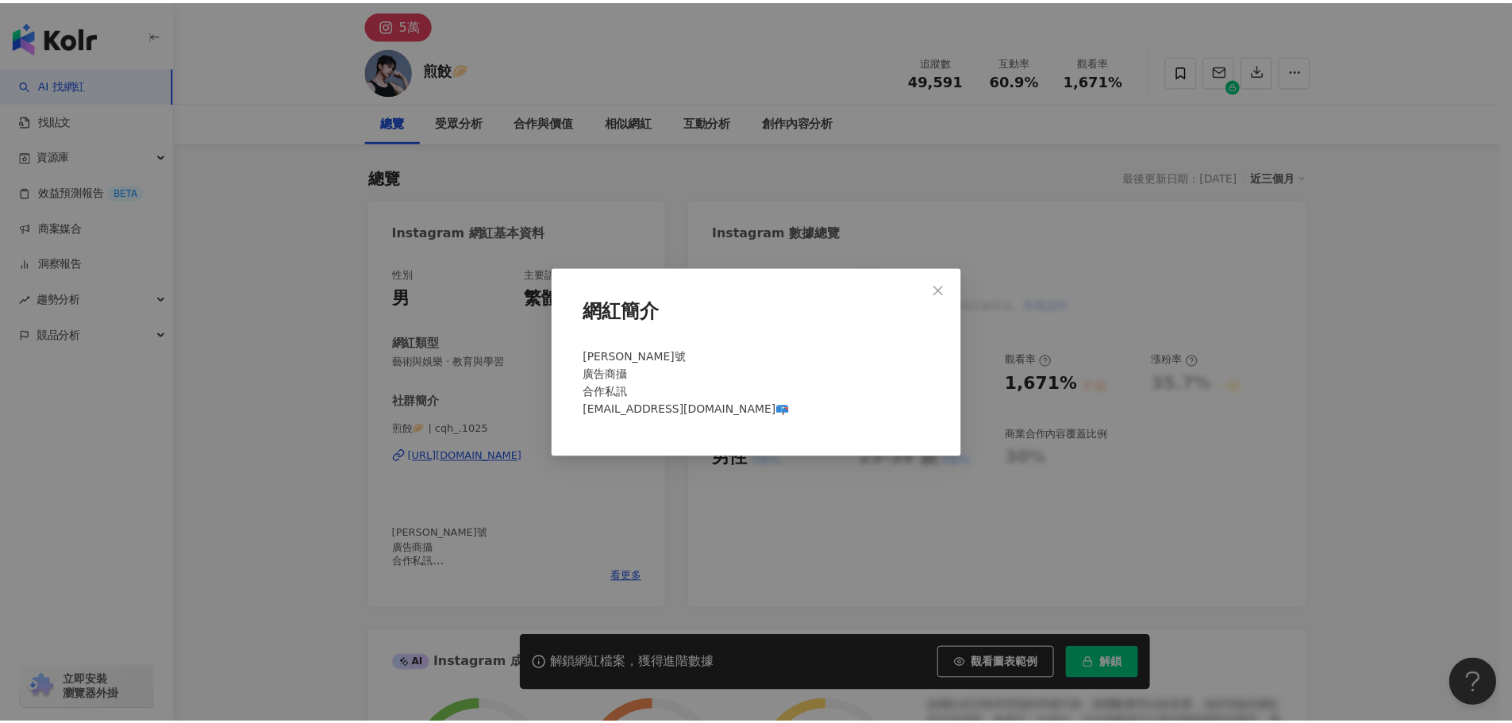
scroll to position [0, 0]
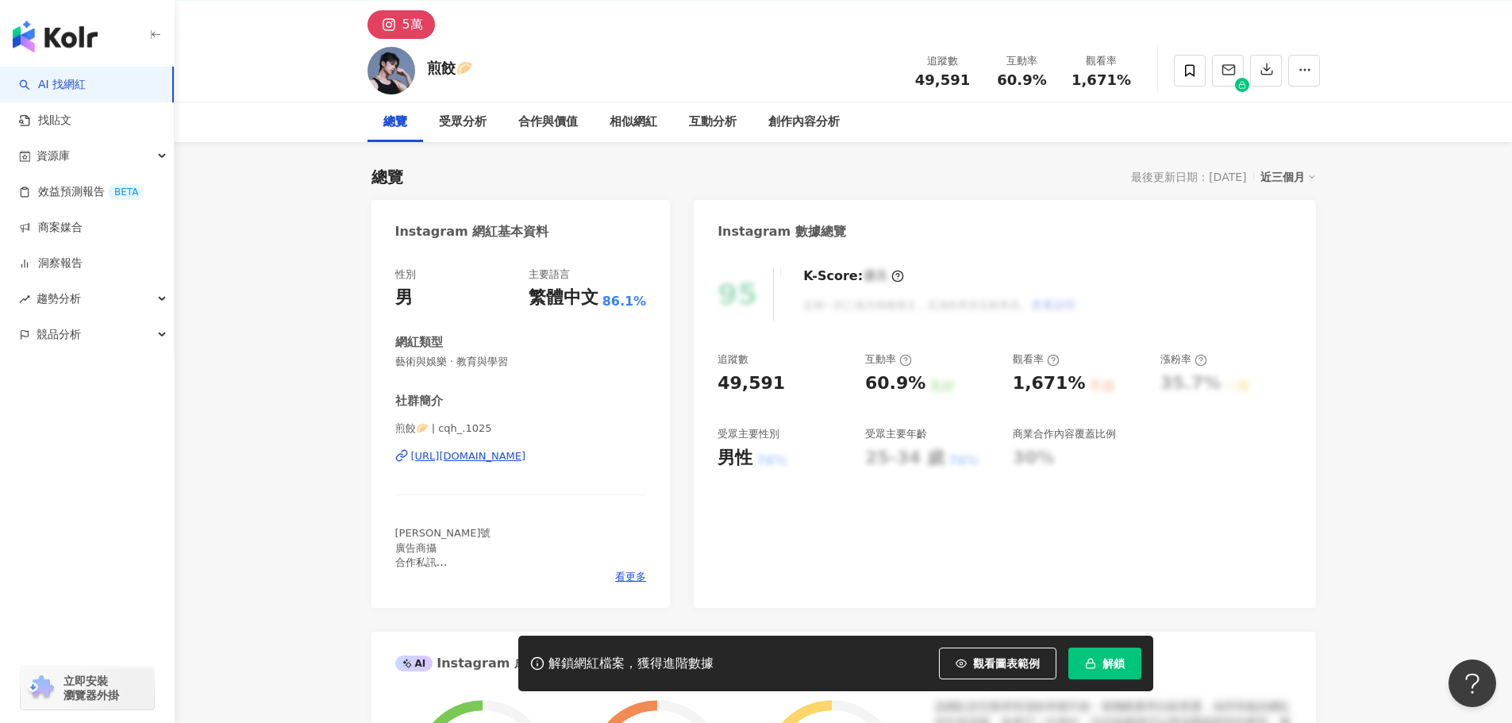
click at [526, 464] on div "[URL][DOMAIN_NAME]" at bounding box center [468, 456] width 115 height 14
